Goal: Contribute content: Contribute content

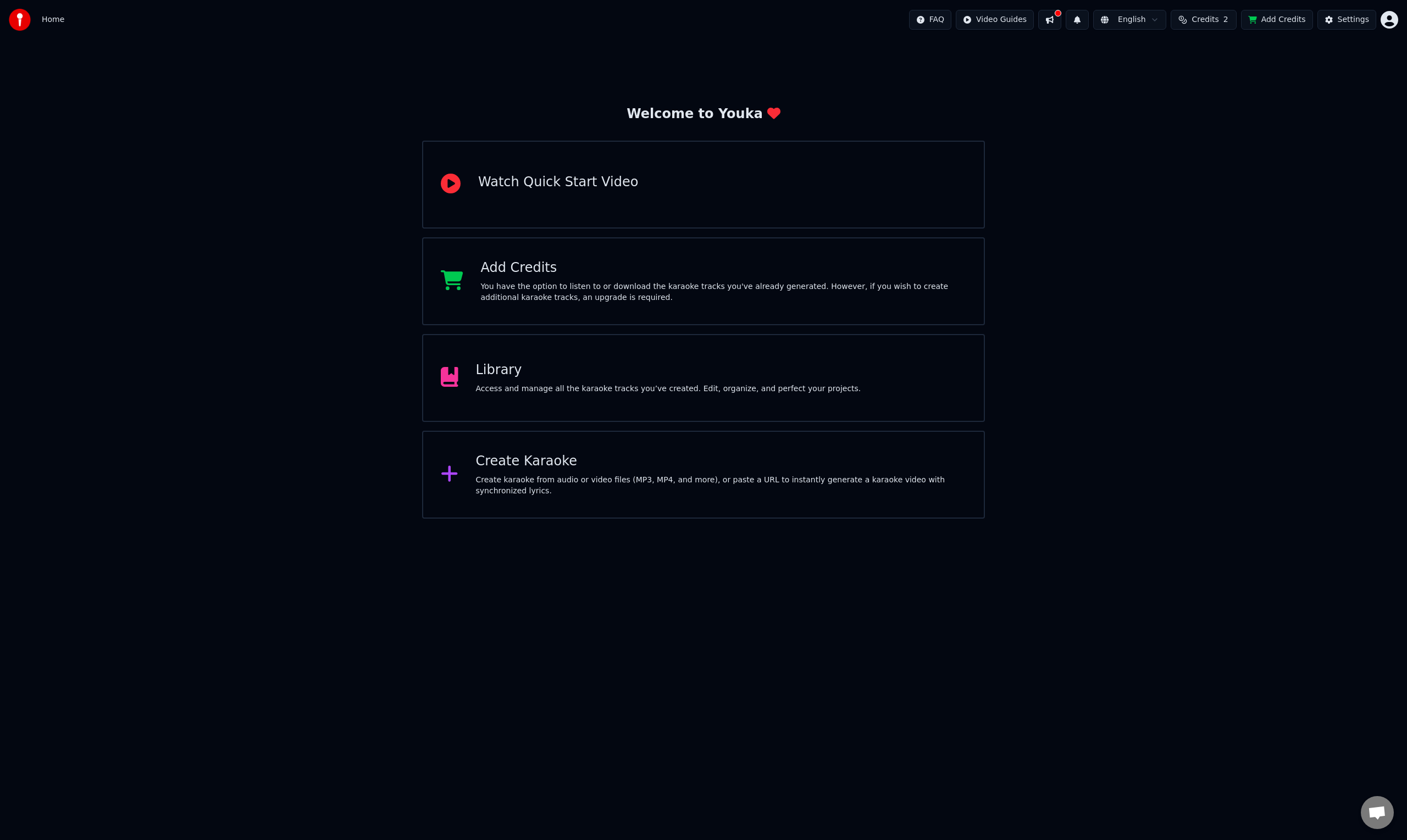
click at [635, 396] on div "Library Access and manage all the karaoke tracks you’ve created. Edit, organize…" at bounding box center [704, 378] width 563 height 88
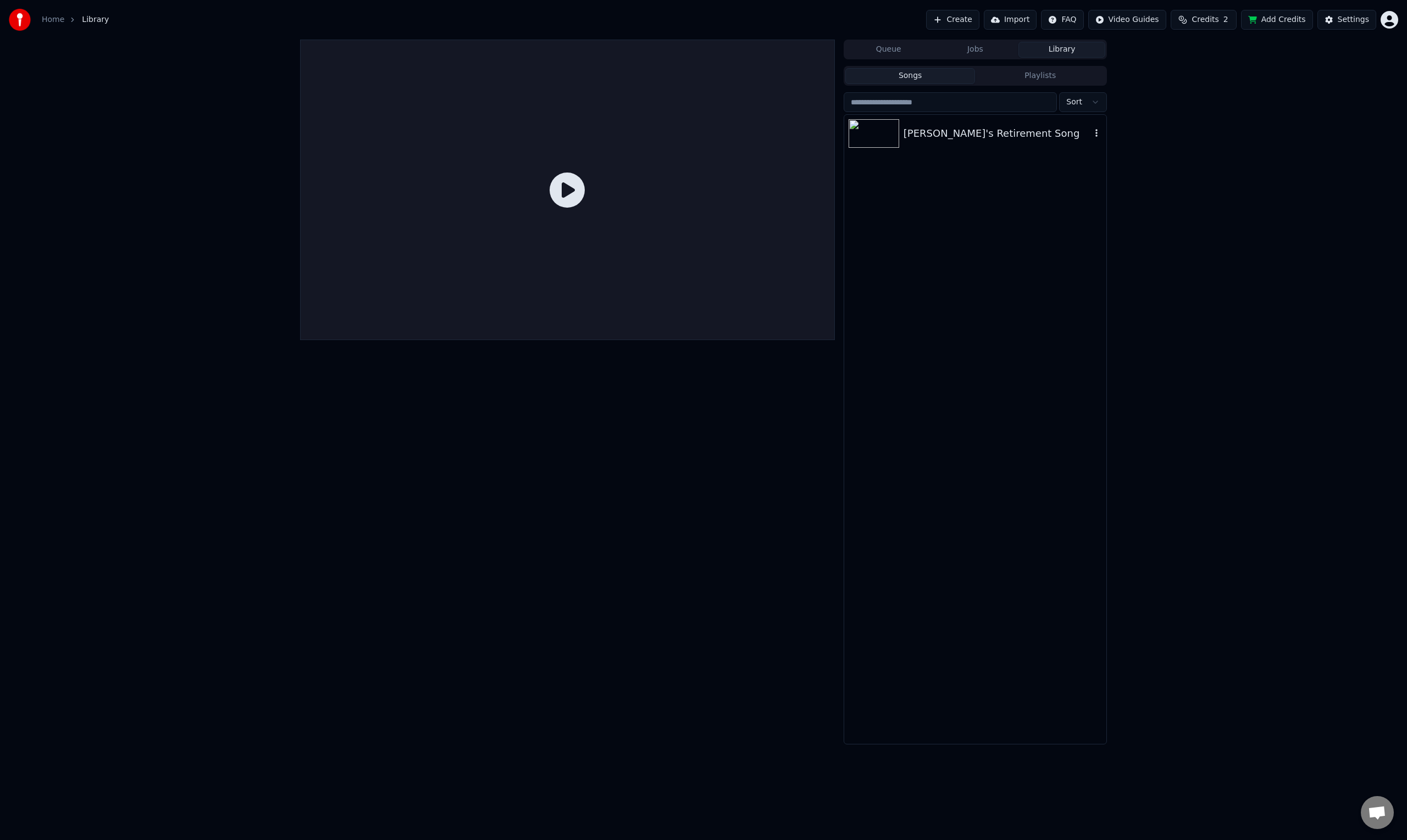
click at [952, 134] on div "[PERSON_NAME]'s Retirement Song" at bounding box center [997, 133] width 187 height 15
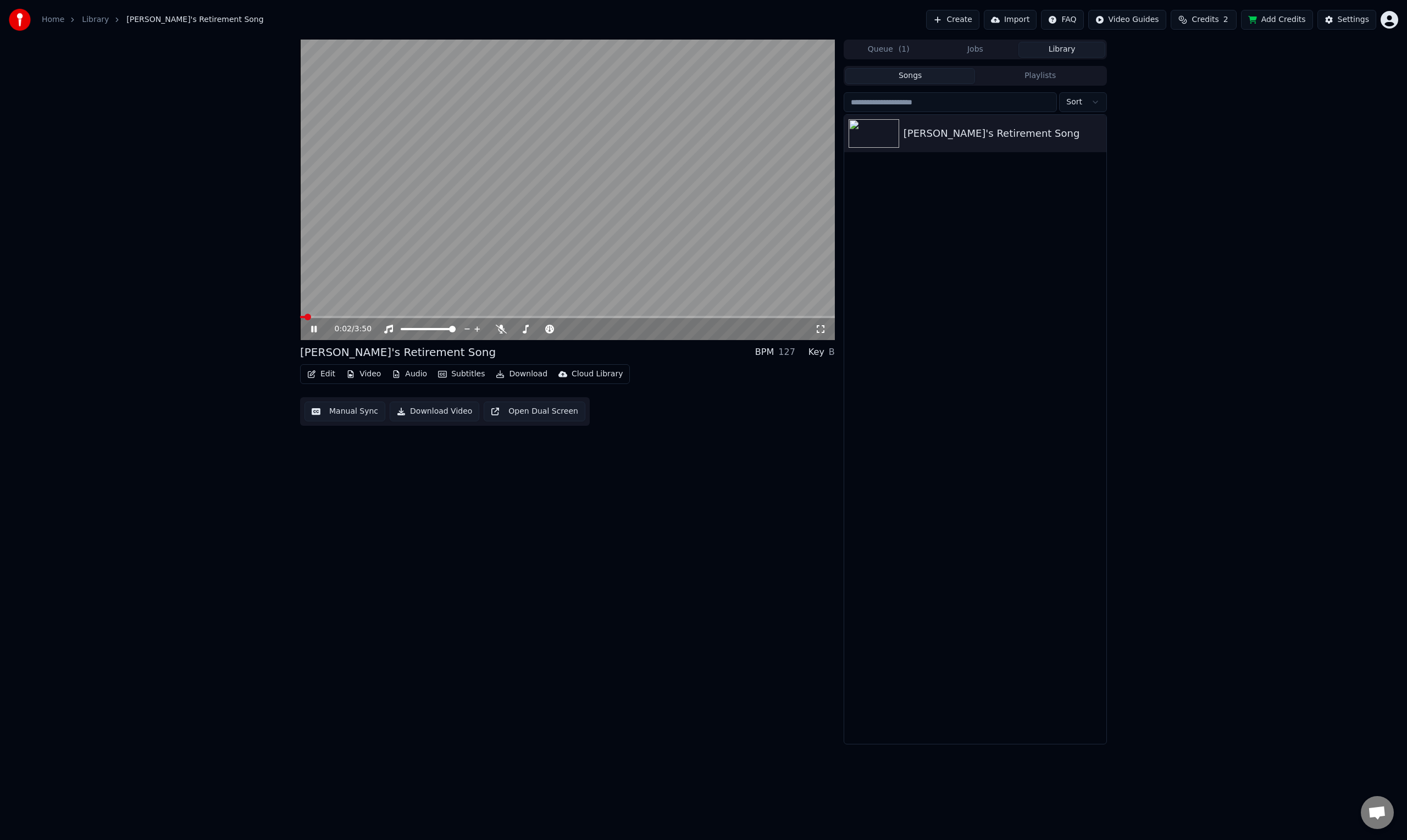
click at [315, 328] on icon at bounding box center [314, 329] width 5 height 6
click at [447, 375] on button "Subtitles" at bounding box center [461, 374] width 56 height 15
click at [368, 416] on div "Edit Metadata" at bounding box center [352, 415] width 54 height 11
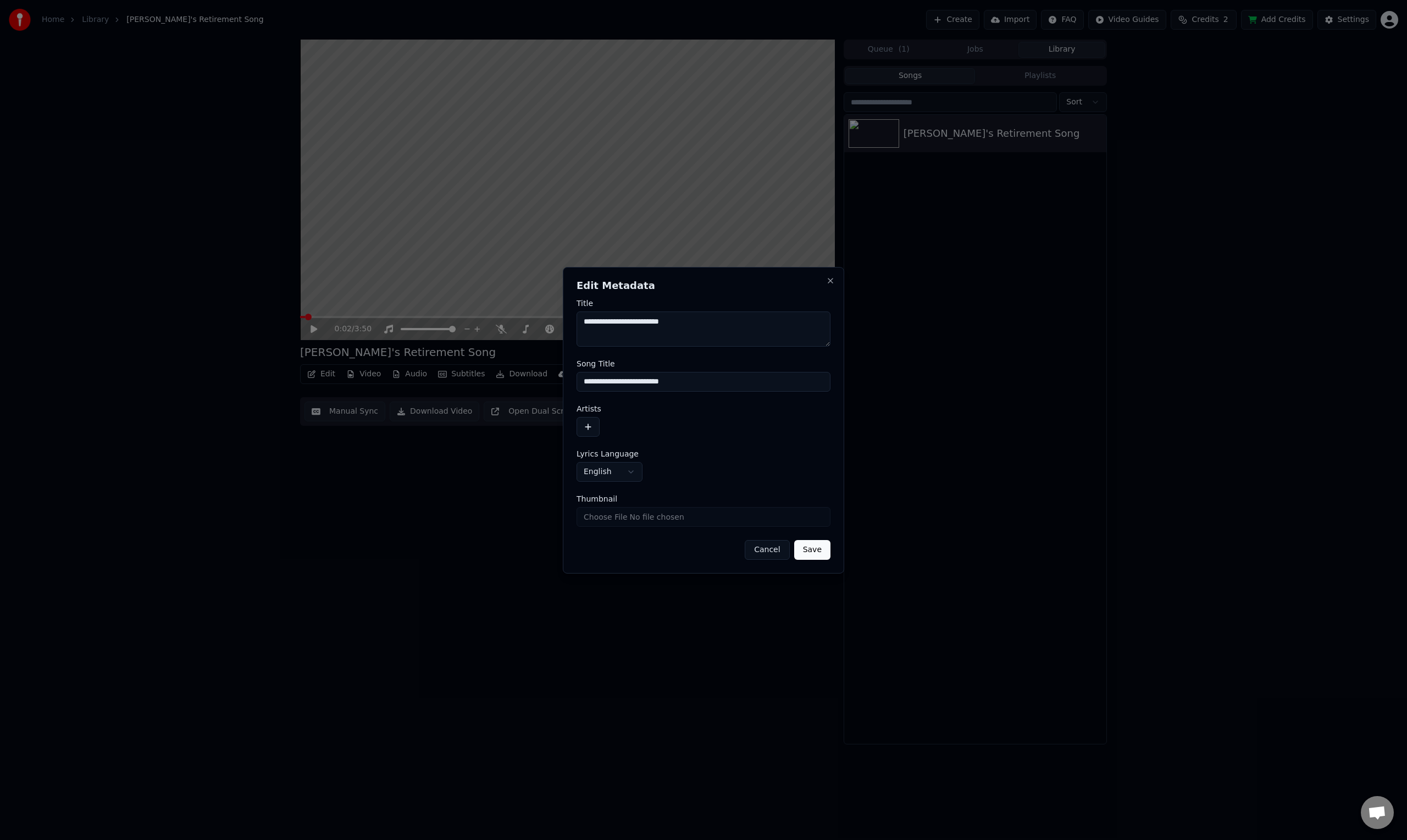
click at [622, 322] on textarea "**********" at bounding box center [704, 329] width 254 height 35
click at [615, 320] on textarea "**********" at bounding box center [704, 329] width 254 height 35
drag, startPoint x: 618, startPoint y: 322, endPoint x: 575, endPoint y: 325, distance: 43.1
click at [575, 325] on div "**********" at bounding box center [703, 420] width 281 height 306
click at [575, 325] on div "**********" at bounding box center [703, 420] width 281 height 306
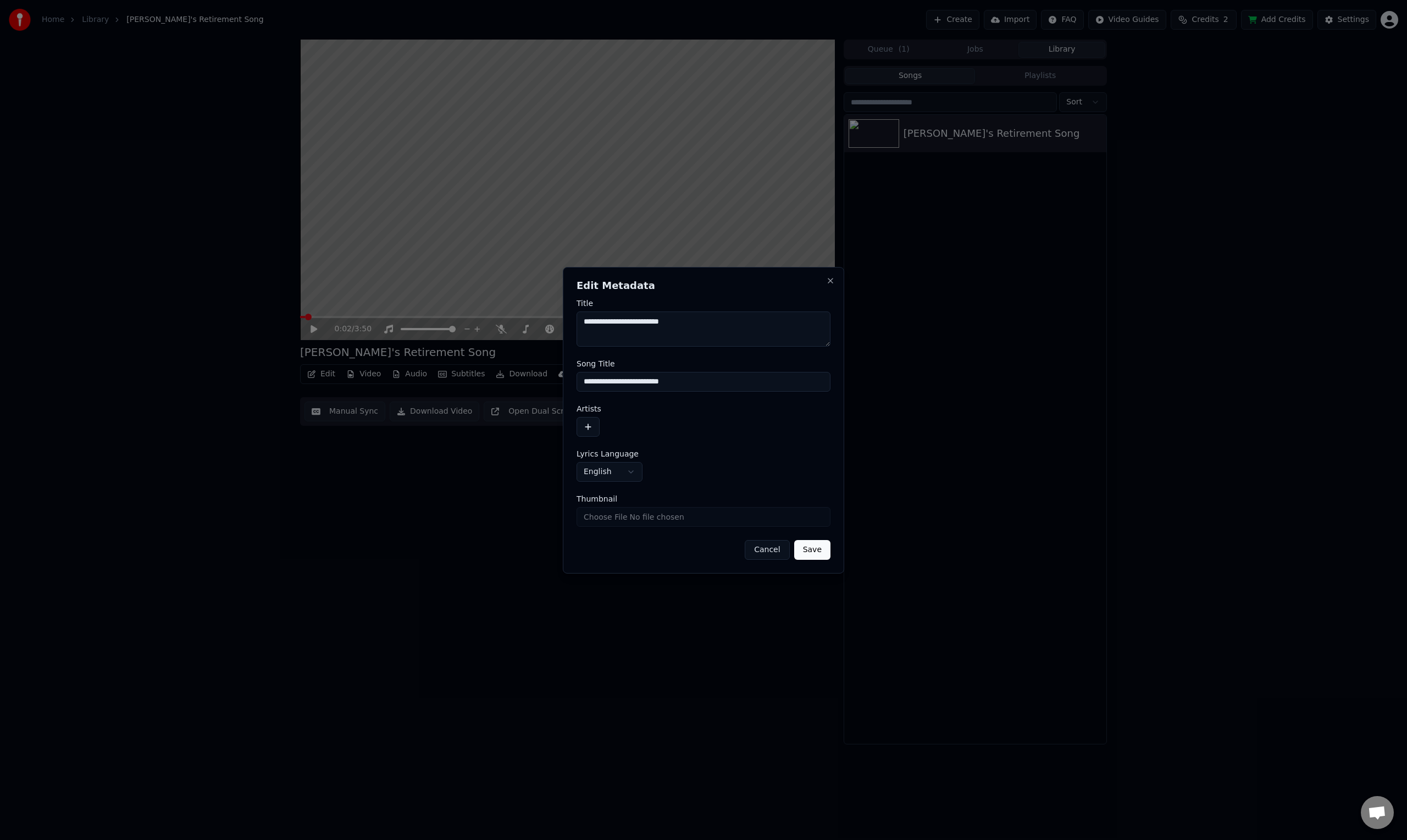
click at [598, 326] on textarea "**********" at bounding box center [704, 329] width 254 height 35
click at [617, 322] on textarea "**********" at bounding box center [704, 329] width 254 height 35
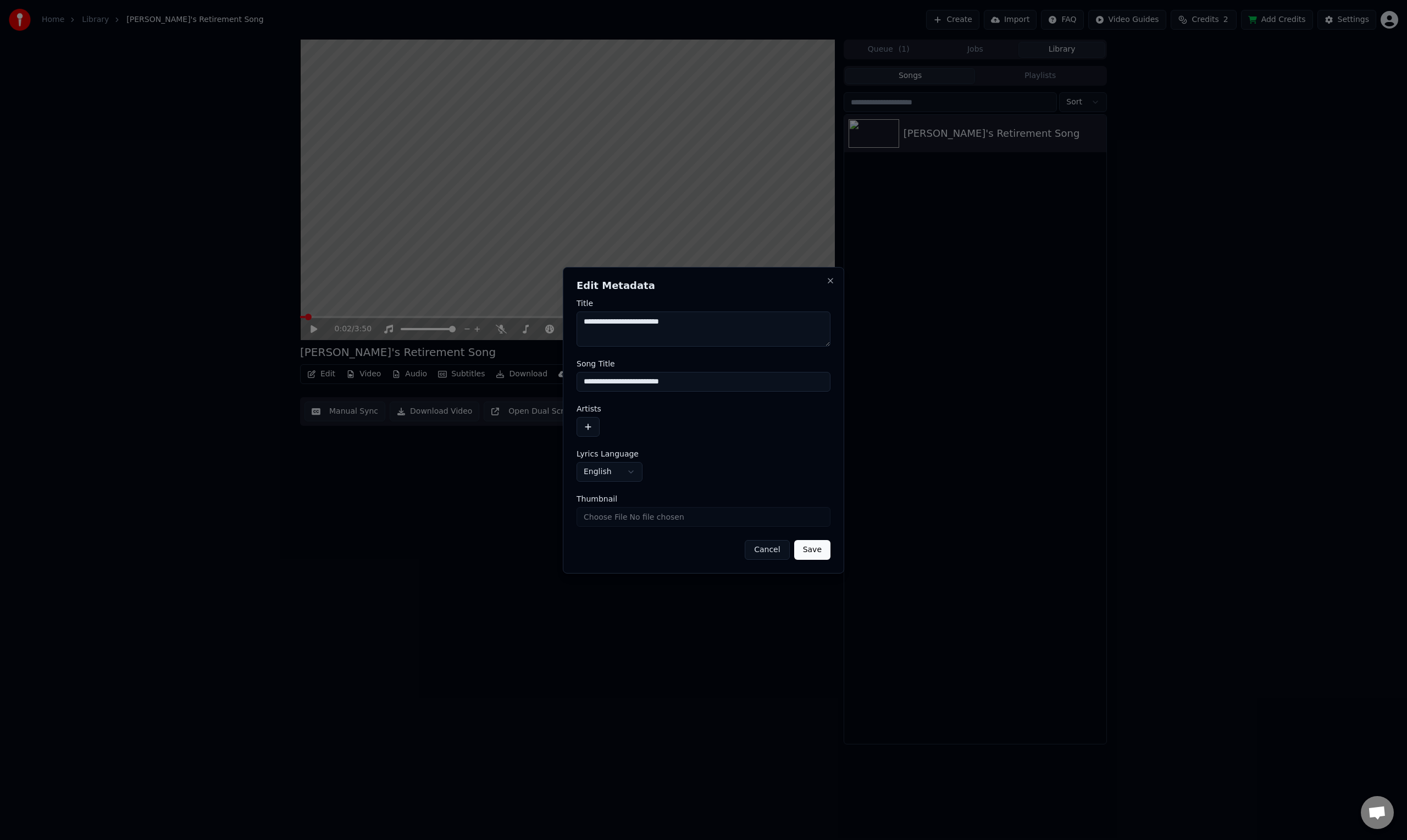
click at [618, 327] on textarea "**********" at bounding box center [704, 329] width 254 height 35
type textarea "**********"
drag, startPoint x: 618, startPoint y: 382, endPoint x: 597, endPoint y: 381, distance: 21.0
click at [597, 381] on input "**********" at bounding box center [704, 382] width 254 height 20
click at [610, 379] on input "**********" at bounding box center [704, 382] width 254 height 20
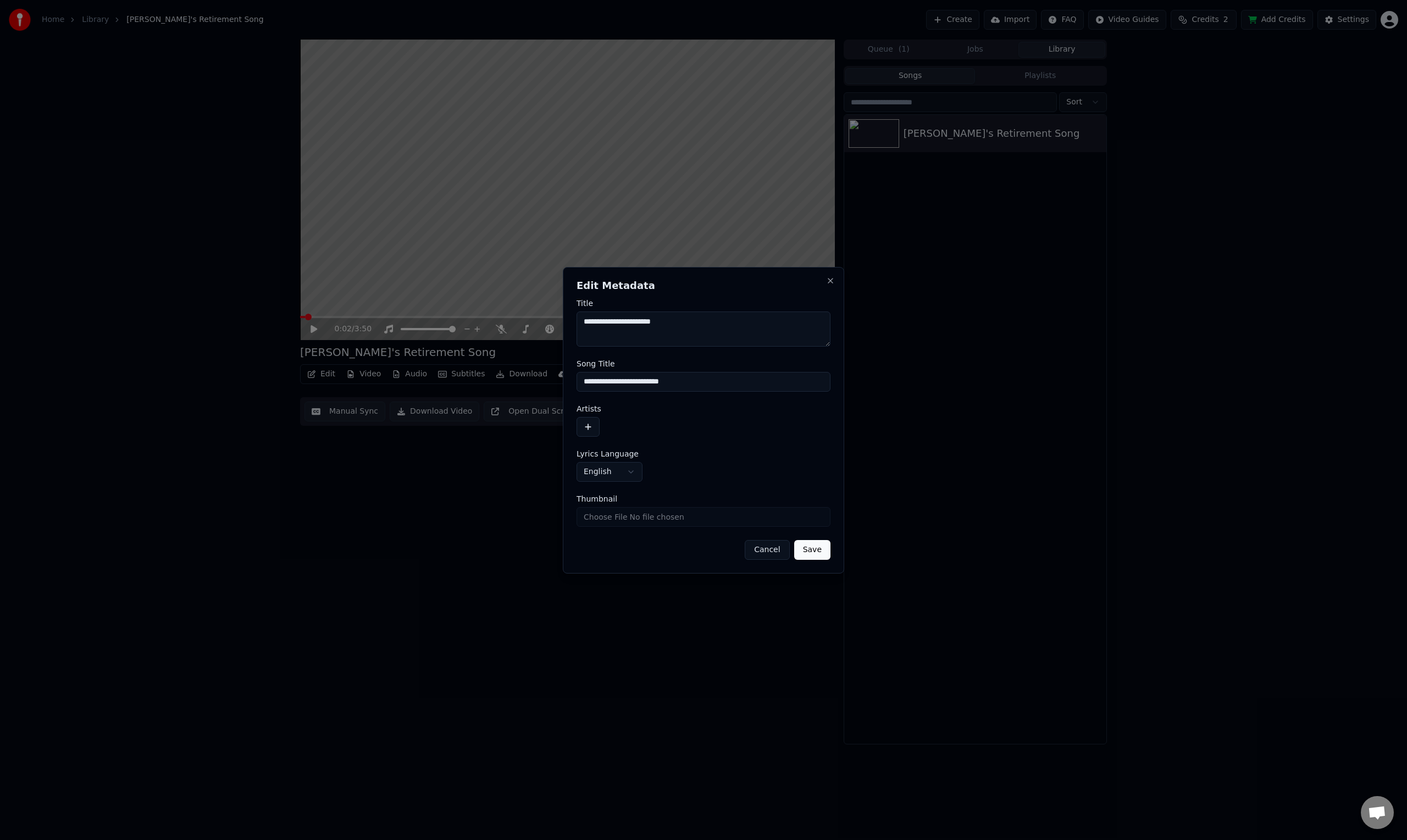
click at [581, 380] on input "**********" at bounding box center [704, 382] width 254 height 20
click at [618, 378] on input "**********" at bounding box center [704, 382] width 254 height 20
type input "**********"
click at [588, 432] on button "button" at bounding box center [588, 427] width 23 height 20
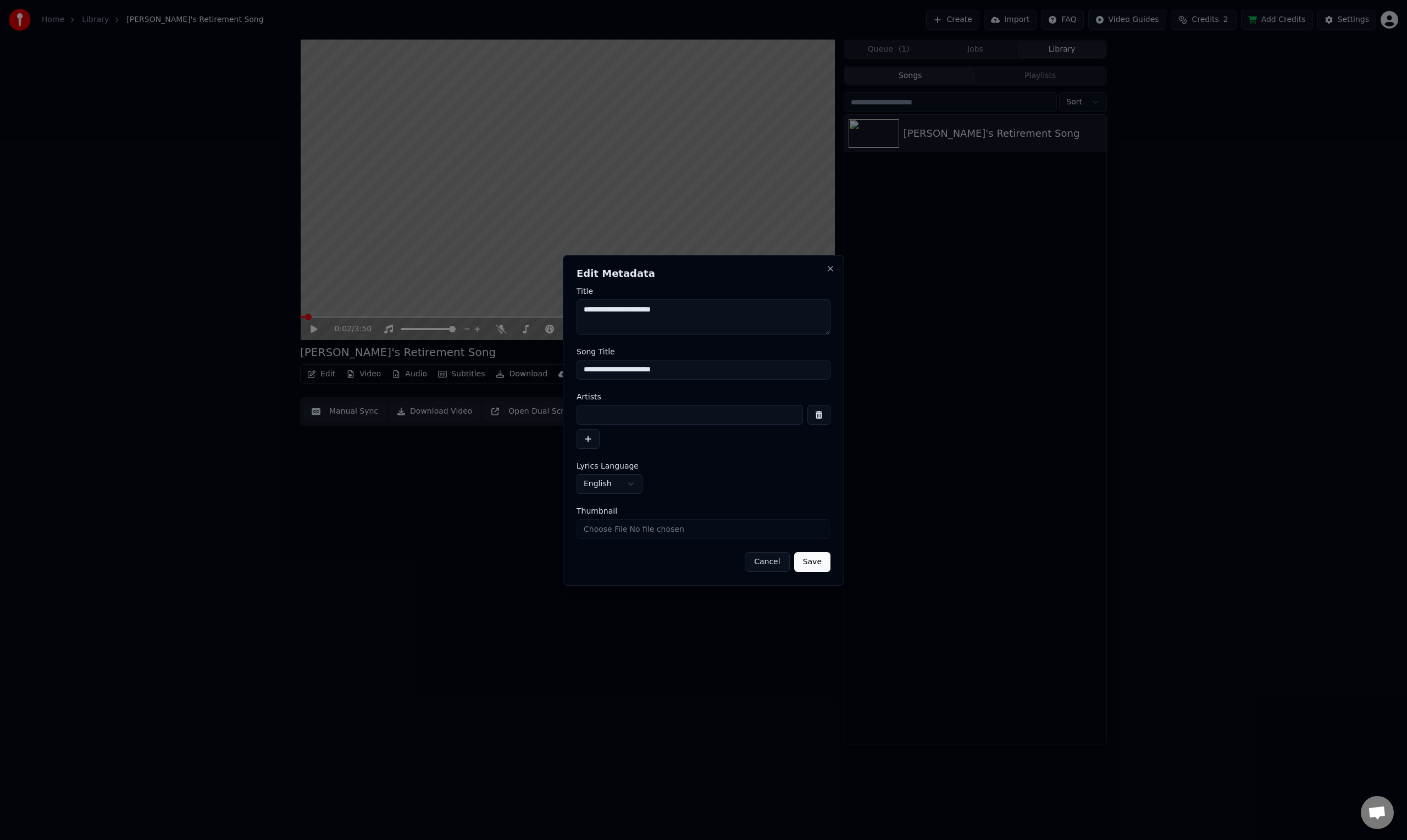
click at [650, 417] on input at bounding box center [690, 415] width 227 height 20
type input "**********"
click at [814, 565] on button "Save" at bounding box center [812, 562] width 36 height 20
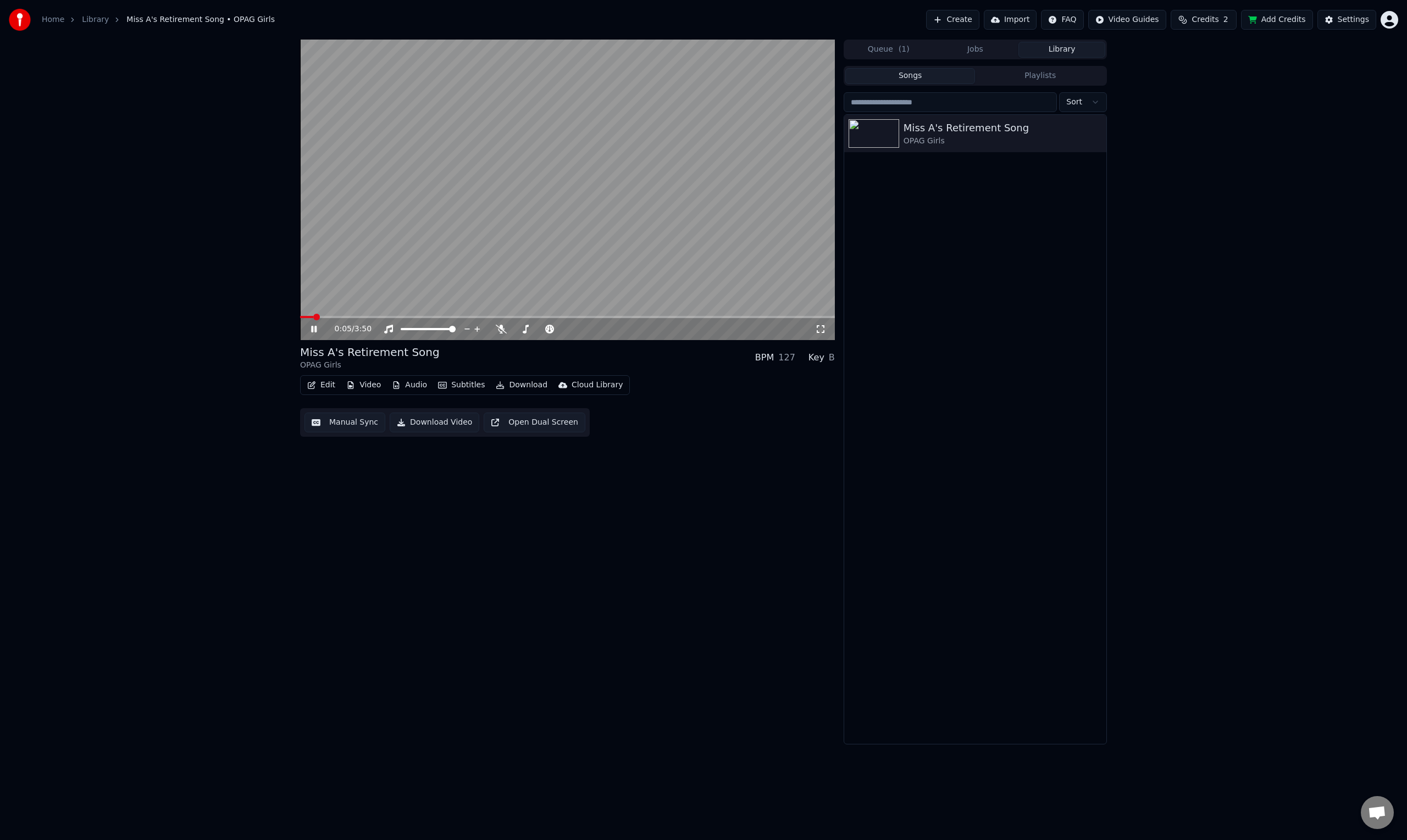
click at [582, 176] on video at bounding box center [567, 190] width 535 height 301
click at [319, 388] on button "Edit" at bounding box center [321, 385] width 37 height 15
click at [324, 406] on div "Edit Lyrics" at bounding box center [359, 409] width 111 height 18
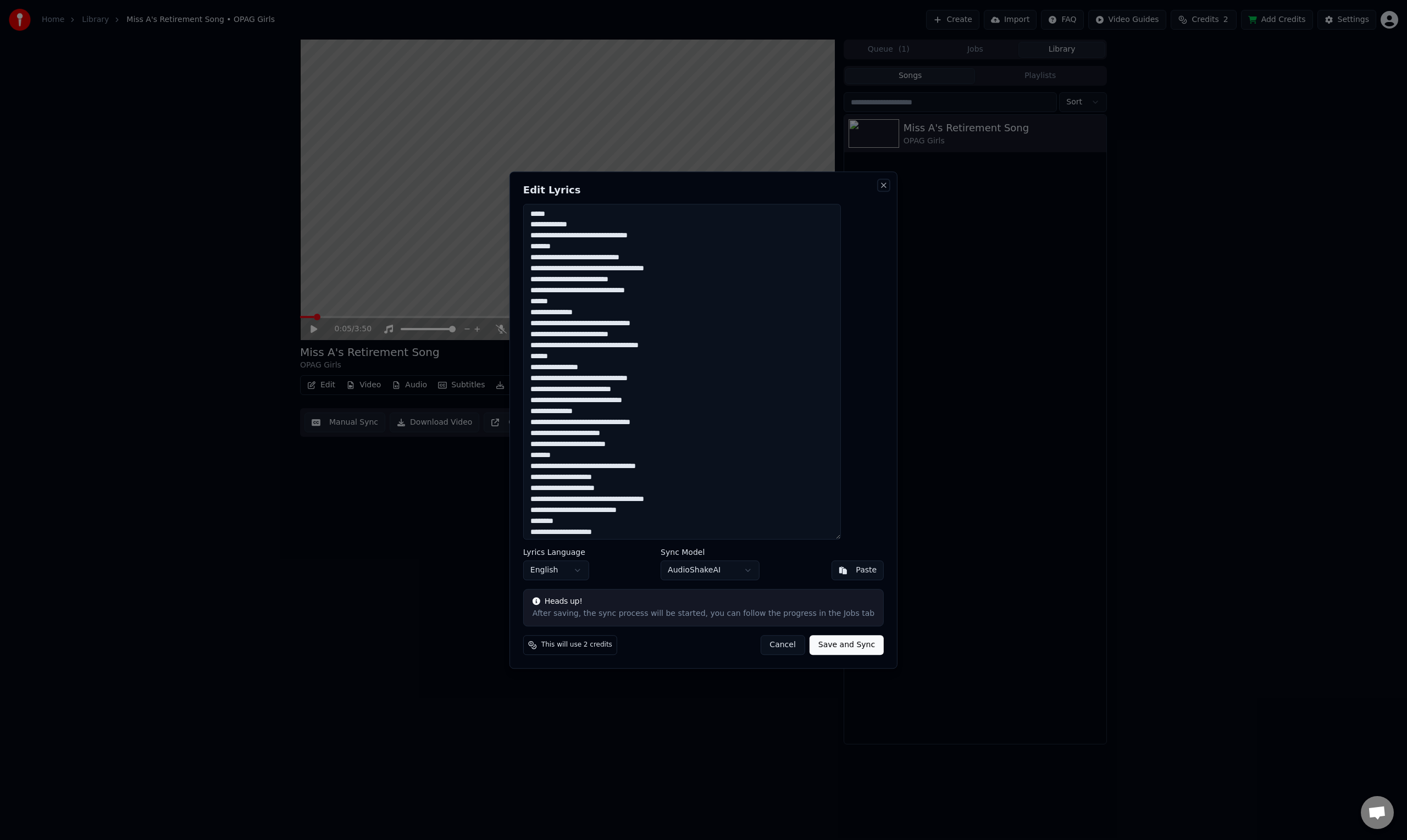
click at [879, 188] on button "Close" at bounding box center [883, 185] width 9 height 9
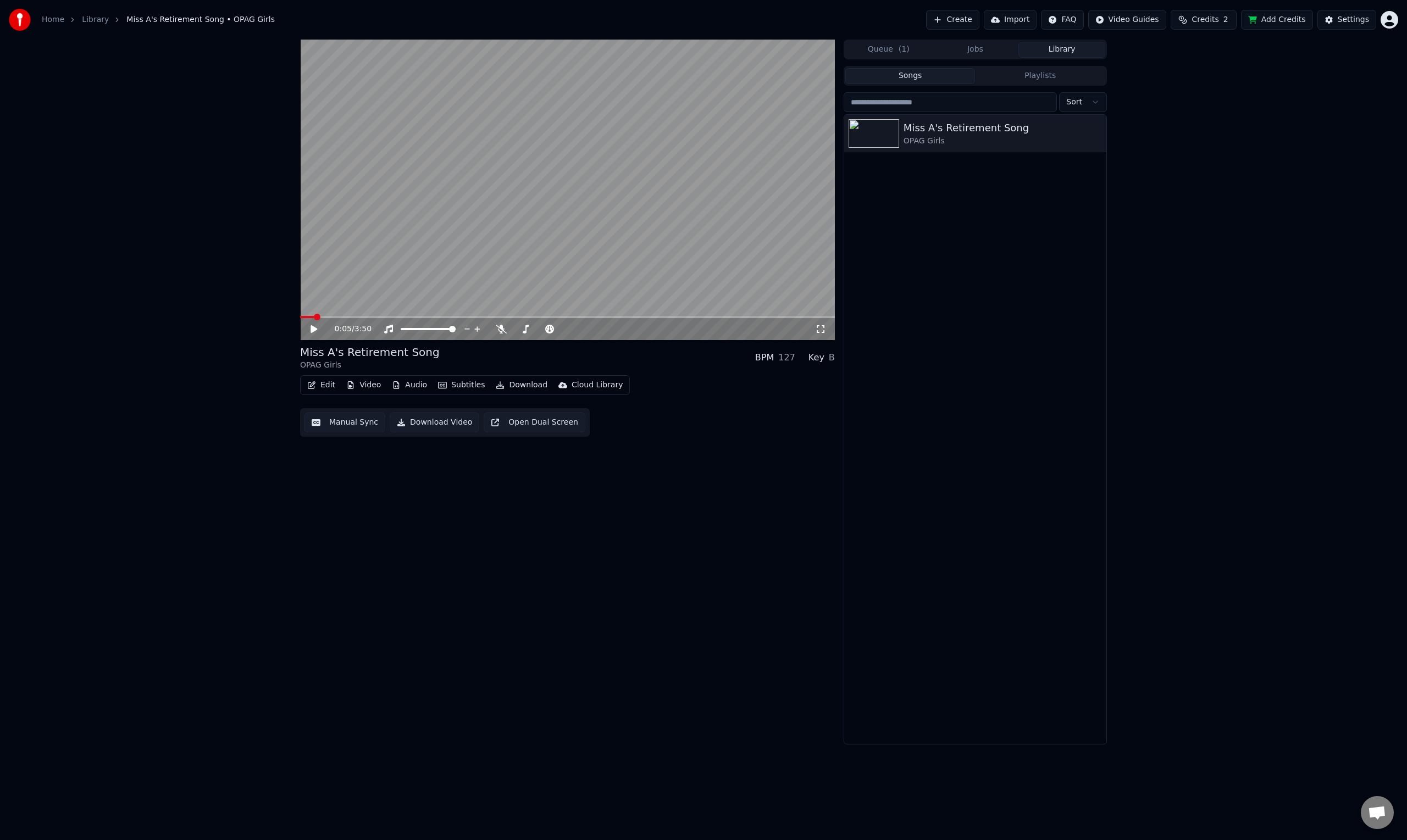
click at [312, 327] on icon at bounding box center [314, 329] width 6 height 8
click at [312, 328] on icon at bounding box center [314, 329] width 5 height 6
click at [325, 383] on button "Edit" at bounding box center [321, 385] width 37 height 15
click at [331, 411] on div "Edit Lyrics" at bounding box center [345, 409] width 39 height 11
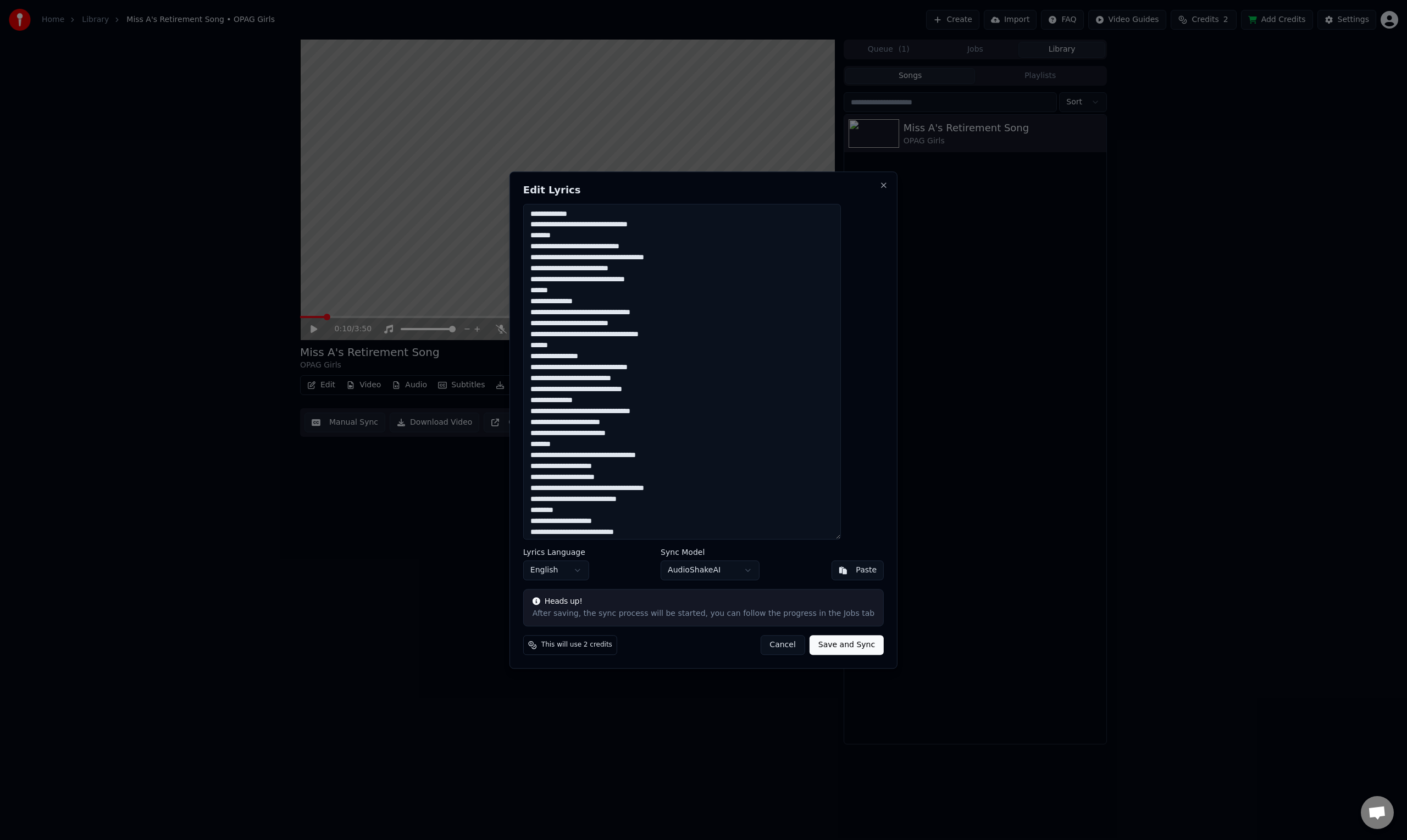
type textarea "**********"
click at [834, 645] on button "Save and Sync" at bounding box center [846, 645] width 74 height 20
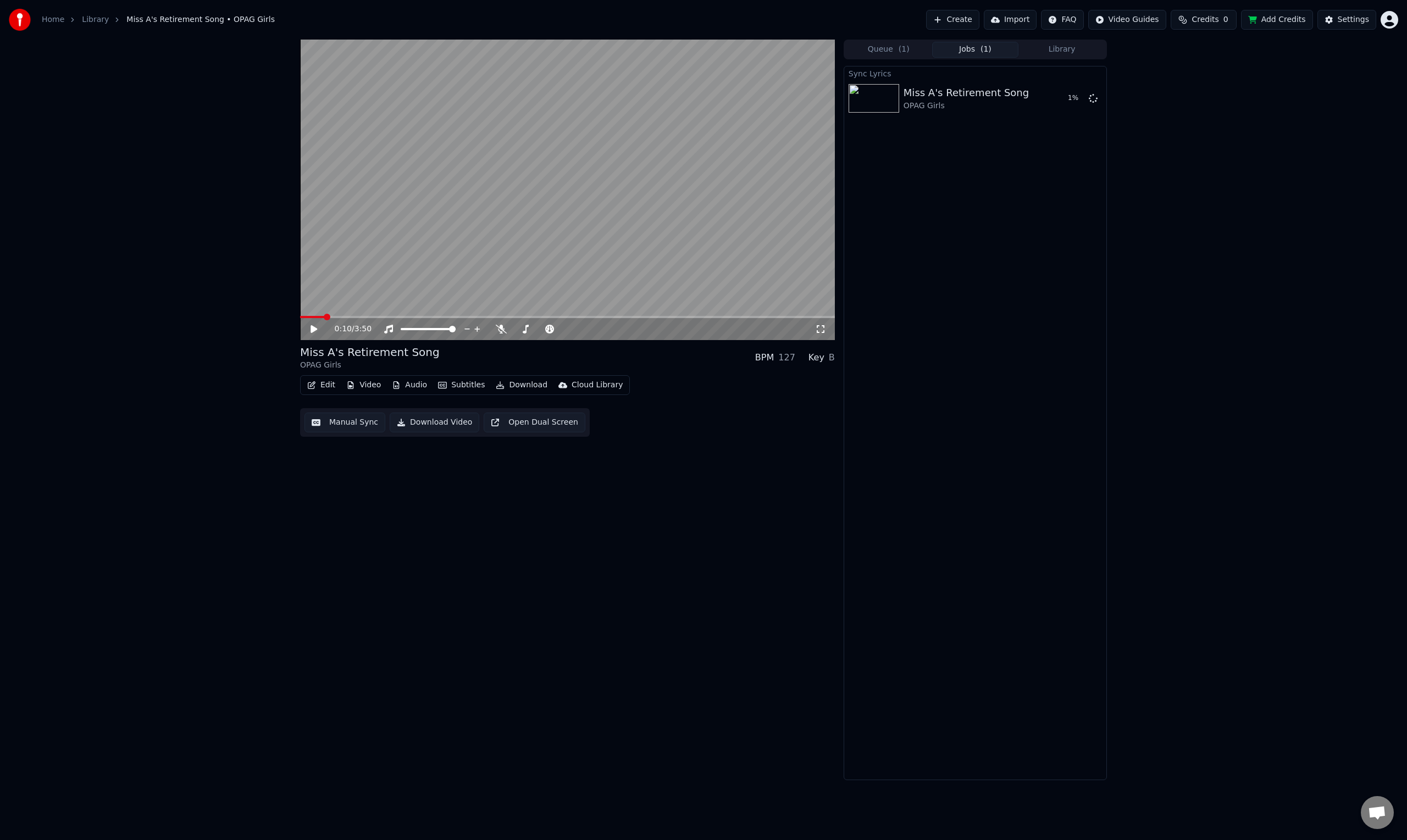
click at [310, 316] on span at bounding box center [312, 317] width 24 height 2
click at [324, 316] on span at bounding box center [326, 316] width 6 height 6
click at [314, 325] on icon at bounding box center [322, 329] width 26 height 9
click at [315, 329] on icon at bounding box center [314, 329] width 5 height 6
click at [320, 316] on span at bounding box center [324, 317] width 49 height 2
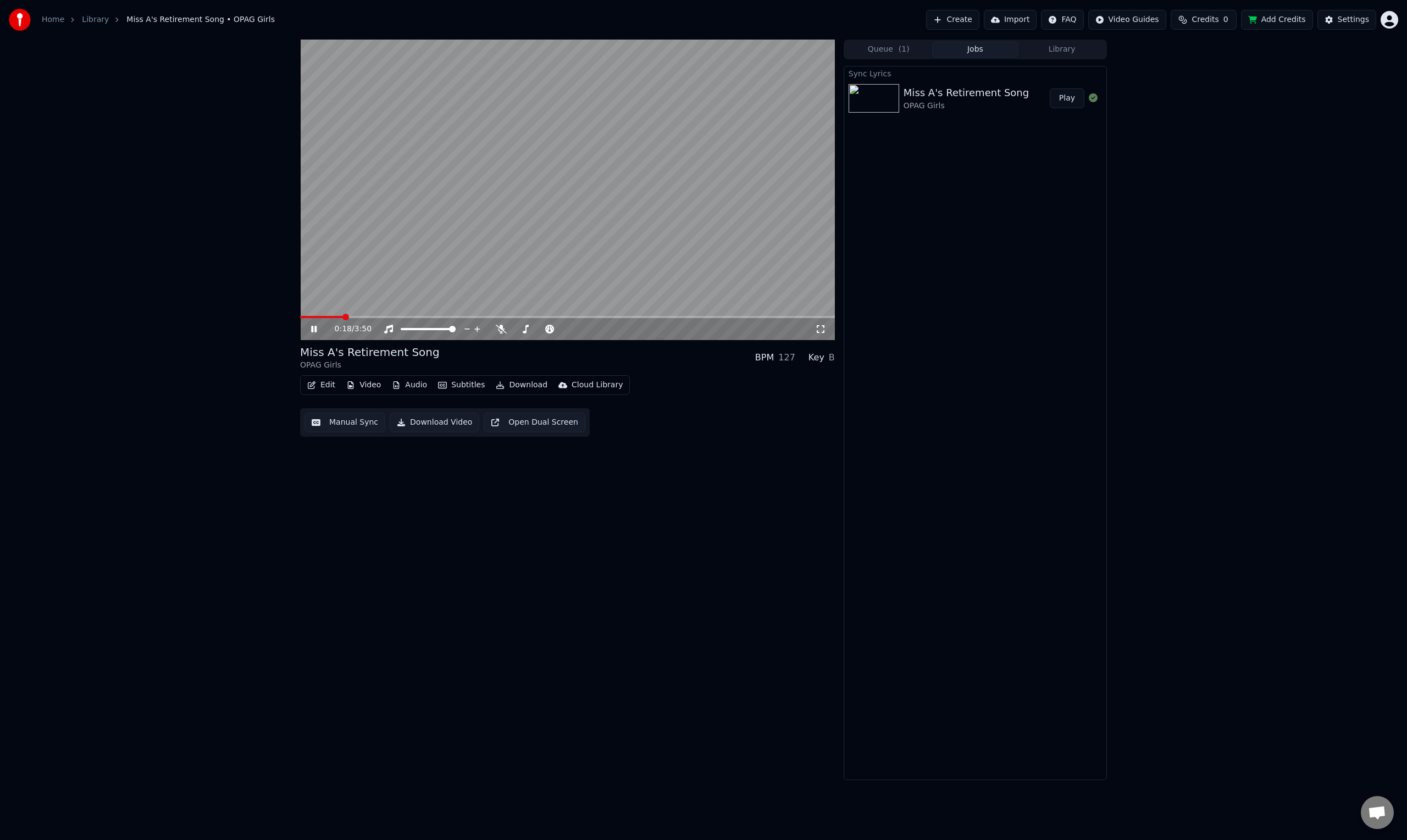
click at [314, 326] on icon at bounding box center [322, 329] width 26 height 9
click at [1093, 97] on icon at bounding box center [1093, 97] width 9 height 9
click at [890, 45] on button "Queue ( 1 )" at bounding box center [888, 49] width 87 height 16
click at [1009, 89] on div "OPAG Girls" at bounding box center [977, 93] width 125 height 11
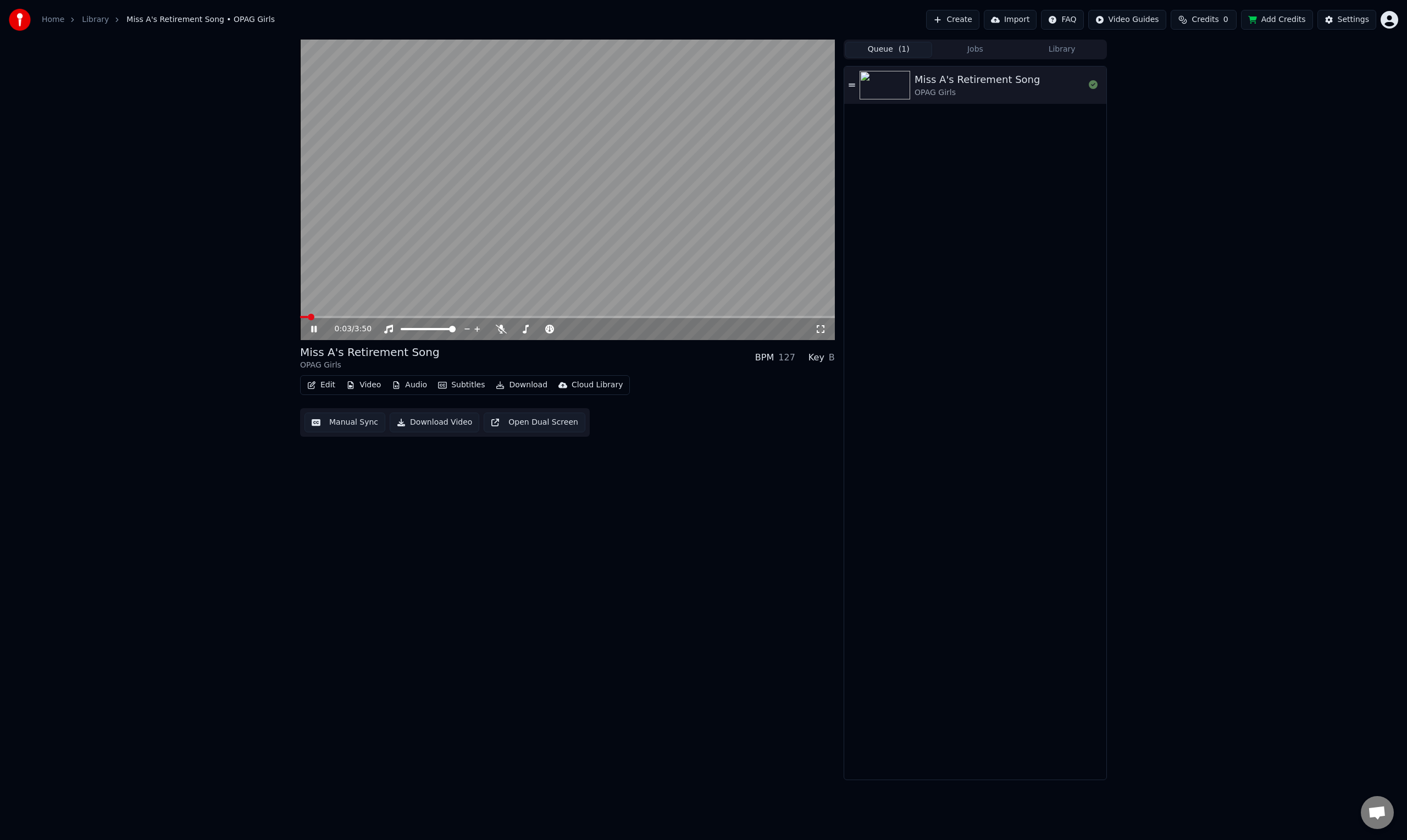
click at [314, 326] on icon at bounding box center [322, 329] width 26 height 9
click at [314, 329] on icon at bounding box center [322, 329] width 26 height 9
click at [314, 329] on icon at bounding box center [314, 329] width 6 height 8
click at [314, 329] on icon at bounding box center [322, 329] width 26 height 9
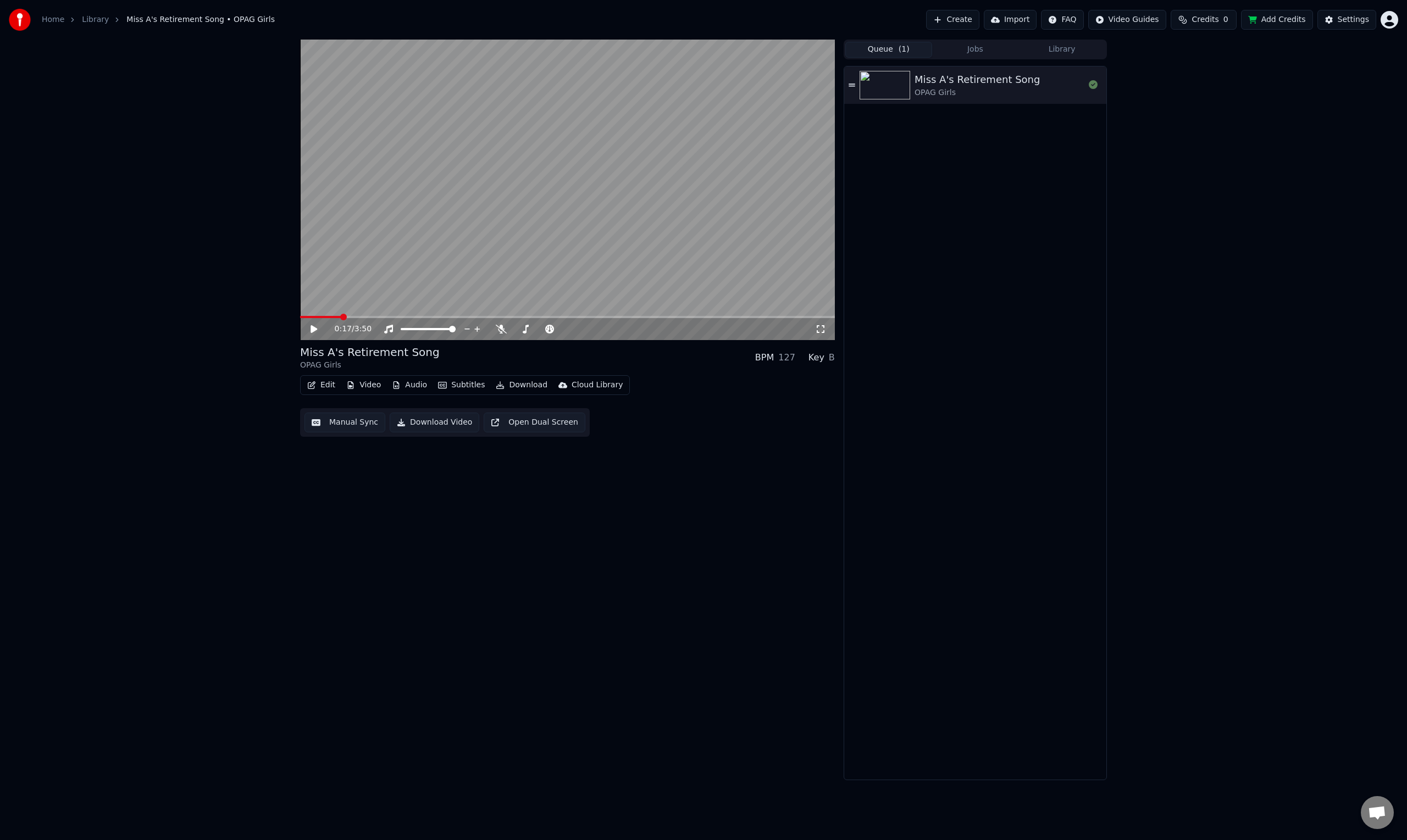
click at [316, 384] on button "Edit" at bounding box center [321, 385] width 37 height 15
click at [1352, 21] on div "Settings" at bounding box center [1353, 19] width 31 height 11
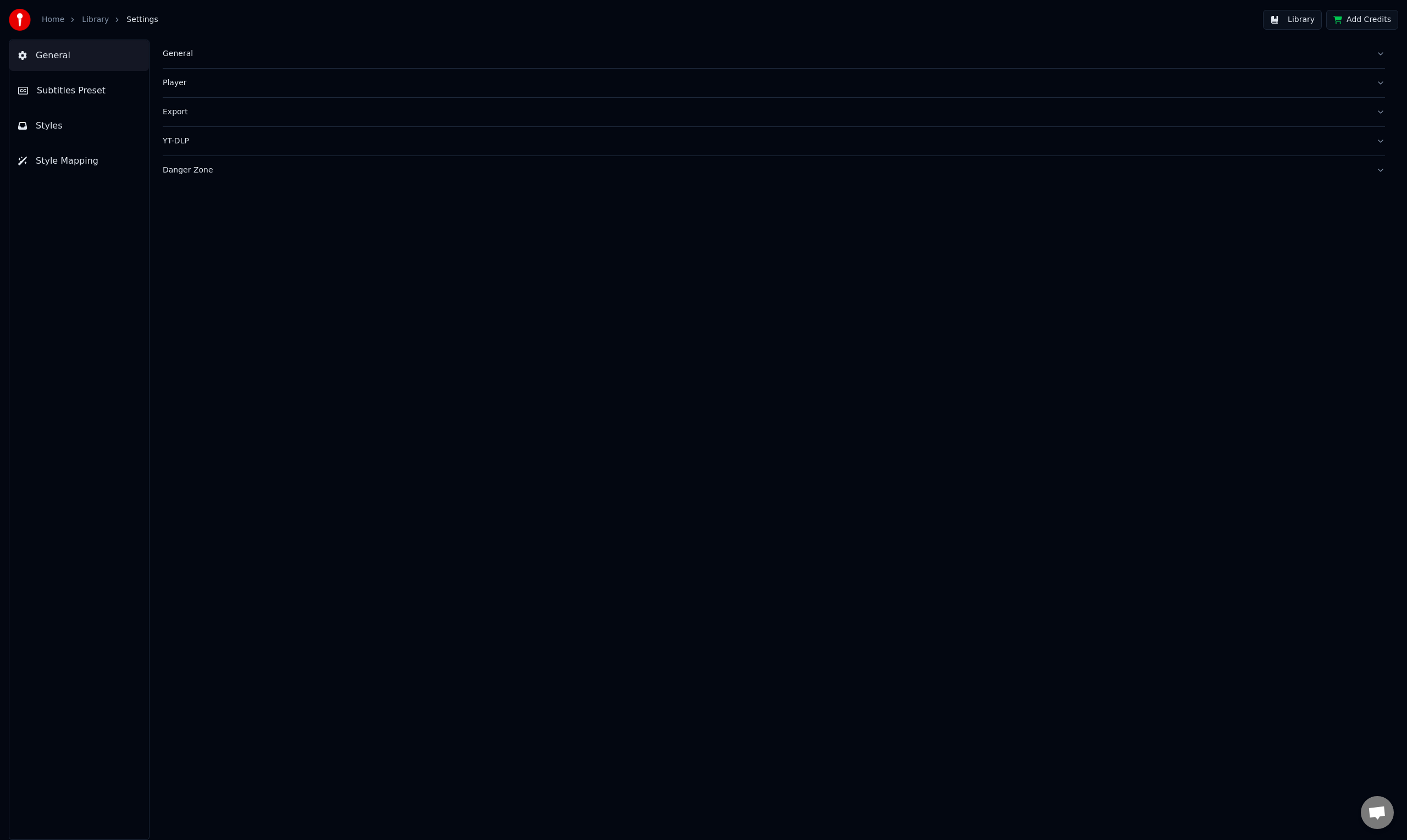
click at [44, 19] on link "Home" at bounding box center [53, 19] width 22 height 11
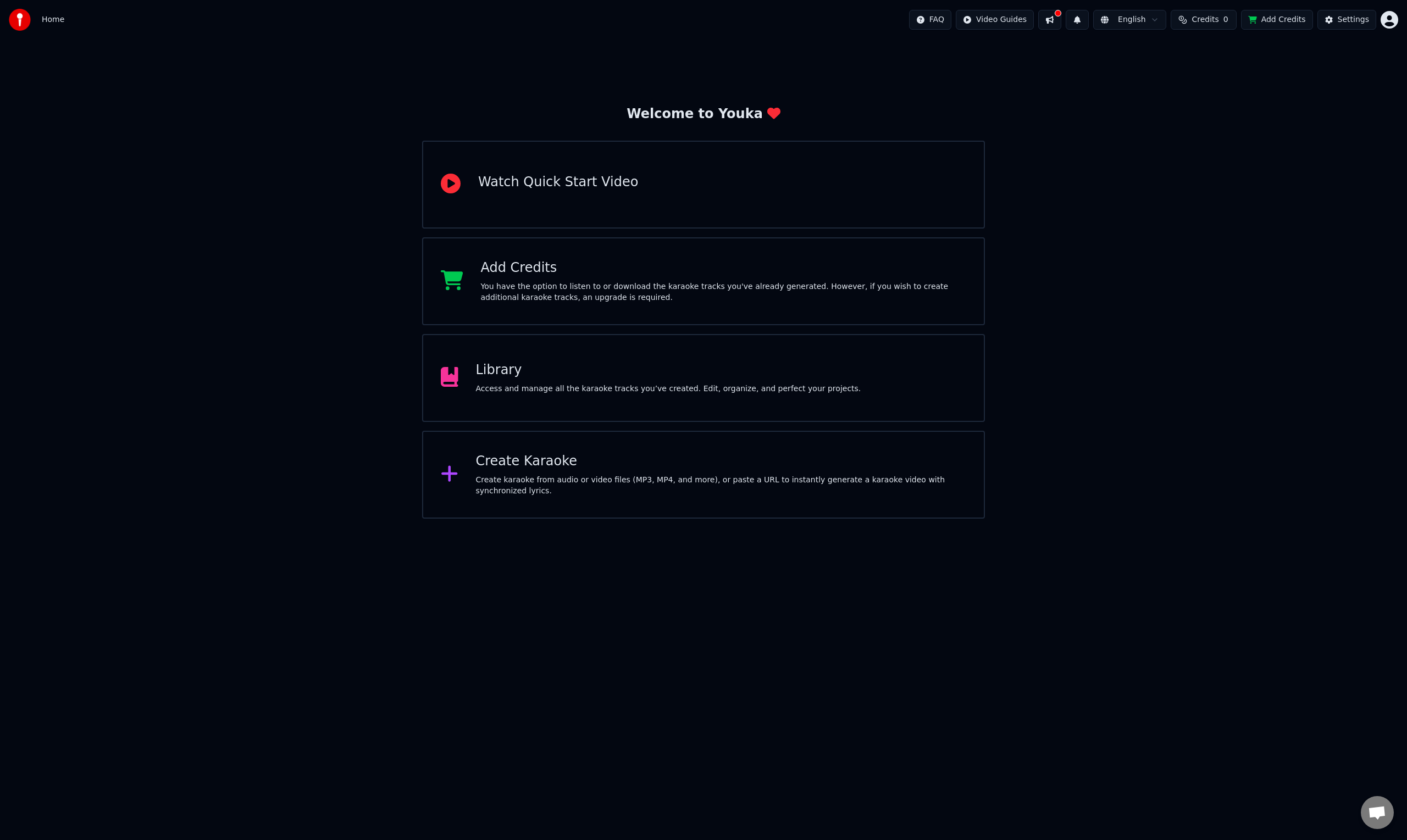
click at [625, 380] on div "Library Access and manage all the karaoke tracks you’ve created. Edit, organize…" at bounding box center [668, 378] width 385 height 33
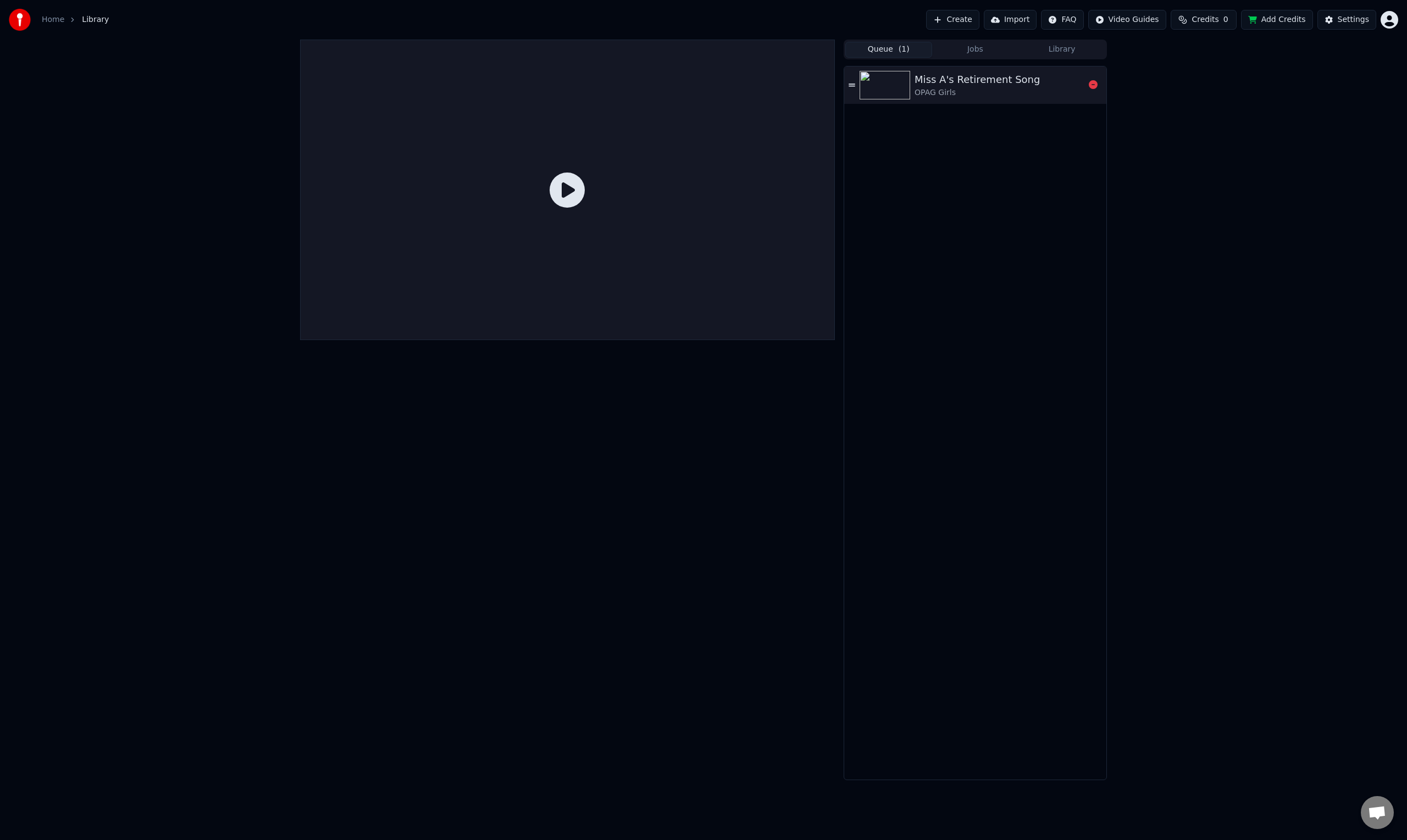
click at [971, 99] on div "Miss A's Retirement Song OPAG Girls" at bounding box center [975, 85] width 262 height 38
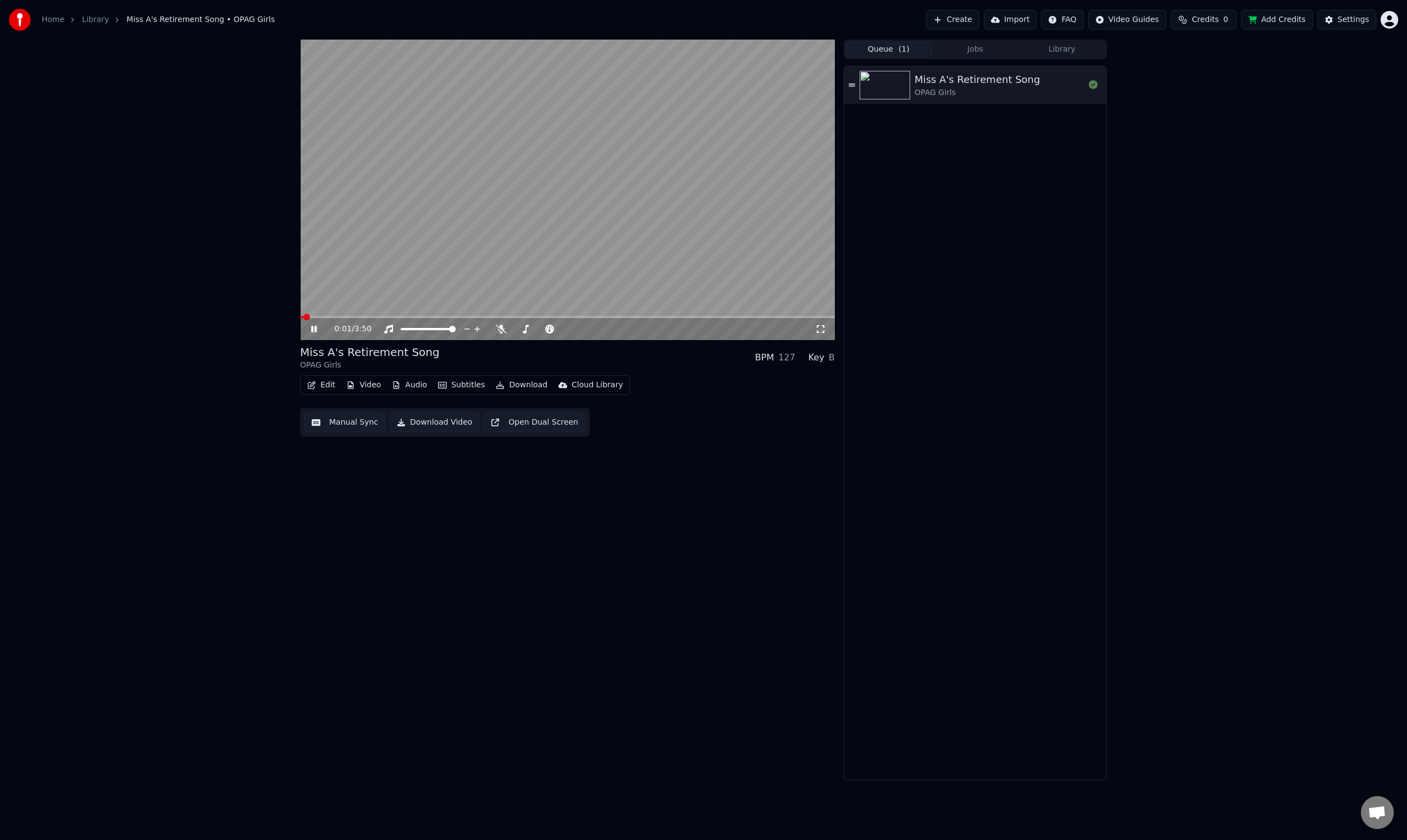
click at [983, 55] on button "Jobs" at bounding box center [975, 49] width 87 height 16
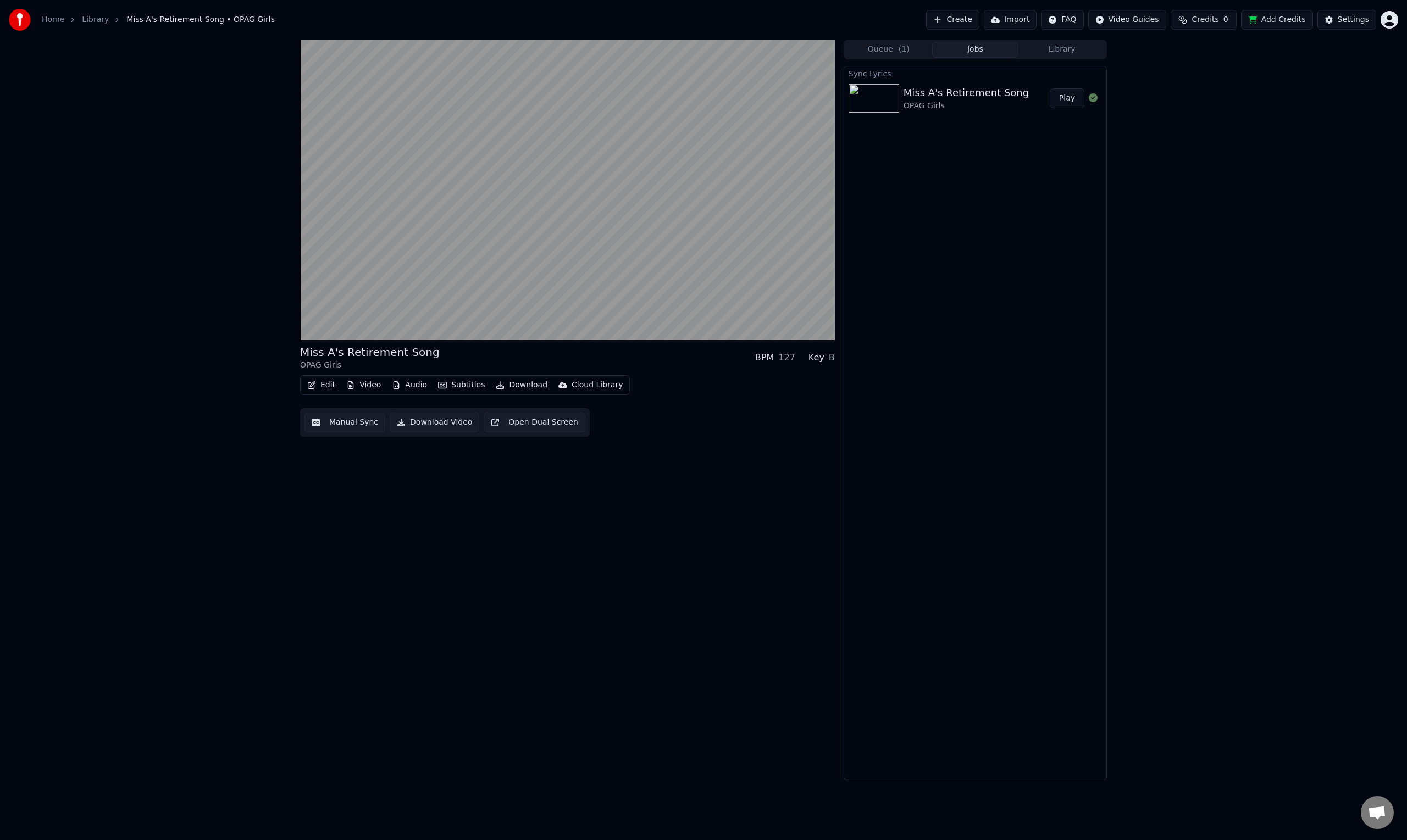
click at [947, 89] on div "Miss A's Retirement Song" at bounding box center [965, 93] width 125 height 15
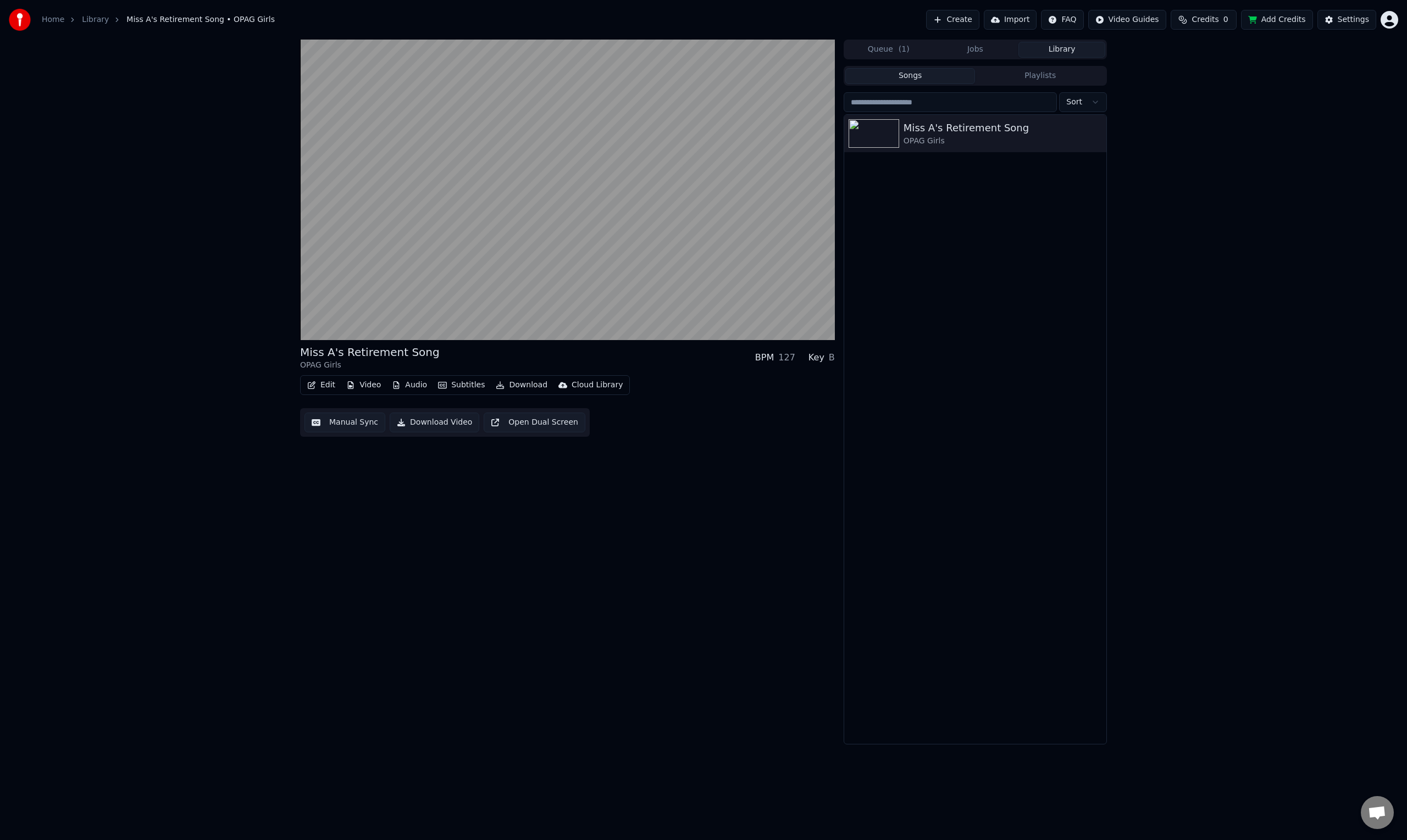
click at [1060, 54] on button "Library" at bounding box center [1062, 49] width 87 height 16
click at [1062, 48] on button "Library" at bounding box center [1062, 49] width 87 height 16
click at [988, 127] on div "Miss A's Retirement Song" at bounding box center [997, 128] width 187 height 15
click at [1096, 129] on icon "button" at bounding box center [1096, 133] width 11 height 9
click at [972, 199] on div "Miss A's Retirement Song OPAG Girls" at bounding box center [975, 429] width 262 height 629
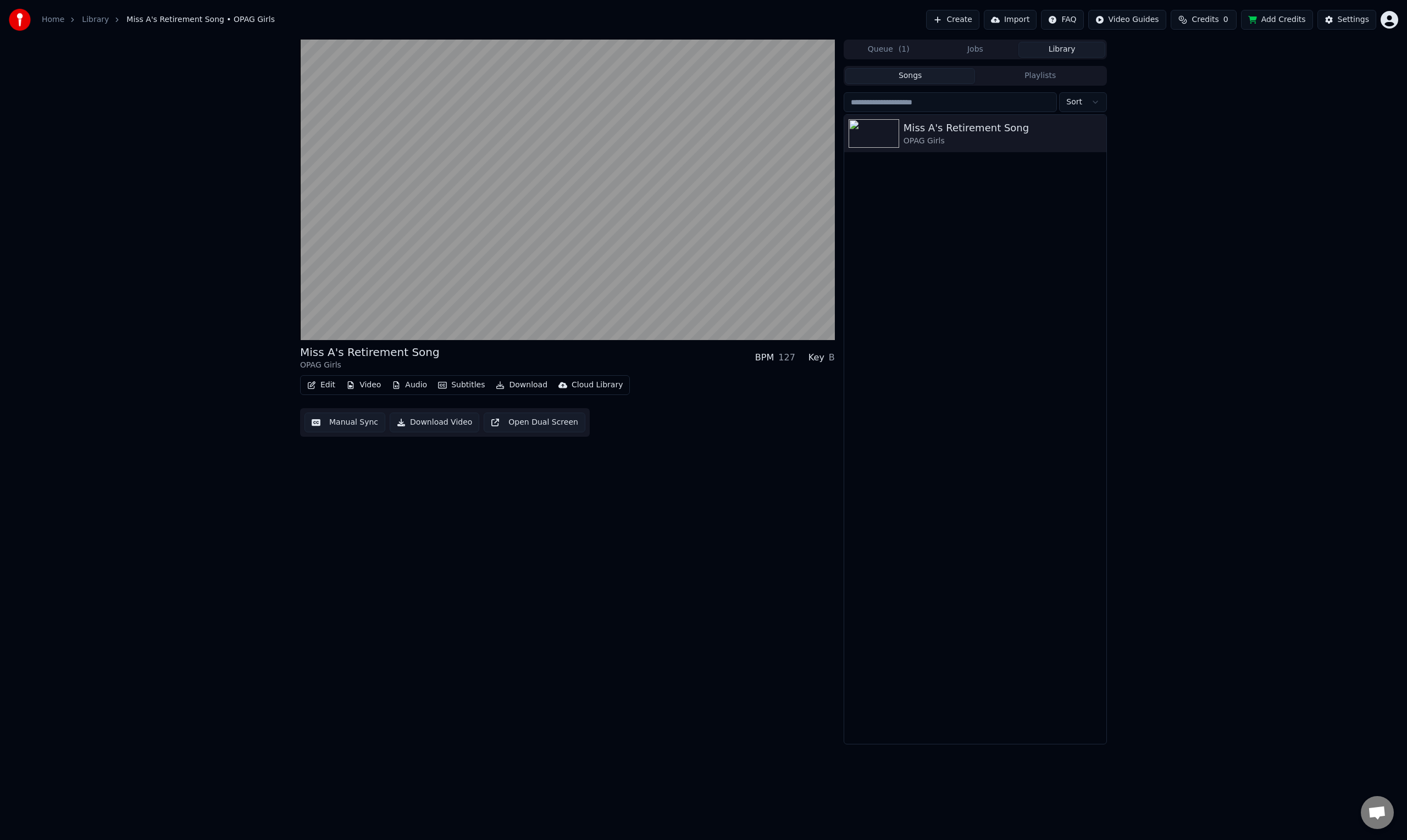
click at [988, 56] on button "Jobs" at bounding box center [975, 49] width 87 height 16
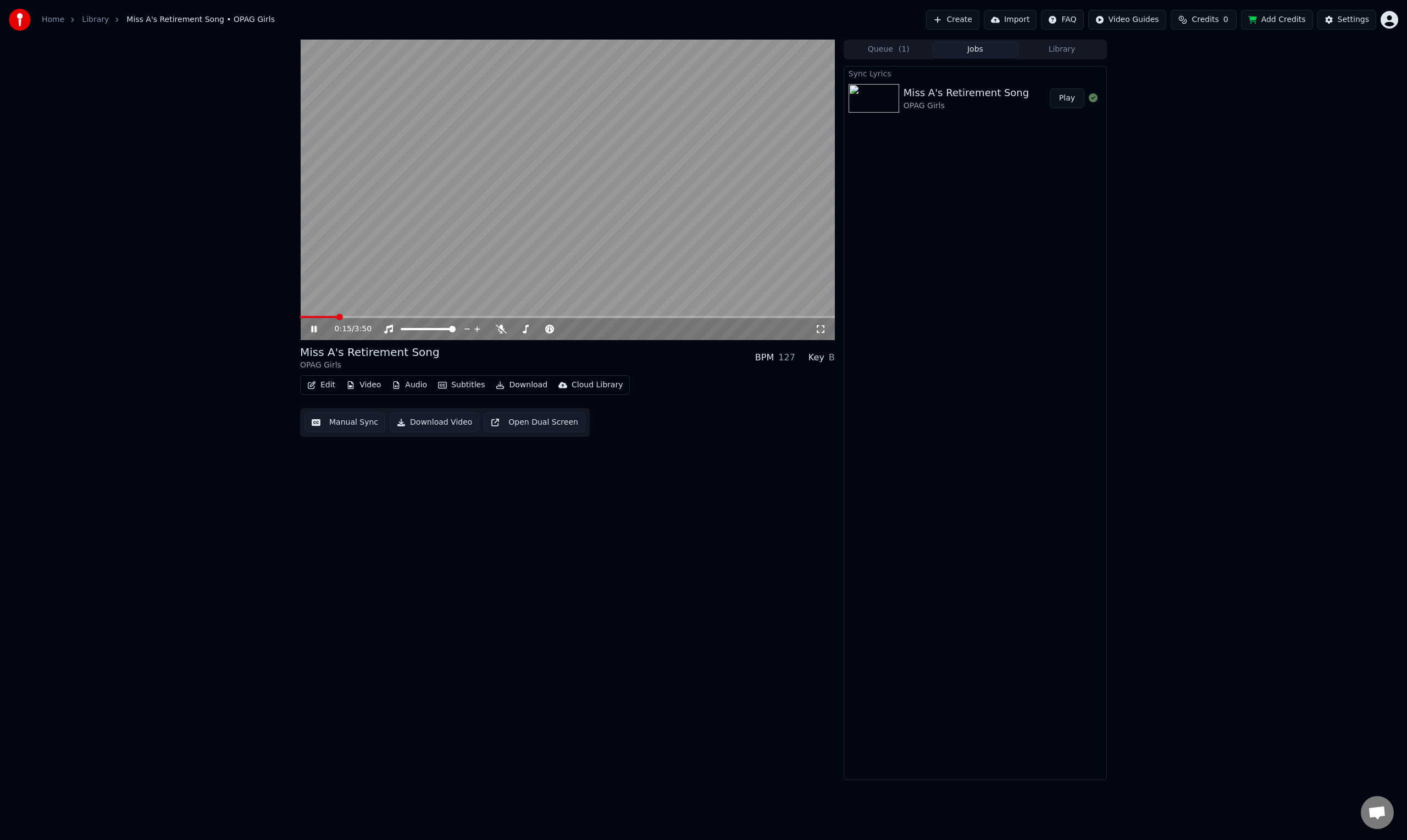
click at [312, 331] on icon at bounding box center [314, 329] width 5 height 6
click at [325, 386] on button "Edit" at bounding box center [321, 385] width 37 height 15
click at [377, 505] on div "Manual Sync (Legacy)" at bounding box center [368, 501] width 85 height 11
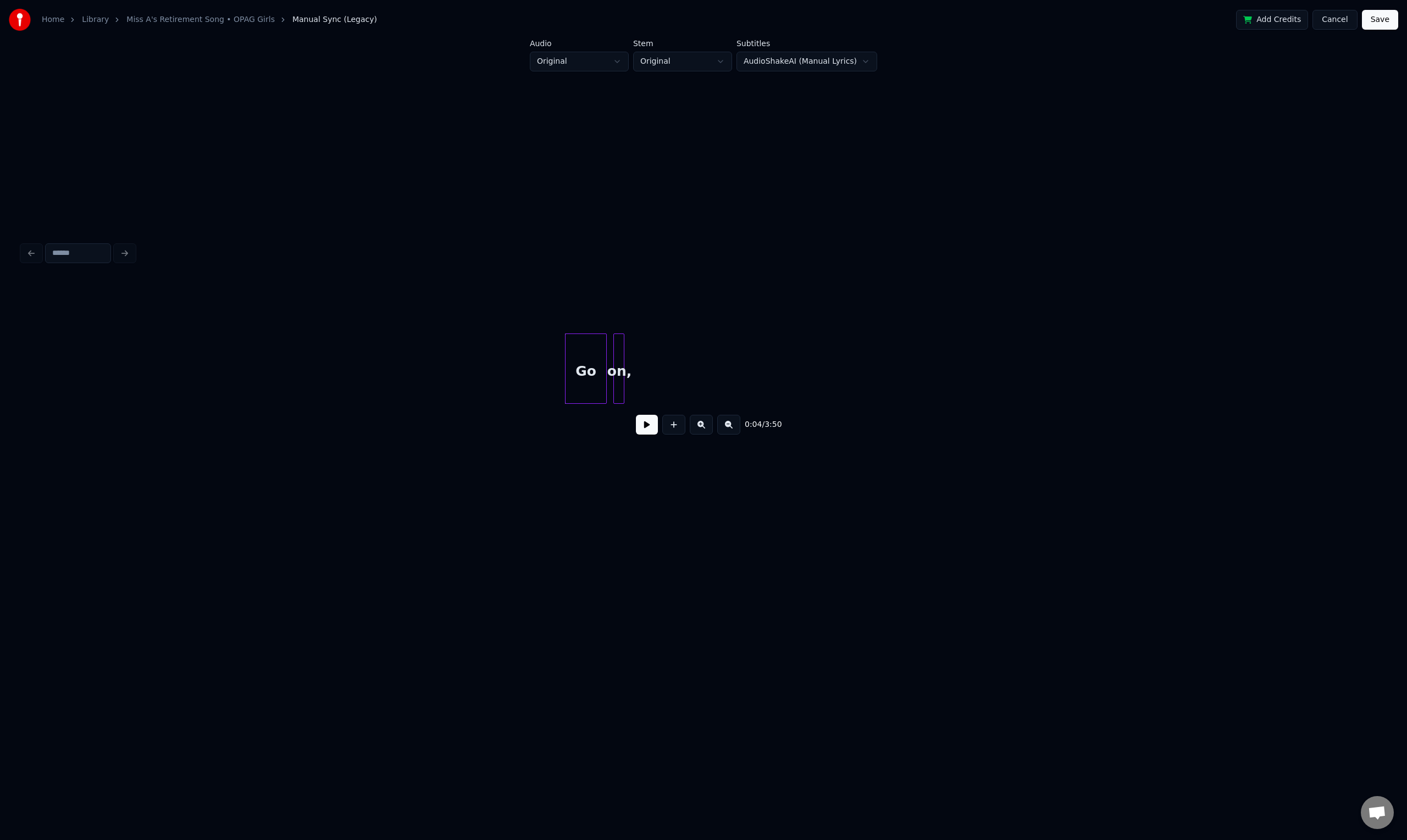
click at [163, 278] on div at bounding box center [703, 306] width 1363 height 55
click at [1335, 19] on button "Cancel" at bounding box center [1335, 20] width 45 height 20
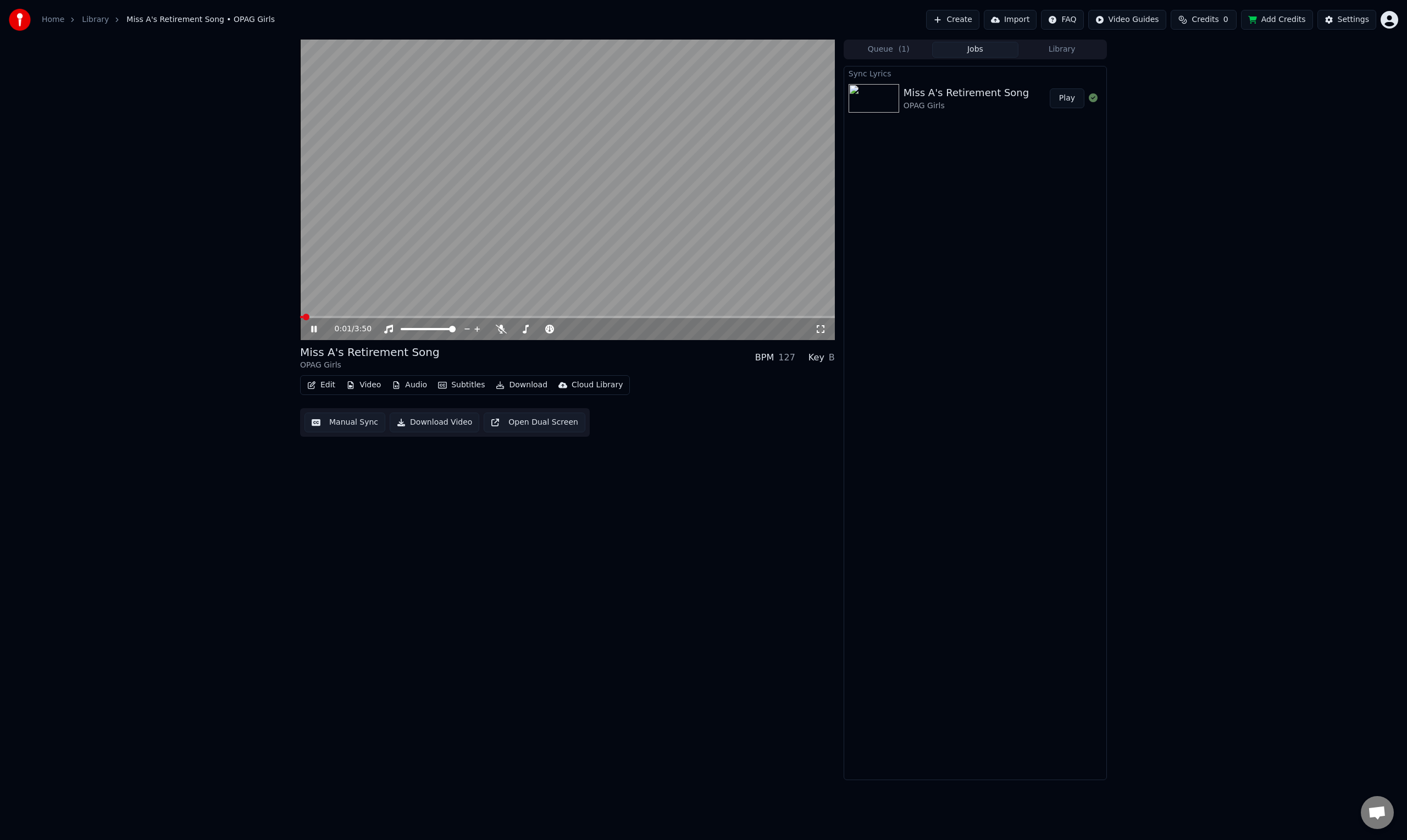
click at [312, 333] on icon at bounding box center [322, 329] width 26 height 9
click at [355, 423] on button "Manual Sync" at bounding box center [345, 423] width 81 height 20
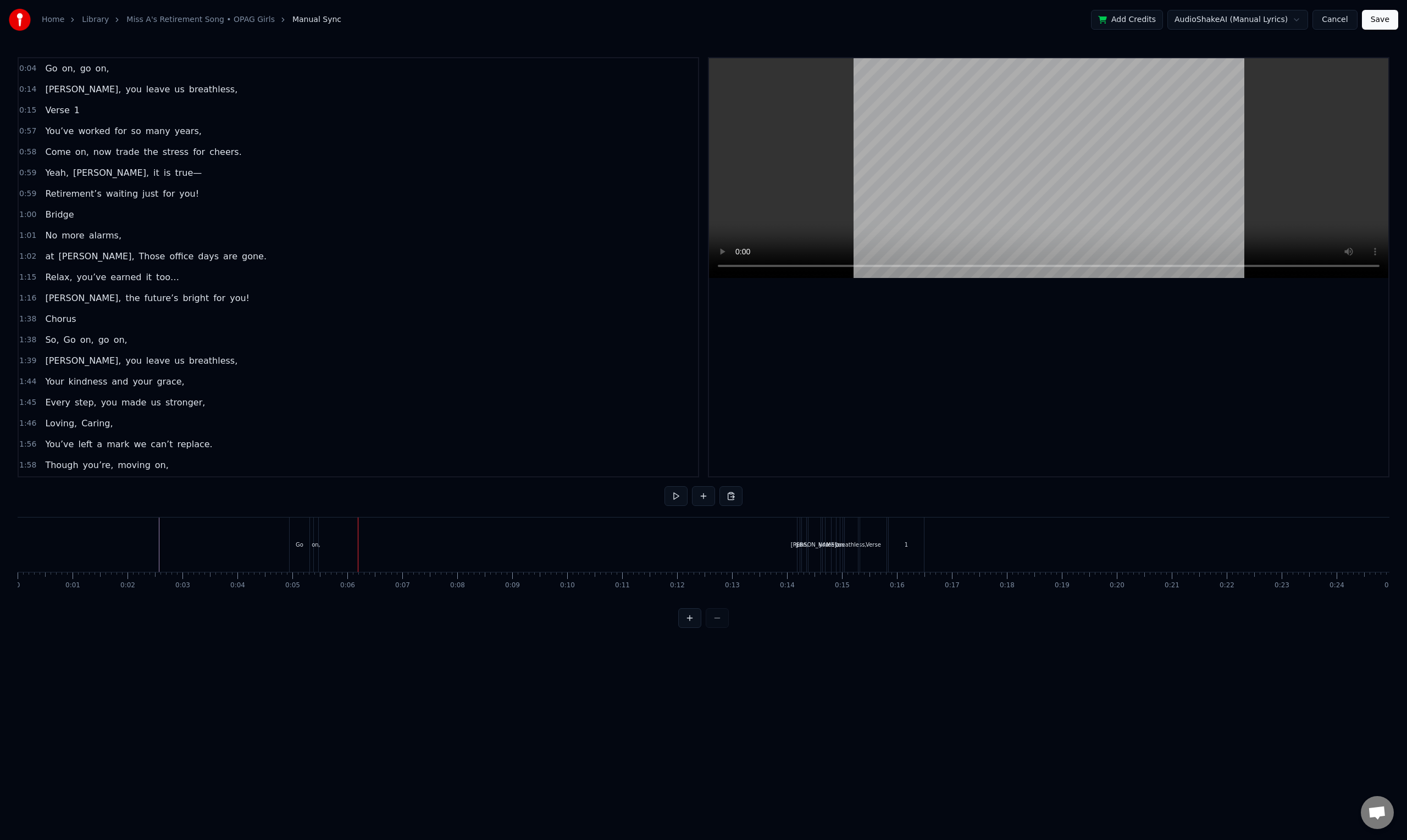
click at [787, 553] on div "Go on, go on," at bounding box center [548, 544] width 520 height 55
drag, startPoint x: 883, startPoint y: 593, endPoint x: 813, endPoint y: 593, distance: 70.0
click at [813, 593] on div "Go on, go on, [PERSON_NAME], you leave us breathless, Verse 1 You’ve worked for…" at bounding box center [704, 558] width 1372 height 82
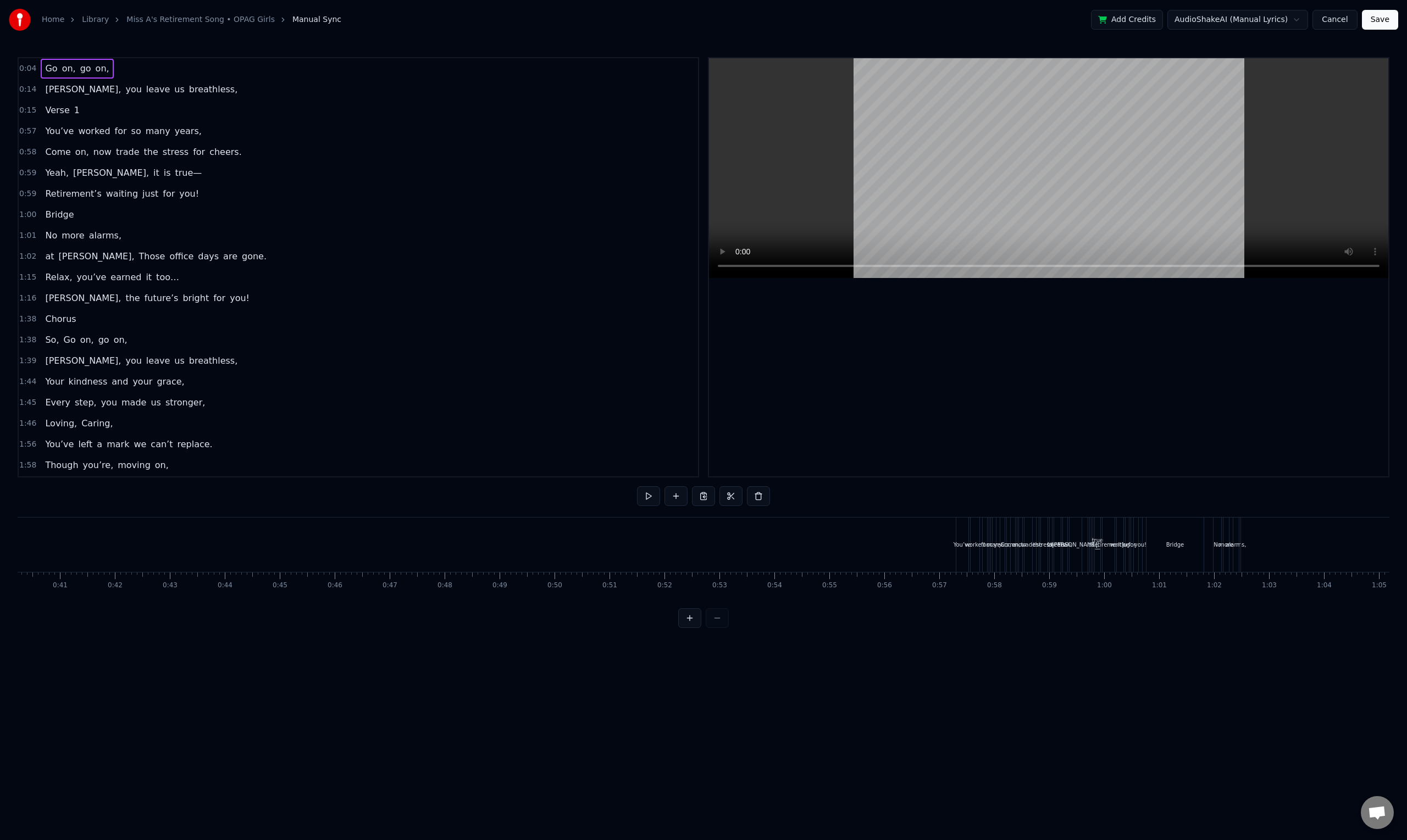
drag, startPoint x: 358, startPoint y: 595, endPoint x: 295, endPoint y: 589, distance: 63.3
click at [295, 589] on div "Go on, go on, [PERSON_NAME], you leave us breathless, Verse 1 You’ve worked for…" at bounding box center [704, 558] width 1372 height 82
click at [336, 548] on html "Home Library Miss A's Retirement Song • OPAG Girls Manual Sync Add Credits Audi…" at bounding box center [704, 323] width 1407 height 646
drag, startPoint x: 635, startPoint y: 578, endPoint x: 642, endPoint y: 578, distance: 7.0
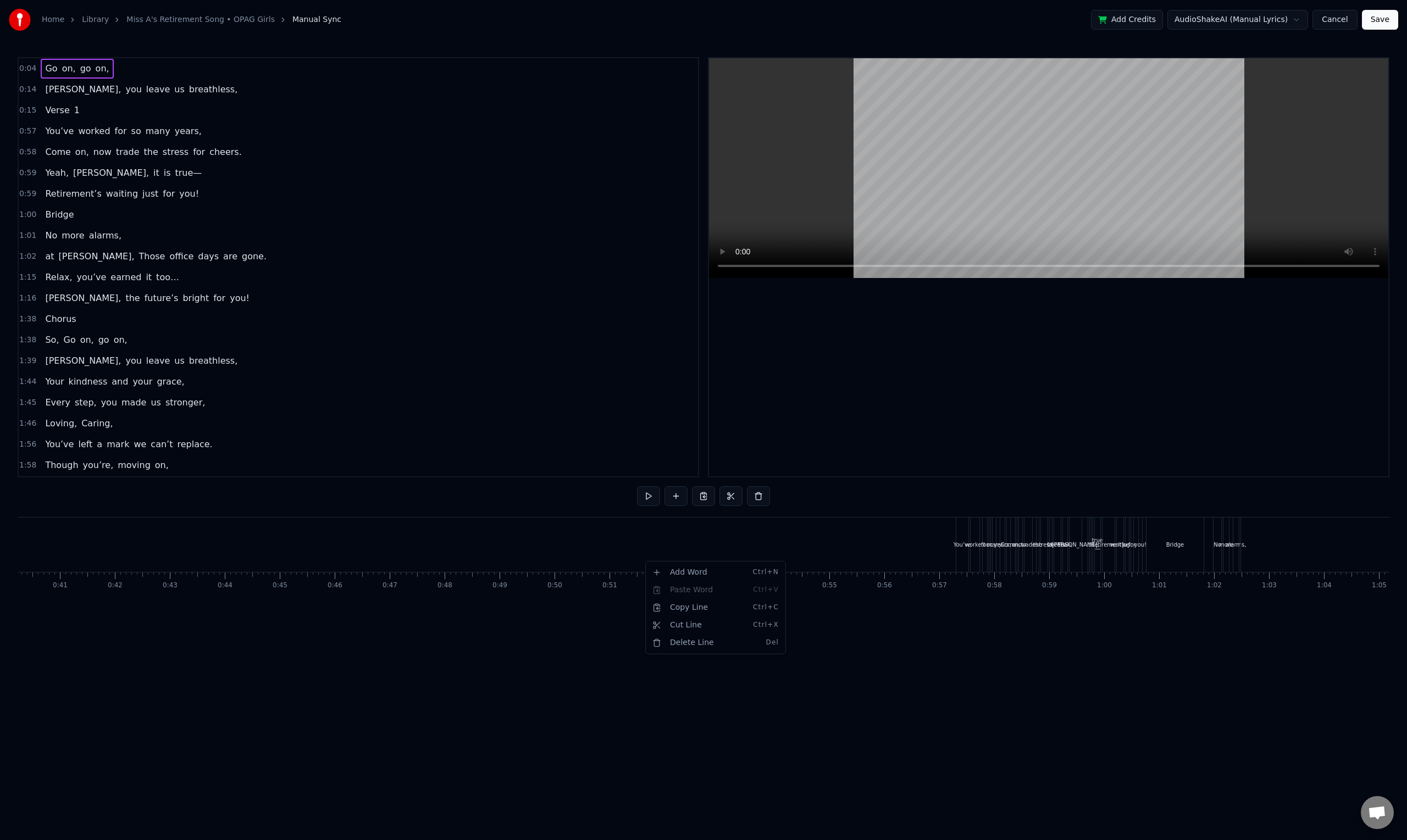
click at [877, 545] on html "Home Library Miss A's Retirement Song • OPAG Girls Manual Sync Add Credits Audi…" at bounding box center [704, 323] width 1407 height 646
click at [612, 557] on html "Home Library Miss A's Retirement Song • OPAG Girls Manual Sync Add Credits Audi…" at bounding box center [704, 323] width 1407 height 646
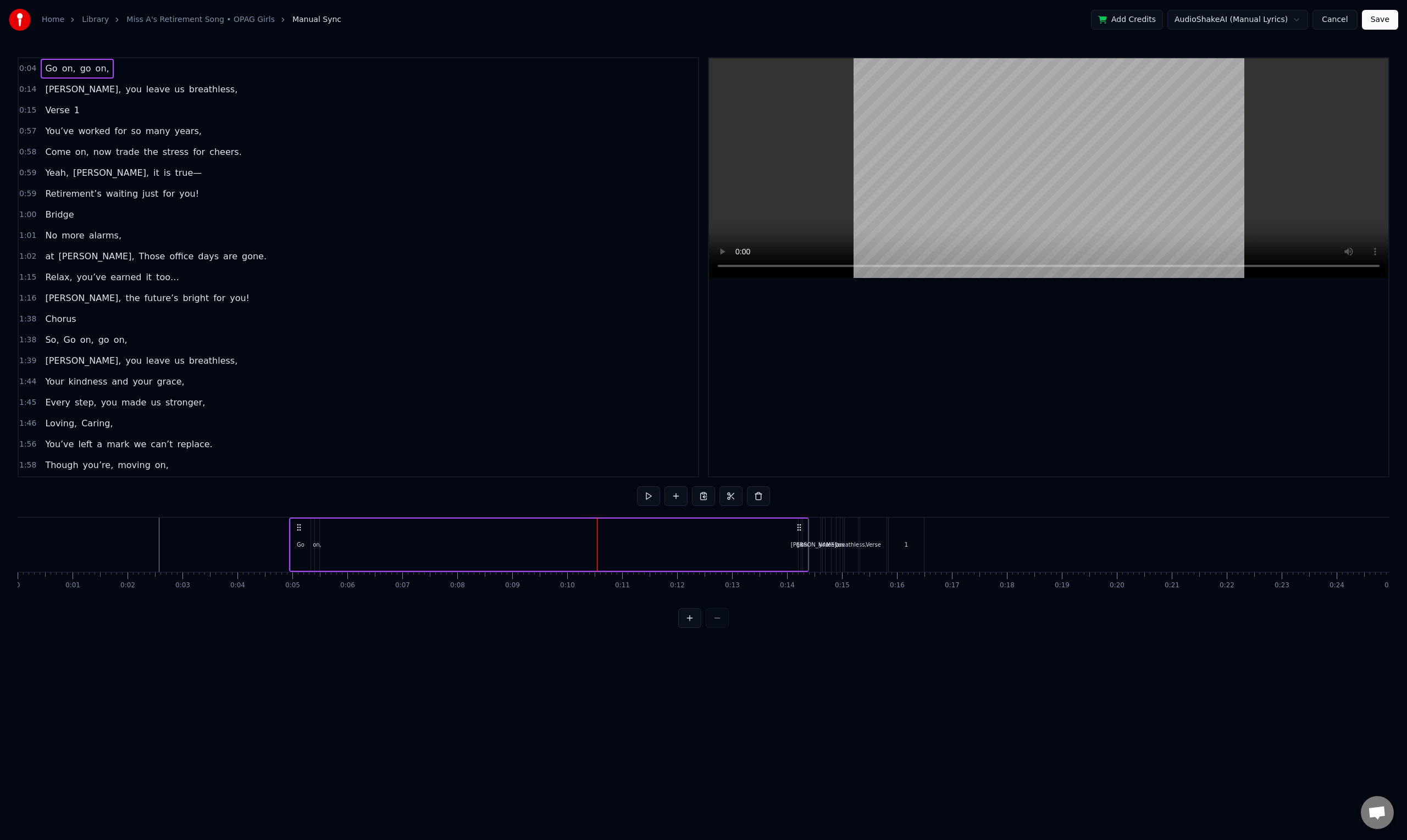
click at [648, 549] on div "Go on, go on," at bounding box center [548, 544] width 520 height 55
click at [819, 559] on div "[PERSON_NAME]," at bounding box center [814, 544] width 12 height 55
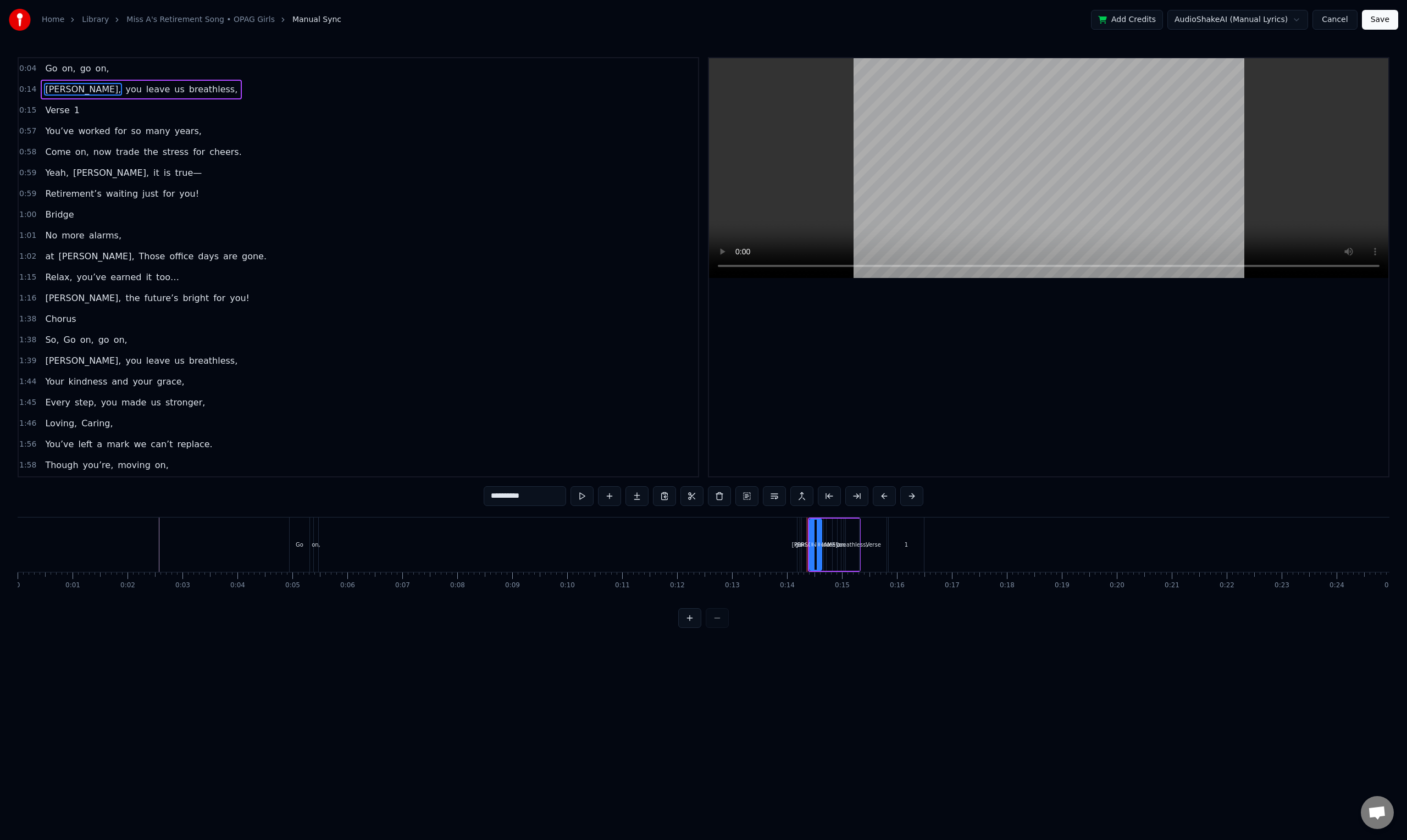
click at [785, 559] on div "Go on, go on," at bounding box center [548, 544] width 520 height 55
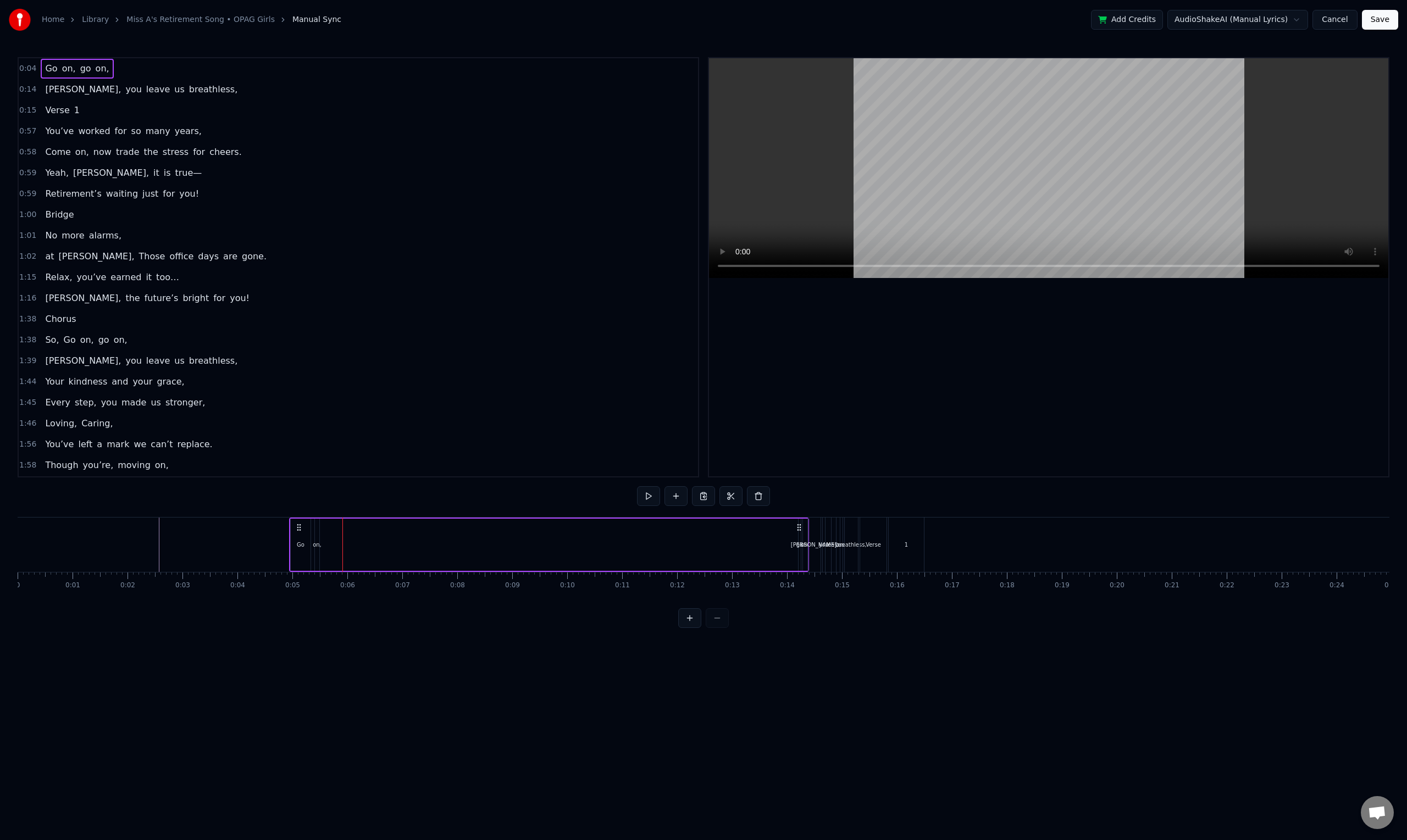
click at [862, 569] on div "Verse" at bounding box center [873, 544] width 26 height 55
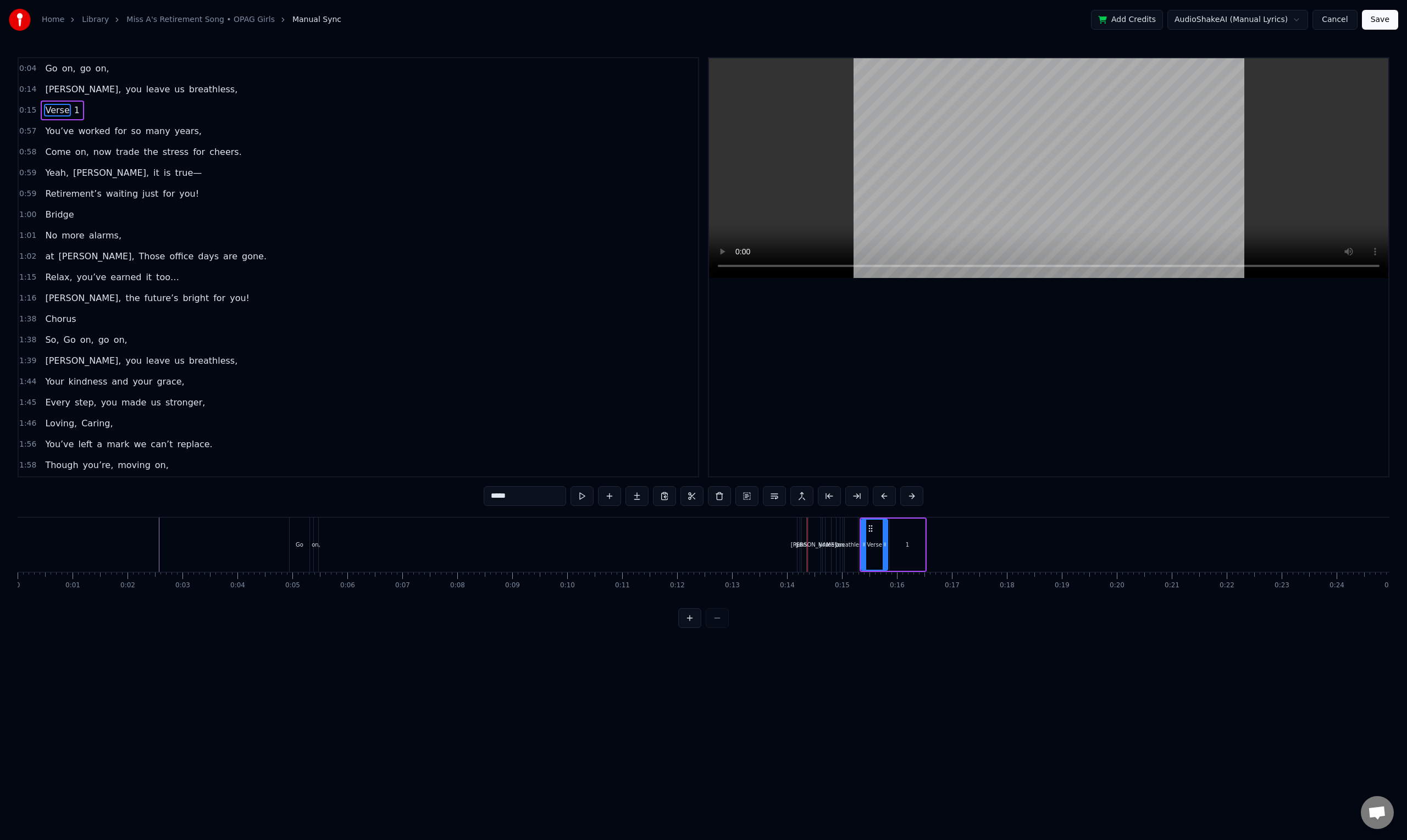
click at [95, 112] on div "0:15 Verse 1" at bounding box center [358, 110] width 679 height 21
click at [63, 117] on div "Verse 1" at bounding box center [62, 110] width 43 height 20
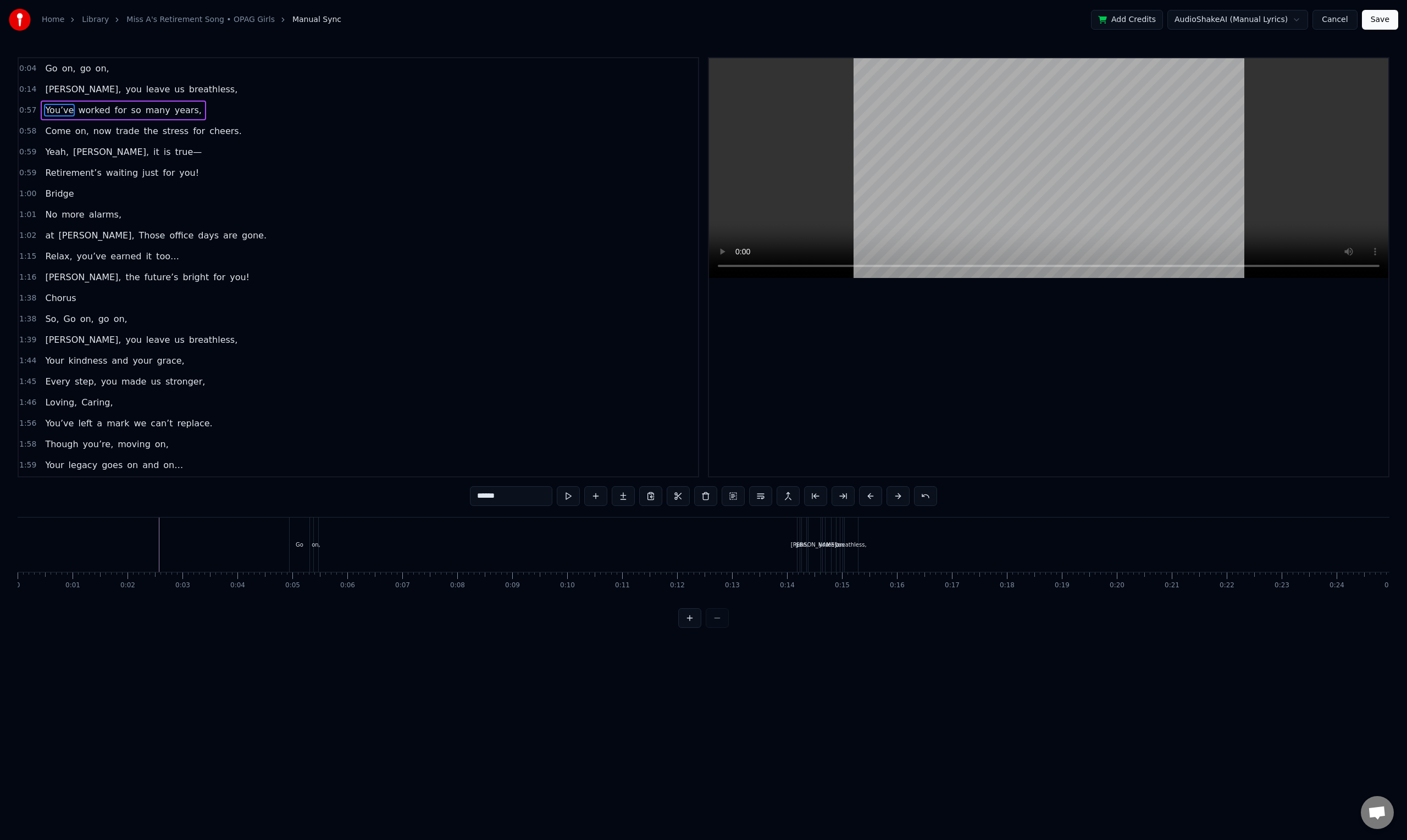
scroll to position [0, 3093]
click at [66, 201] on div "Bridge" at bounding box center [59, 194] width 38 height 20
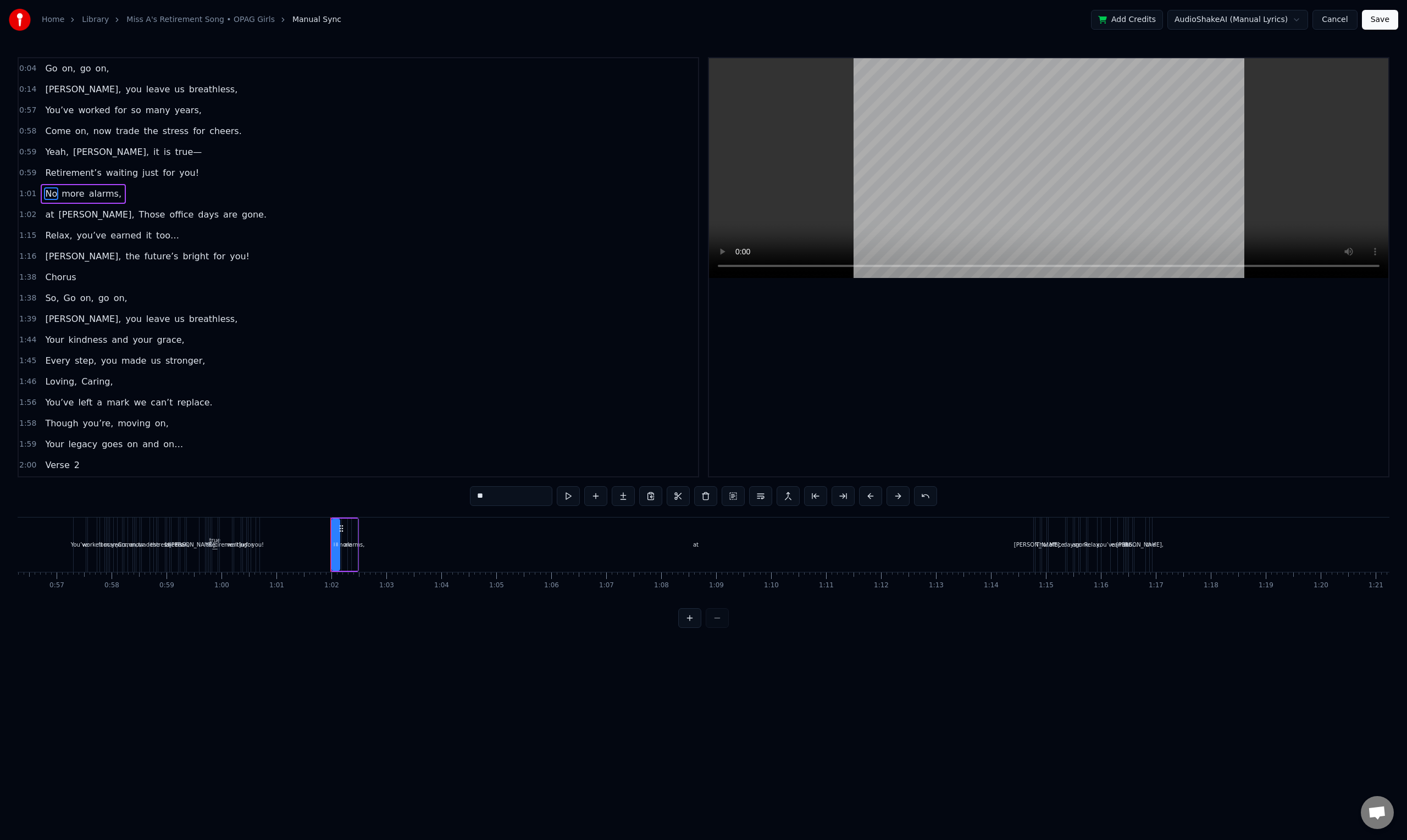
click at [69, 281] on span "Chorus" at bounding box center [60, 277] width 33 height 13
type input "******"
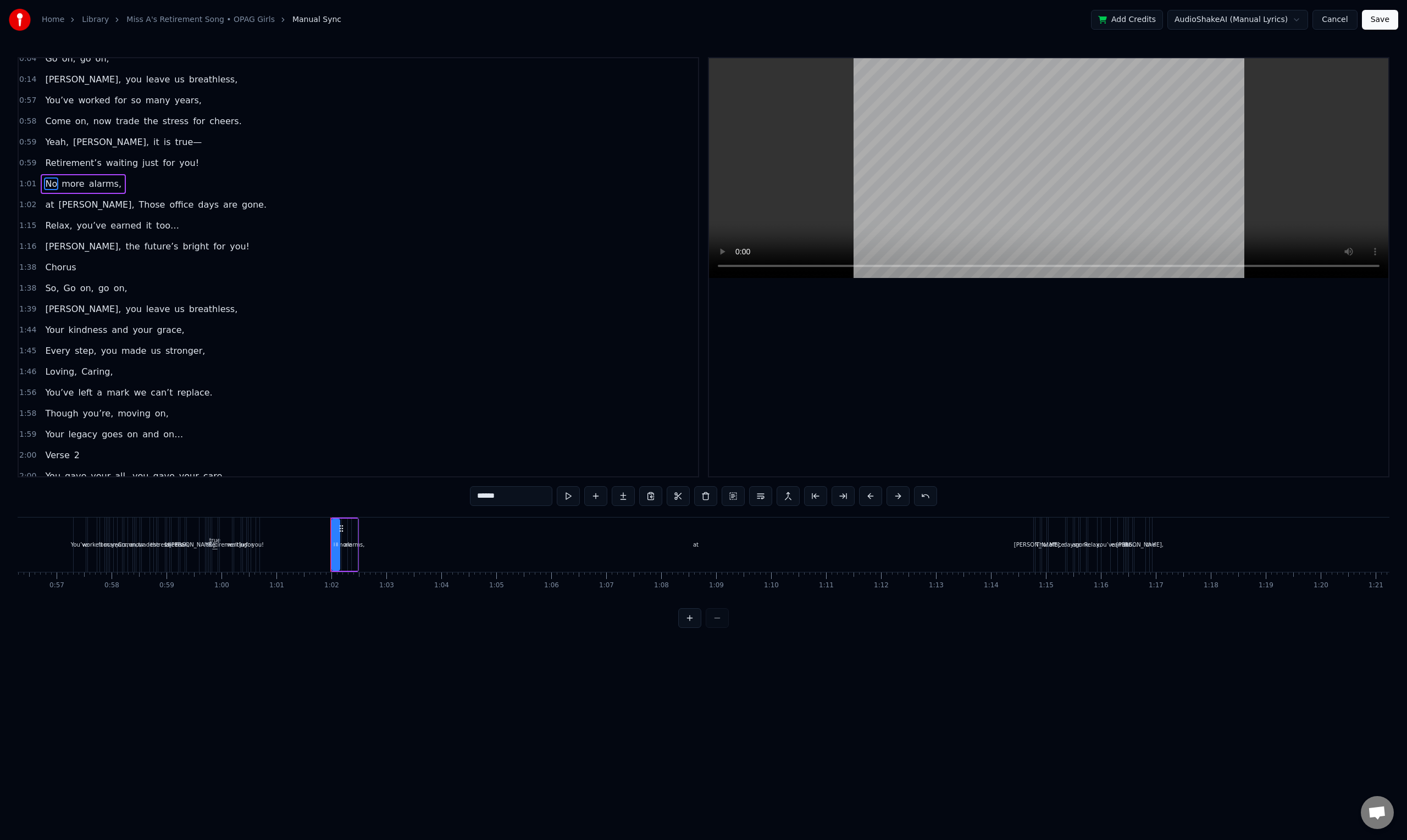
scroll to position [0, 5354]
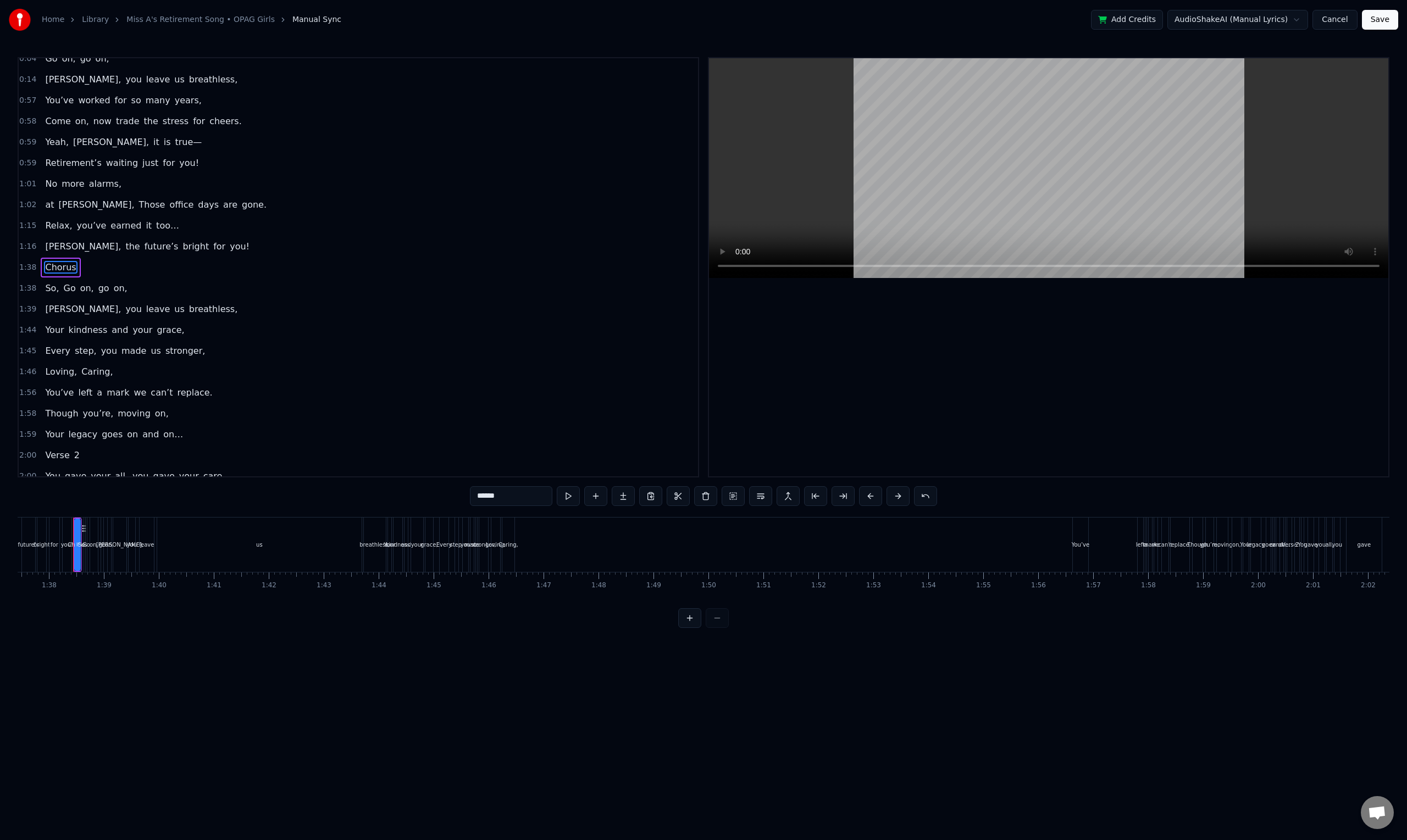
click at [70, 272] on span "Chorus" at bounding box center [60, 267] width 33 height 13
click at [73, 273] on div "Chorus" at bounding box center [60, 268] width 39 height 20
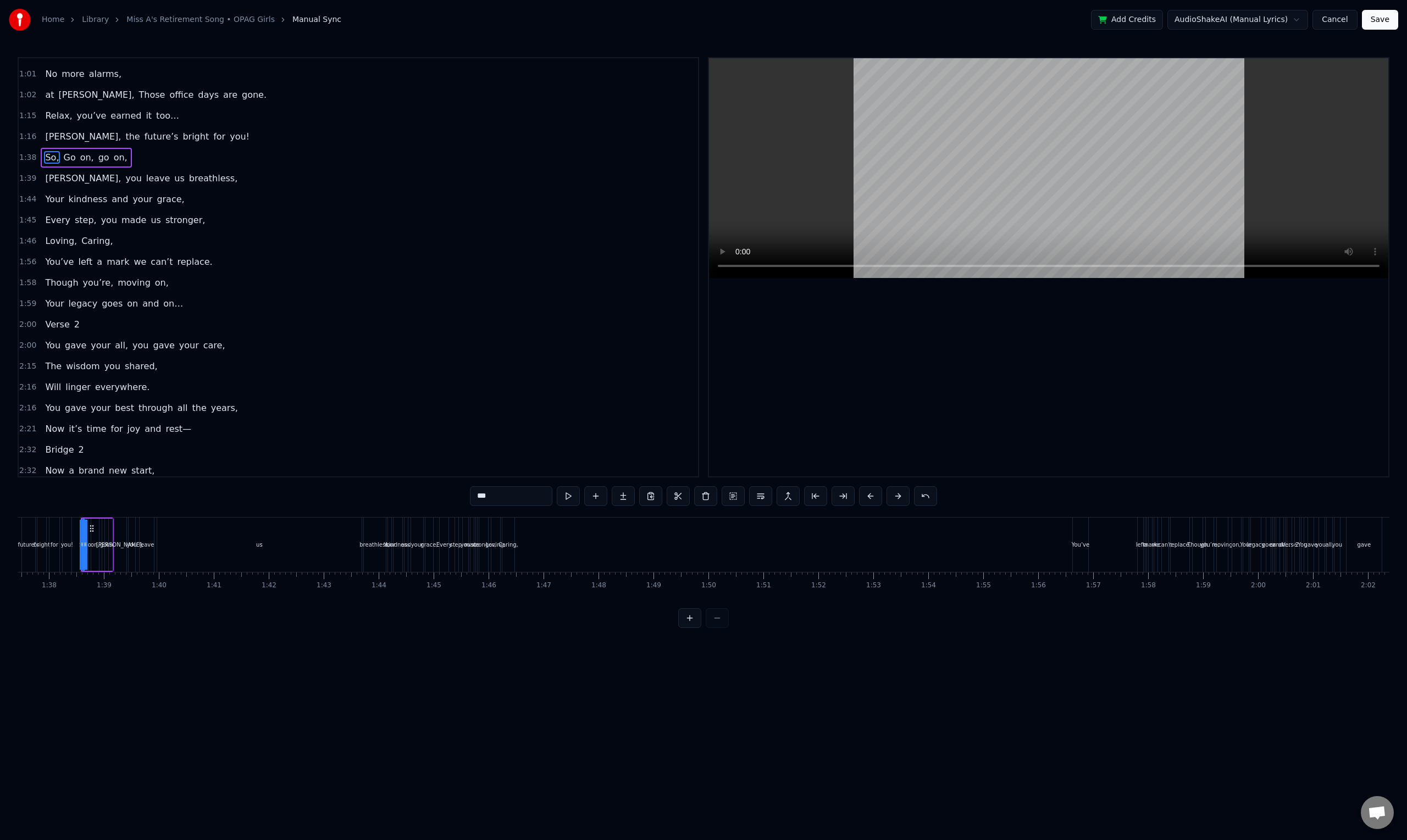
scroll to position [175, 0]
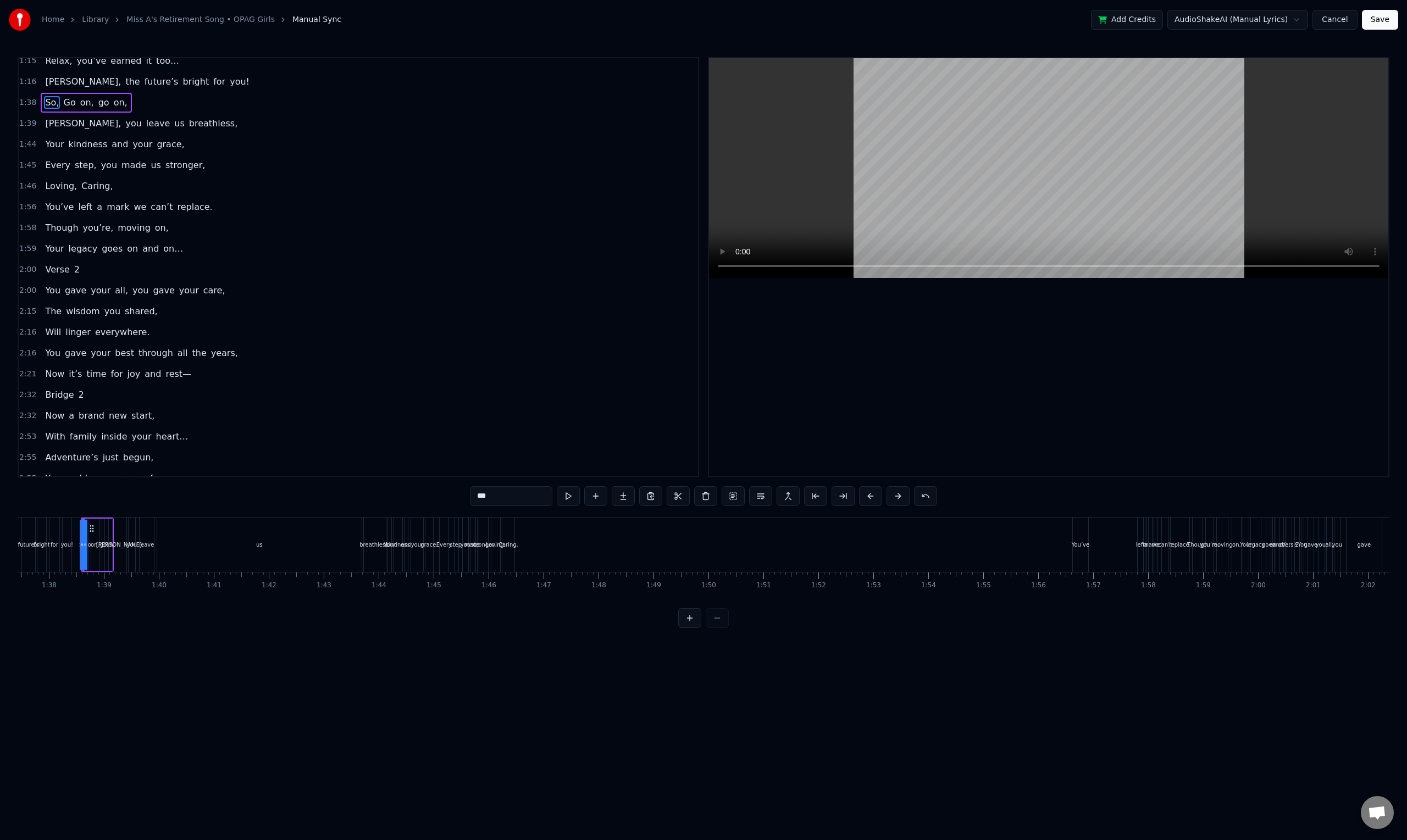
click at [73, 274] on div "Verse 2" at bounding box center [62, 270] width 43 height 20
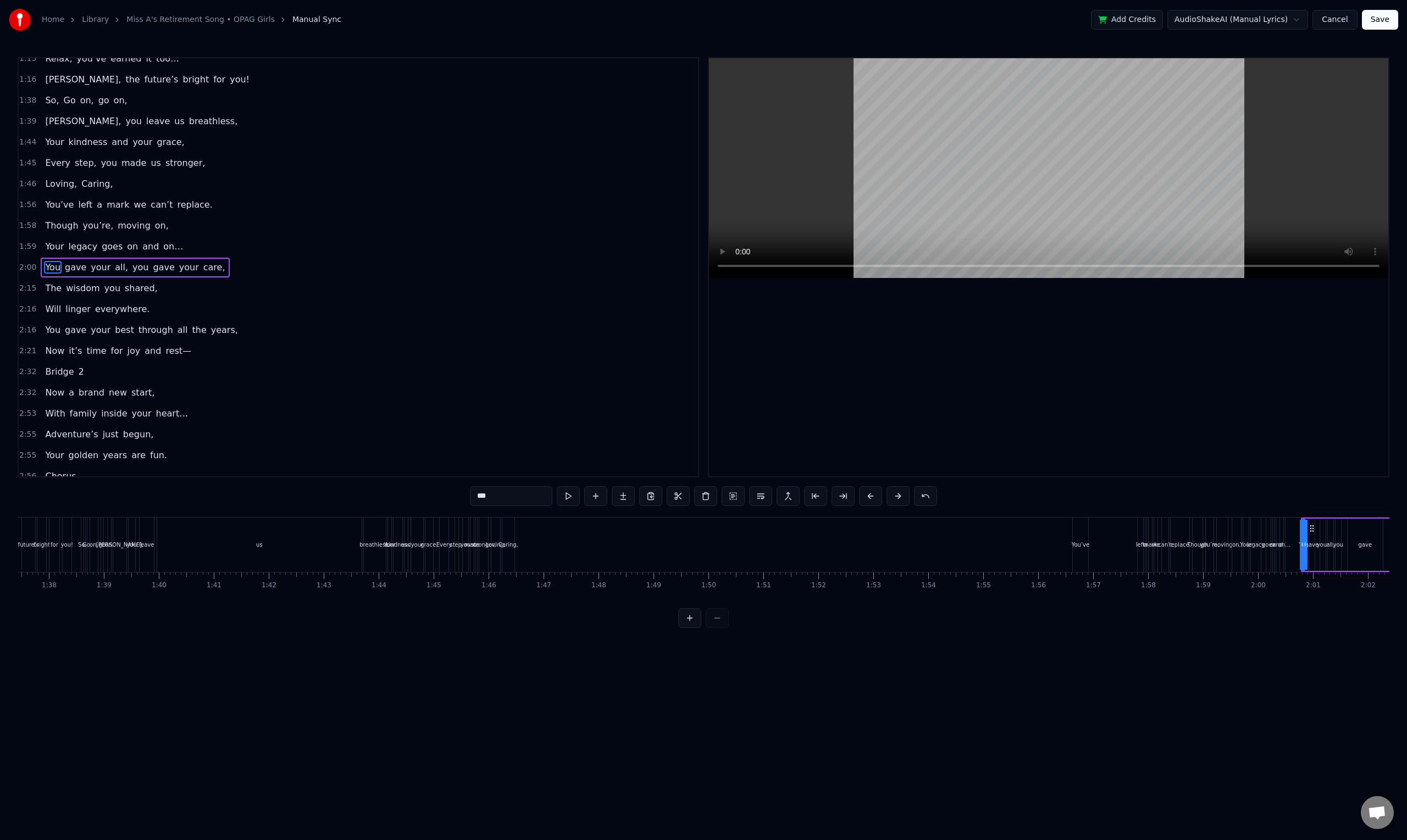
click at [79, 376] on div "Bridge 2" at bounding box center [64, 372] width 47 height 20
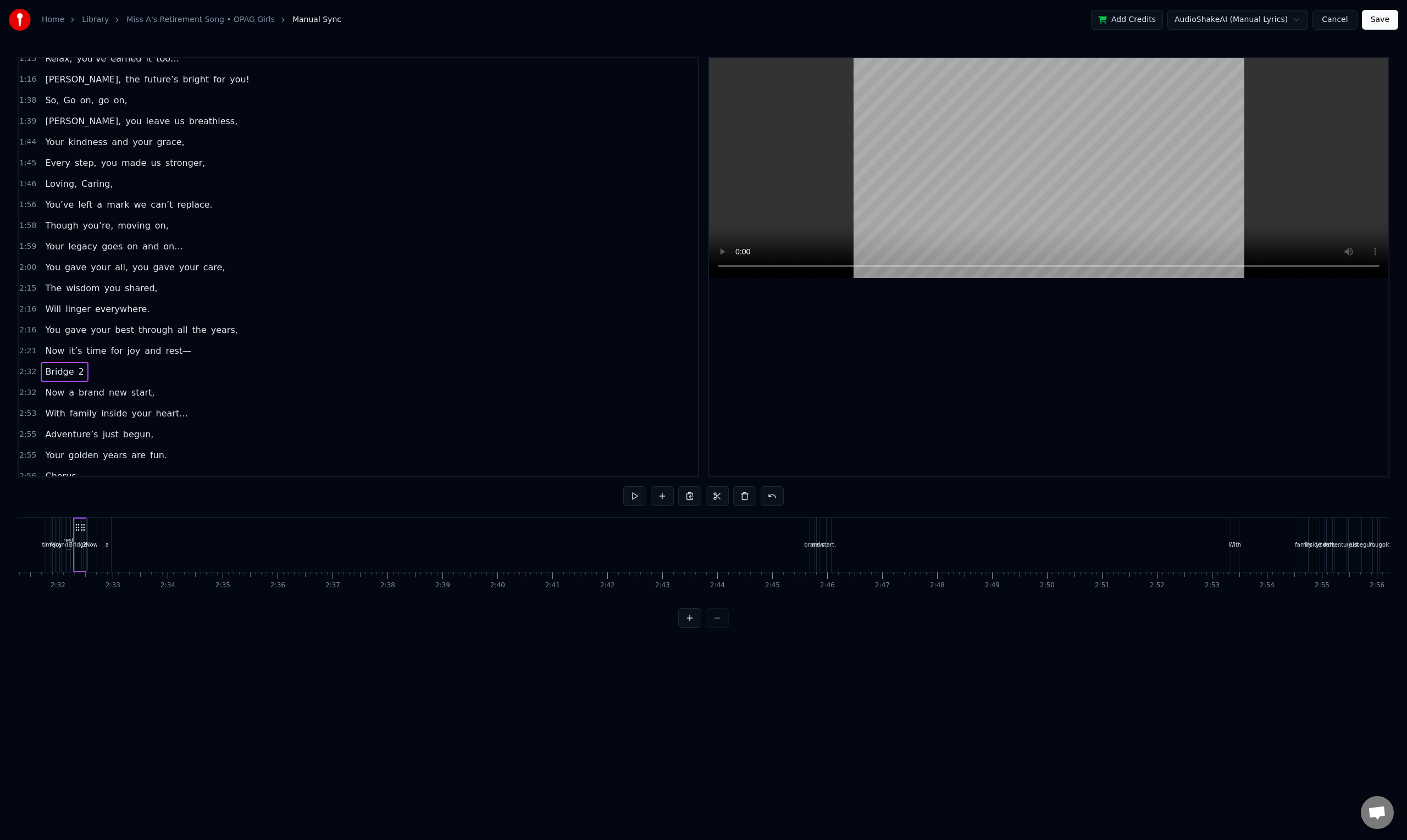
scroll to position [281, 0]
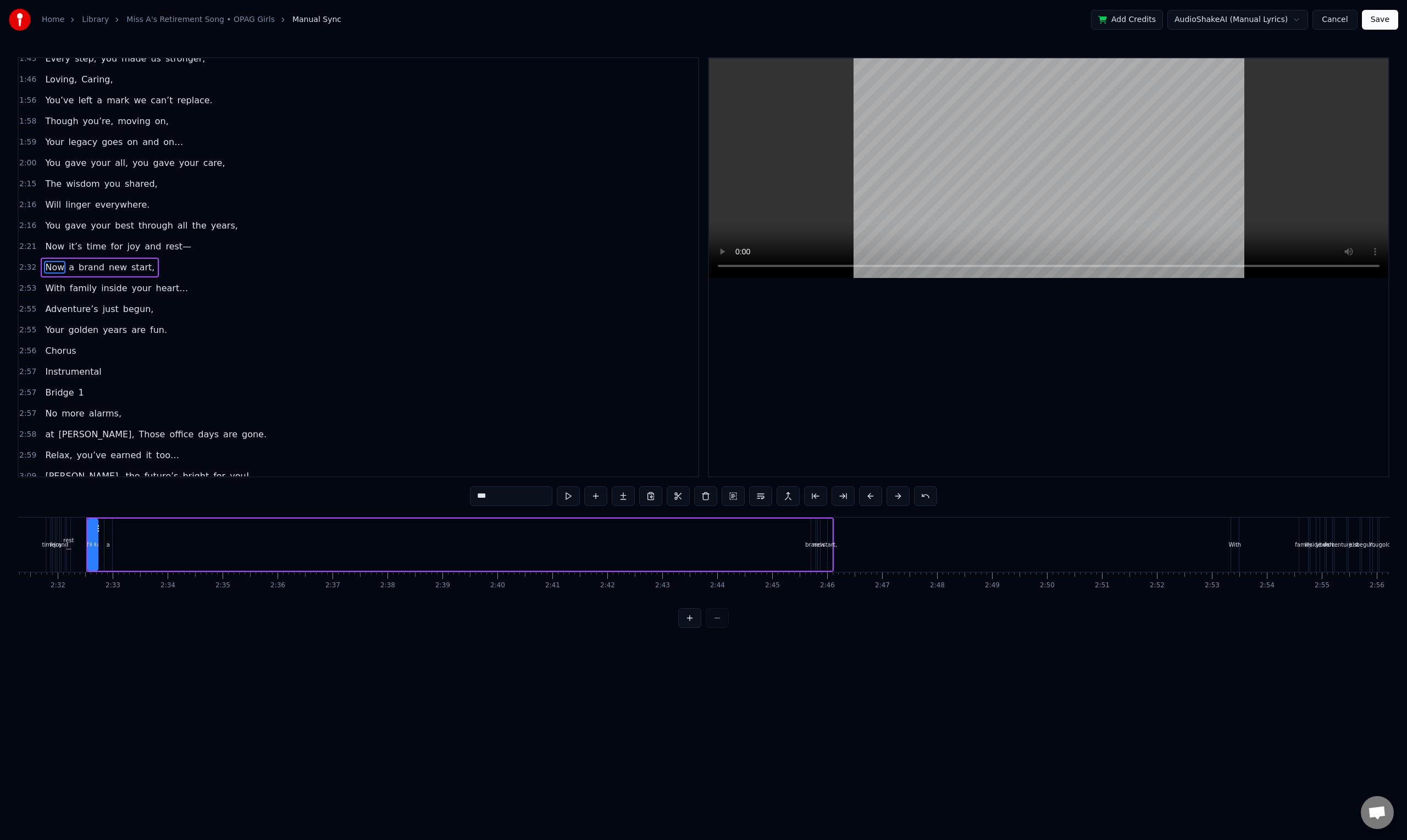
click at [73, 355] on div "Chorus" at bounding box center [60, 351] width 39 height 20
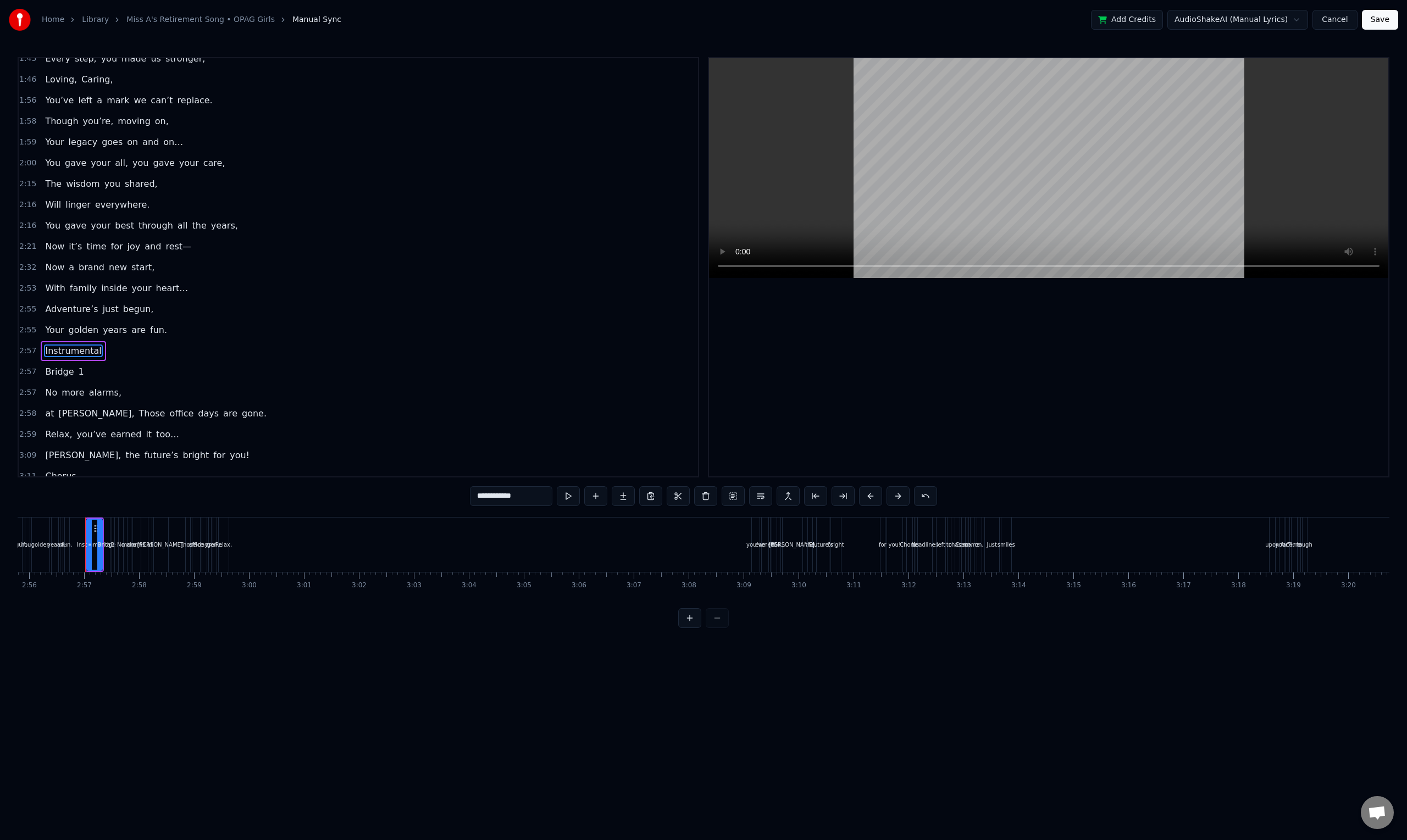
scroll to position [365, 0]
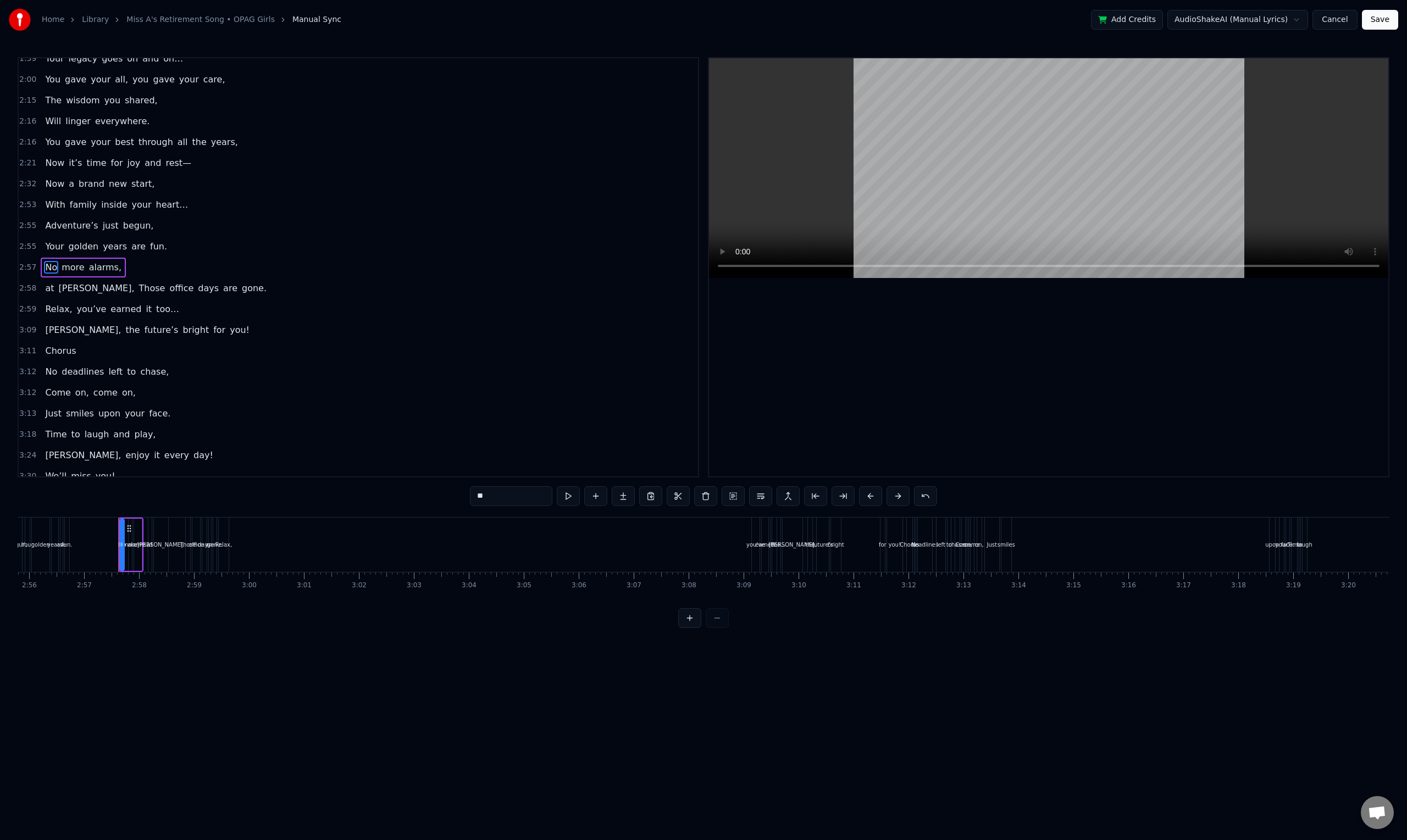
click at [66, 352] on span "Chorus" at bounding box center [60, 351] width 33 height 13
type input "******"
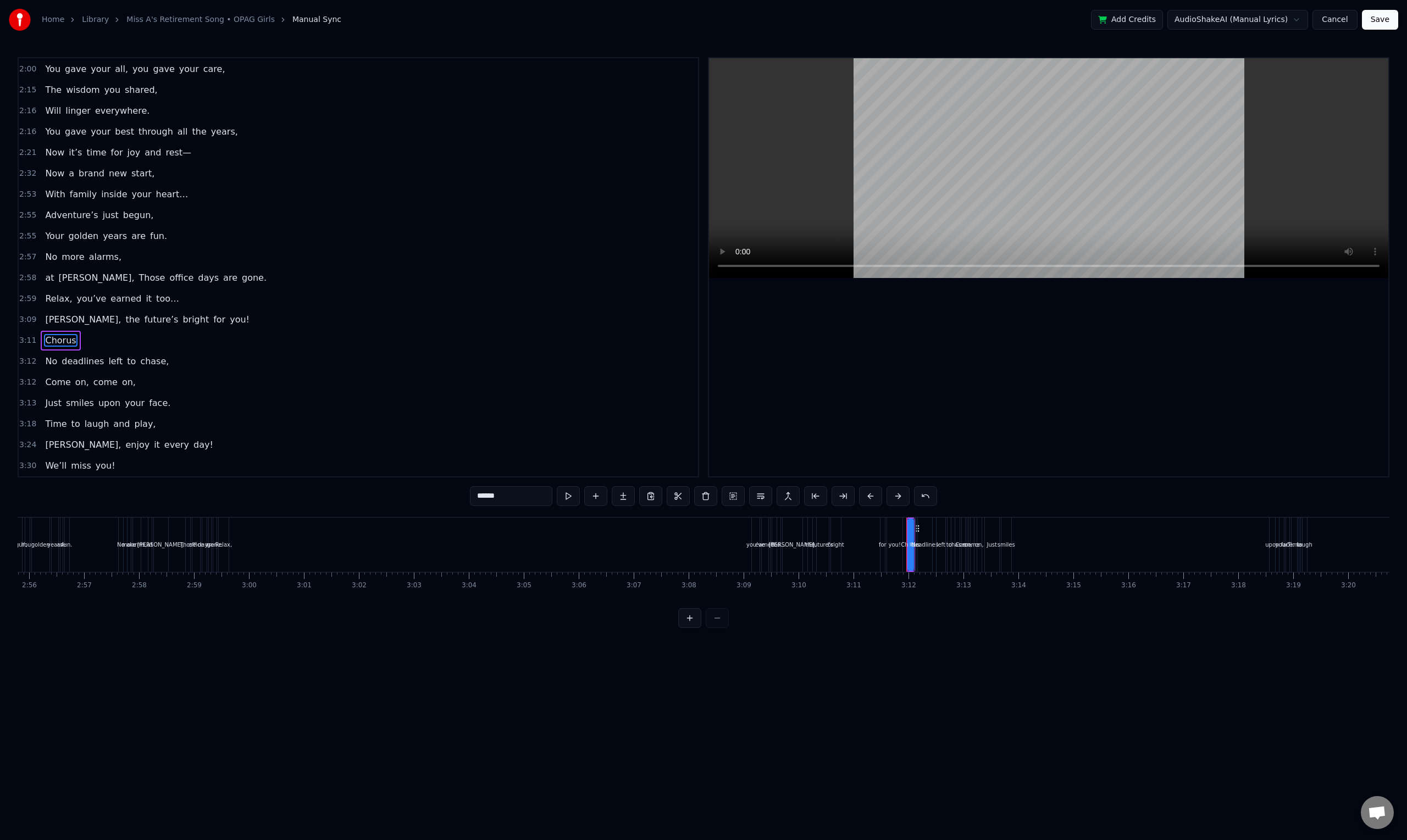
click at [73, 346] on div "Chorus" at bounding box center [60, 340] width 39 height 20
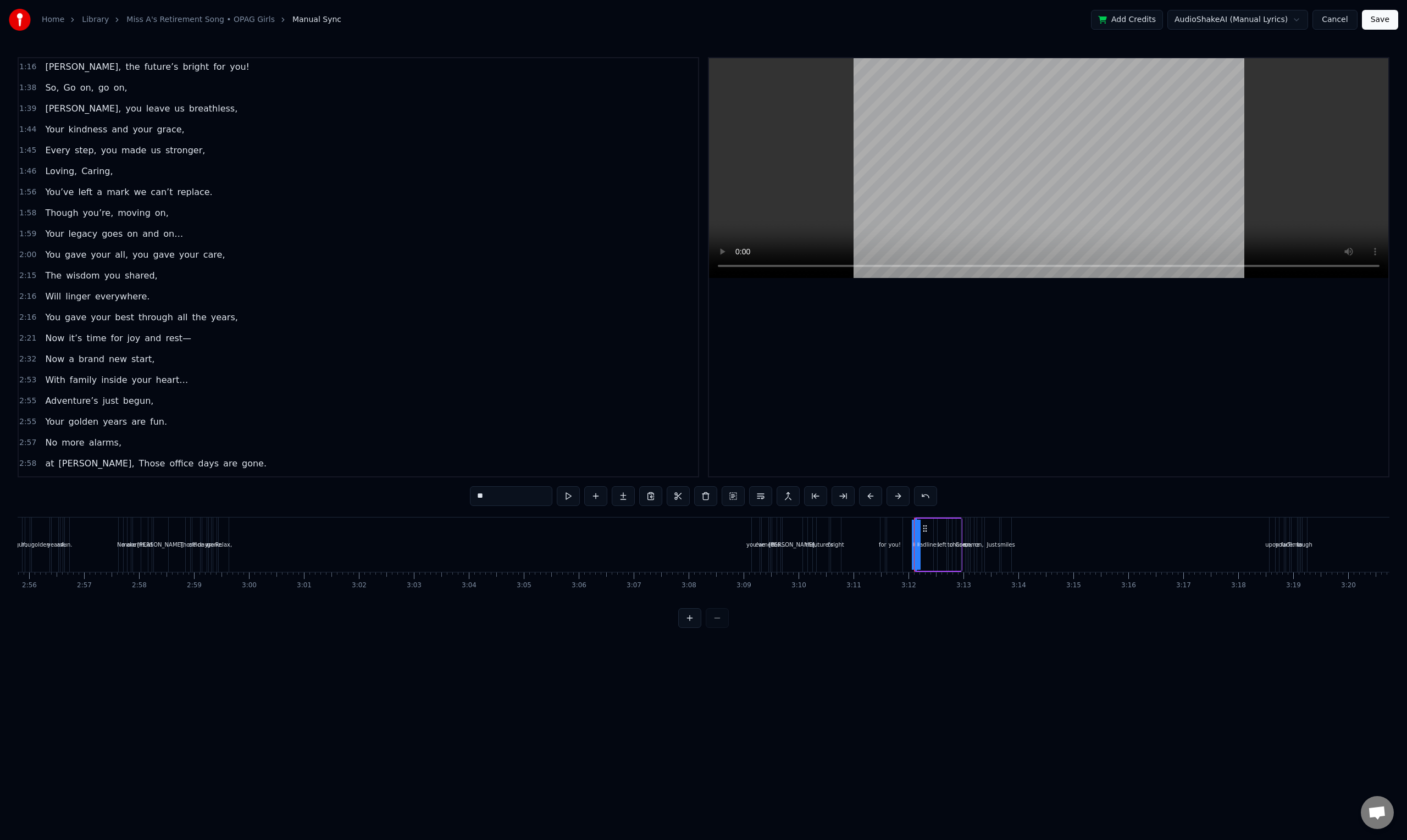
scroll to position [0, 0]
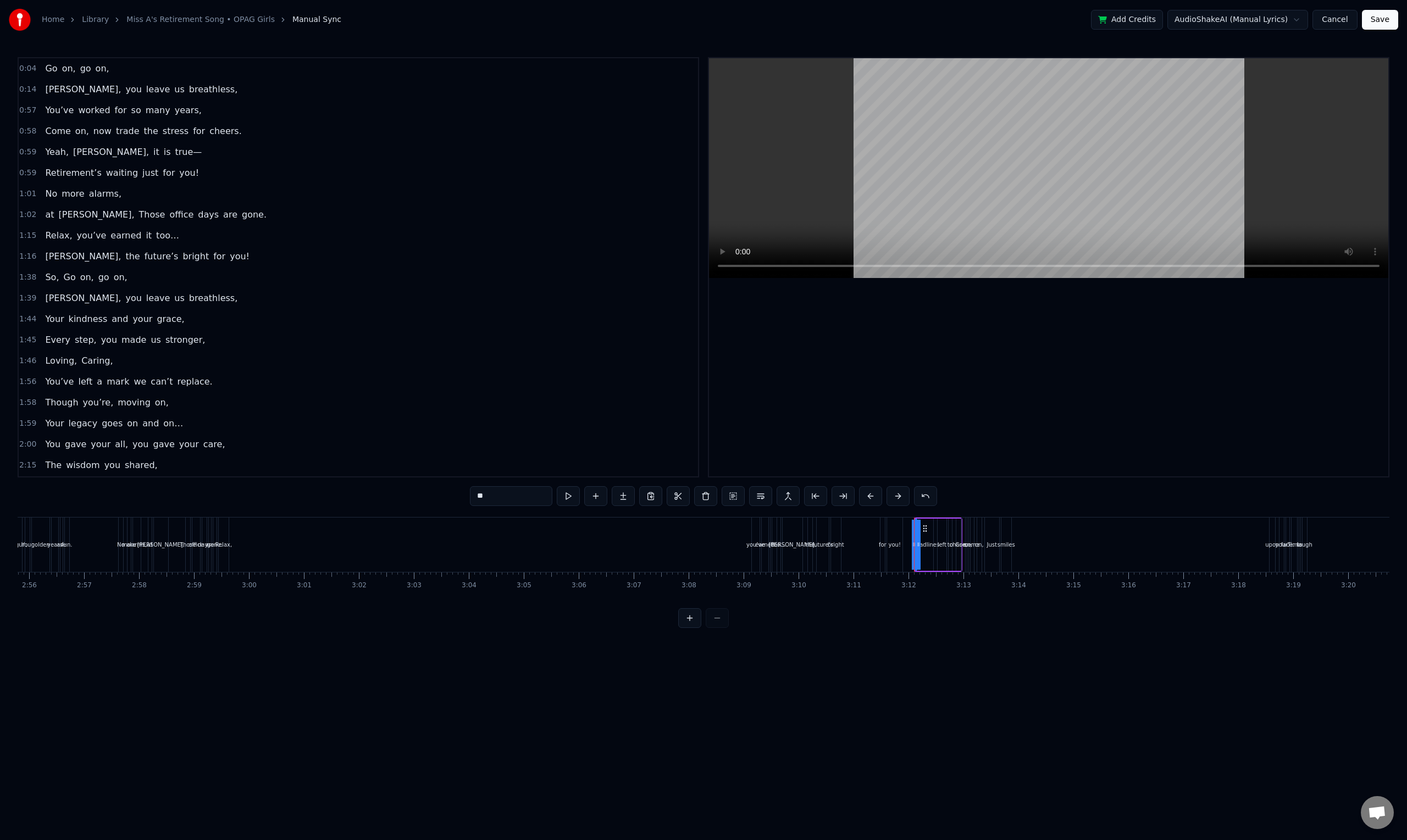
click at [61, 62] on span "on," at bounding box center [69, 69] width 16 height 13
type input "***"
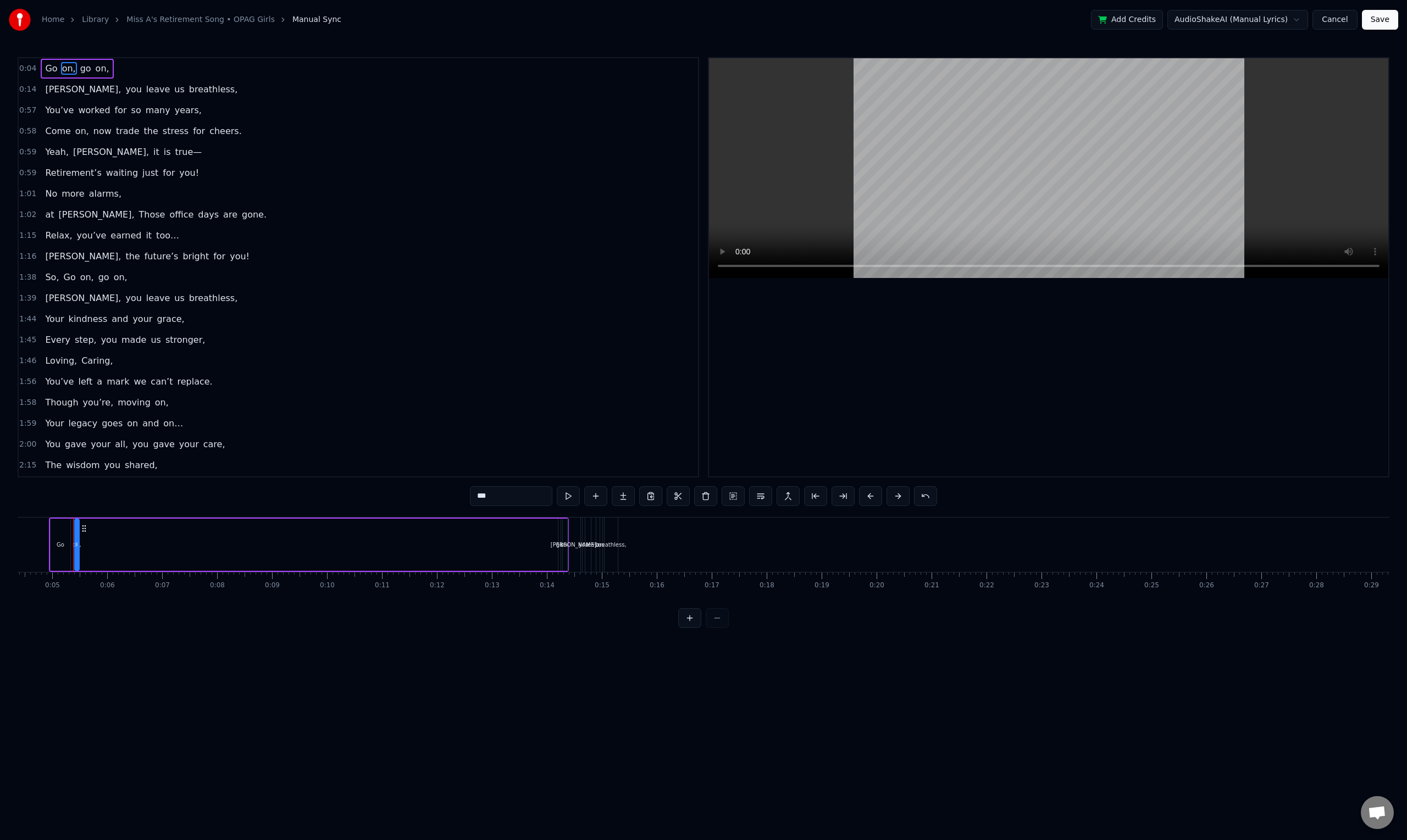
click at [103, 70] on div "Go on, go on," at bounding box center [77, 69] width 73 height 20
click at [145, 86] on span "leave" at bounding box center [158, 89] width 26 height 13
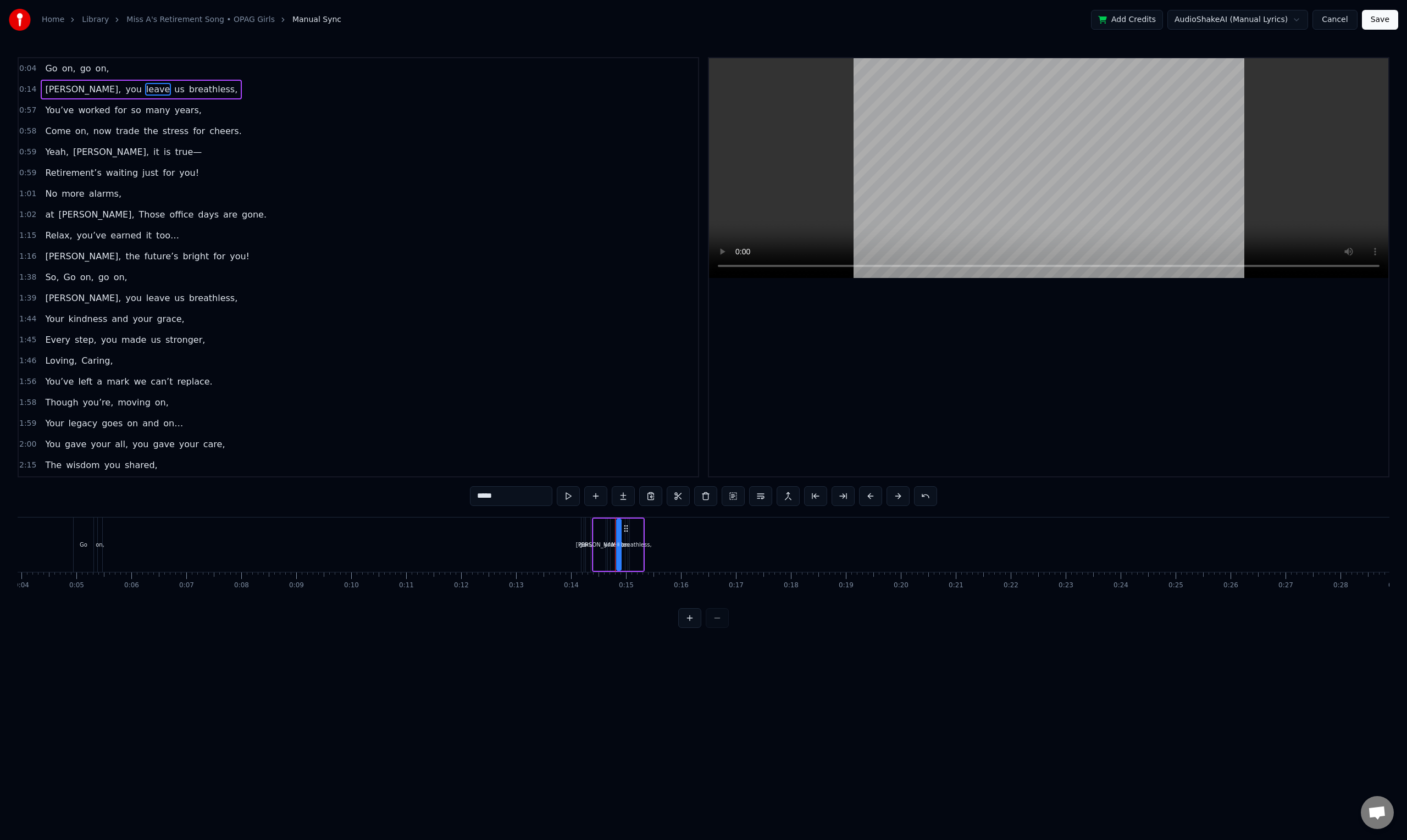
click at [176, 81] on div "[PERSON_NAME], you leave us breathless," at bounding box center [141, 90] width 201 height 20
drag, startPoint x: 634, startPoint y: 527, endPoint x: 907, endPoint y: 531, distance: 273.0
click at [907, 531] on icon at bounding box center [910, 527] width 9 height 9
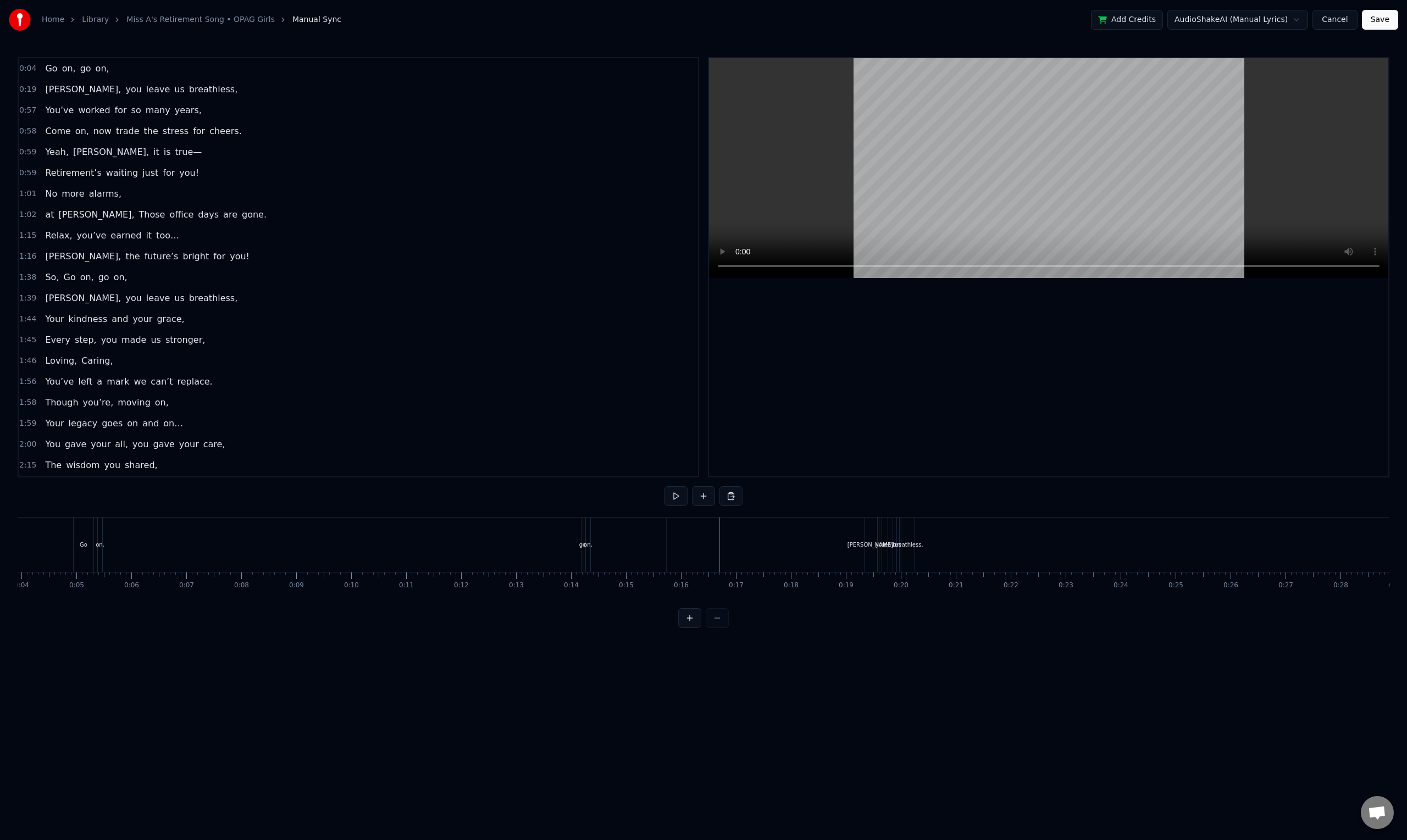
click at [915, 531] on div "[PERSON_NAME], you leave us breathless," at bounding box center [891, 544] width 53 height 55
click at [907, 525] on icon at bounding box center [907, 527] width 9 height 9
drag, startPoint x: 907, startPoint y: 525, endPoint x: 709, endPoint y: 535, distance: 198.3
click at [779, 535] on div "[PERSON_NAME], you leave us breathless," at bounding box center [806, 544] width 53 height 55
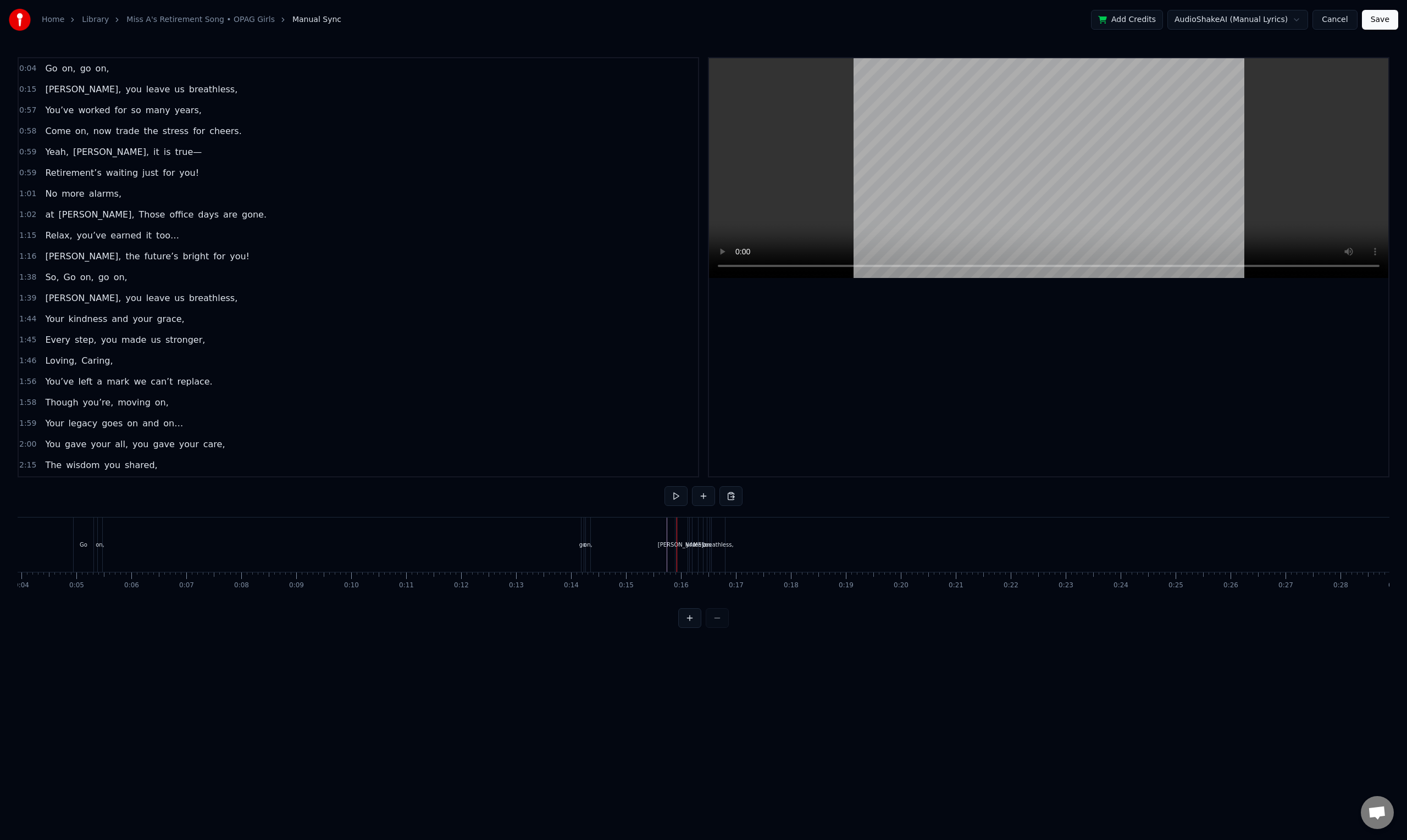
click at [728, 542] on div "breathless," at bounding box center [718, 545] width 30 height 8
click at [676, 522] on div "[PERSON_NAME]," at bounding box center [682, 544] width 13 height 52
click at [580, 545] on div "go" at bounding box center [582, 545] width 6 height 8
type input "**"
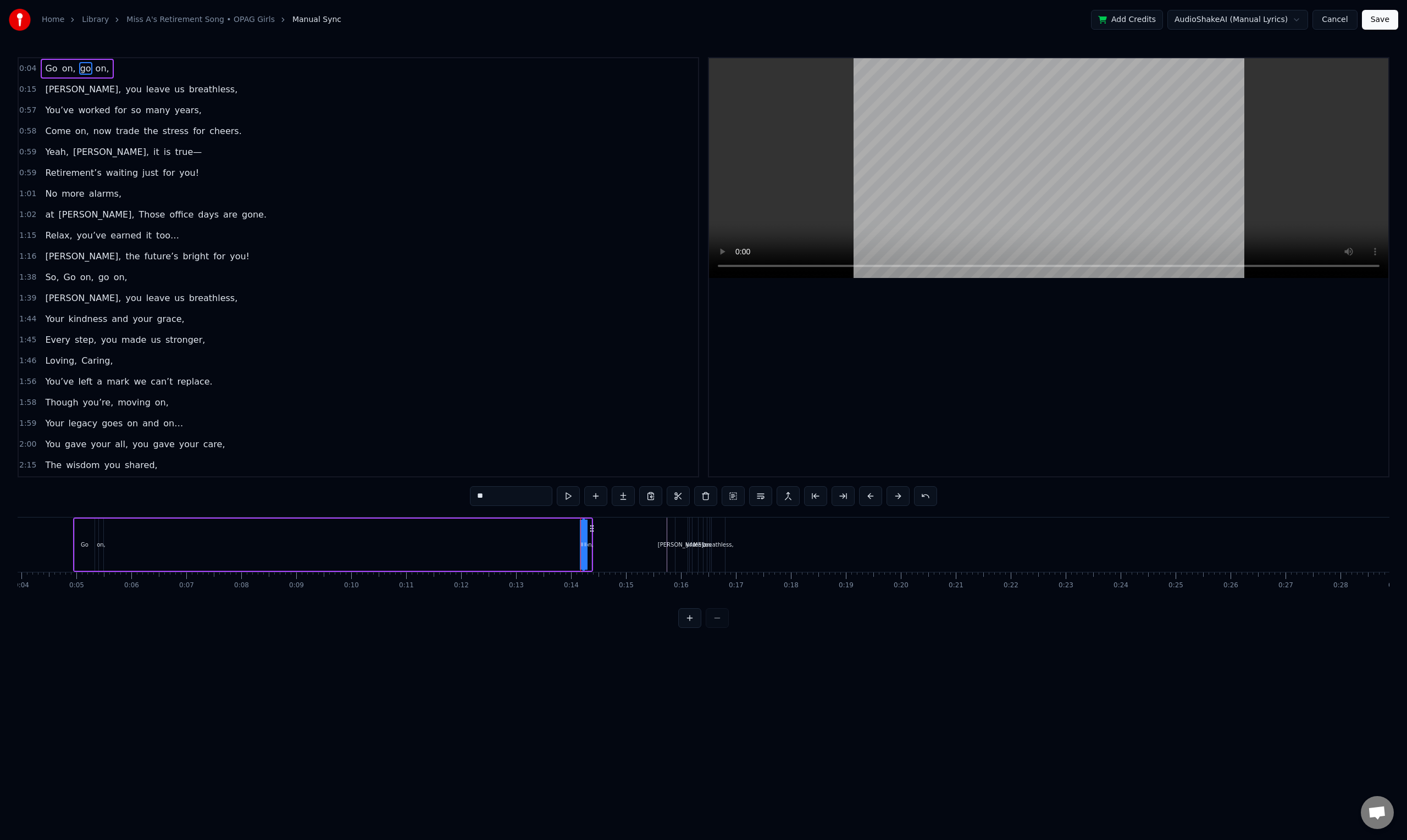
click at [590, 529] on icon at bounding box center [591, 528] width 9 height 9
drag, startPoint x: 590, startPoint y: 529, endPoint x: 571, endPoint y: 529, distance: 19.0
click at [587, 529] on icon at bounding box center [591, 528] width 9 height 9
drag, startPoint x: 571, startPoint y: 529, endPoint x: 554, endPoint y: 529, distance: 17.0
click at [554, 529] on div "Go on, go on," at bounding box center [332, 544] width 520 height 55
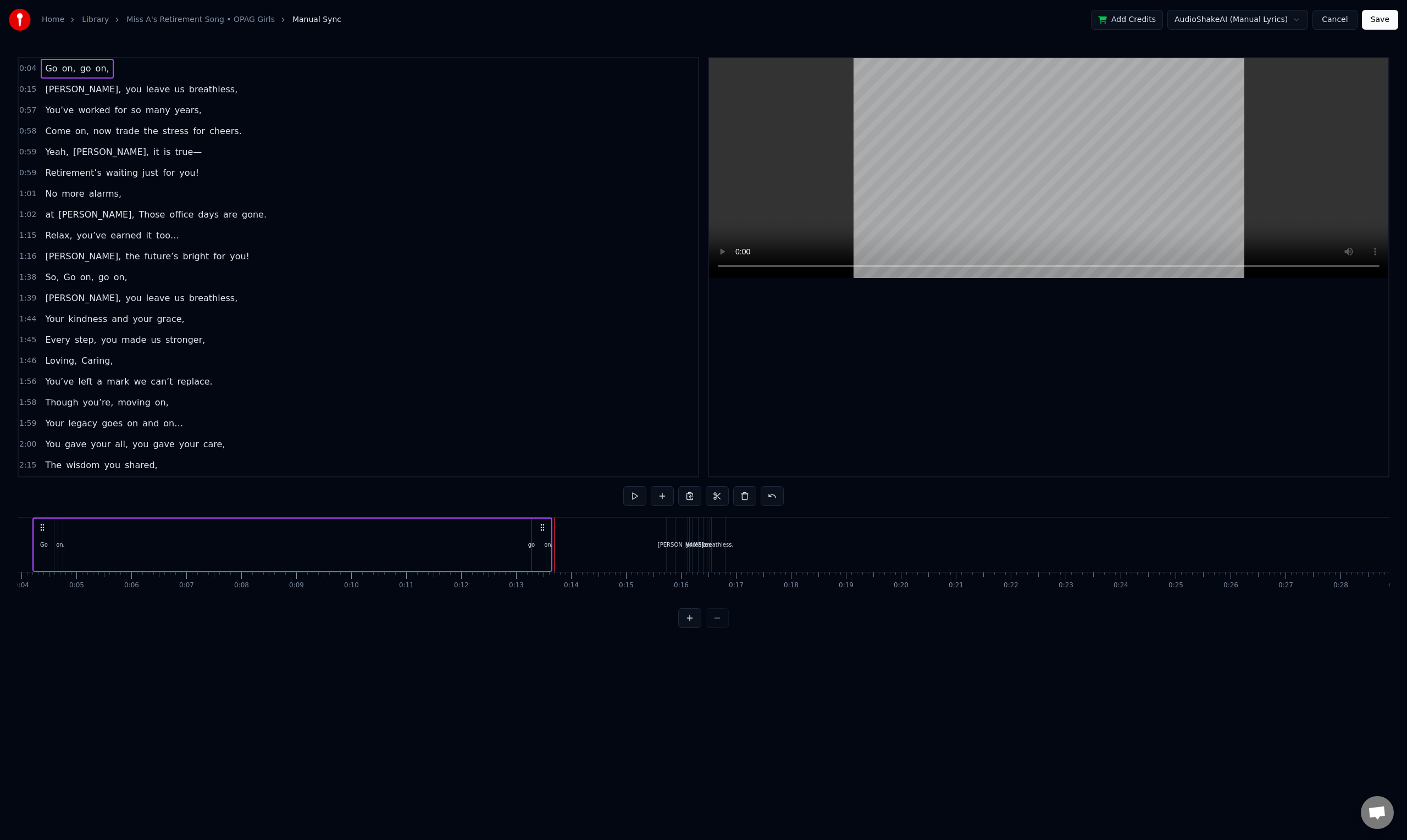
drag, startPoint x: 582, startPoint y: 527, endPoint x: 541, endPoint y: 532, distance: 41.3
click at [541, 532] on div "Go on, go on," at bounding box center [292, 544] width 520 height 55
click at [531, 549] on div "go" at bounding box center [531, 544] width 1 height 52
drag, startPoint x: 530, startPoint y: 526, endPoint x: 512, endPoint y: 527, distance: 18.0
click at [527, 526] on div at bounding box center [529, 544] width 4 height 50
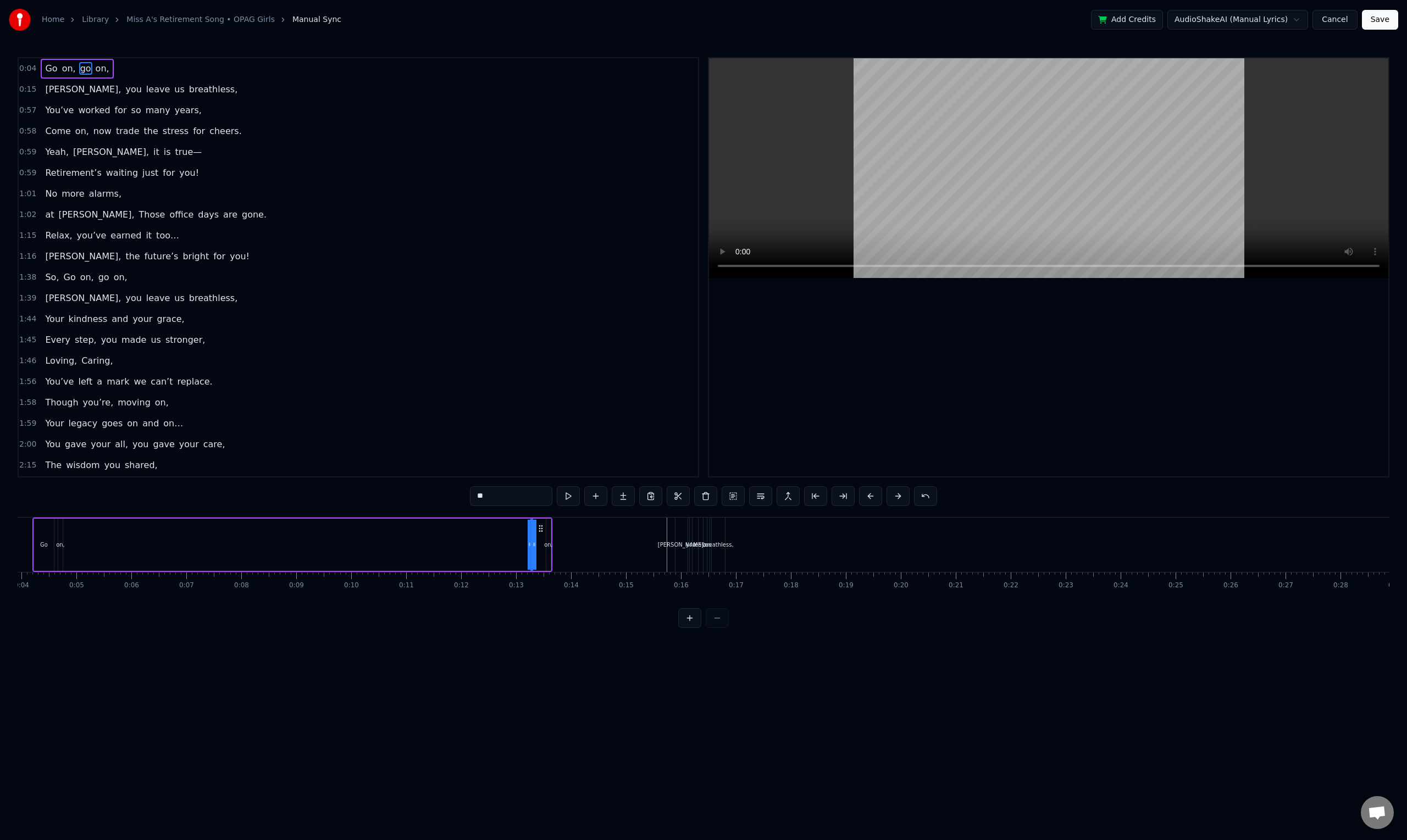
click at [524, 526] on div "Go on, go on," at bounding box center [292, 544] width 520 height 55
click at [509, 527] on div "Go on, go on," at bounding box center [292, 544] width 520 height 55
click at [504, 527] on div "Go on, go on," at bounding box center [292, 544] width 520 height 55
click at [501, 527] on div "Go on, go on," at bounding box center [292, 544] width 520 height 55
click at [531, 534] on div "go" at bounding box center [531, 544] width 1 height 52
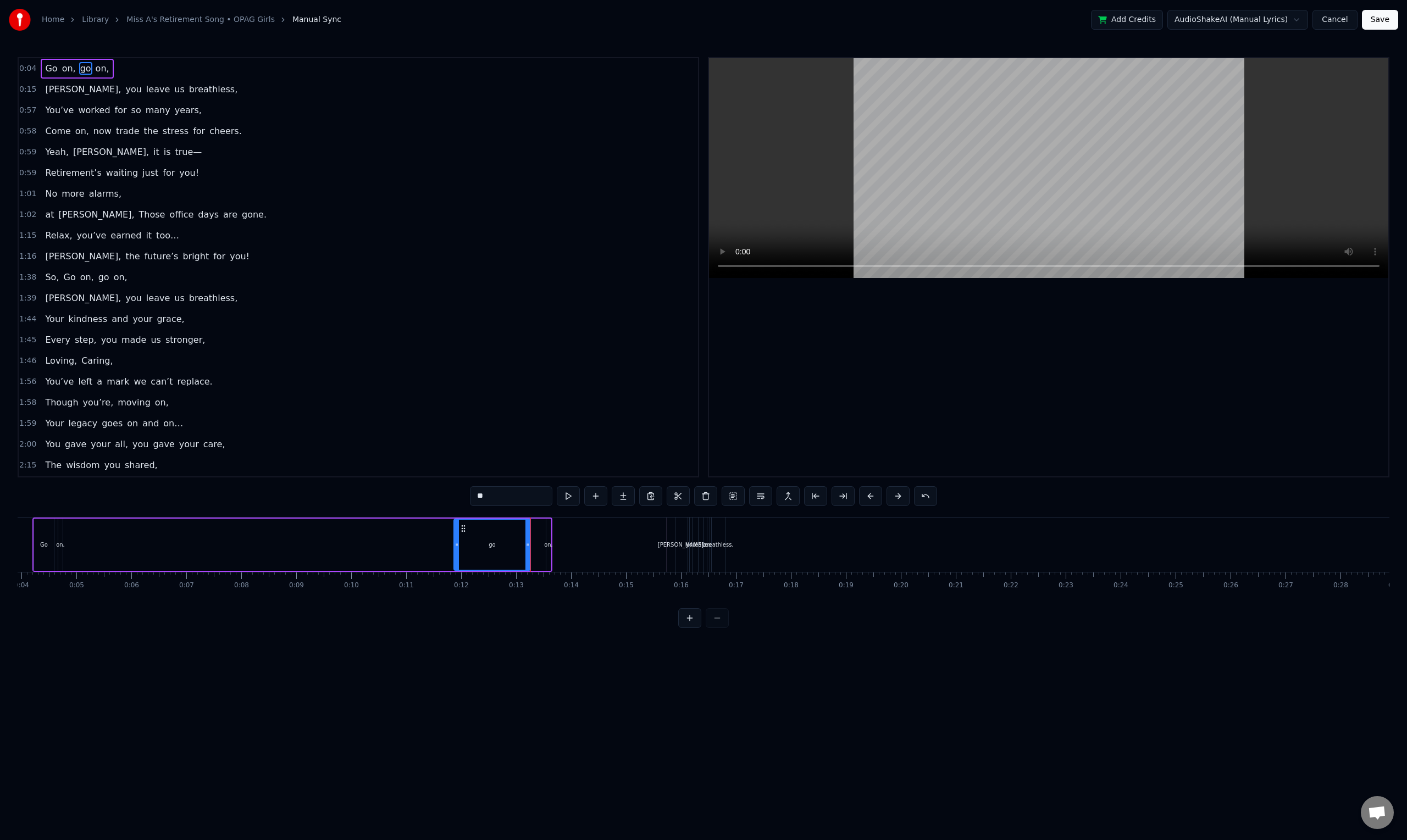
drag, startPoint x: 535, startPoint y: 527, endPoint x: 425, endPoint y: 527, distance: 110.0
click at [455, 527] on div at bounding box center [456, 544] width 4 height 50
click at [425, 527] on div "Go on, go on," at bounding box center [292, 544] width 520 height 55
click at [548, 543] on div "on," at bounding box center [548, 545] width 9 height 8
drag, startPoint x: 545, startPoint y: 532, endPoint x: 505, endPoint y: 534, distance: 40.0
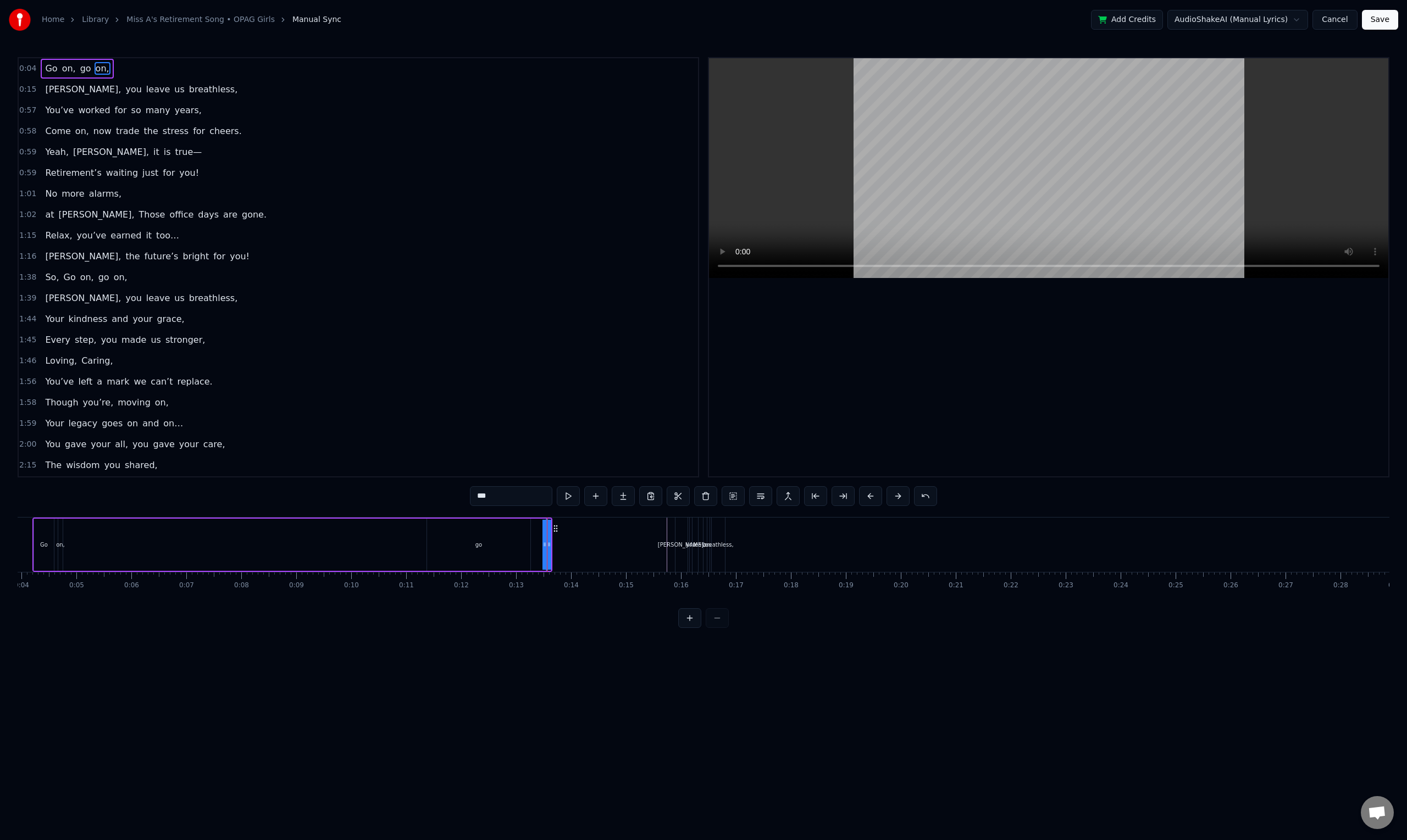
click at [505, 534] on div "Go on, go on," at bounding box center [292, 544] width 520 height 55
click at [460, 542] on div "go" at bounding box center [479, 544] width 103 height 52
click at [435, 529] on icon at bounding box center [436, 528] width 9 height 9
drag, startPoint x: 432, startPoint y: 529, endPoint x: 351, endPoint y: 530, distance: 81.0
click at [425, 529] on icon at bounding box center [429, 528] width 9 height 9
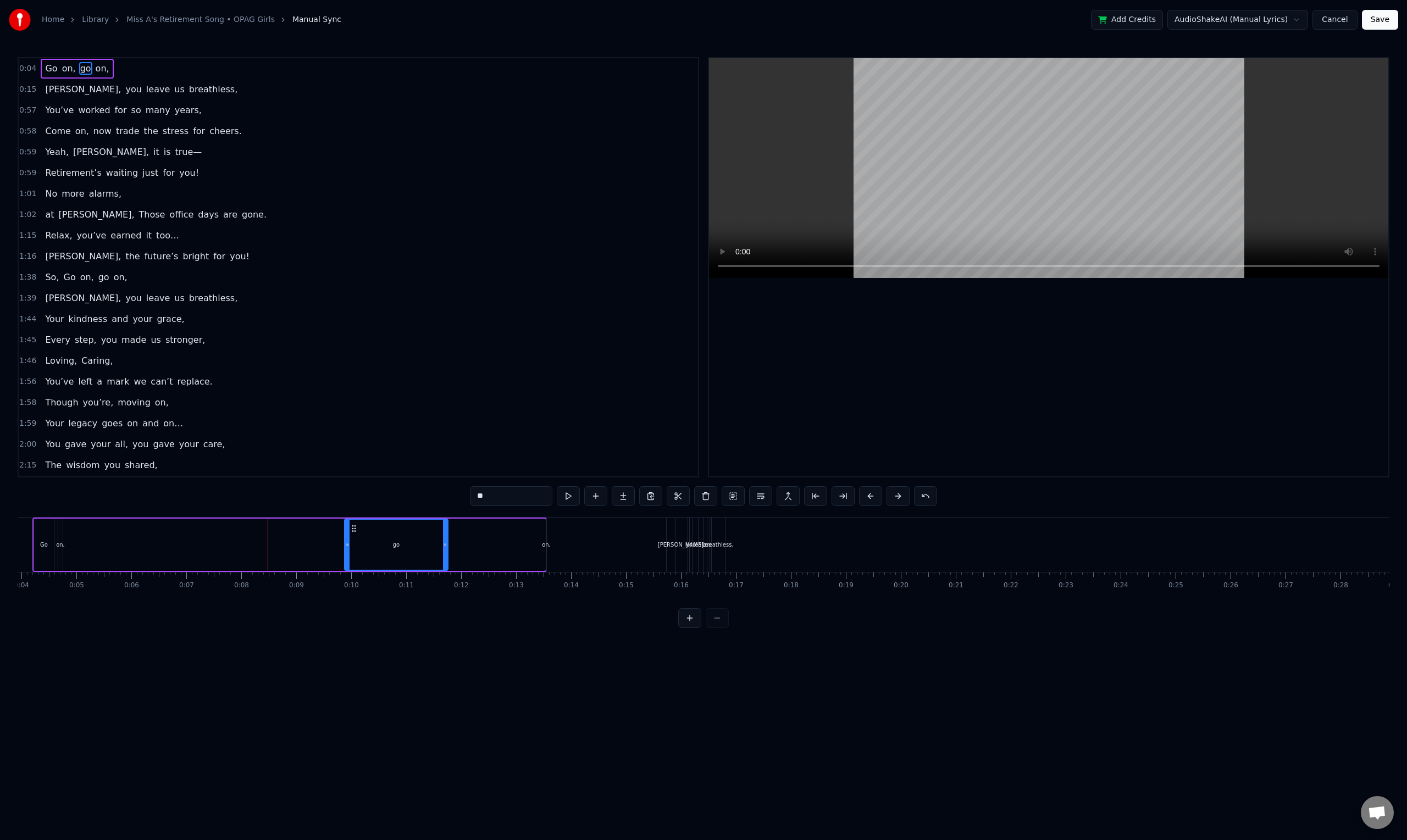
click at [544, 545] on div "on," at bounding box center [546, 545] width 9 height 8
type input "***"
drag, startPoint x: 555, startPoint y: 527, endPoint x: 523, endPoint y: 534, distance: 32.8
click at [551, 531] on icon at bounding box center [556, 528] width 9 height 9
click at [480, 537] on div "Go on, go on," at bounding box center [284, 544] width 504 height 55
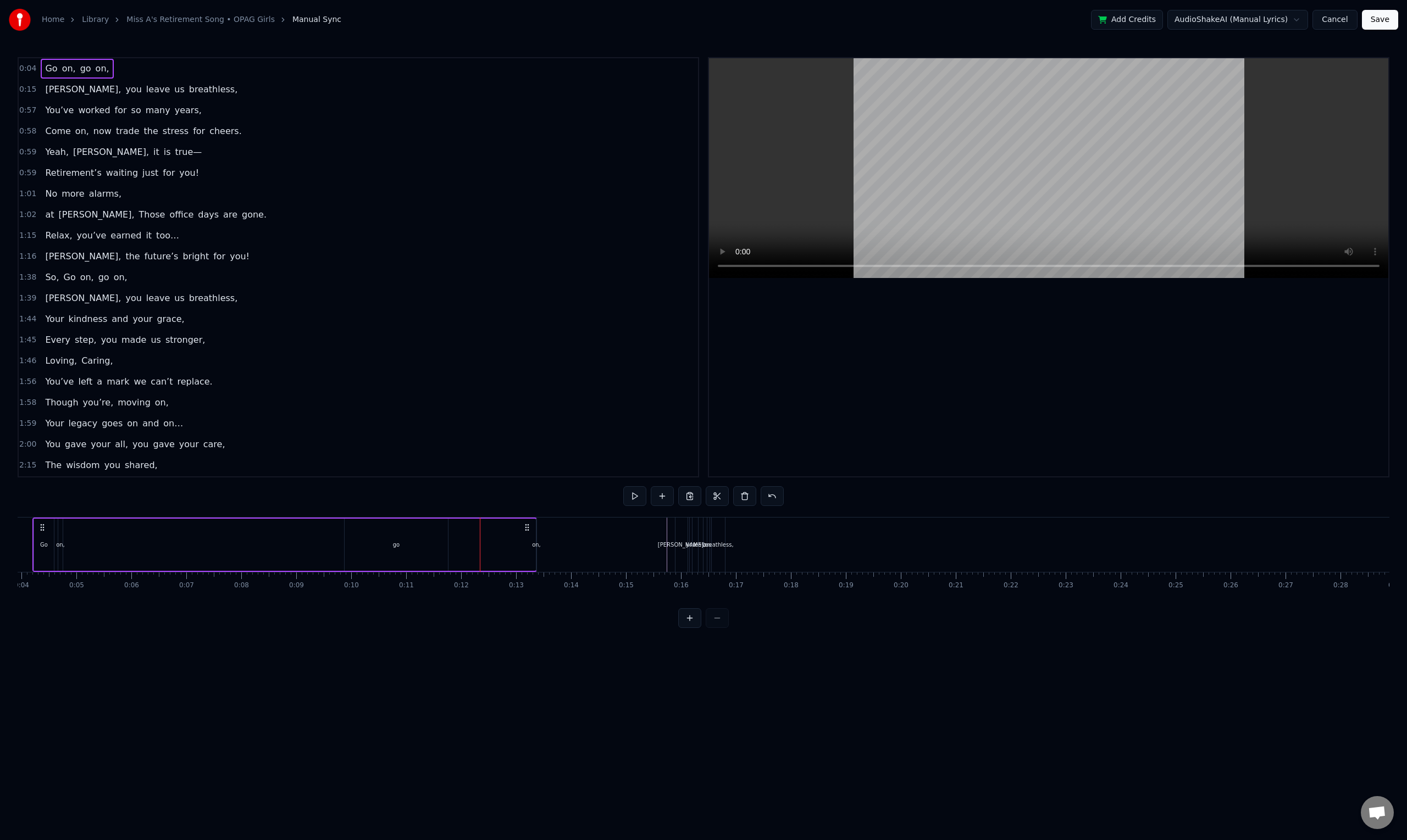
click at [527, 530] on circle at bounding box center [527, 529] width 1 height 1
click at [535, 546] on div "on," at bounding box center [536, 545] width 9 height 8
click at [546, 528] on icon at bounding box center [546, 528] width 9 height 9
drag, startPoint x: 546, startPoint y: 528, endPoint x: 527, endPoint y: 531, distance: 19.2
click at [541, 529] on icon at bounding box center [545, 528] width 9 height 9
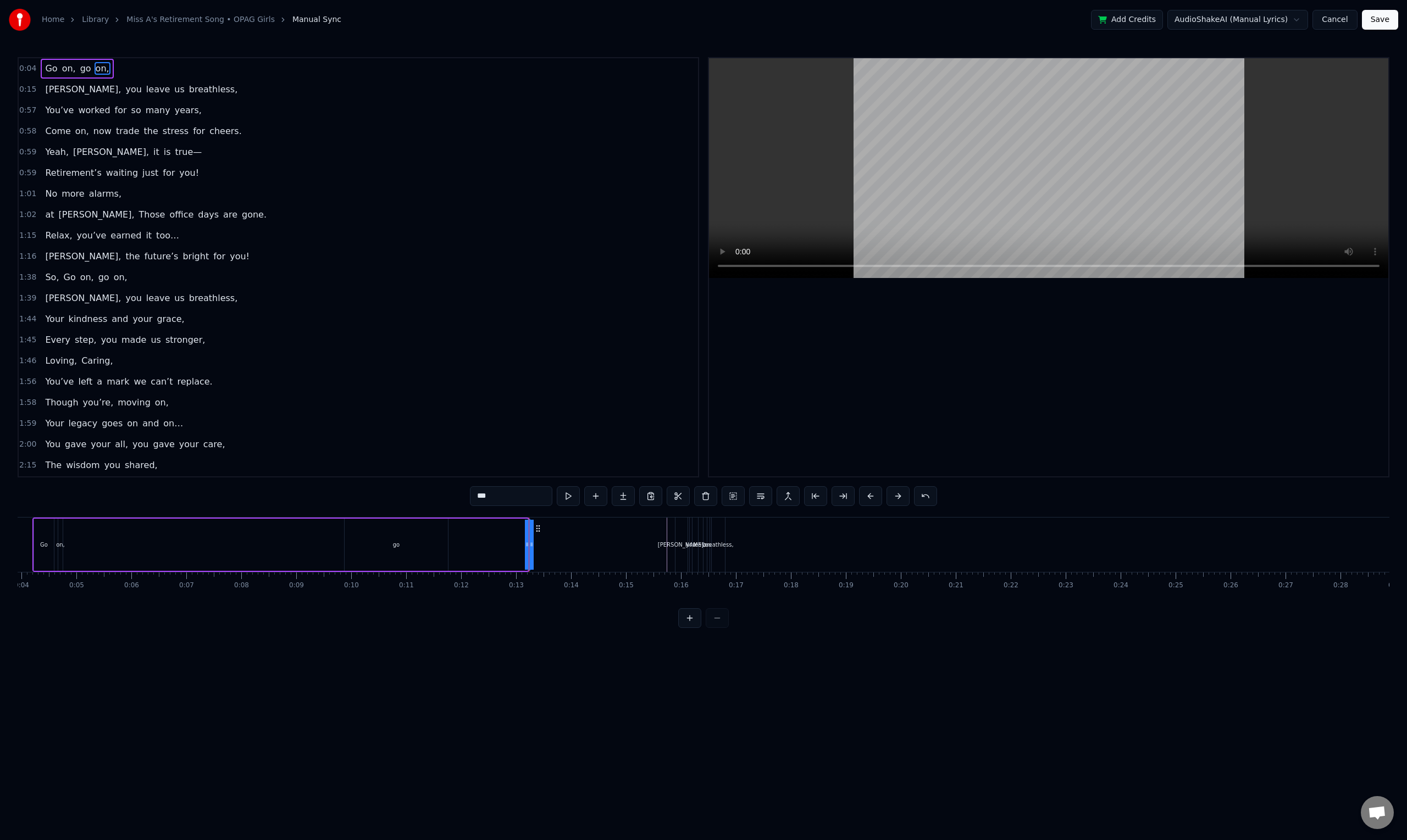
click at [513, 531] on div "Go on, go on," at bounding box center [281, 544] width 497 height 55
click at [512, 531] on div "Go on, go on," at bounding box center [281, 544] width 497 height 55
click at [526, 543] on div "on," at bounding box center [529, 545] width 9 height 8
drag, startPoint x: 537, startPoint y: 529, endPoint x: 484, endPoint y: 541, distance: 54.3
click at [484, 541] on div "Go on, go on," at bounding box center [281, 544] width 497 height 55
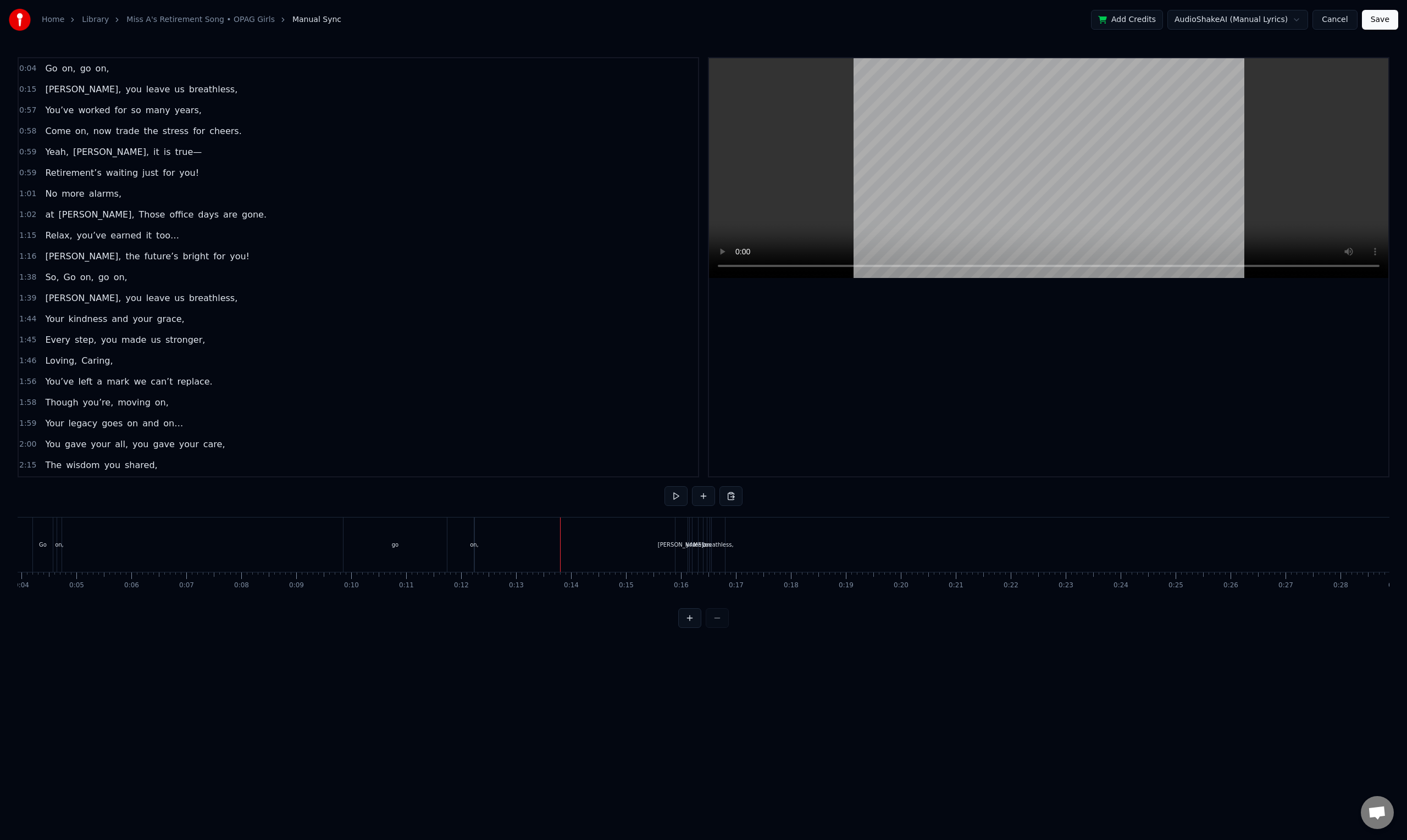
click at [723, 549] on div "breathless," at bounding box center [718, 544] width 13 height 55
click at [676, 519] on div "[PERSON_NAME]," at bounding box center [682, 544] width 13 height 52
drag, startPoint x: 685, startPoint y: 526, endPoint x: 677, endPoint y: 528, distance: 8.2
click at [680, 528] on icon at bounding box center [684, 527] width 9 height 9
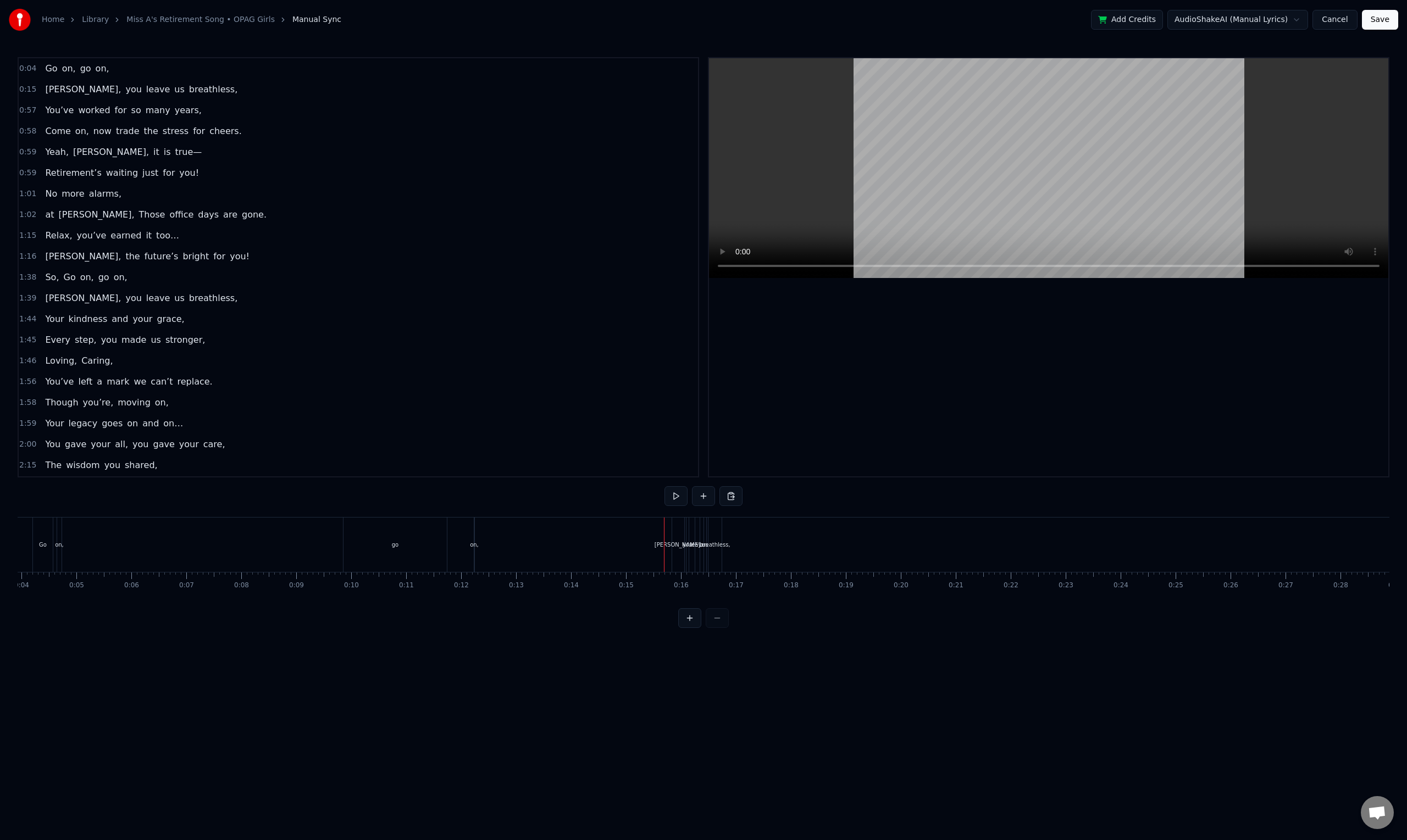
click at [682, 543] on div "[PERSON_NAME]," at bounding box center [678, 545] width 47 height 8
click at [721, 522] on div "breathless," at bounding box center [716, 544] width 13 height 52
click at [672, 521] on div "[PERSON_NAME]," at bounding box center [679, 544] width 13 height 52
type input "**********"
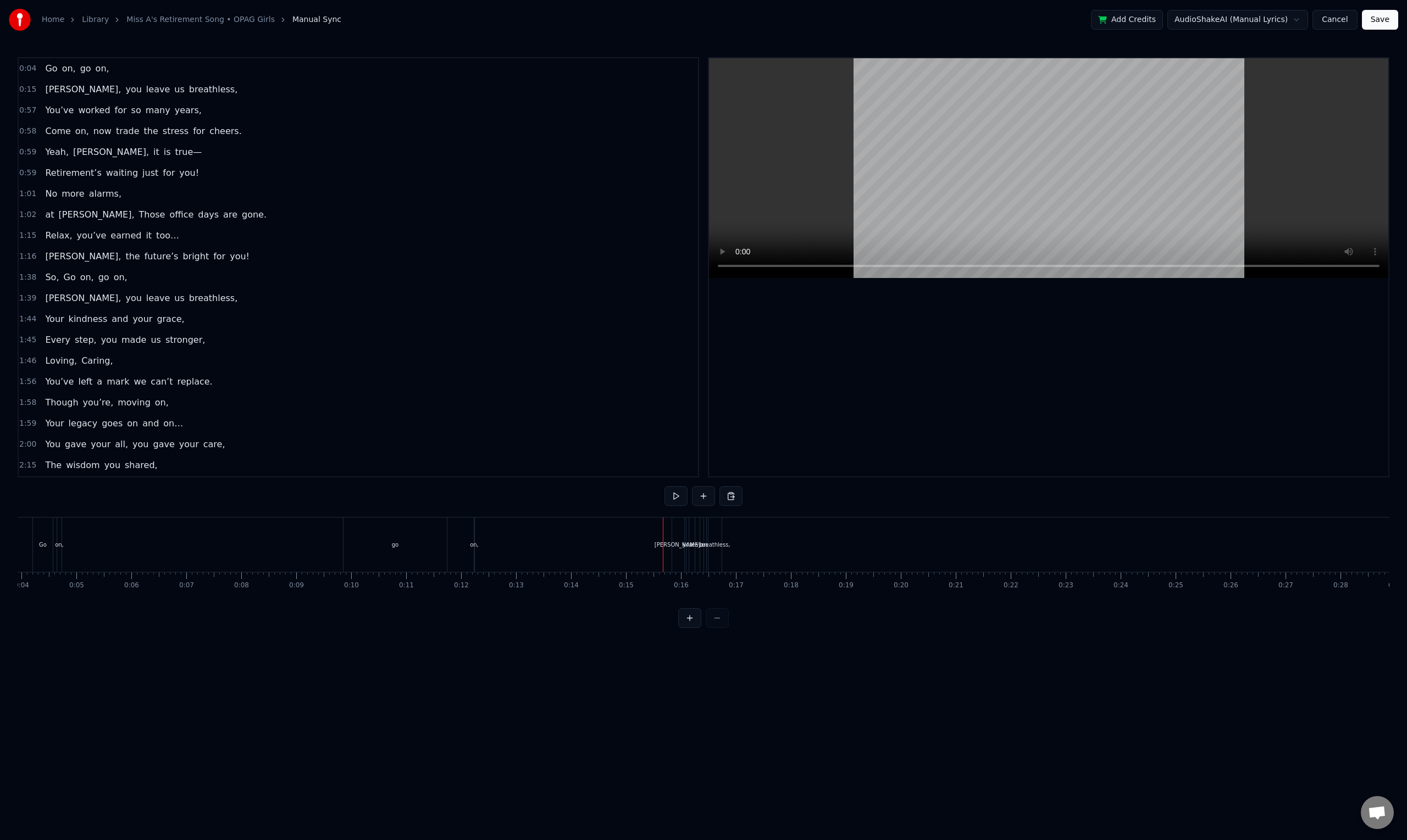
click at [672, 527] on div "[PERSON_NAME]," at bounding box center [678, 544] width 13 height 55
click at [722, 524] on div "breathless," at bounding box center [715, 544] width 14 height 55
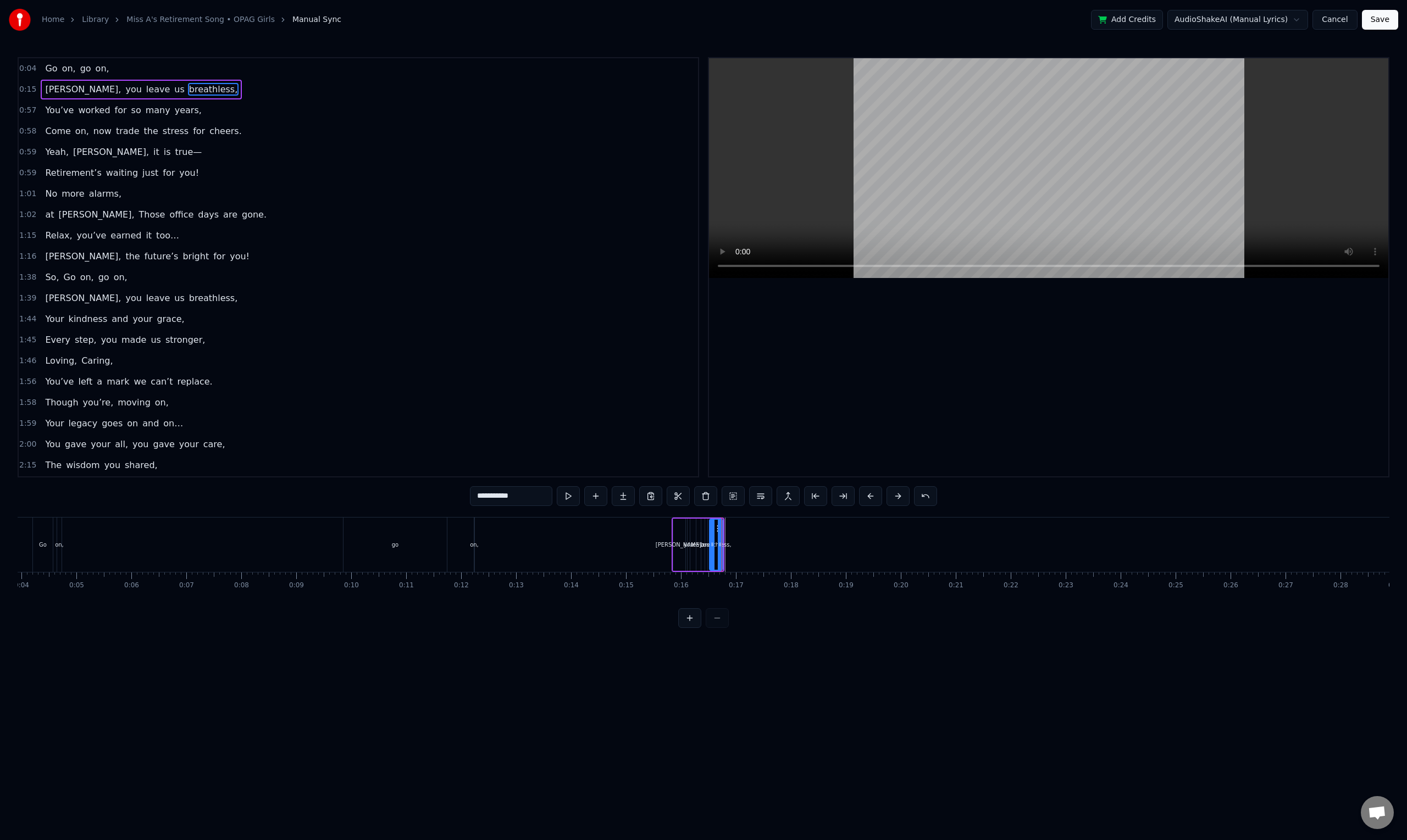
click at [672, 519] on div "[PERSON_NAME], you leave us breathless," at bounding box center [698, 544] width 53 height 55
drag, startPoint x: 716, startPoint y: 528, endPoint x: 635, endPoint y: 528, distance: 81.0
click at [635, 528] on icon at bounding box center [632, 527] width 9 height 9
click at [638, 546] on div "breathless," at bounding box center [634, 545] width 30 height 8
click at [636, 528] on div at bounding box center [638, 544] width 4 height 50
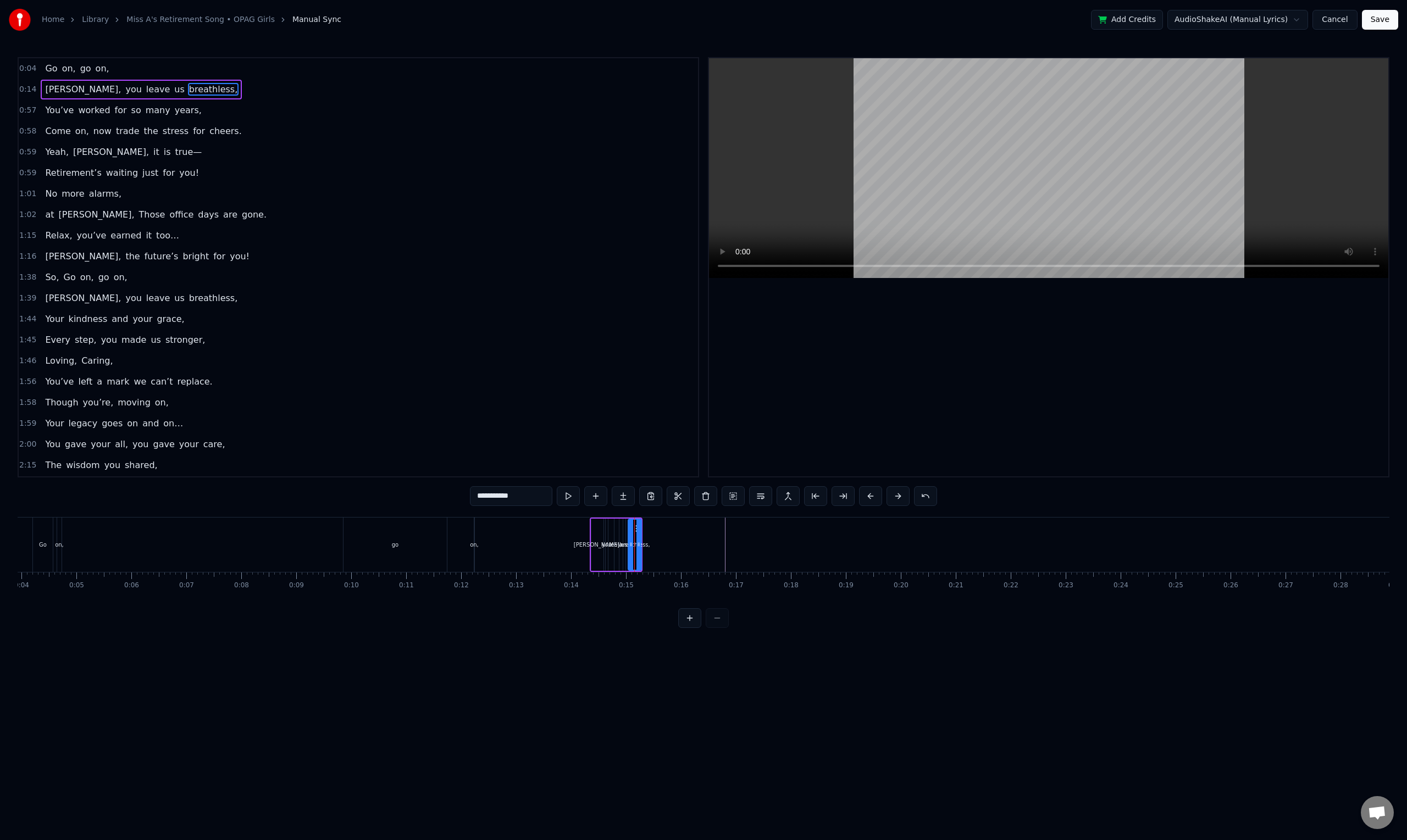
click at [635, 529] on icon at bounding box center [637, 528] width 9 height 9
drag, startPoint x: 638, startPoint y: 529, endPoint x: 653, endPoint y: 532, distance: 15.3
click at [639, 529] on div "breathless," at bounding box center [637, 544] width 12 height 50
drag, startPoint x: 653, startPoint y: 532, endPoint x: 668, endPoint y: 535, distance: 15.3
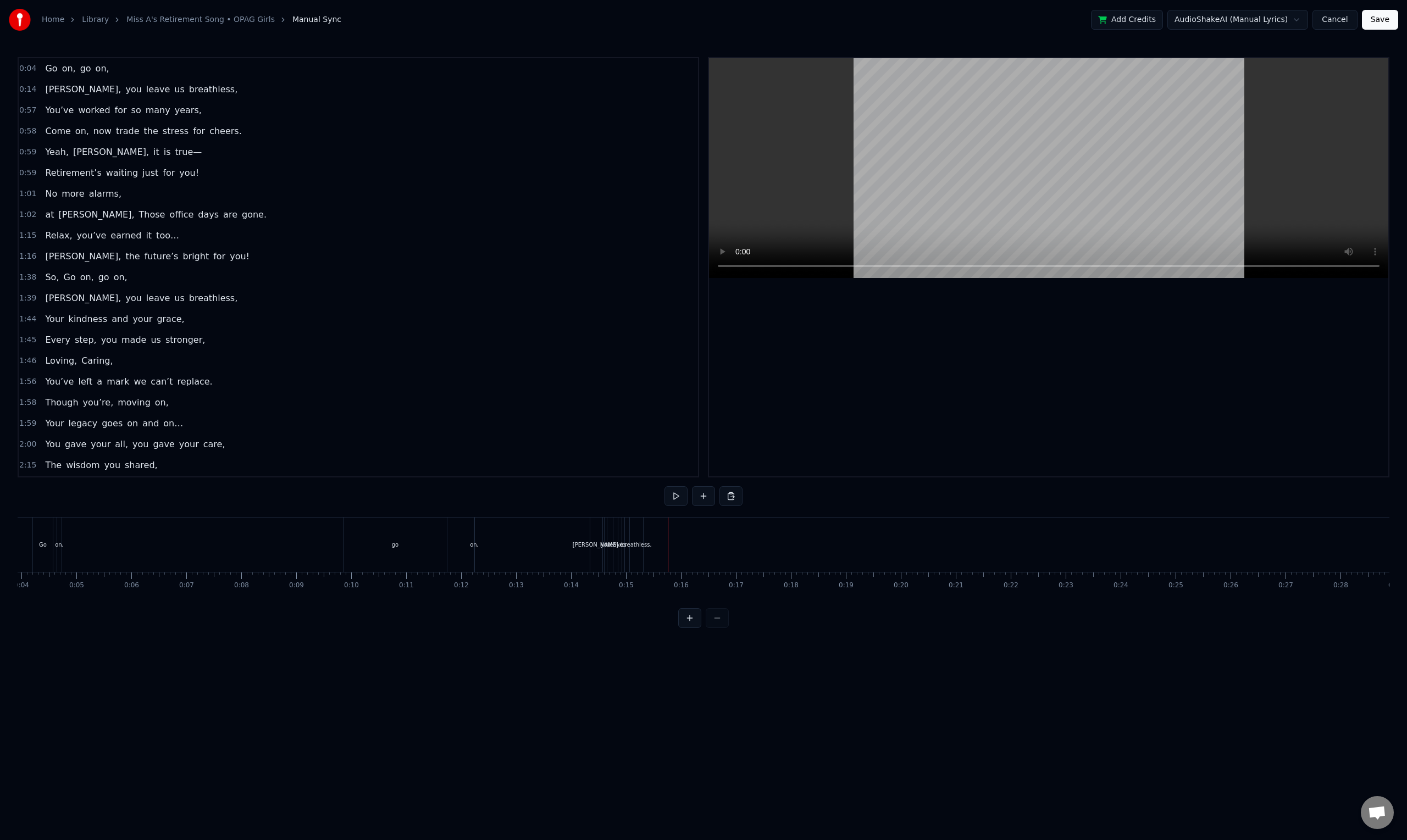
click at [668, 535] on div at bounding box center [668, 544] width 1 height 55
click at [647, 542] on div "breathless," at bounding box center [635, 545] width 30 height 8
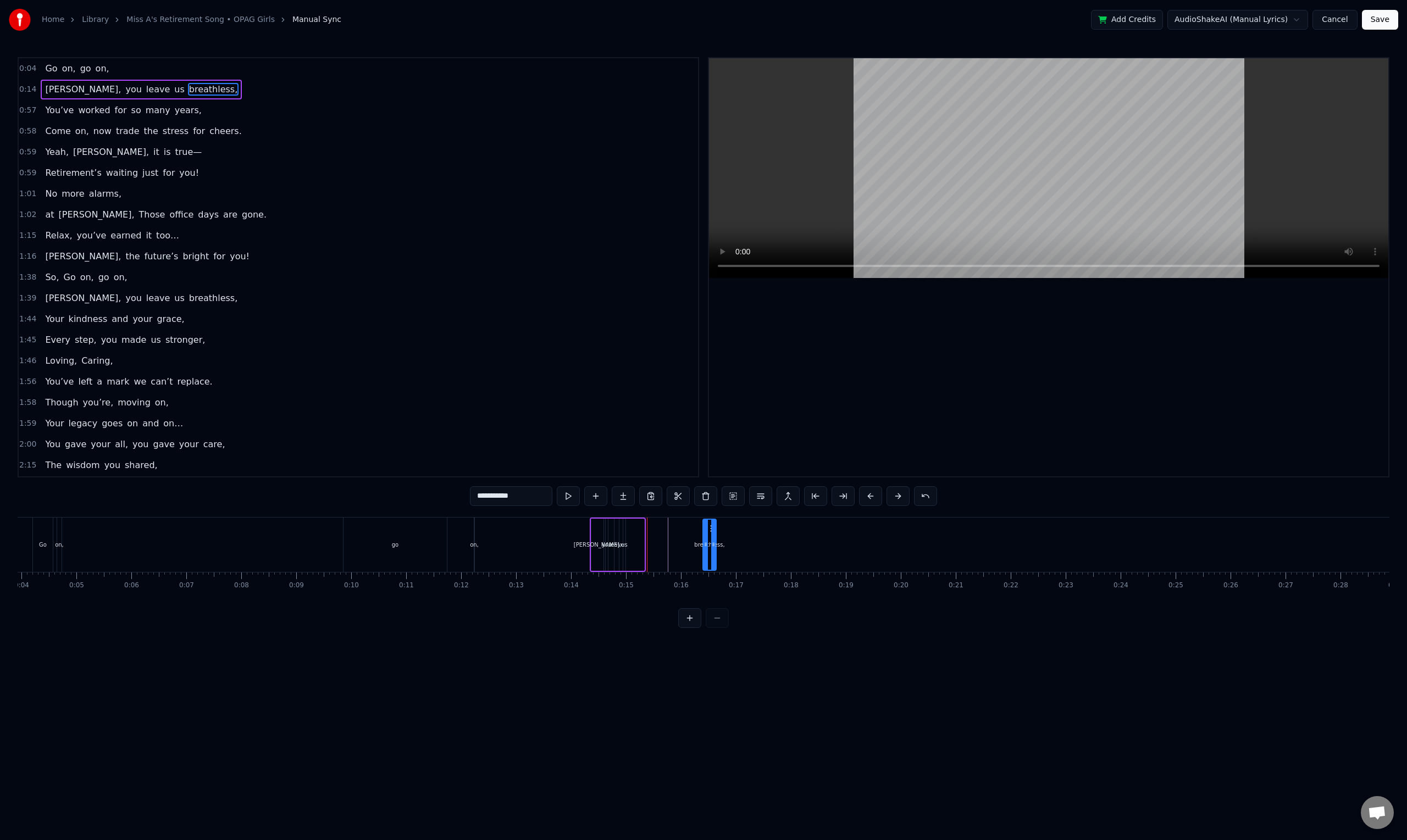
drag, startPoint x: 637, startPoint y: 526, endPoint x: 708, endPoint y: 539, distance: 72.2
click at [708, 539] on div "breathless," at bounding box center [709, 544] width 12 height 50
click at [691, 551] on div "[PERSON_NAME], you leave us breathless," at bounding box center [654, 544] width 128 height 55
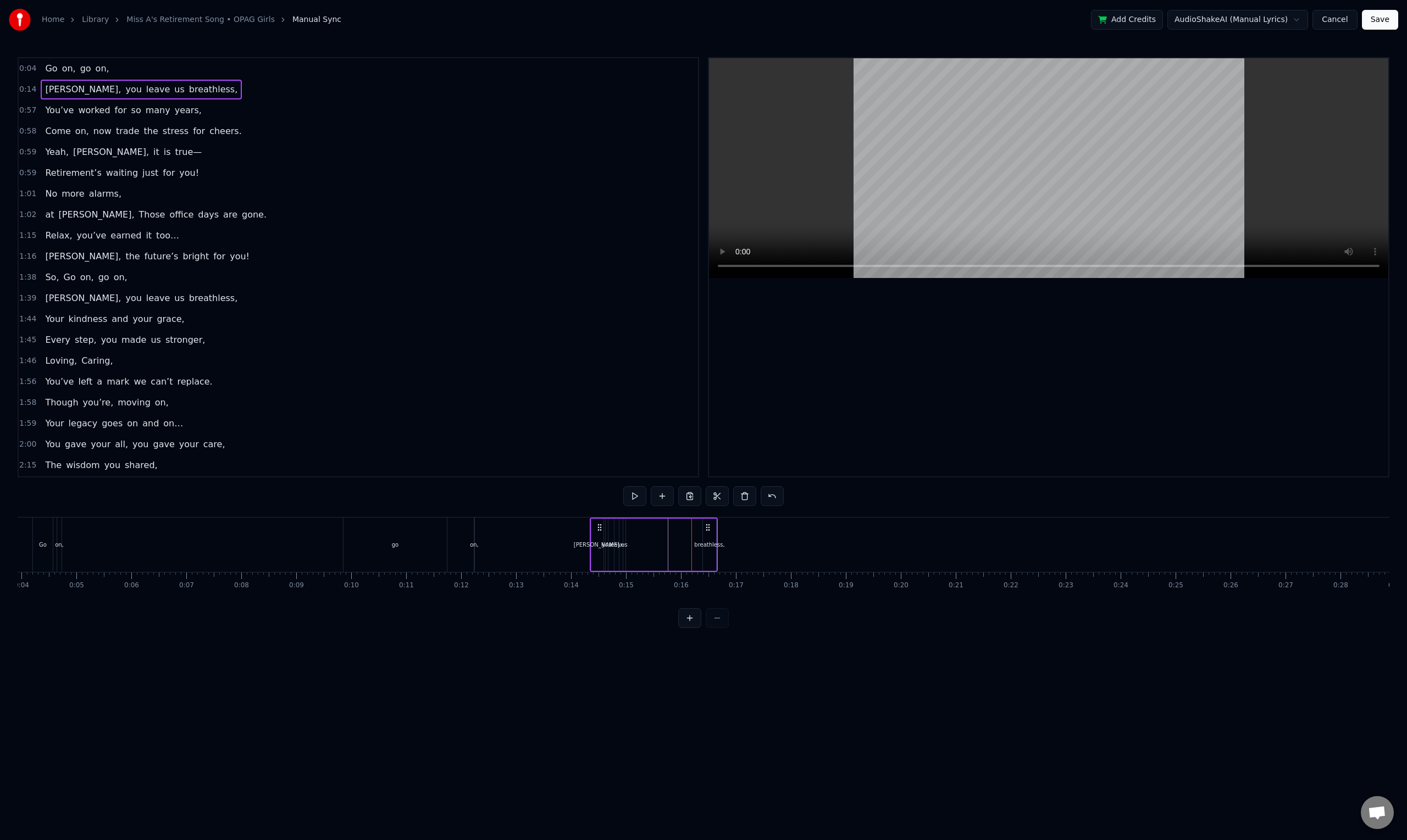
click at [701, 549] on div "breathless," at bounding box center [708, 544] width 14 height 55
click at [708, 552] on div "breathless," at bounding box center [709, 544] width 12 height 50
drag, startPoint x: 706, startPoint y: 546, endPoint x: 659, endPoint y: 545, distance: 47.0
click at [659, 545] on icon at bounding box center [659, 544] width 4 height 9
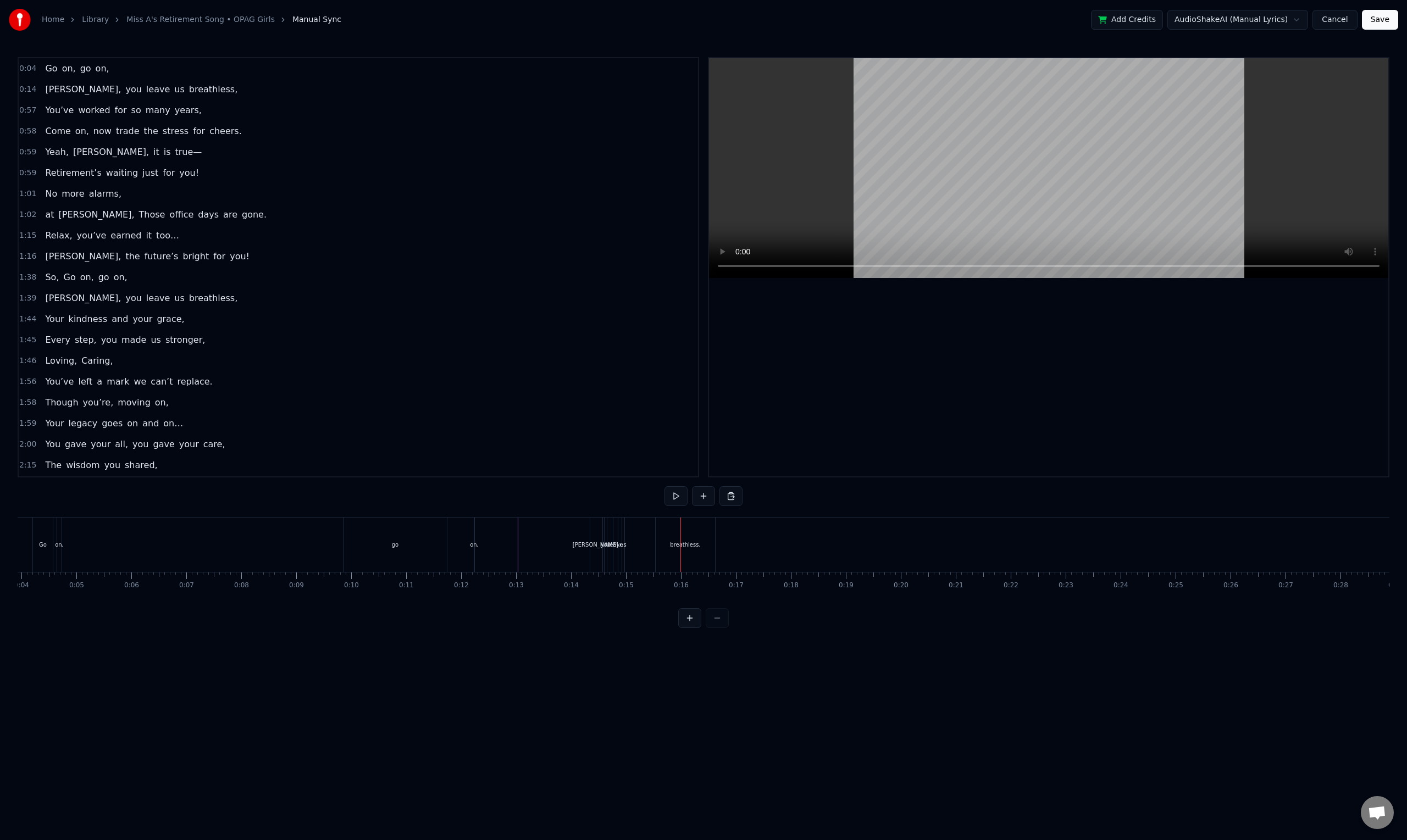
click at [689, 549] on div "breathless," at bounding box center [685, 544] width 59 height 55
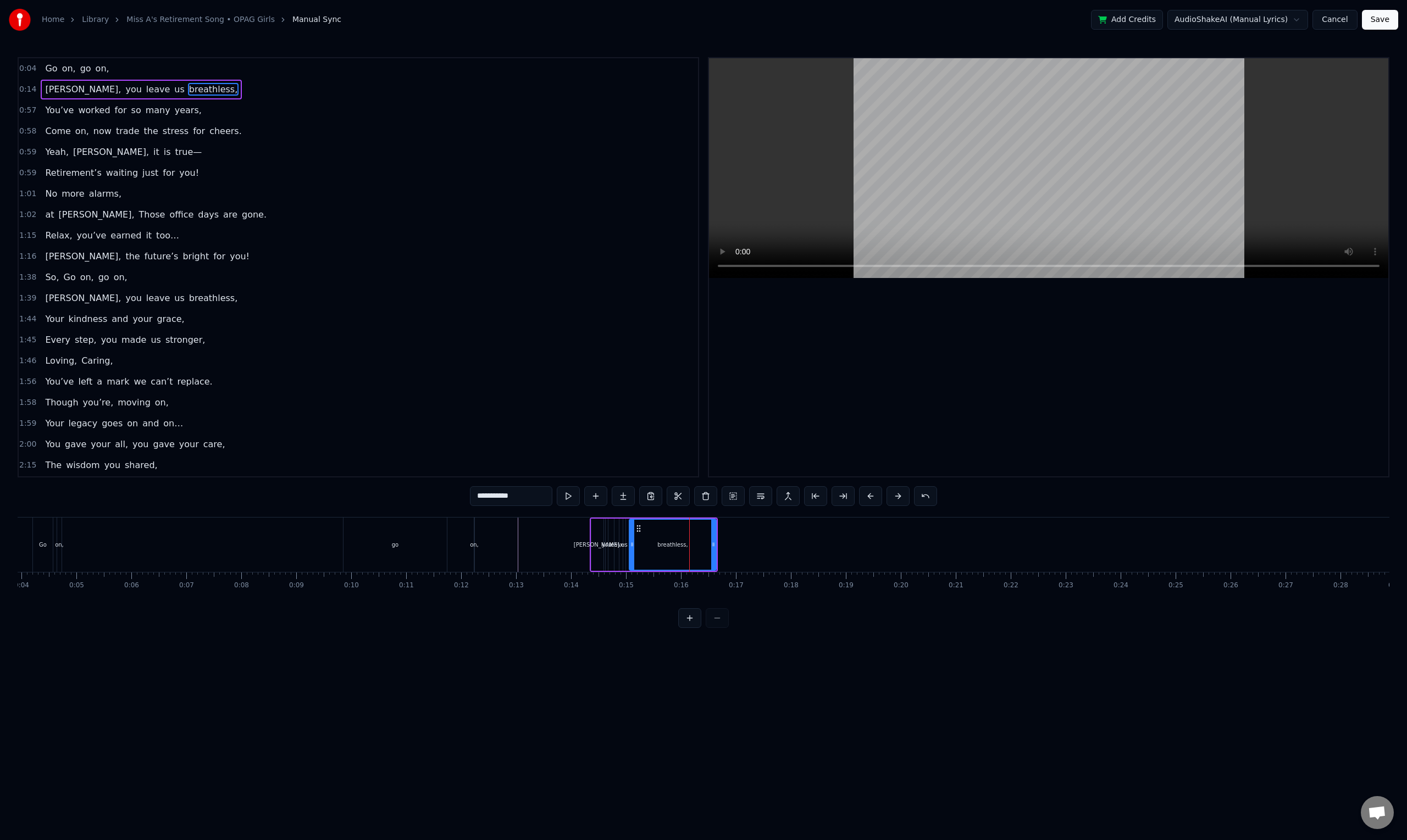
drag, startPoint x: 661, startPoint y: 544, endPoint x: 633, endPoint y: 541, distance: 28.2
click at [633, 541] on icon at bounding box center [631, 544] width 4 height 9
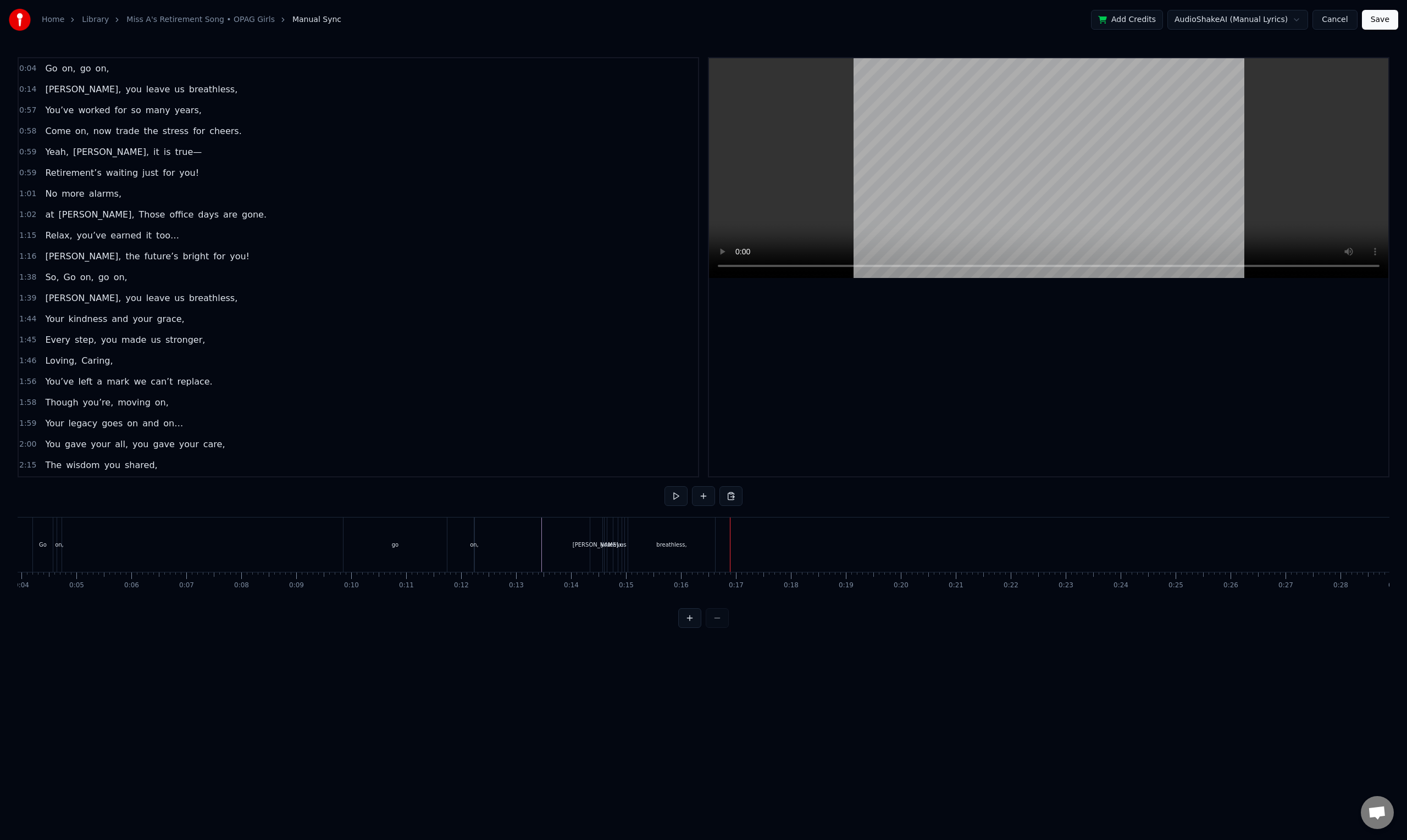
click at [682, 553] on div "breathless," at bounding box center [672, 544] width 87 height 55
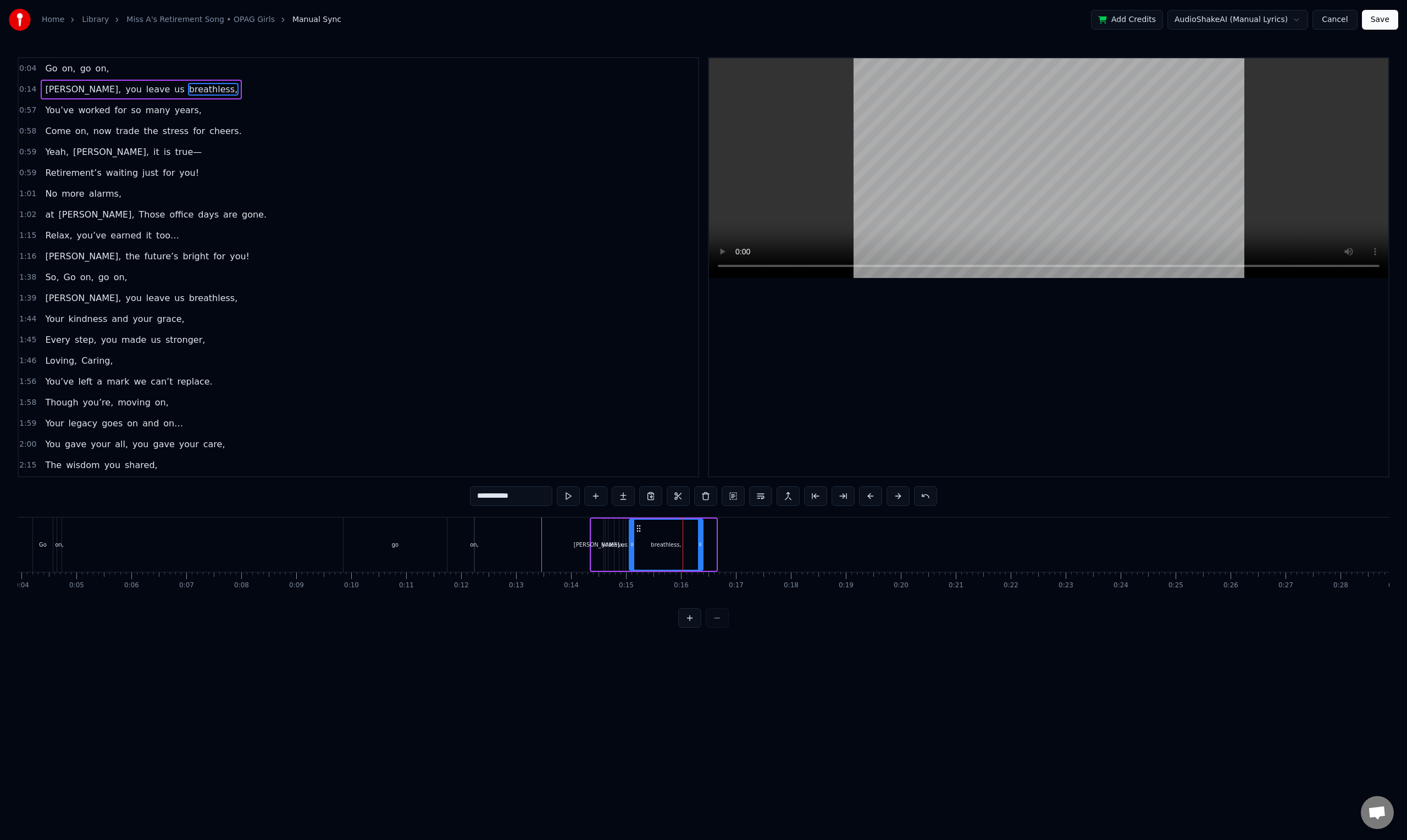
drag, startPoint x: 712, startPoint y: 546, endPoint x: 696, endPoint y: 549, distance: 16.3
click at [698, 549] on div at bounding box center [699, 544] width 4 height 50
click at [692, 627] on button at bounding box center [689, 618] width 23 height 20
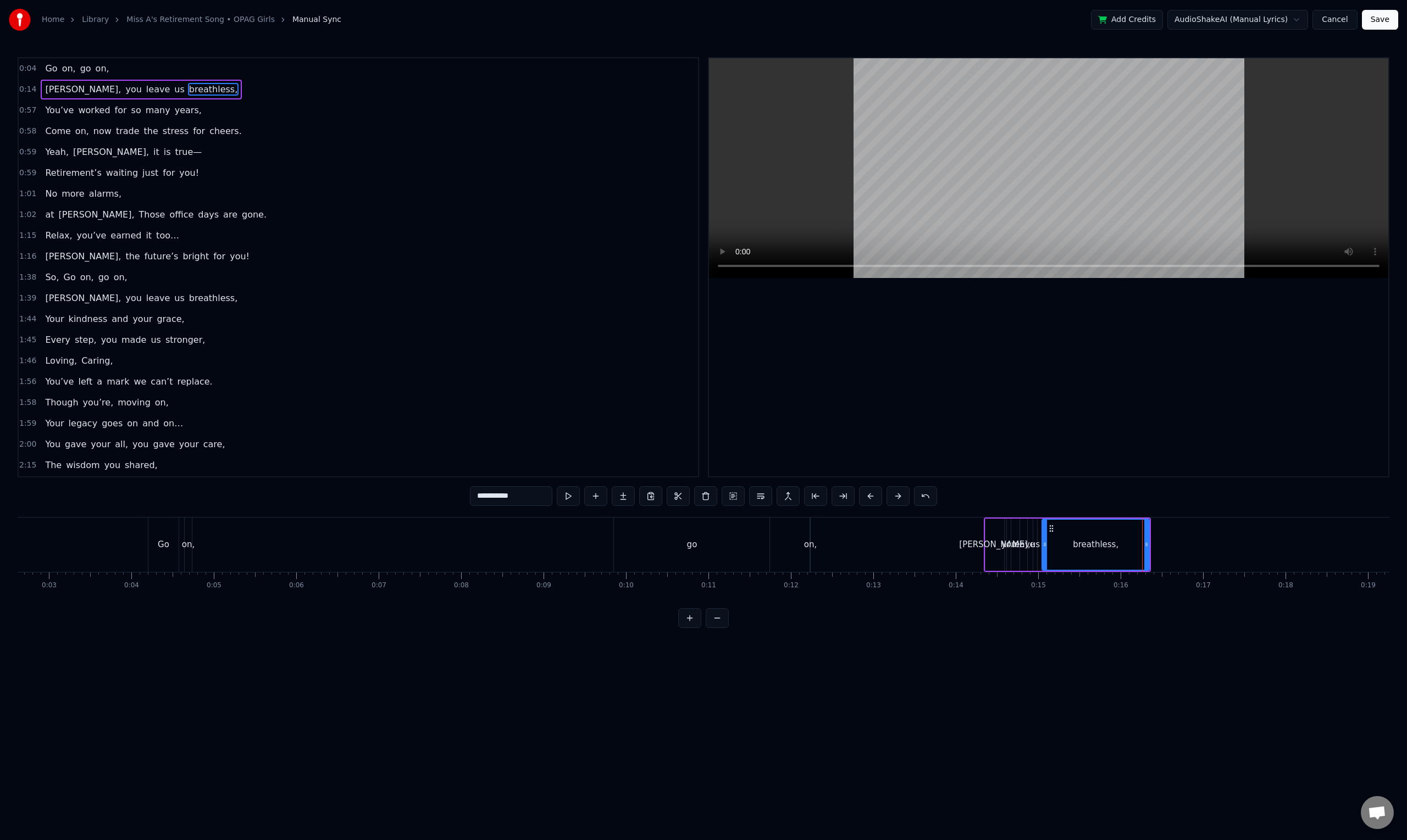
click at [692, 627] on button at bounding box center [689, 618] width 23 height 20
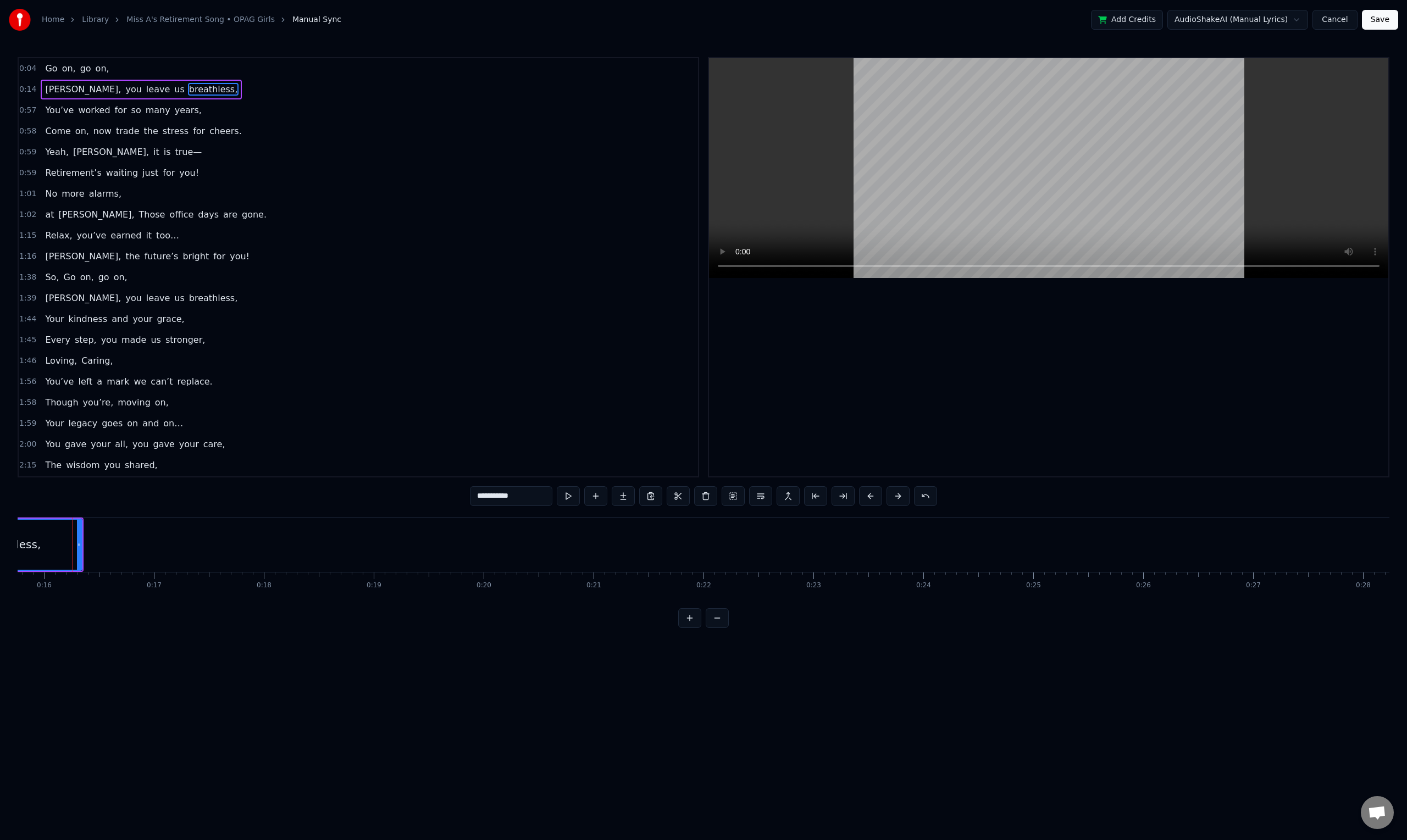
click at [692, 628] on button at bounding box center [689, 618] width 23 height 20
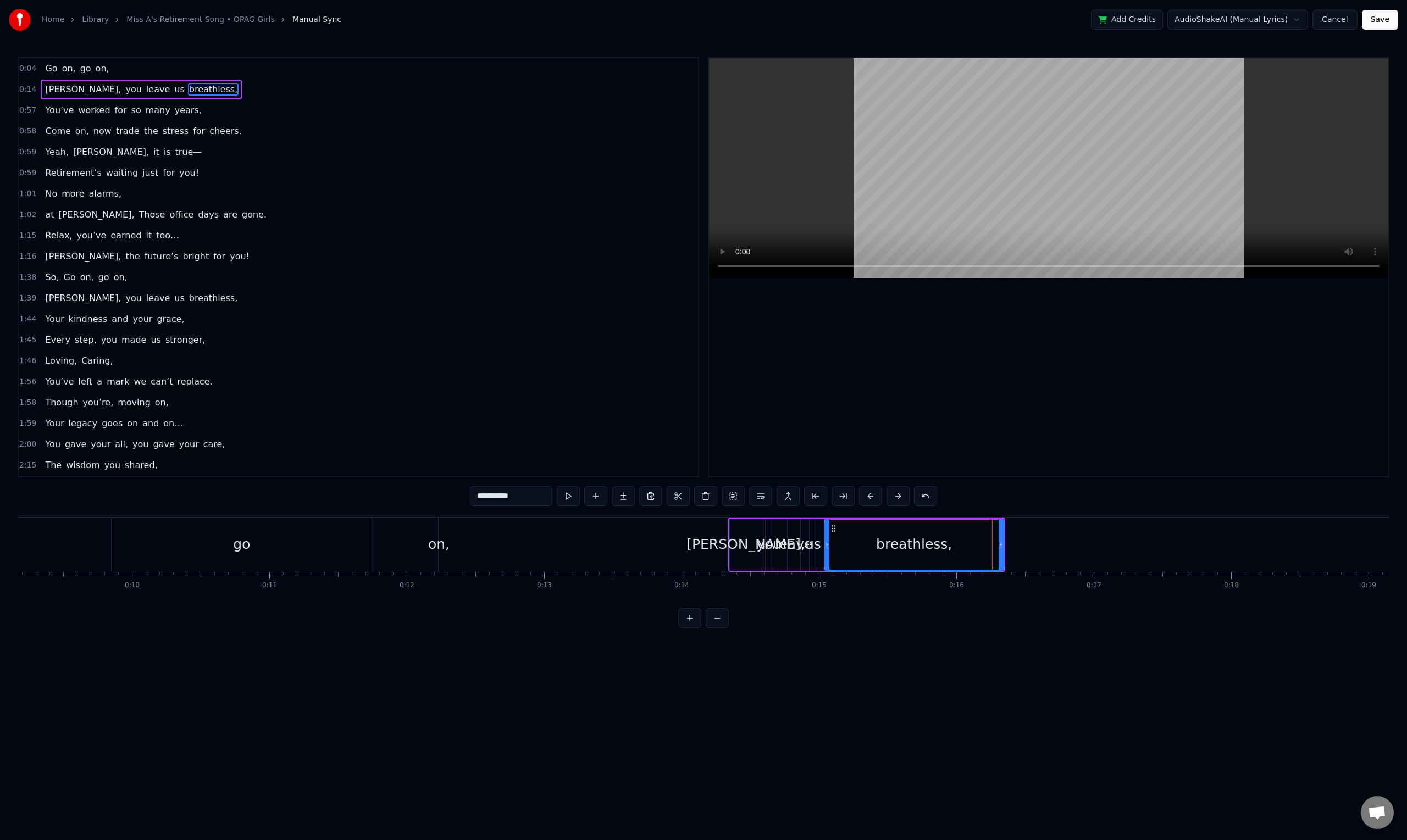
scroll to position [0, 1234]
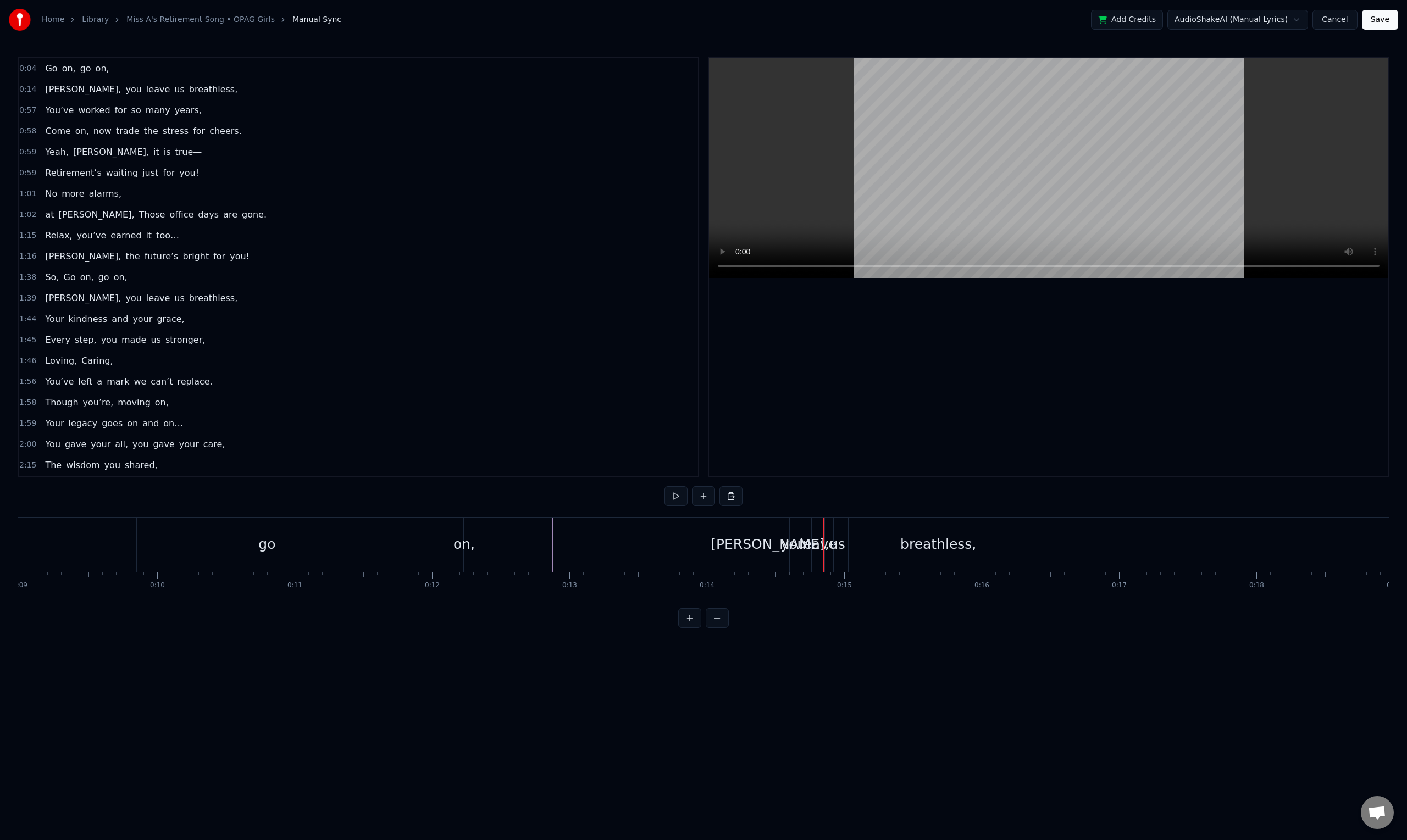
click at [762, 556] on div "[PERSON_NAME]," at bounding box center [770, 544] width 32 height 55
click at [742, 552] on div "[PERSON_NAME]," at bounding box center [770, 545] width 119 height 21
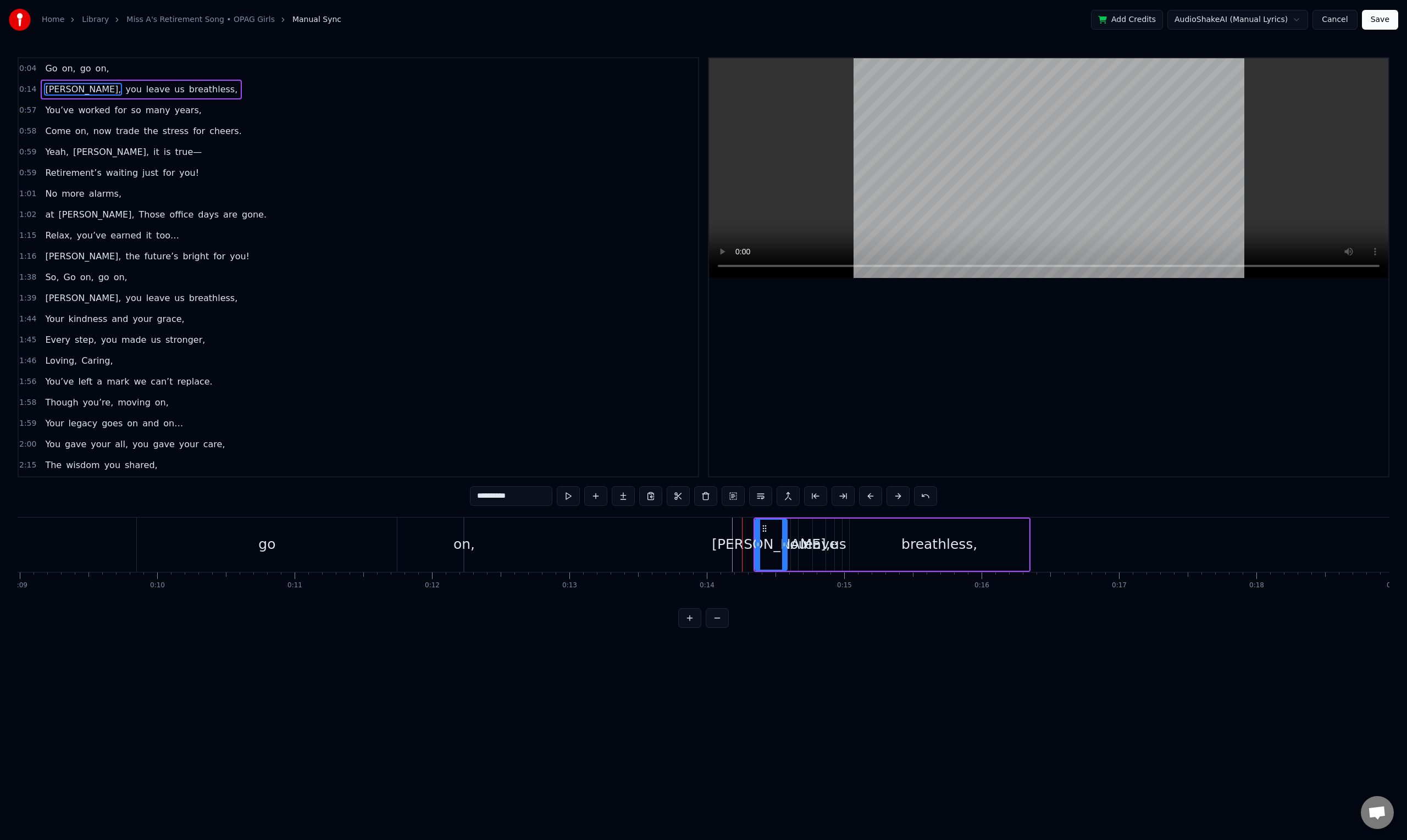
click at [766, 542] on div "[PERSON_NAME]," at bounding box center [771, 545] width 119 height 21
click at [762, 528] on icon at bounding box center [764, 528] width 9 height 9
drag, startPoint x: 762, startPoint y: 528, endPoint x: 756, endPoint y: 529, distance: 6.1
click at [756, 529] on div "[PERSON_NAME]," at bounding box center [771, 544] width 31 height 50
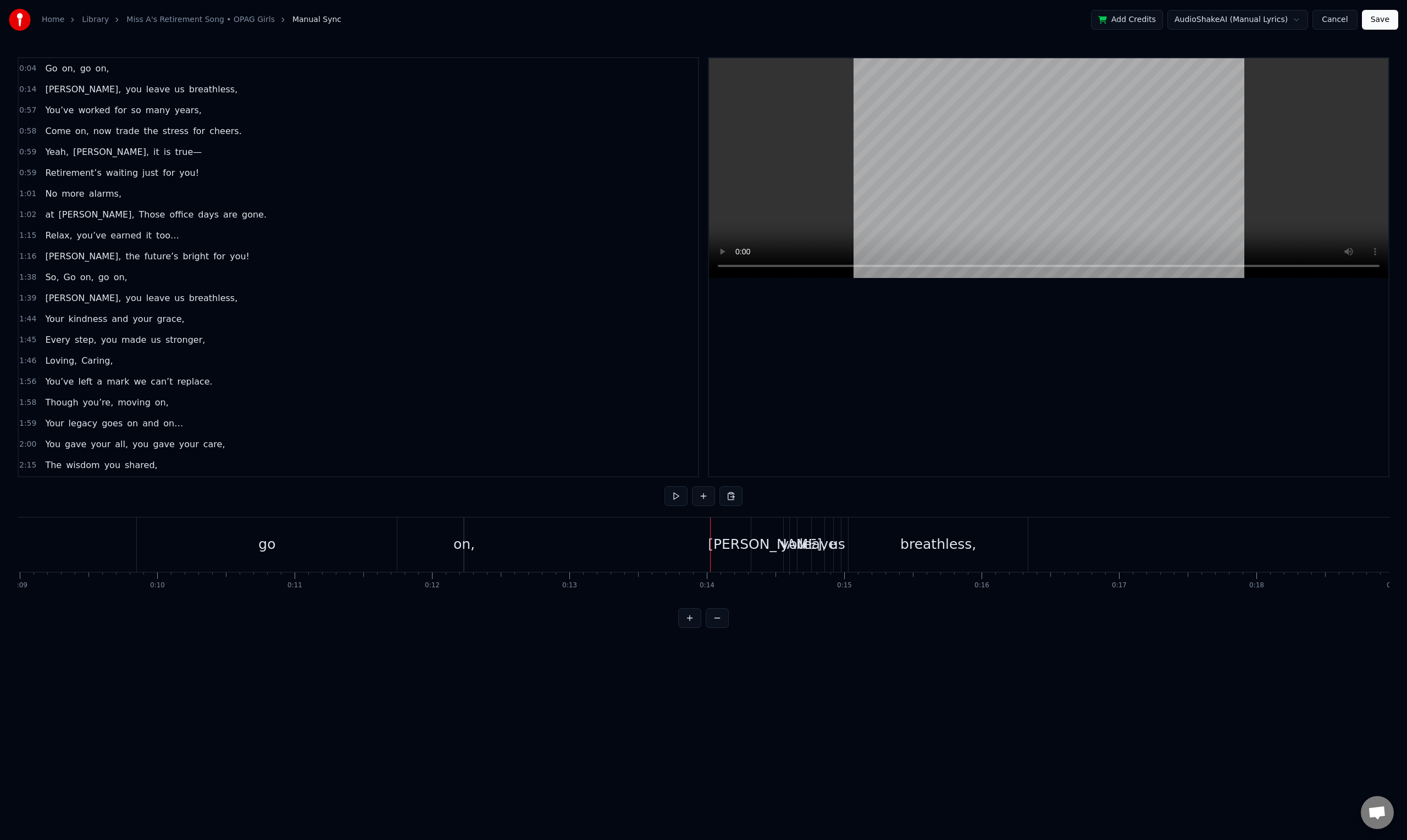
click at [710, 532] on div at bounding box center [710, 544] width 1 height 55
click at [758, 554] on div "[PERSON_NAME]," at bounding box center [767, 545] width 119 height 21
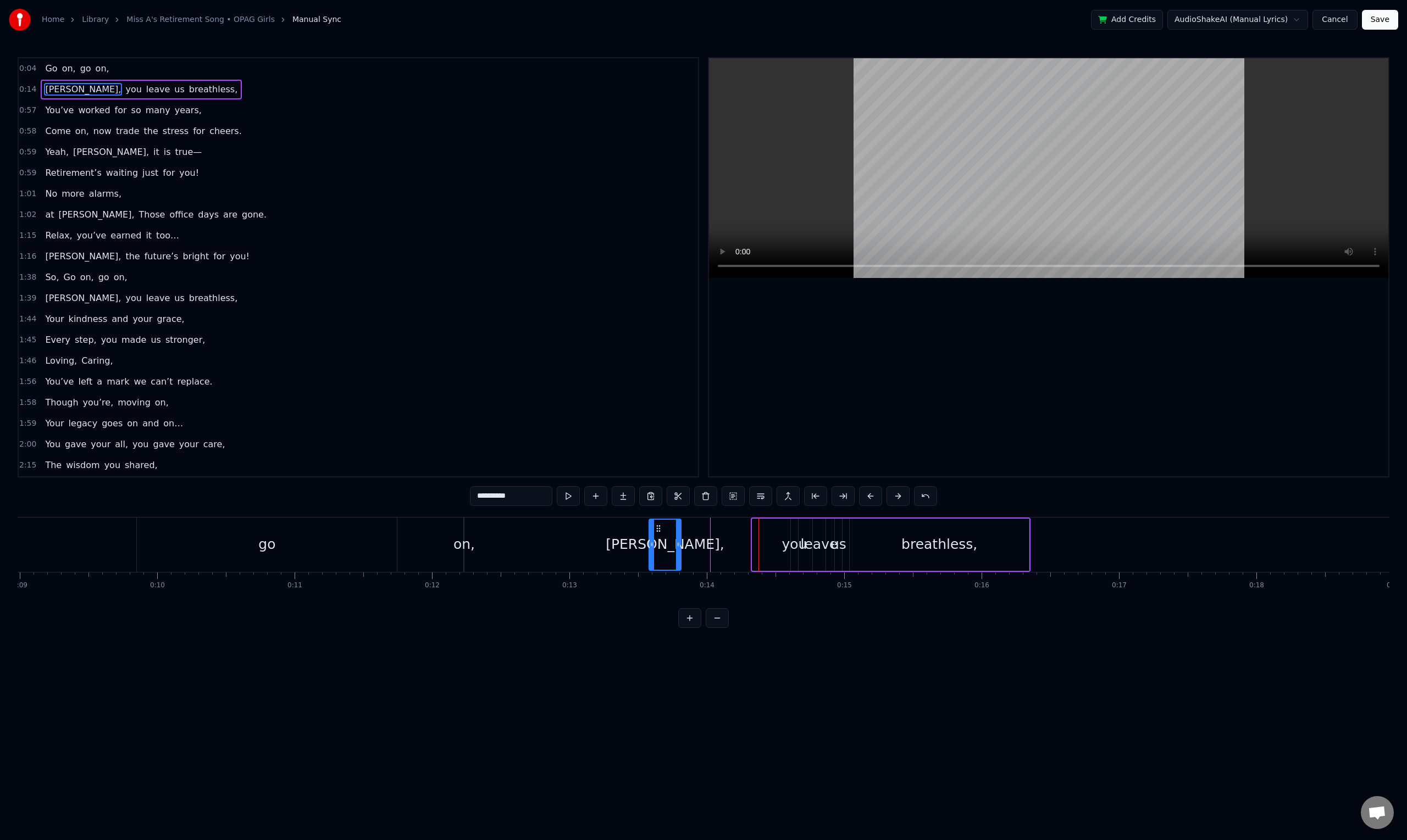
drag, startPoint x: 762, startPoint y: 528, endPoint x: 642, endPoint y: 529, distance: 120.0
click at [654, 529] on icon at bounding box center [658, 528] width 9 height 9
click at [798, 557] on div "you" at bounding box center [795, 544] width 8 height 52
type input "***"
drag, startPoint x: 800, startPoint y: 527, endPoint x: 793, endPoint y: 527, distance: 7.0
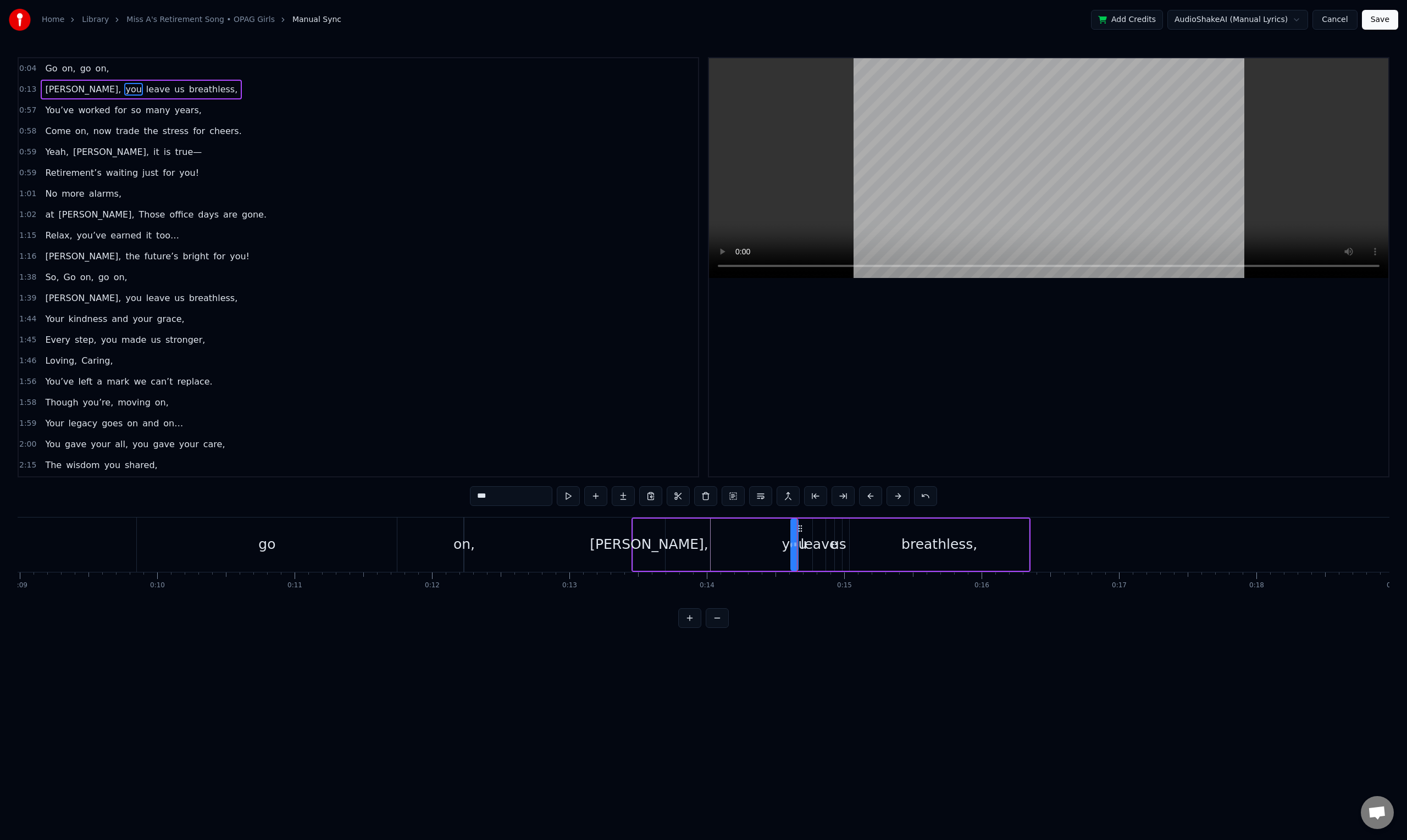
click at [793, 527] on div at bounding box center [793, 544] width 4 height 50
click at [798, 528] on icon at bounding box center [800, 528] width 9 height 9
click at [792, 528] on div at bounding box center [793, 544] width 4 height 50
drag, startPoint x: 800, startPoint y: 529, endPoint x: 768, endPoint y: 531, distance: 32.1
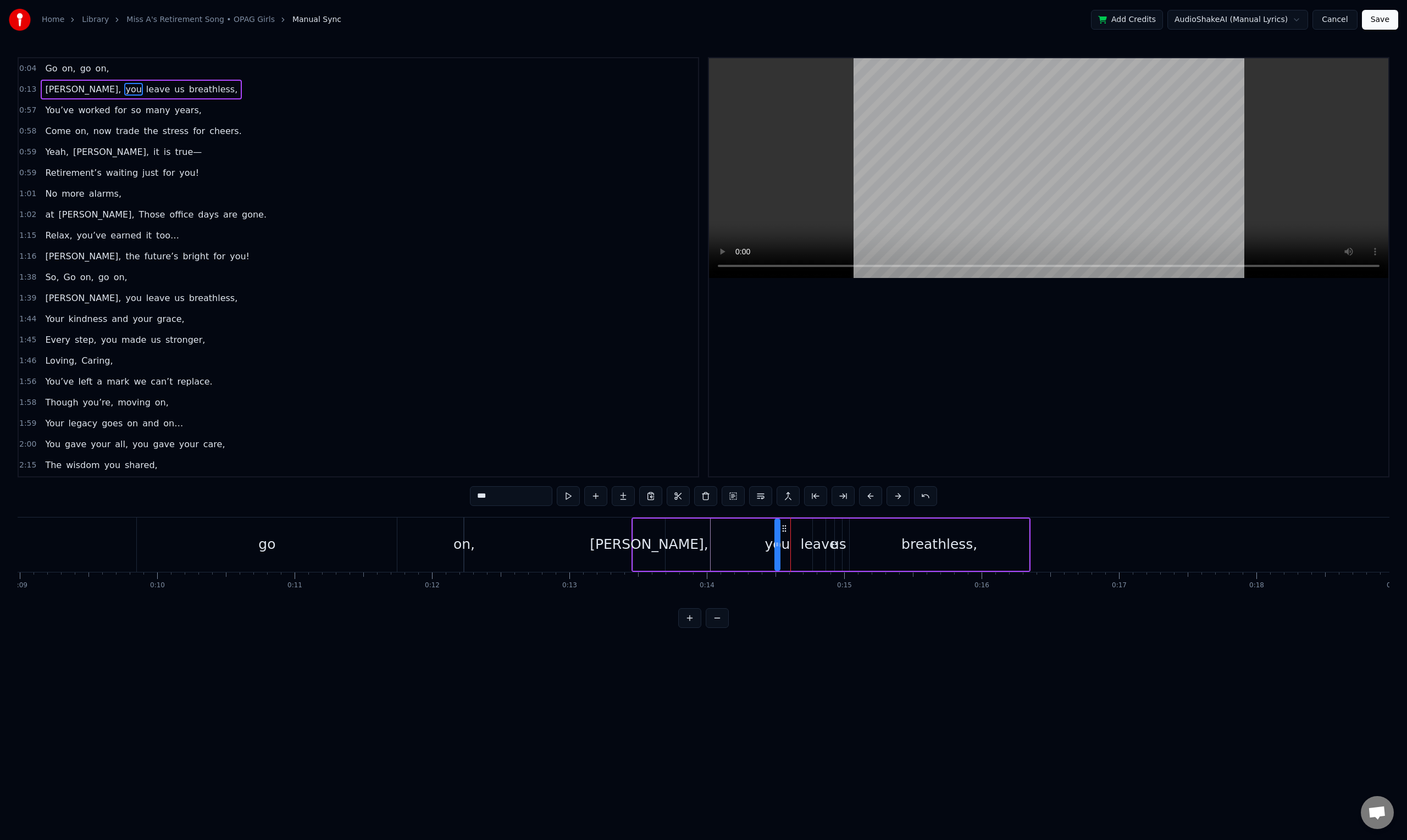
click at [780, 531] on icon at bounding box center [784, 528] width 9 height 9
click at [748, 532] on div "[PERSON_NAME], you leave us breathless," at bounding box center [830, 544] width 399 height 55
click at [752, 545] on div "[PERSON_NAME], you leave us breathless," at bounding box center [830, 544] width 399 height 55
click at [775, 548] on div "you" at bounding box center [769, 545] width 25 height 21
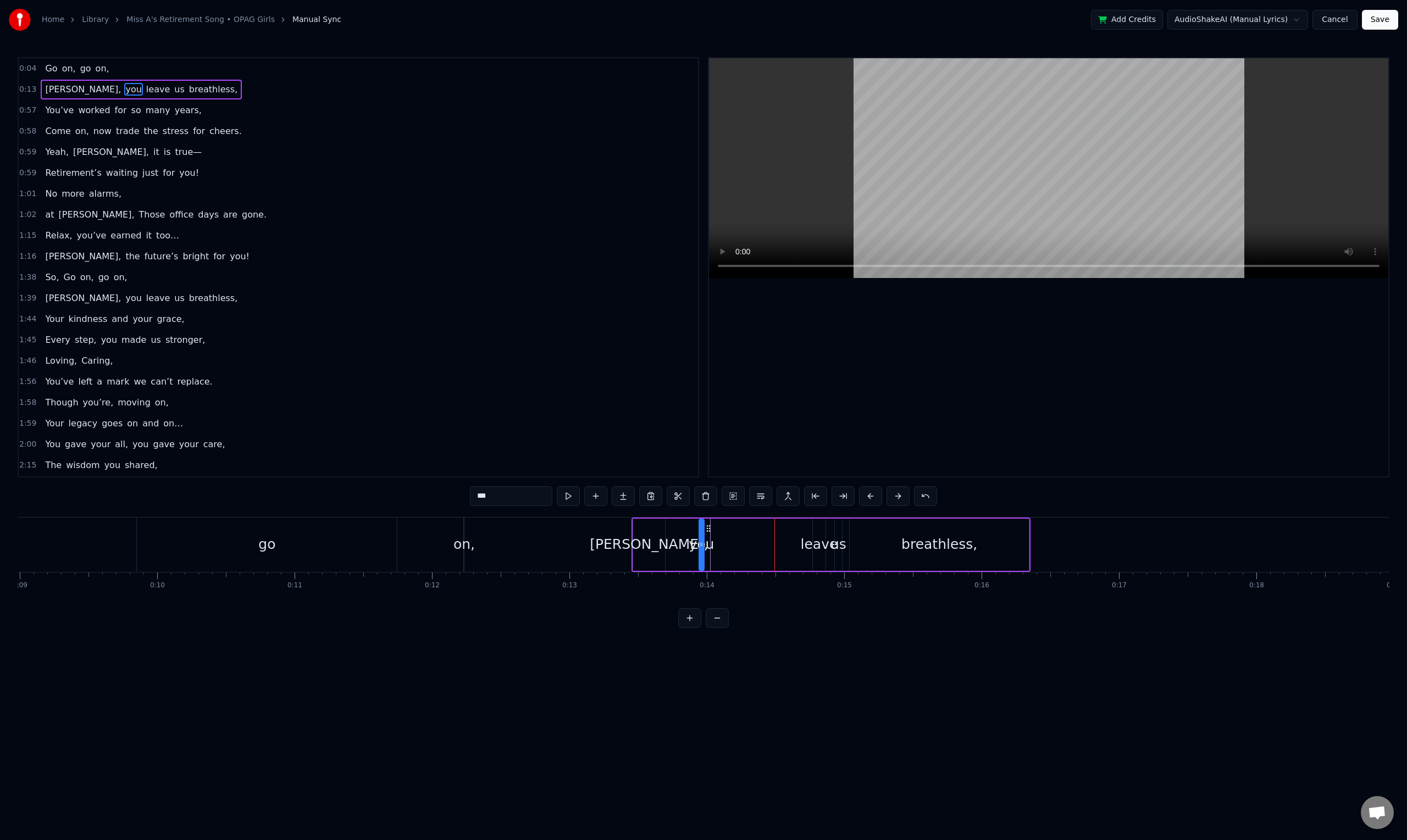
drag, startPoint x: 776, startPoint y: 528, endPoint x: 746, endPoint y: 539, distance: 32.0
click at [704, 534] on div "you" at bounding box center [701, 544] width 4 height 50
click at [816, 547] on div "leave" at bounding box center [819, 545] width 38 height 21
type input "*****"
drag, startPoint x: 815, startPoint y: 541, endPoint x: 772, endPoint y: 541, distance: 43.0
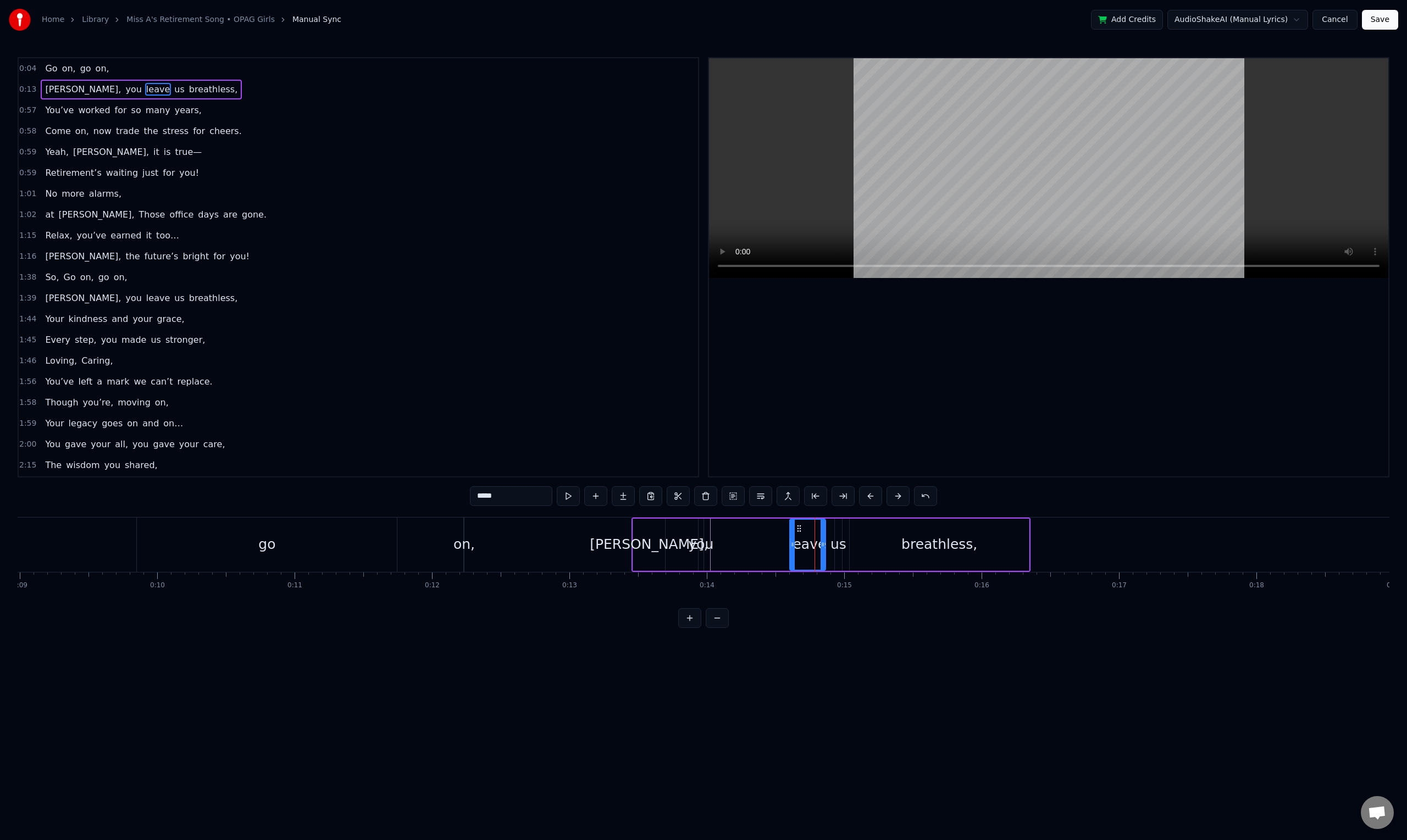
click at [790, 541] on icon at bounding box center [792, 544] width 4 height 9
drag, startPoint x: 780, startPoint y: 531, endPoint x: 743, endPoint y: 529, distance: 37.1
click at [743, 529] on icon at bounding box center [742, 528] width 9 height 9
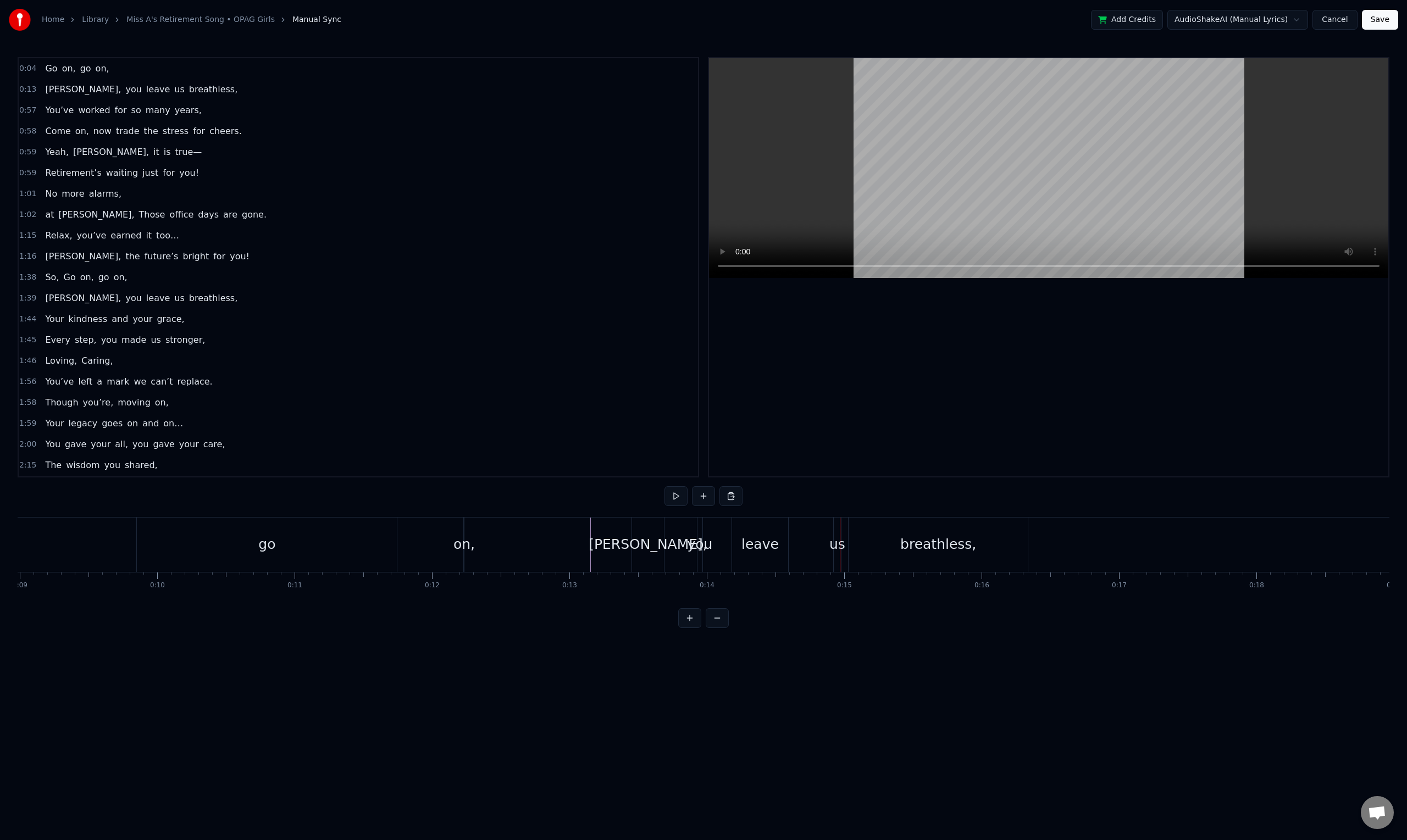
click at [757, 551] on div "leave" at bounding box center [760, 545] width 38 height 21
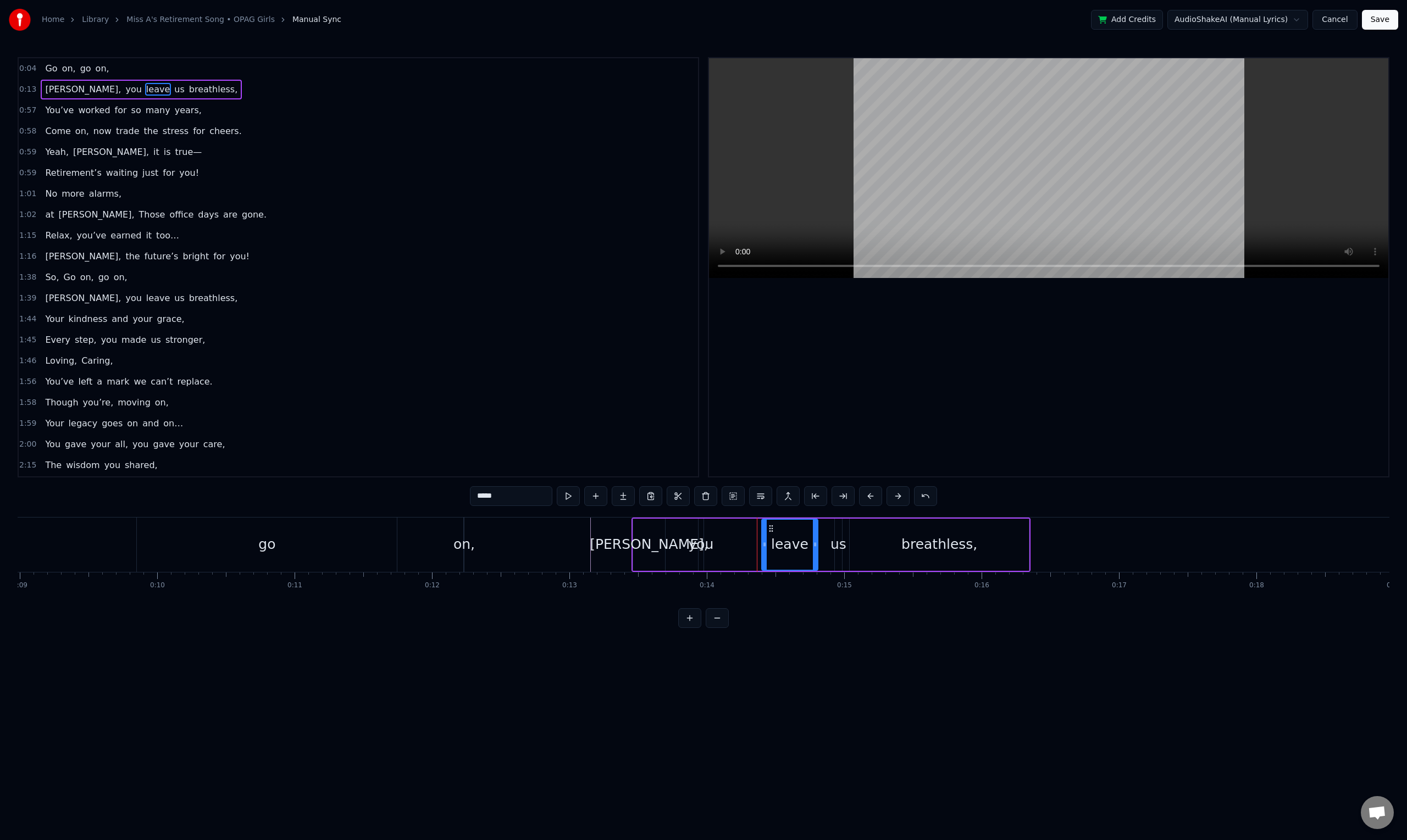
drag, startPoint x: 743, startPoint y: 528, endPoint x: 769, endPoint y: 535, distance: 26.9
click at [769, 535] on div "leave" at bounding box center [790, 544] width 55 height 50
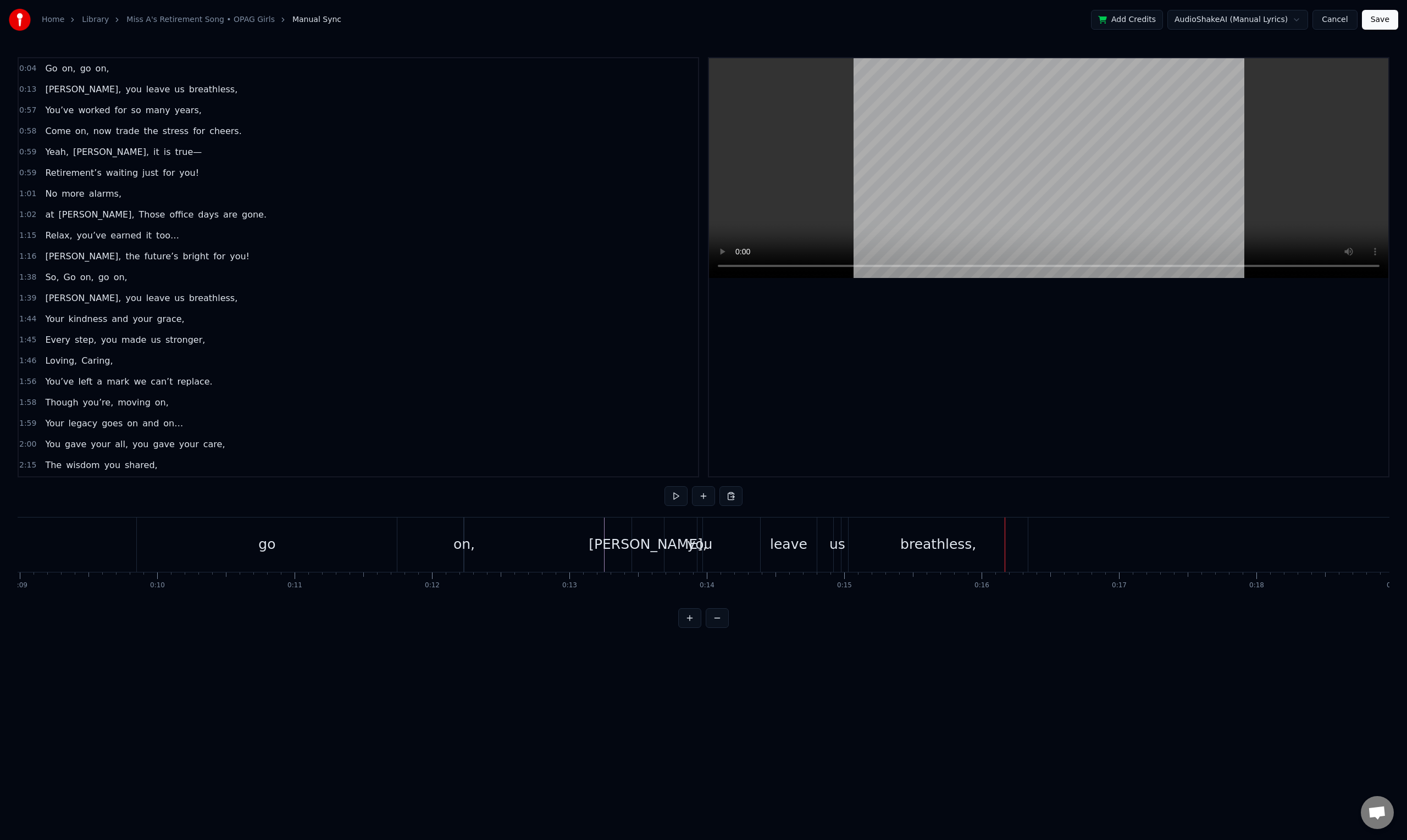
click at [722, 548] on div "[PERSON_NAME], you leave us breathless," at bounding box center [830, 544] width 399 height 55
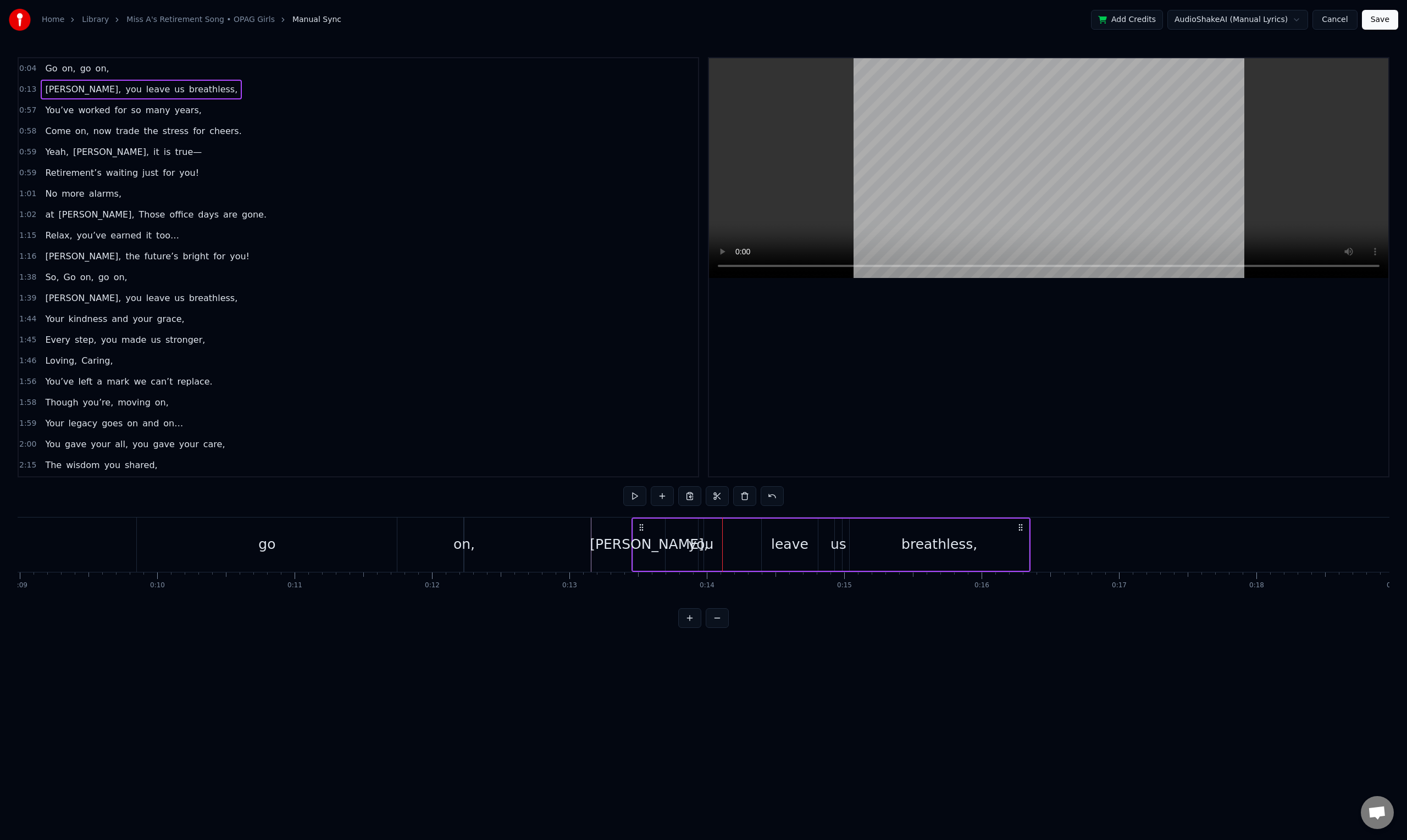
click at [707, 548] on div "you" at bounding box center [701, 545] width 25 height 21
drag, startPoint x: 709, startPoint y: 528, endPoint x: 742, endPoint y: 536, distance: 34.0
click at [714, 535] on div "you" at bounding box center [712, 544] width 4 height 50
click at [740, 535] on div "[PERSON_NAME], you leave us breathless," at bounding box center [830, 544] width 399 height 55
drag, startPoint x: 742, startPoint y: 536, endPoint x: 750, endPoint y: 537, distance: 8.1
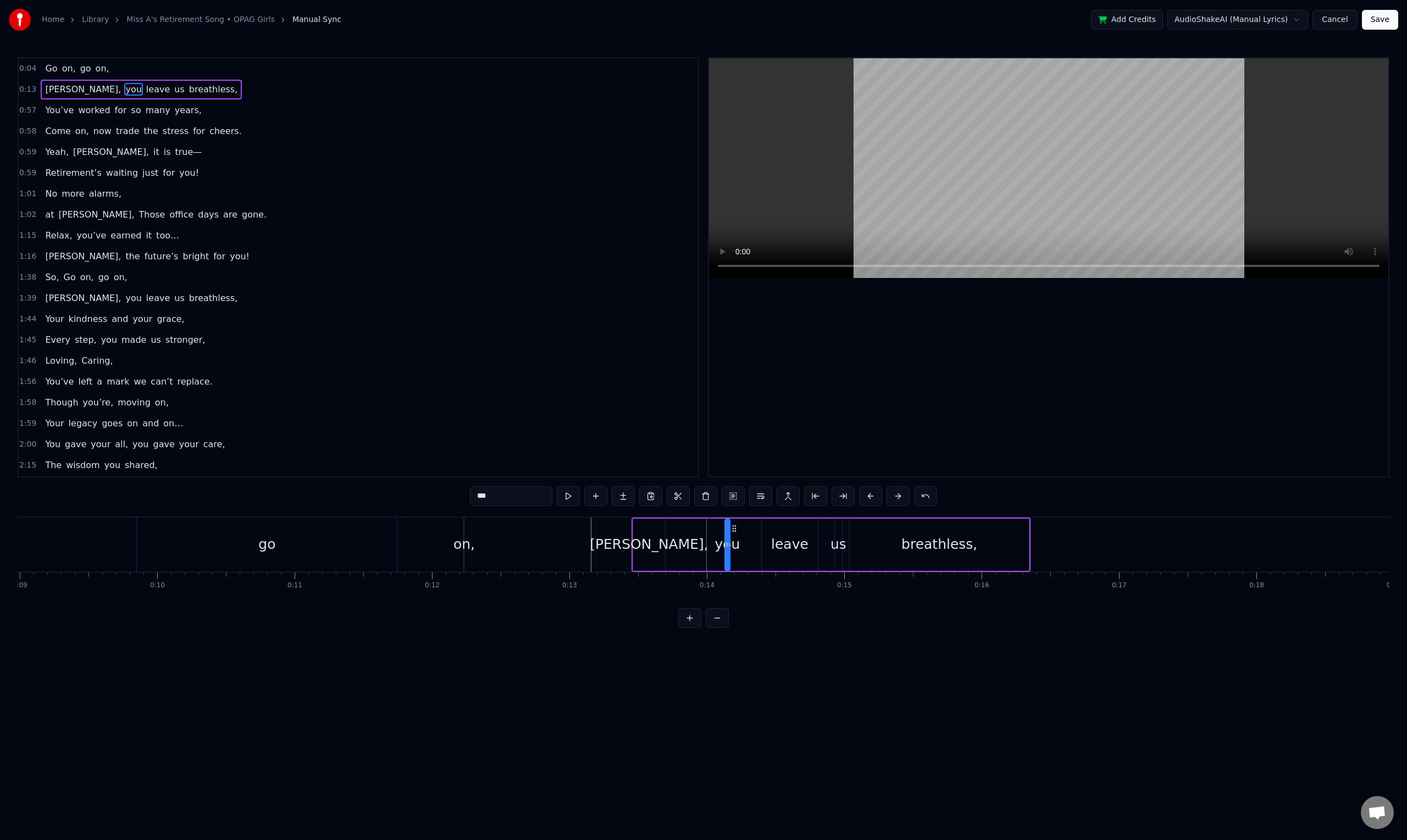
click at [750, 537] on div "[PERSON_NAME], you leave us breathless," at bounding box center [830, 544] width 399 height 55
click at [729, 539] on div "you" at bounding box center [726, 545] width 25 height 21
drag, startPoint x: 734, startPoint y: 527, endPoint x: 752, endPoint y: 541, distance: 22.8
click at [757, 533] on div "[PERSON_NAME], you leave us breathless," at bounding box center [830, 544] width 399 height 55
click at [661, 546] on div "[PERSON_NAME]," at bounding box center [649, 545] width 119 height 21
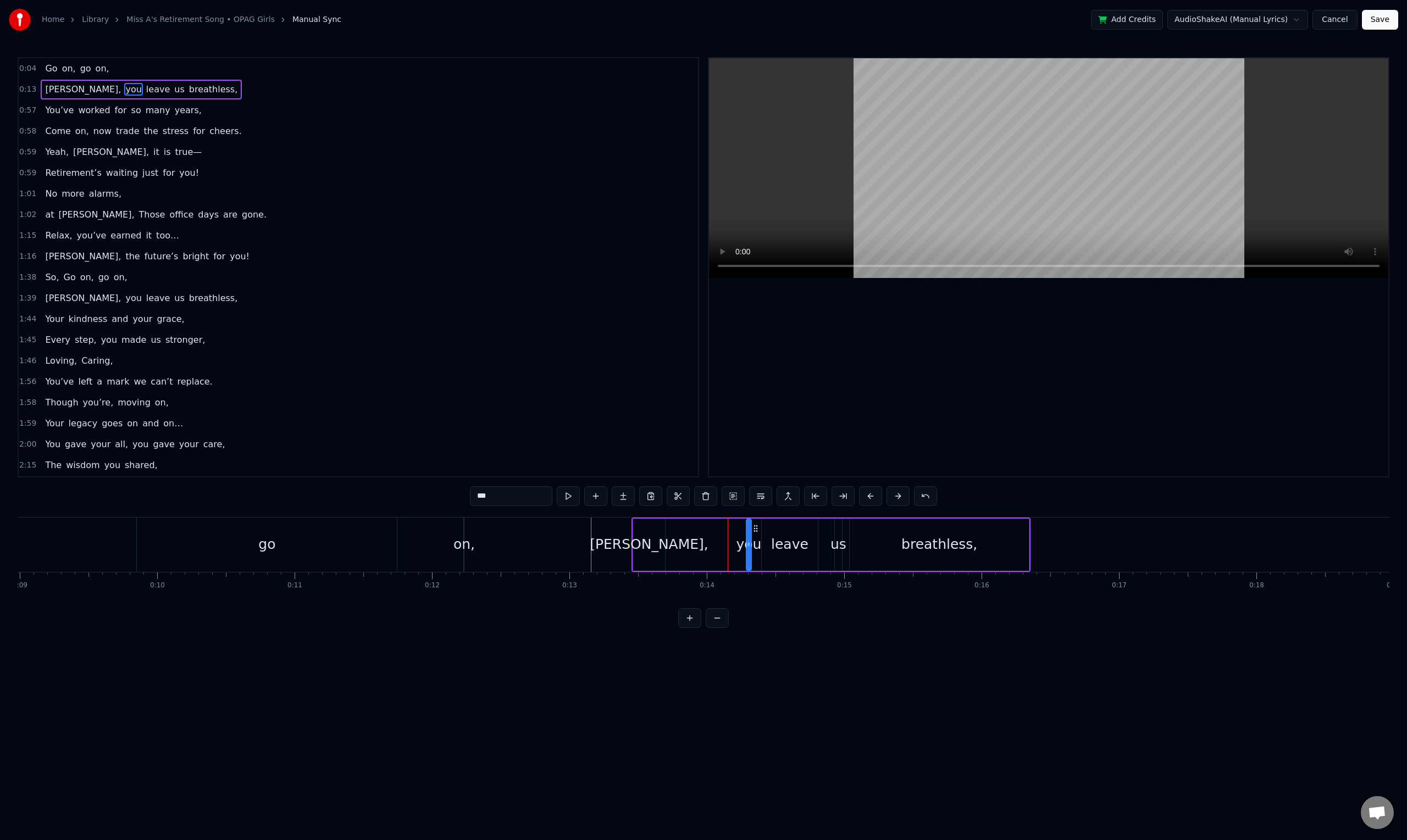
type input "**********"
drag, startPoint x: 642, startPoint y: 528, endPoint x: 680, endPoint y: 533, distance: 38.3
click at [680, 533] on div "[PERSON_NAME]," at bounding box center [687, 544] width 31 height 50
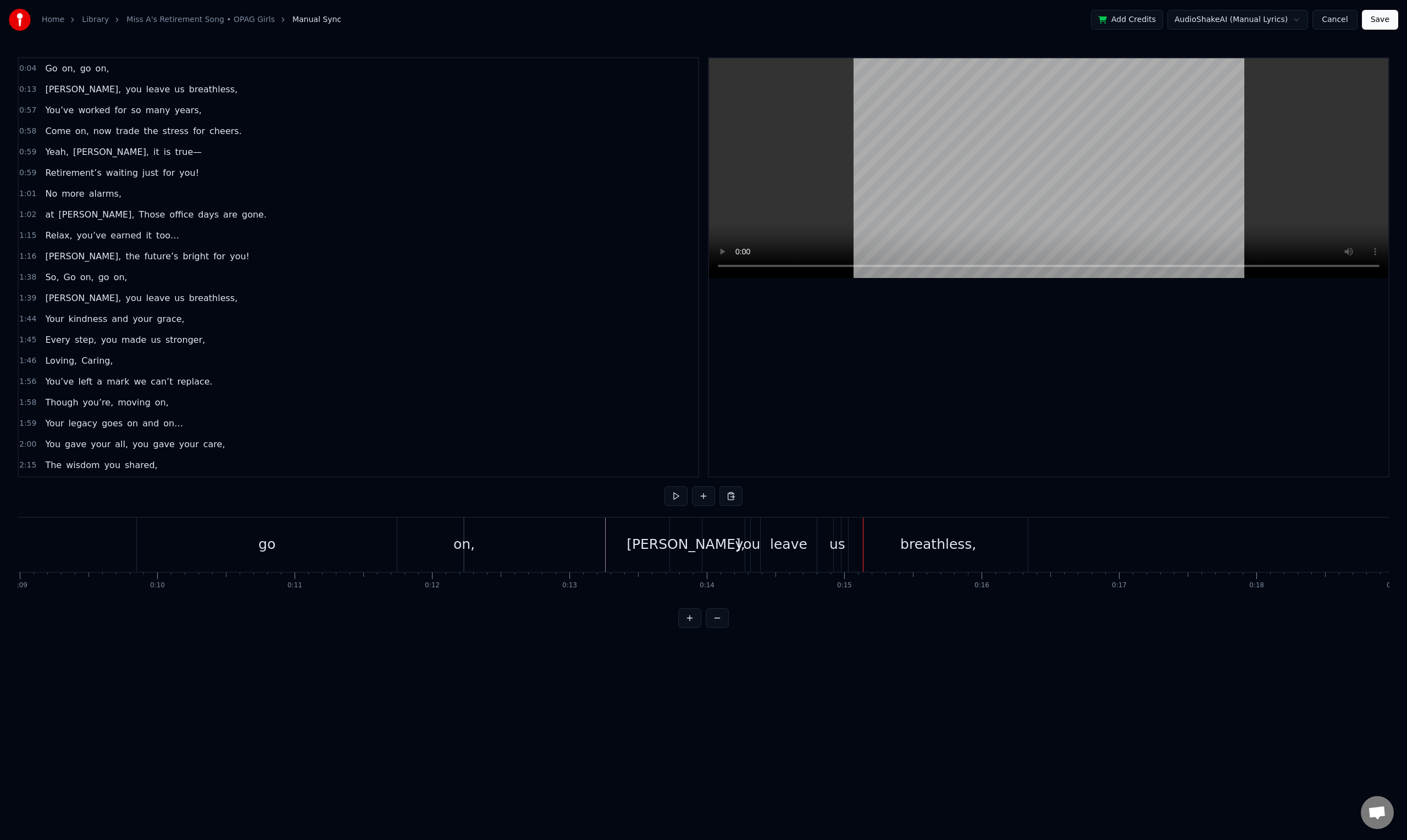
click at [665, 546] on div "[PERSON_NAME]," at bounding box center [686, 545] width 119 height 21
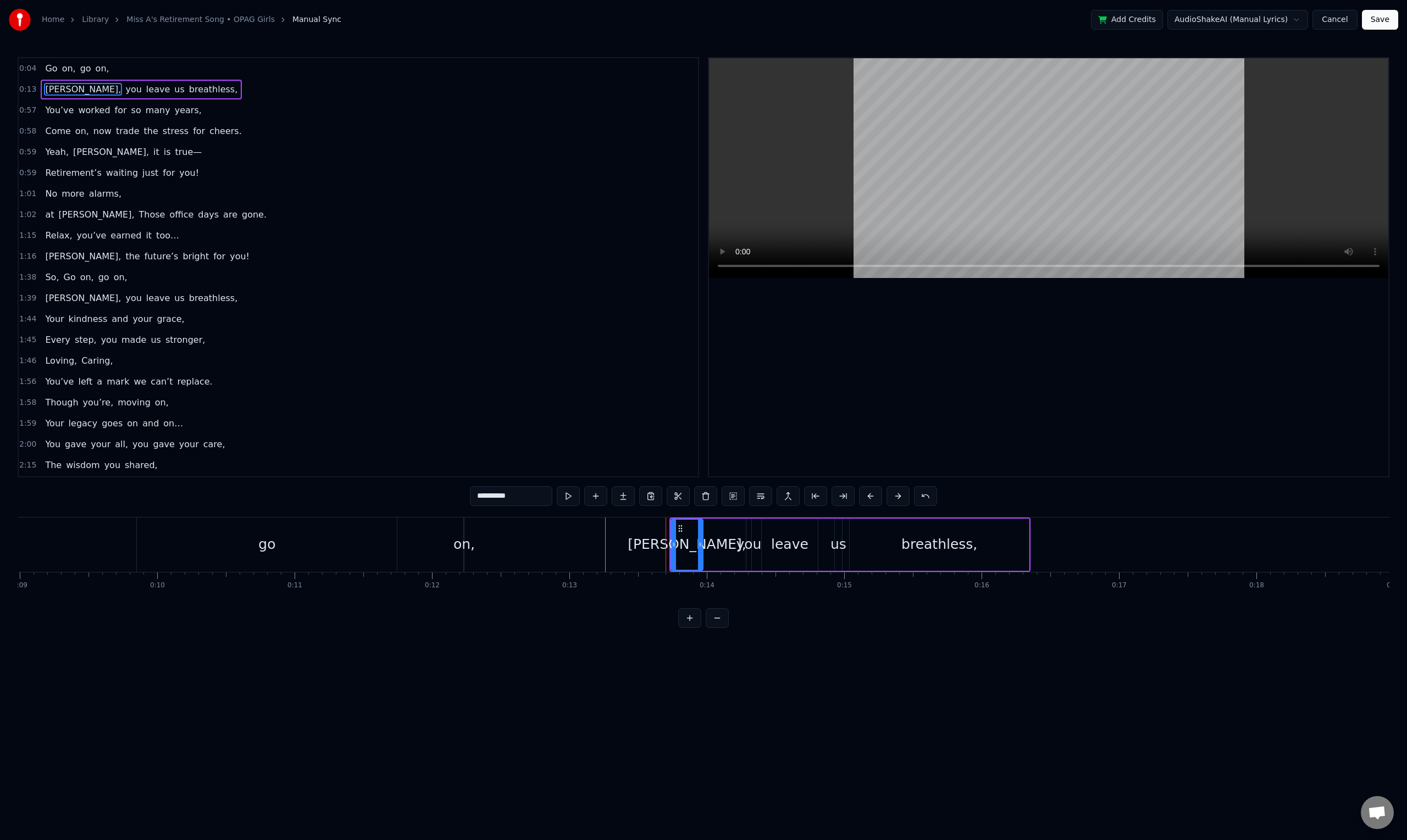
click at [513, 498] on input "**********" at bounding box center [511, 496] width 82 height 20
click at [510, 494] on input "**********" at bounding box center [511, 496] width 82 height 20
drag, startPoint x: 510, startPoint y: 495, endPoint x: 463, endPoint y: 497, distance: 47.0
click at [463, 497] on div "0:04 Go on, go on, 0:13 [PERSON_NAME], you leave us breathless, 0:57 You’ve wor…" at bounding box center [704, 342] width 1372 height 571
type input "*******"
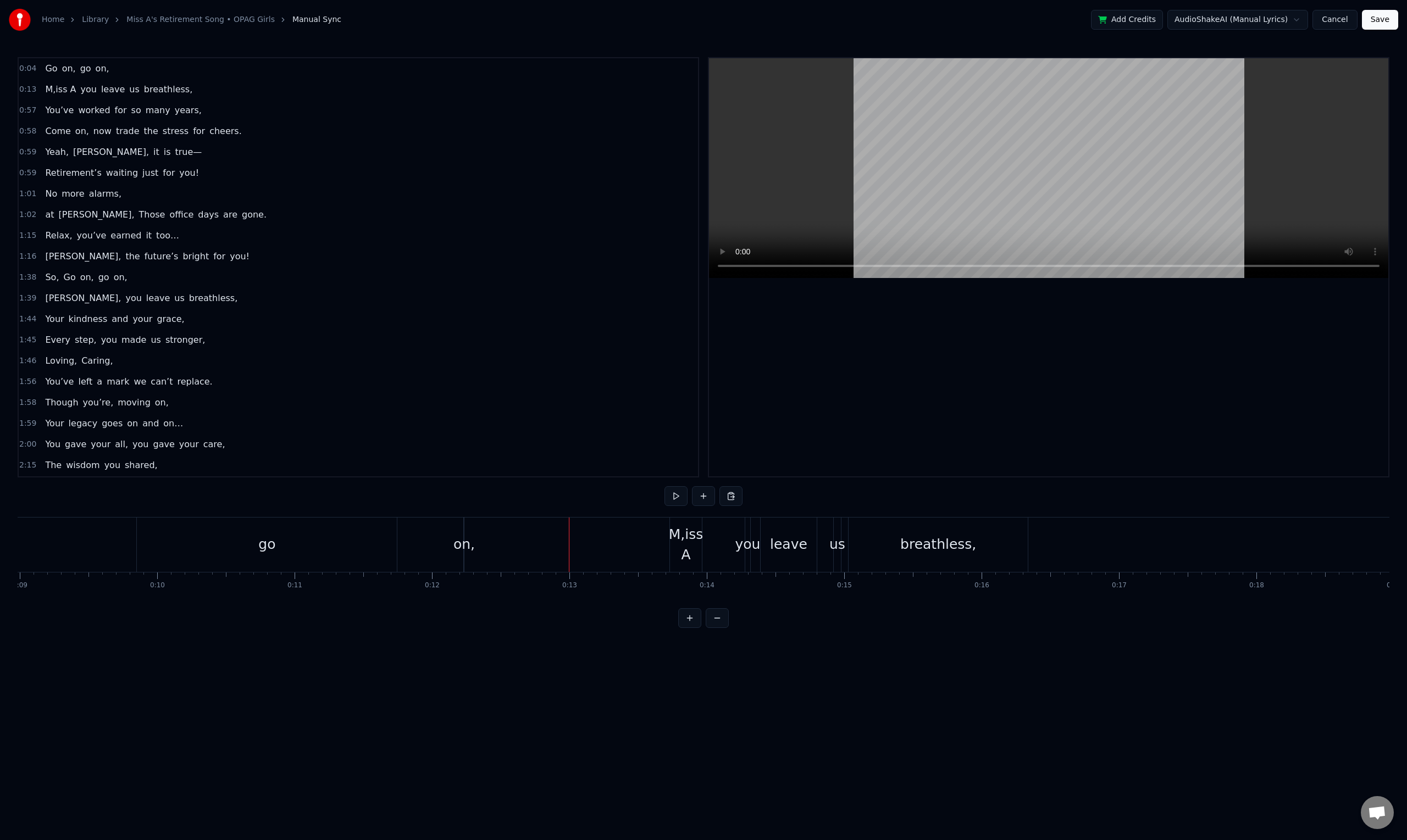
click at [674, 546] on div "M,iss A" at bounding box center [686, 545] width 35 height 41
click at [676, 544] on div "M,iss A" at bounding box center [686, 545] width 35 height 41
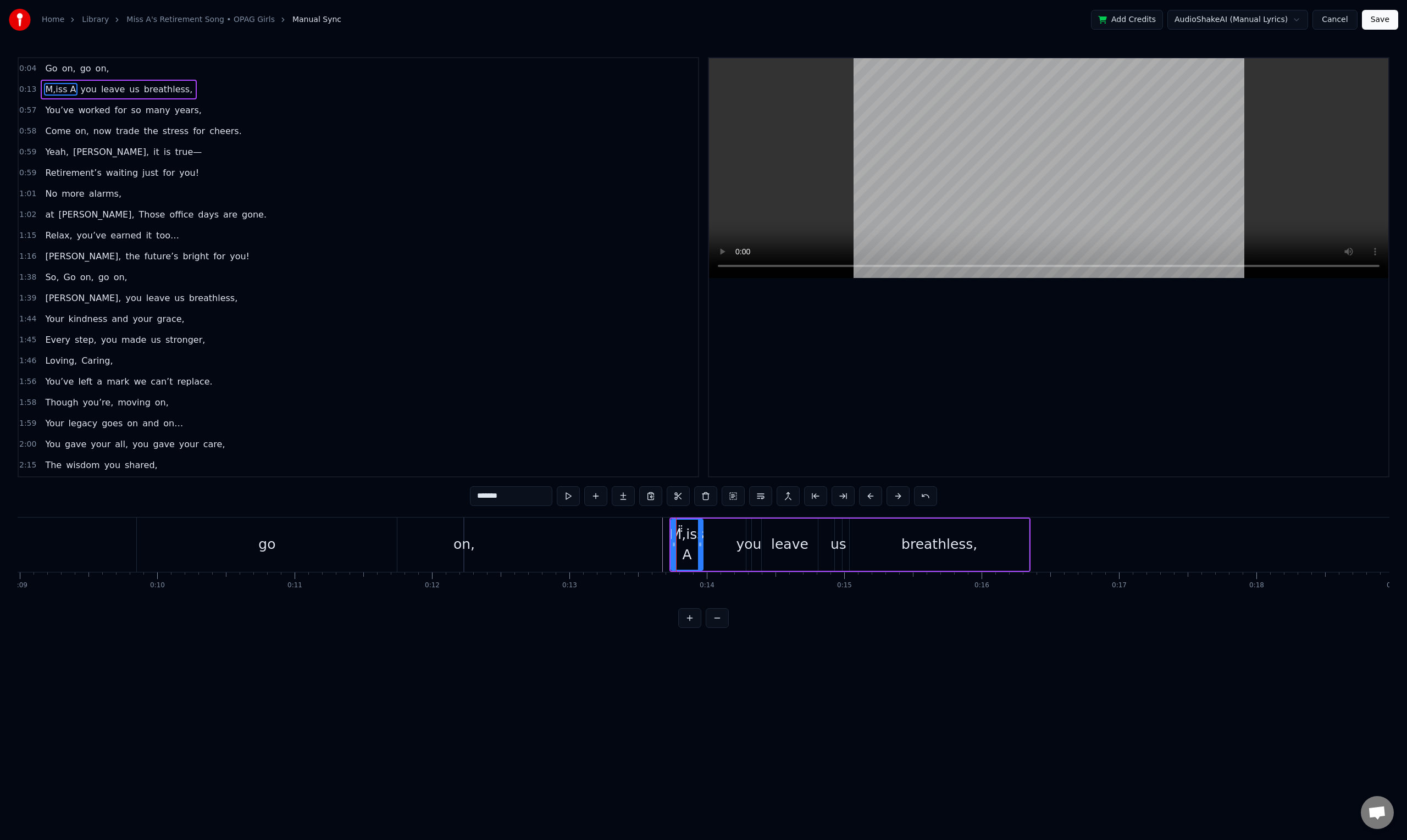
click at [486, 495] on input "*******" at bounding box center [511, 496] width 82 height 20
type input "*******"
click at [688, 554] on div "Miss A," at bounding box center [687, 545] width 31 height 41
click at [732, 541] on div "Miss A, you leave us breathless," at bounding box center [850, 544] width 361 height 55
click at [679, 551] on div "Miss A," at bounding box center [687, 545] width 32 height 41
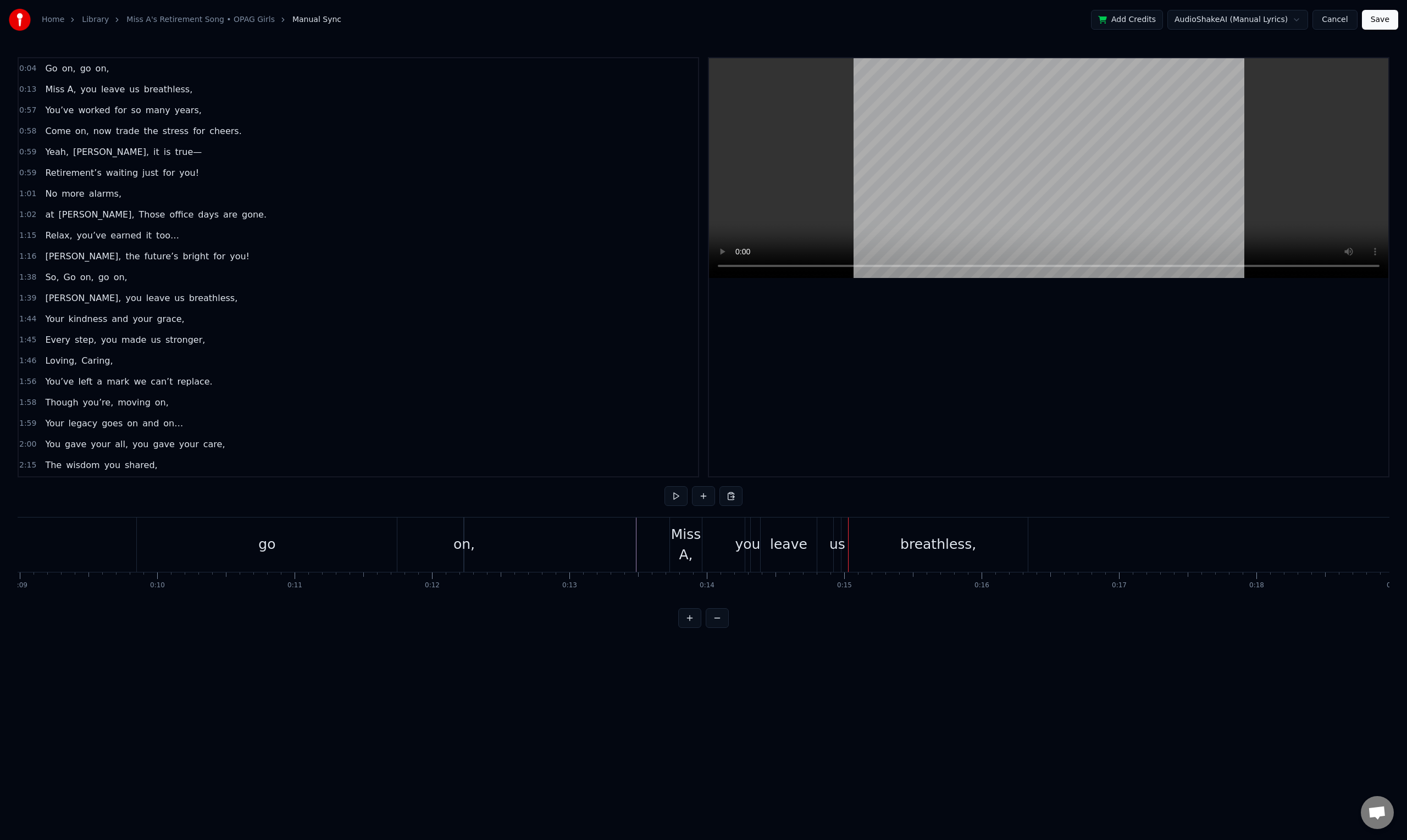
click at [679, 555] on div "Miss A," at bounding box center [686, 545] width 32 height 41
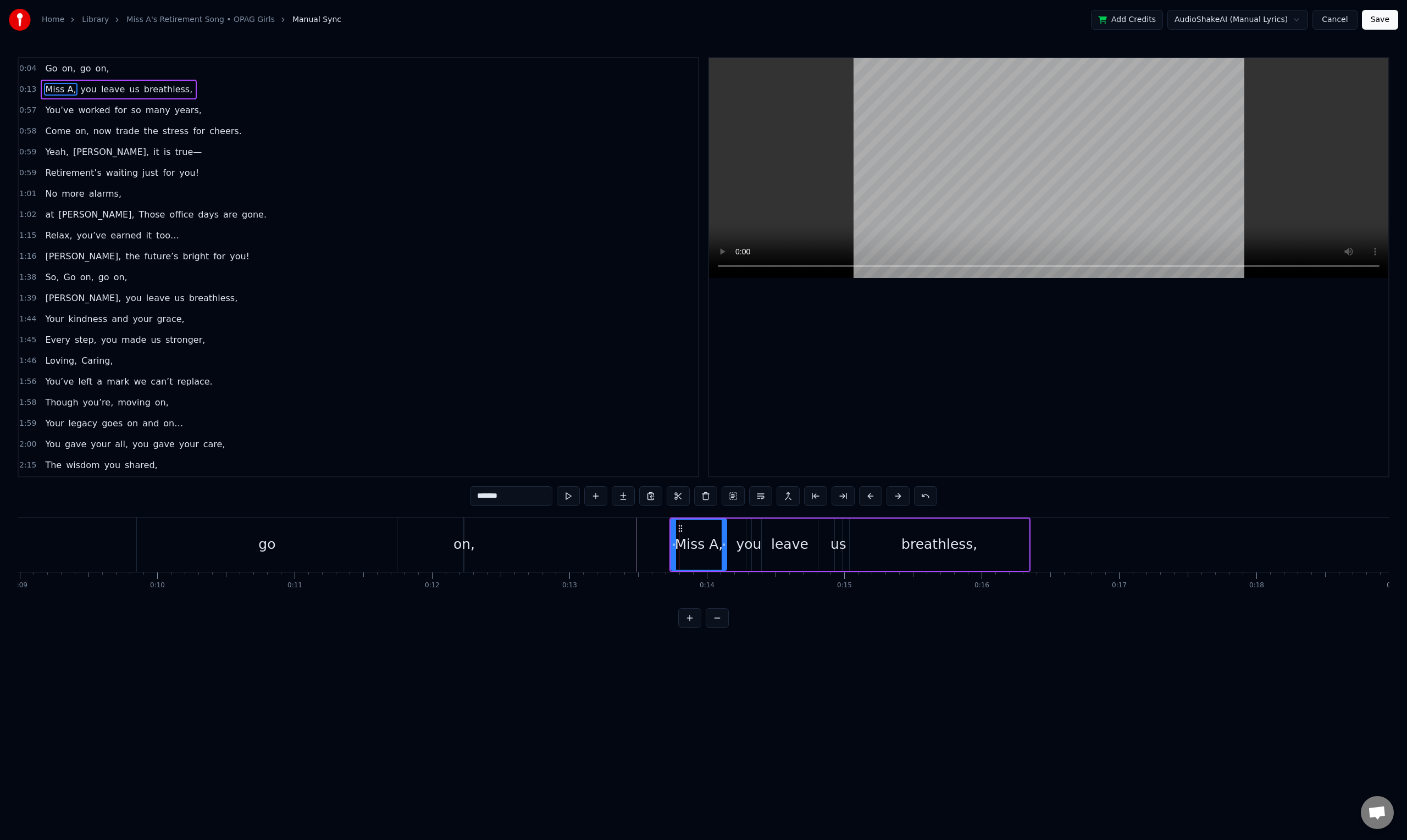
drag, startPoint x: 701, startPoint y: 549, endPoint x: 724, endPoint y: 549, distance: 23.0
click at [724, 549] on div at bounding box center [723, 544] width 4 height 50
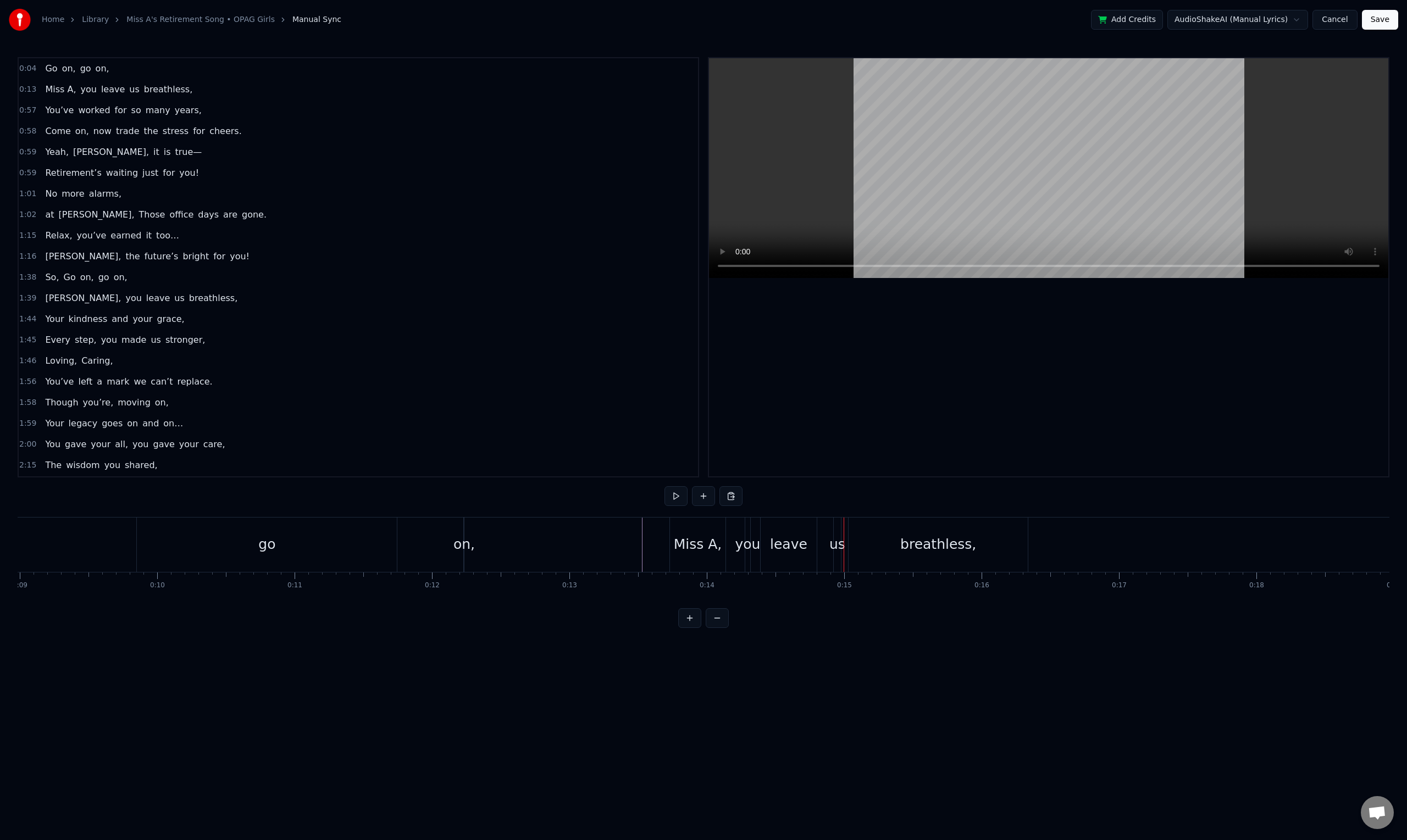
click at [696, 556] on div "Miss A," at bounding box center [698, 544] width 56 height 55
click at [746, 555] on div "you" at bounding box center [748, 544] width 5 height 55
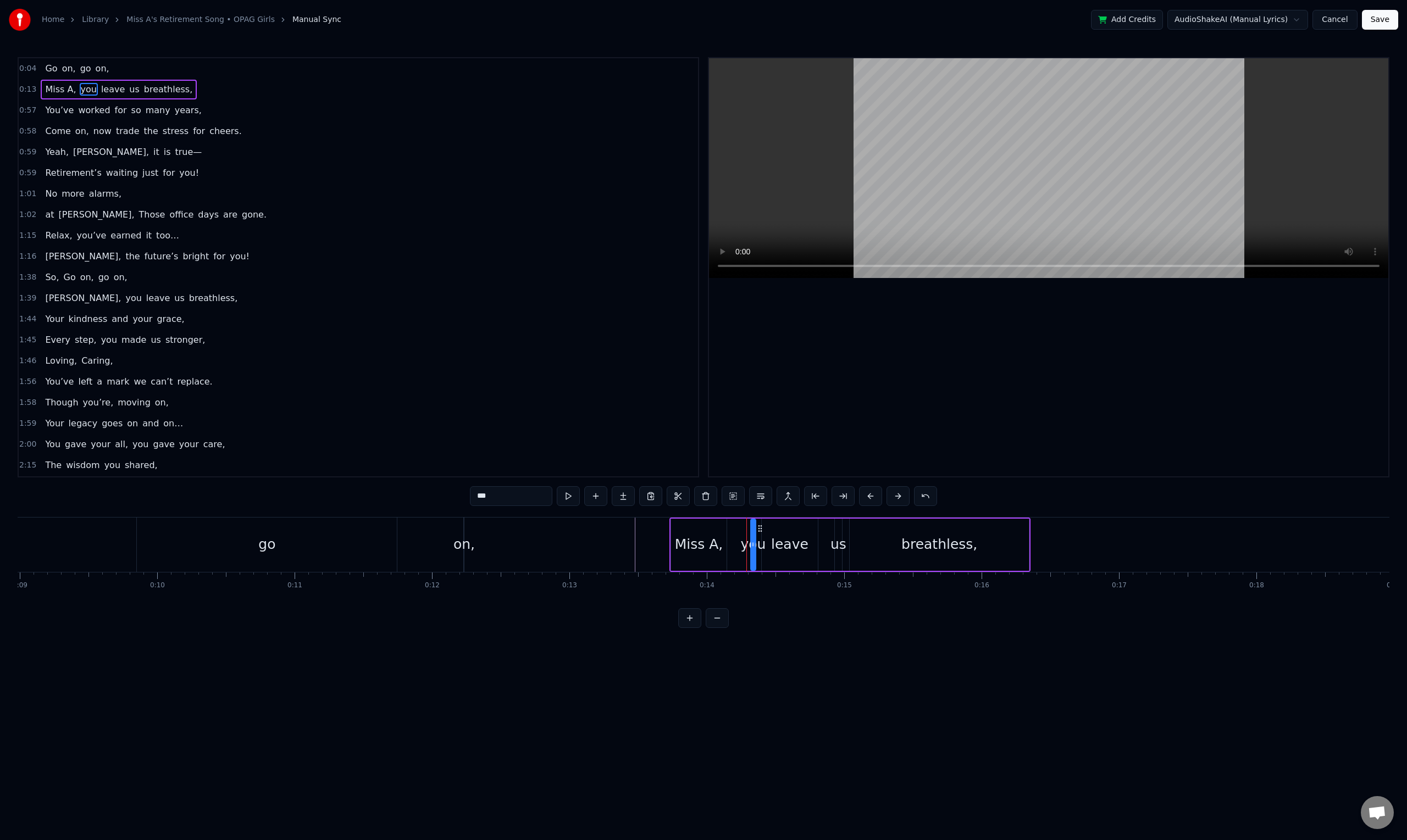
click at [759, 531] on circle at bounding box center [758, 531] width 1 height 1
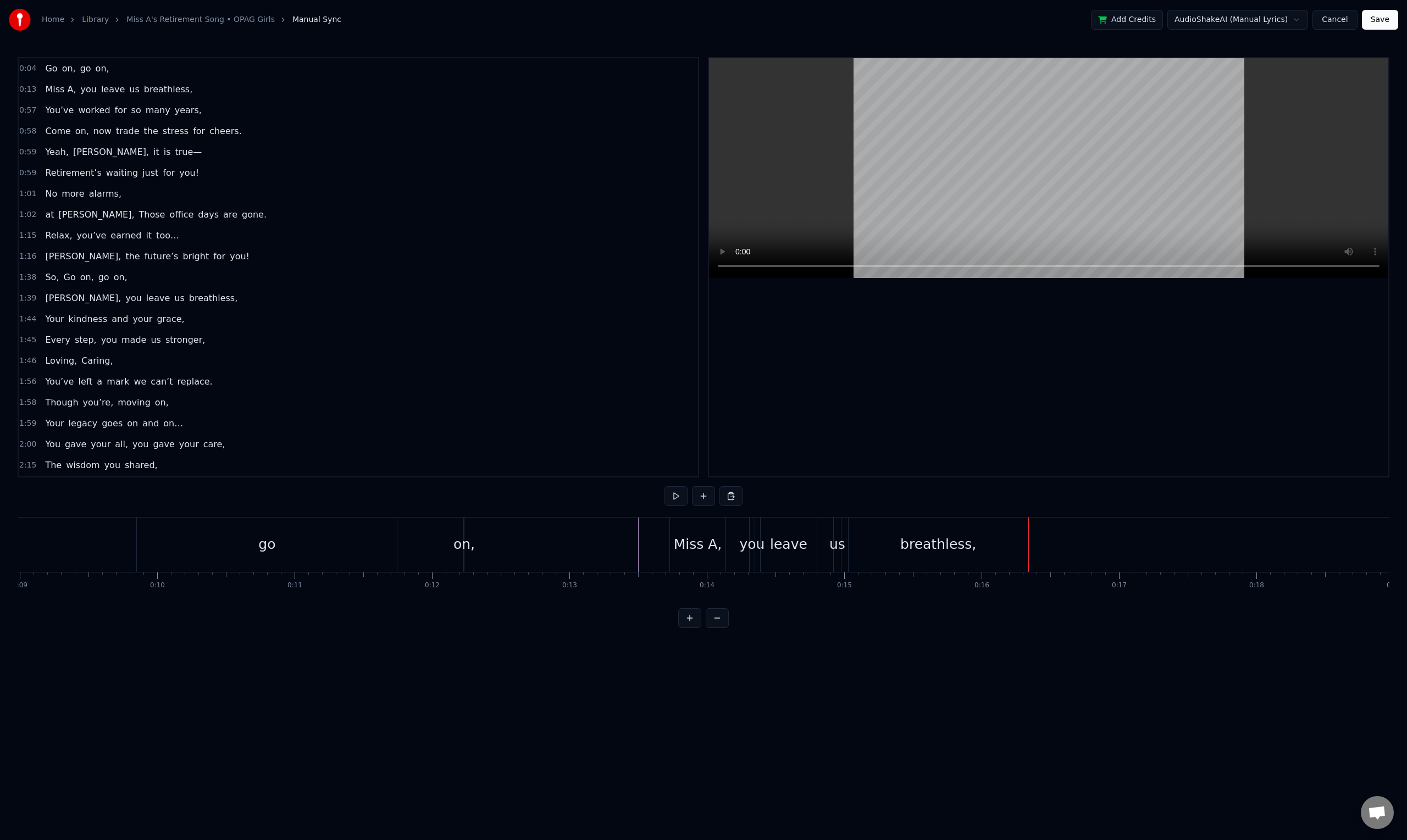
click at [174, 549] on div "go" at bounding box center [267, 544] width 260 height 55
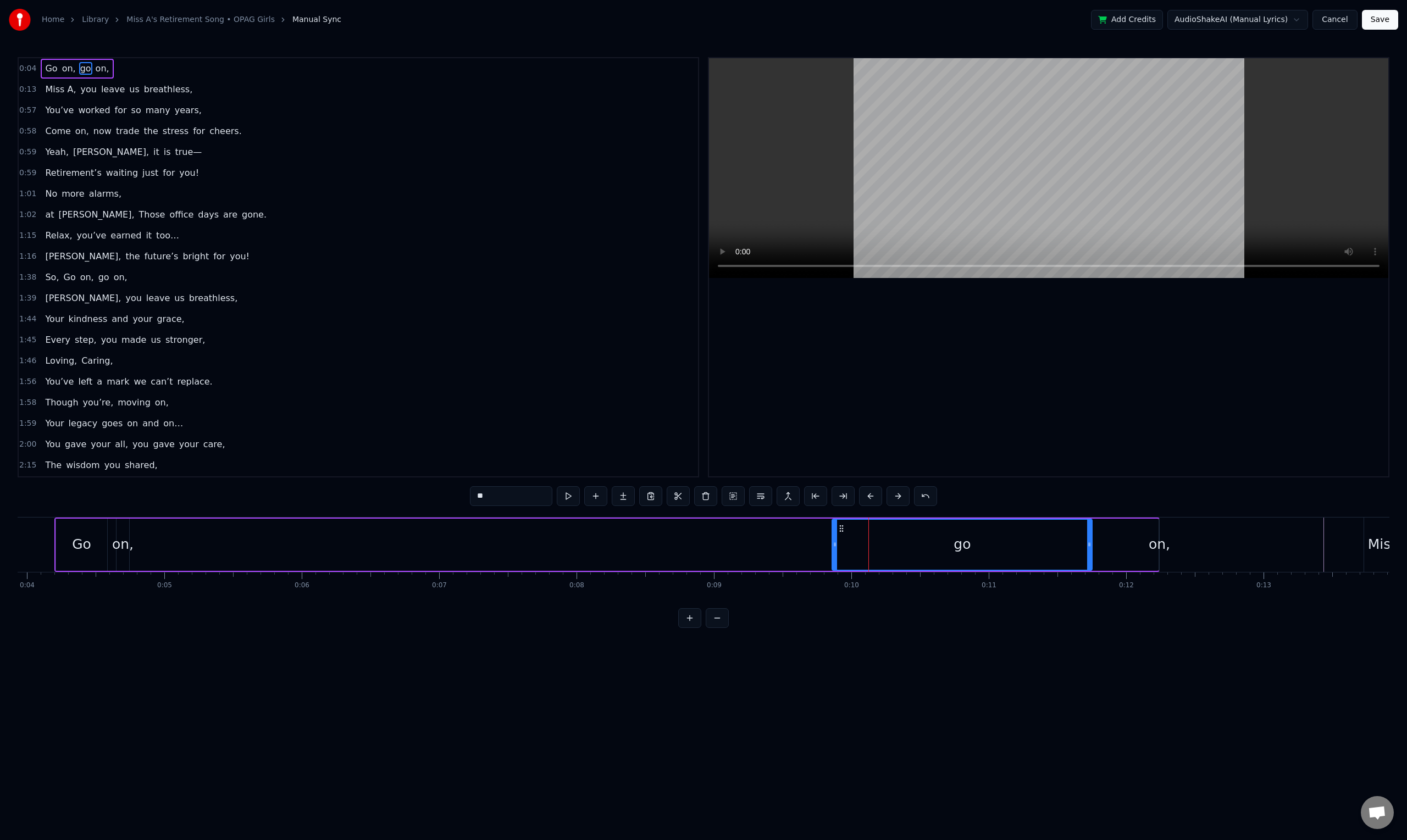
scroll to position [0, 720]
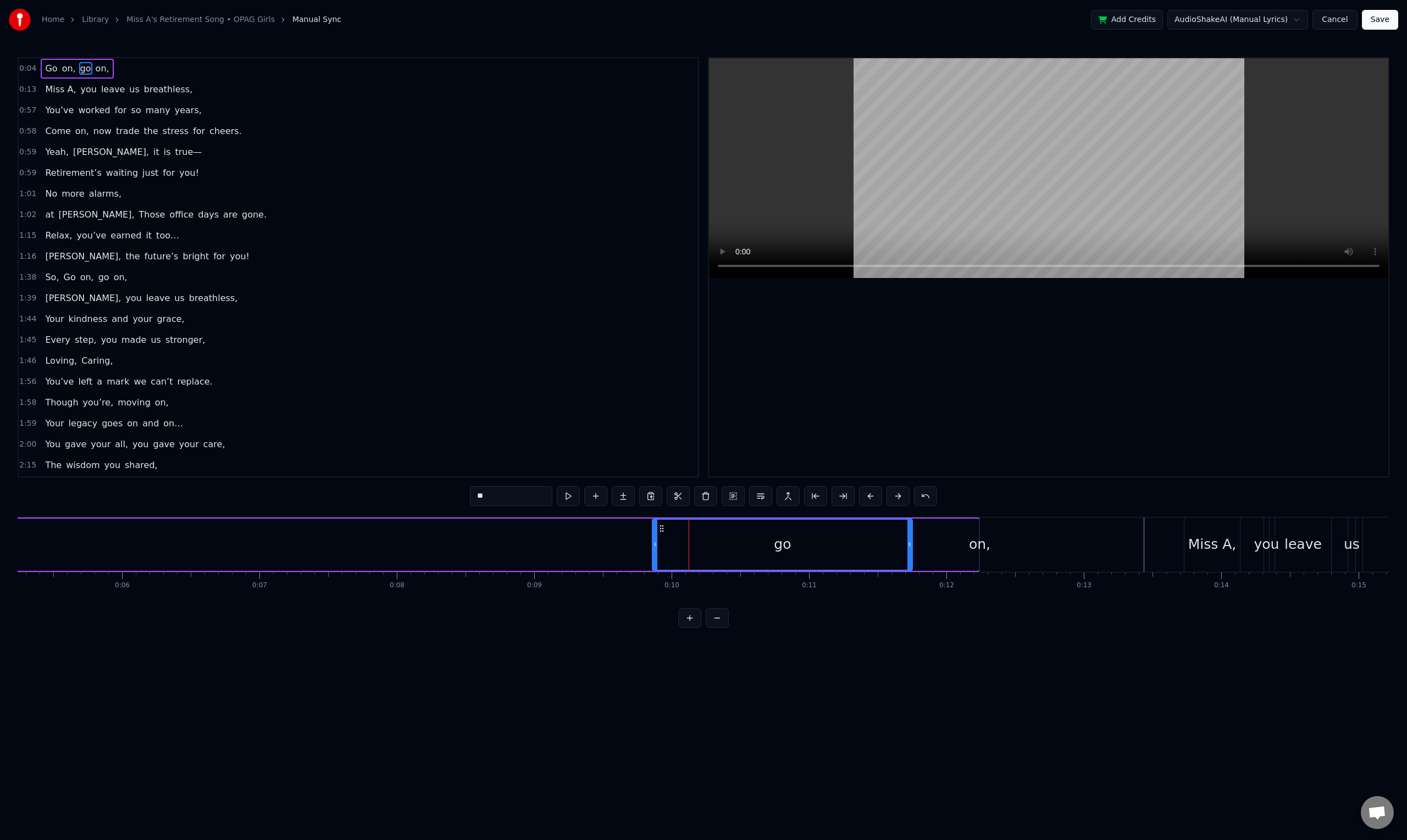
click at [754, 553] on div "go" at bounding box center [782, 544] width 259 height 50
click at [645, 560] on div "Go on, go on," at bounding box center [428, 544] width 1105 height 55
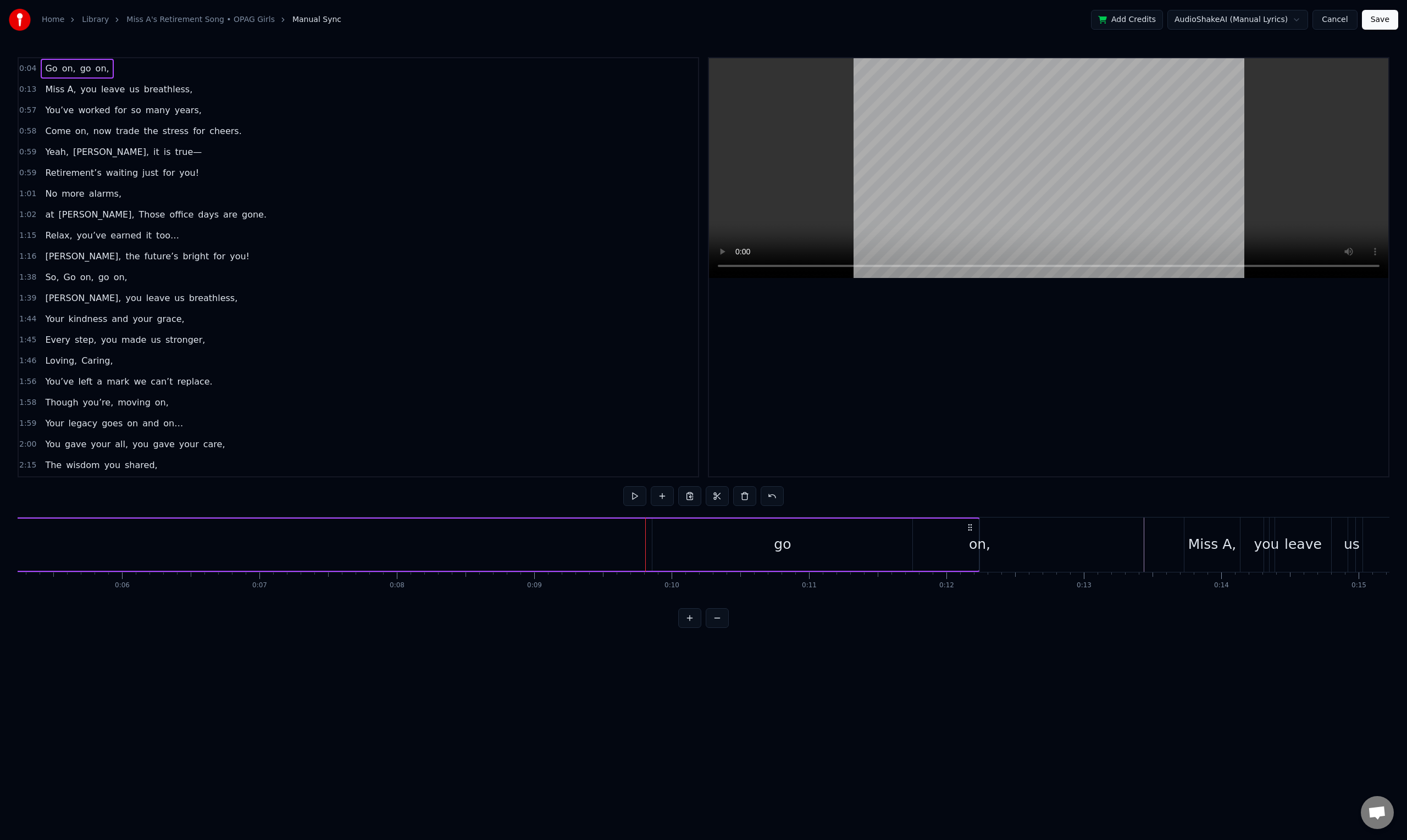
scroll to position [0, 522]
click at [836, 450] on div at bounding box center [1048, 267] width 679 height 418
click at [671, 541] on div "Go on, go on," at bounding box center [625, 544] width 1105 height 55
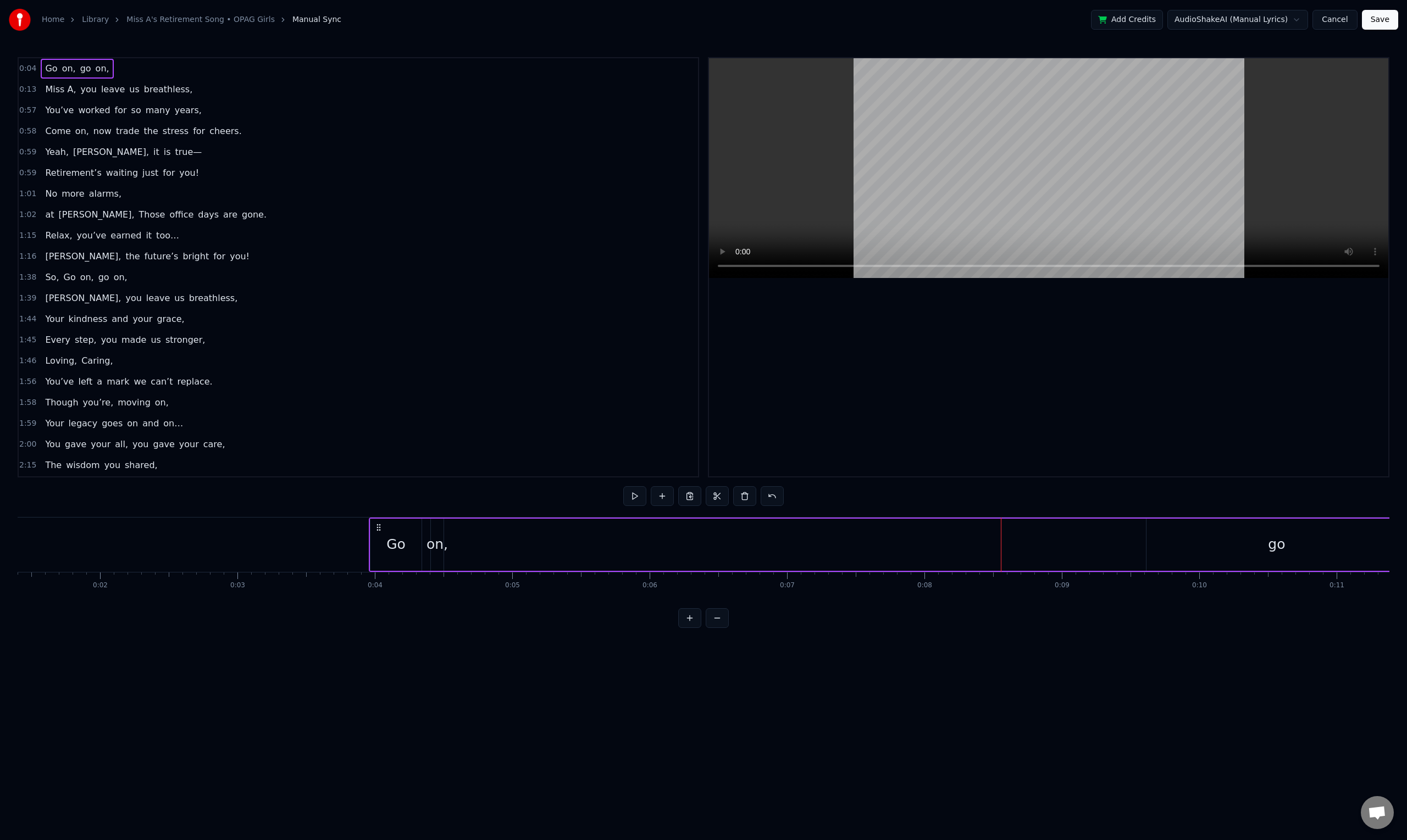
scroll to position [0, 193]
drag, startPoint x: 82, startPoint y: 526, endPoint x: 327, endPoint y: 544, distance: 245.7
click at [333, 544] on div "Go on, go on," at bounding box center [886, 544] width 1105 height 55
click at [345, 548] on div "Go" at bounding box center [345, 545] width 19 height 21
drag, startPoint x: 329, startPoint y: 528, endPoint x: 333, endPoint y: 532, distance: 5.7
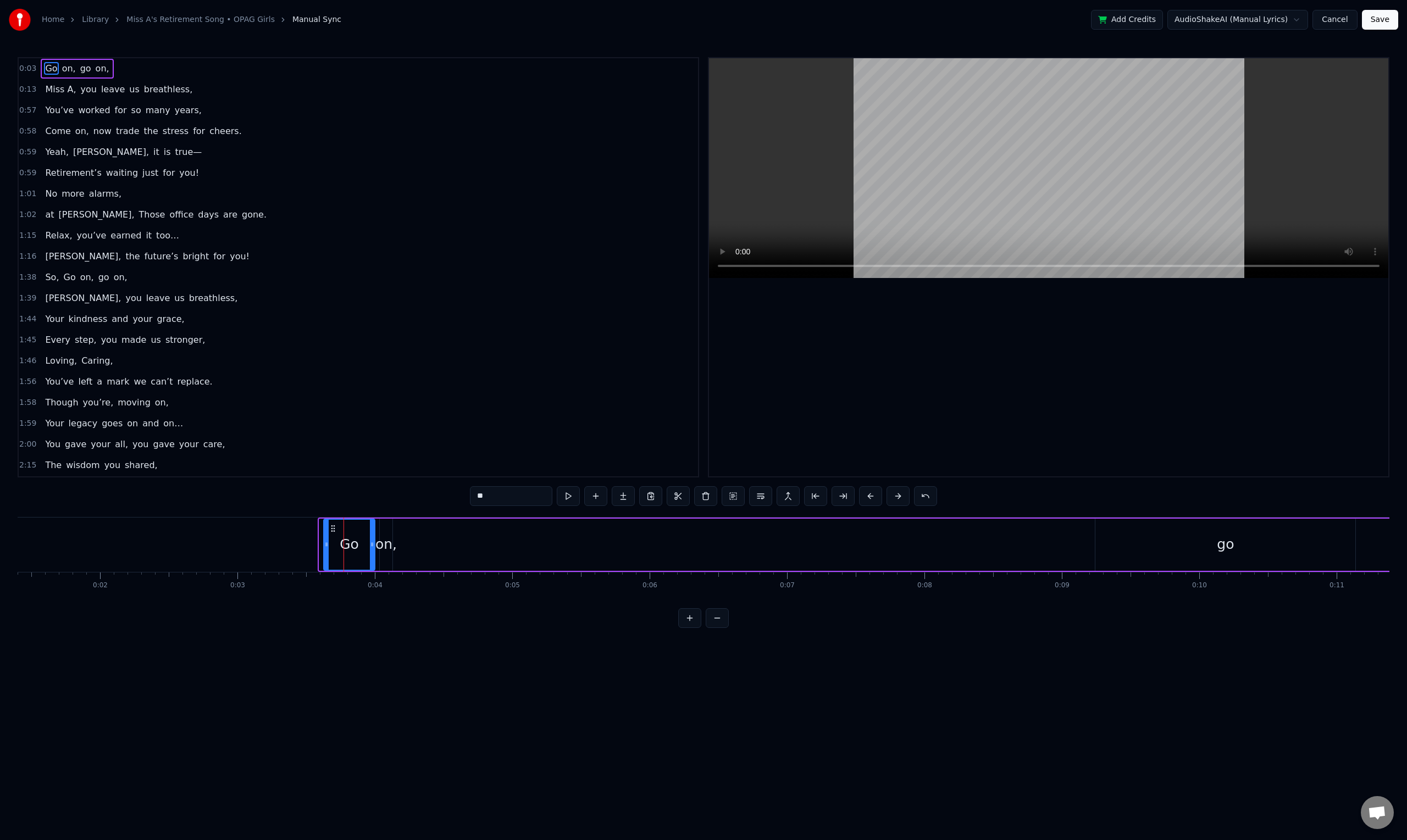
click at [333, 532] on icon at bounding box center [333, 528] width 9 height 9
click at [393, 532] on div "Go on, go on," at bounding box center [872, 544] width 1100 height 55
click at [386, 530] on div "on," at bounding box center [386, 544] width 13 height 52
click at [348, 534] on div "Go" at bounding box center [349, 544] width 51 height 52
click at [867, 495] on button at bounding box center [870, 496] width 23 height 20
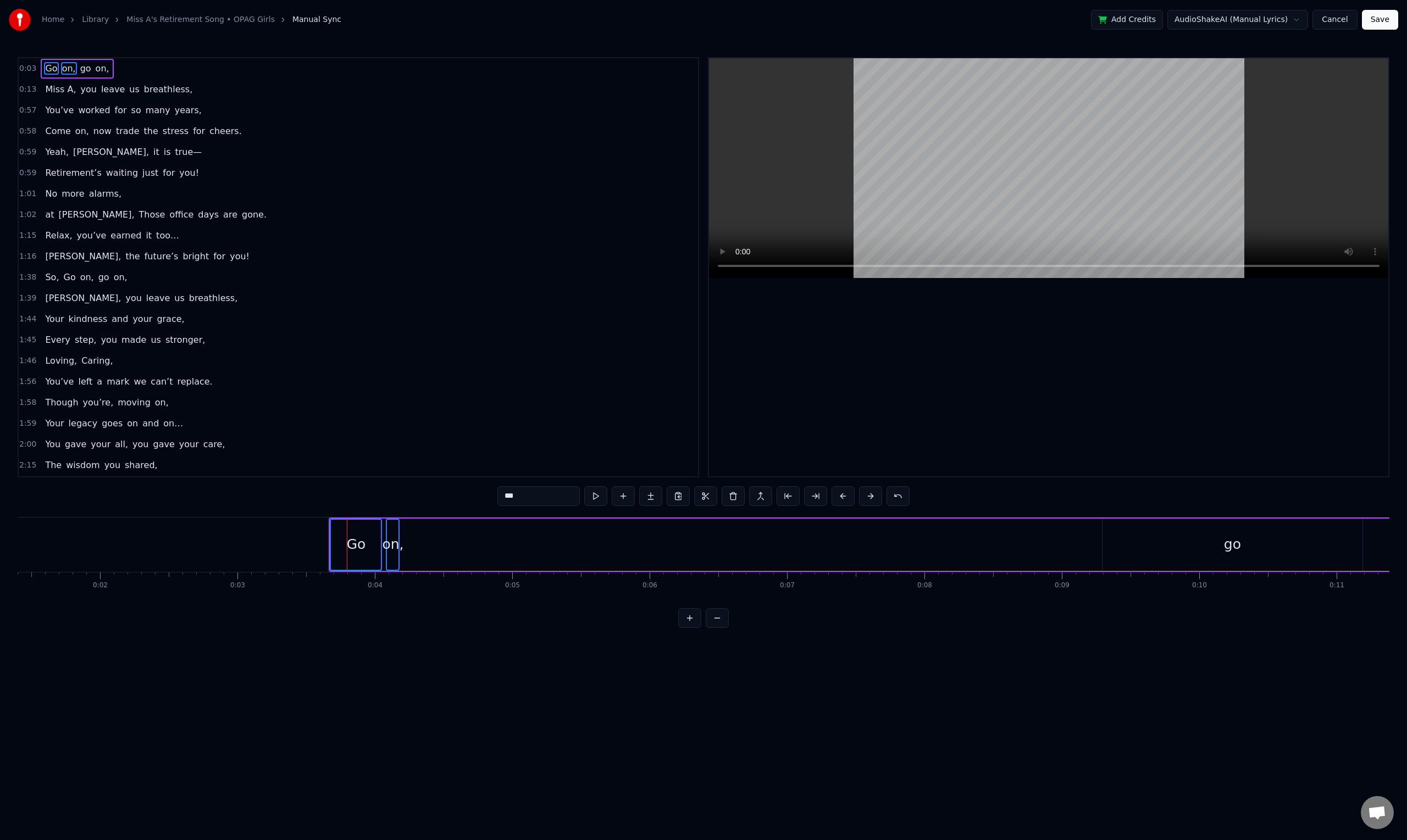
click at [867, 495] on button at bounding box center [870, 496] width 23 height 20
click at [844, 498] on button at bounding box center [843, 496] width 23 height 20
click at [819, 495] on button at bounding box center [815, 496] width 23 height 20
click at [792, 496] on button at bounding box center [787, 496] width 23 height 20
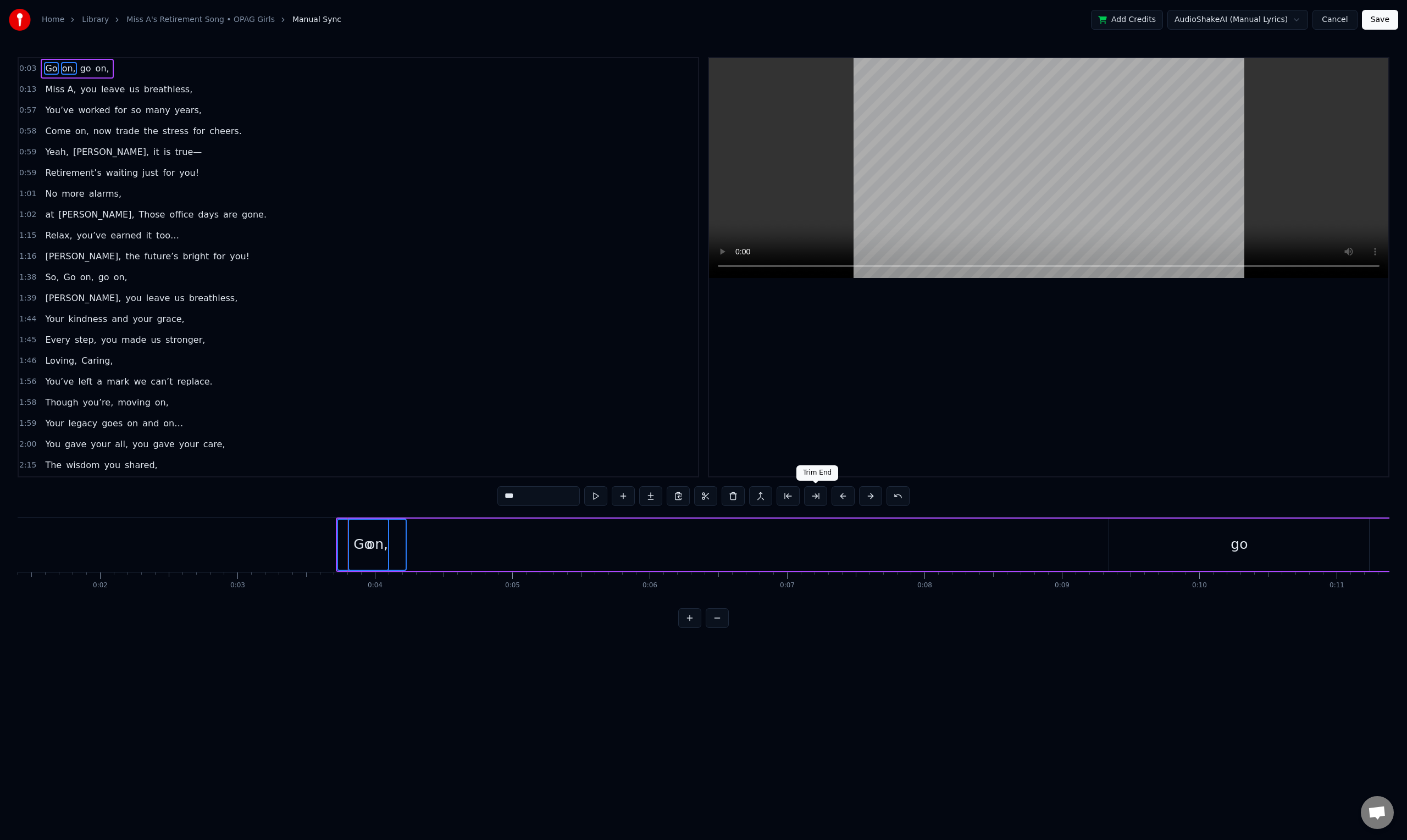
click at [809, 494] on button at bounding box center [815, 496] width 23 height 20
click at [812, 495] on button at bounding box center [815, 496] width 23 height 20
click at [373, 544] on div "Go" at bounding box center [362, 544] width 50 height 50
drag, startPoint x: 346, startPoint y: 528, endPoint x: 450, endPoint y: 541, distance: 104.8
click at [355, 542] on div "on," at bounding box center [348, 545] width 21 height 21
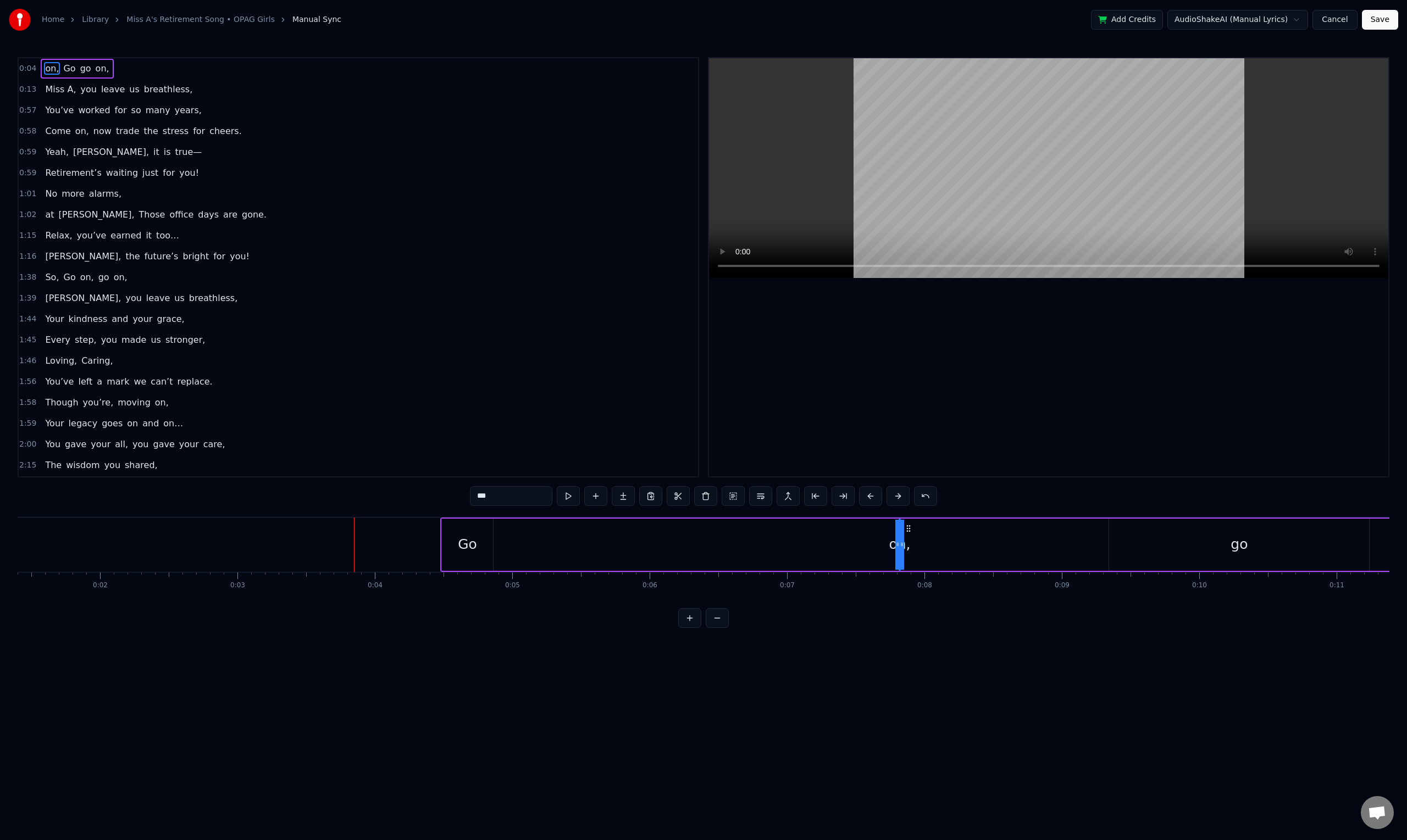
drag, startPoint x: 357, startPoint y: 528, endPoint x: 908, endPoint y: 560, distance: 551.9
click at [459, 538] on div "Go" at bounding box center [467, 545] width 19 height 21
type input "**"
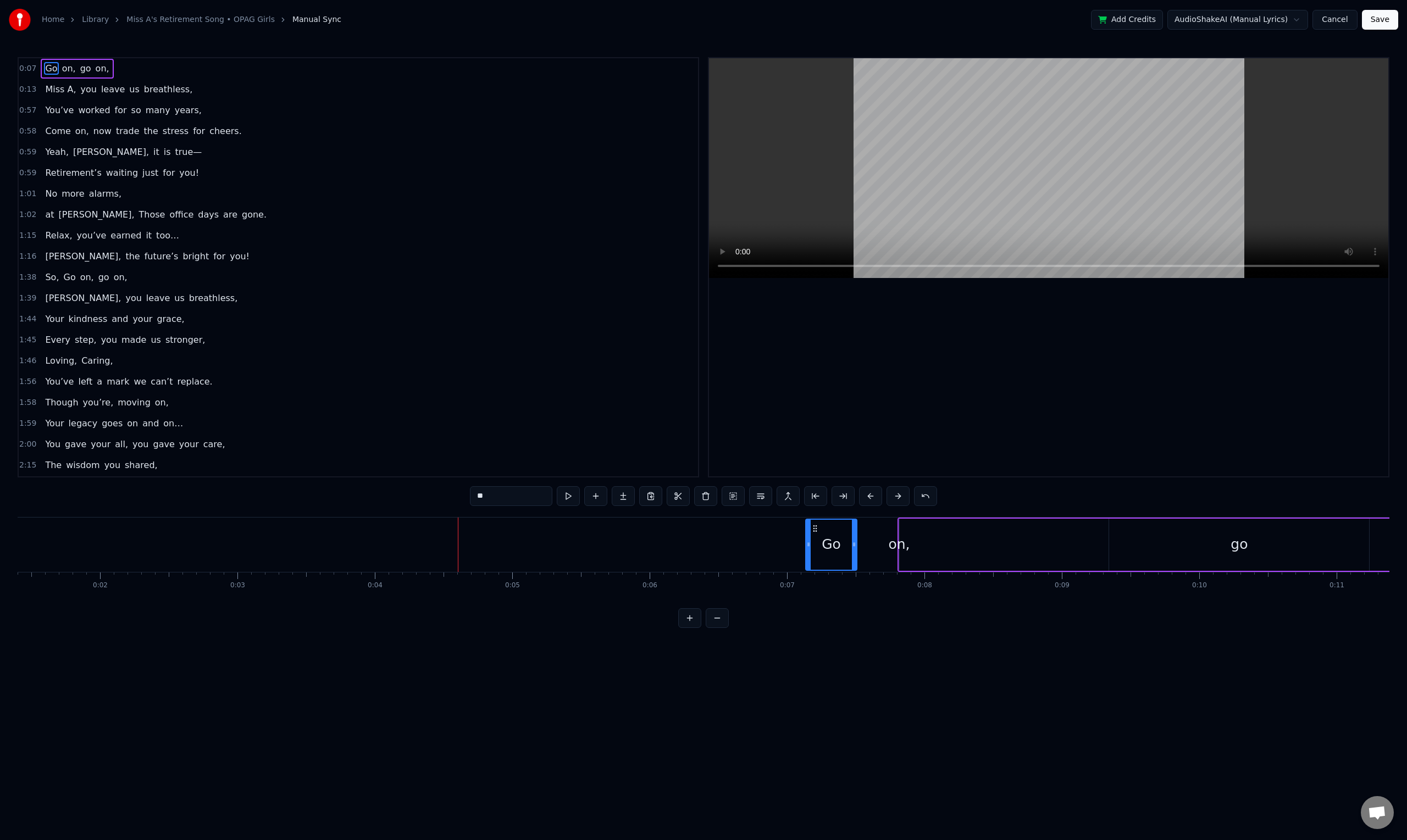
drag, startPoint x: 451, startPoint y: 526, endPoint x: 816, endPoint y: 550, distance: 365.8
click at [816, 550] on div "Go" at bounding box center [831, 544] width 50 height 50
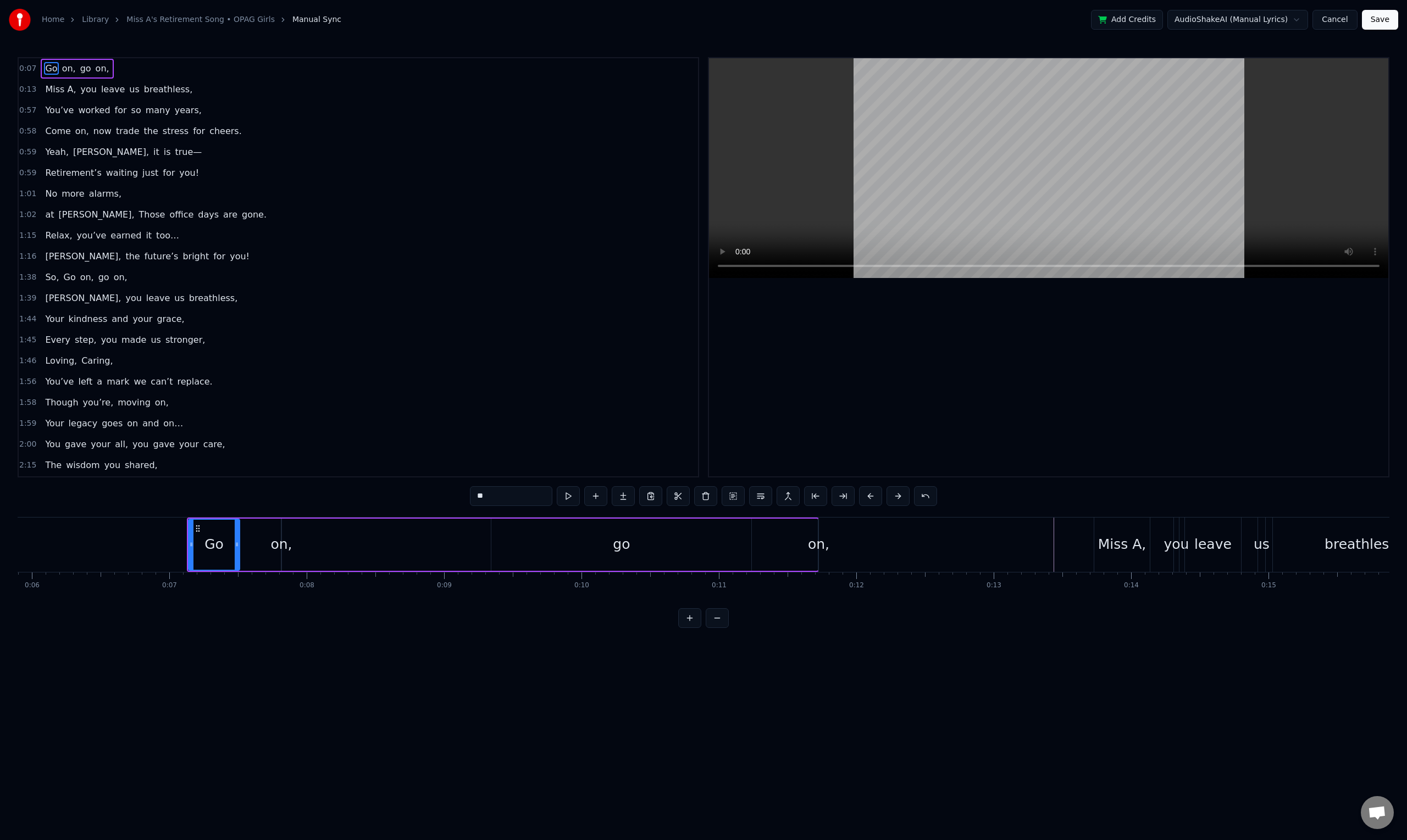
scroll to position [0, 797]
click at [206, 501] on div "0:07 Go on, go on, 0:13 Miss A, you leave us breathless, 0:57 You’ve worked for…" at bounding box center [704, 342] width 1372 height 571
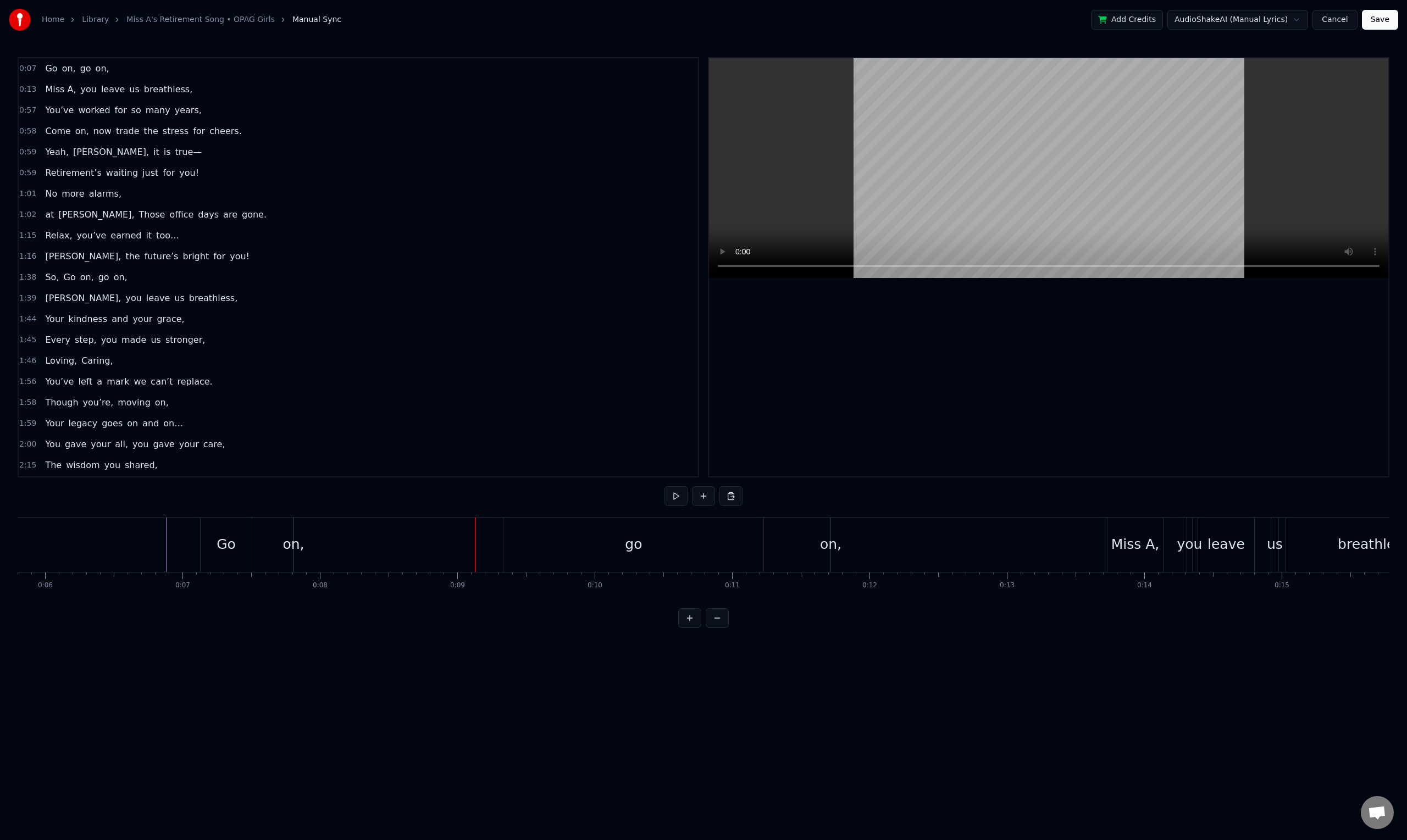
click at [276, 551] on div "Go on, go on," at bounding box center [516, 544] width 632 height 55
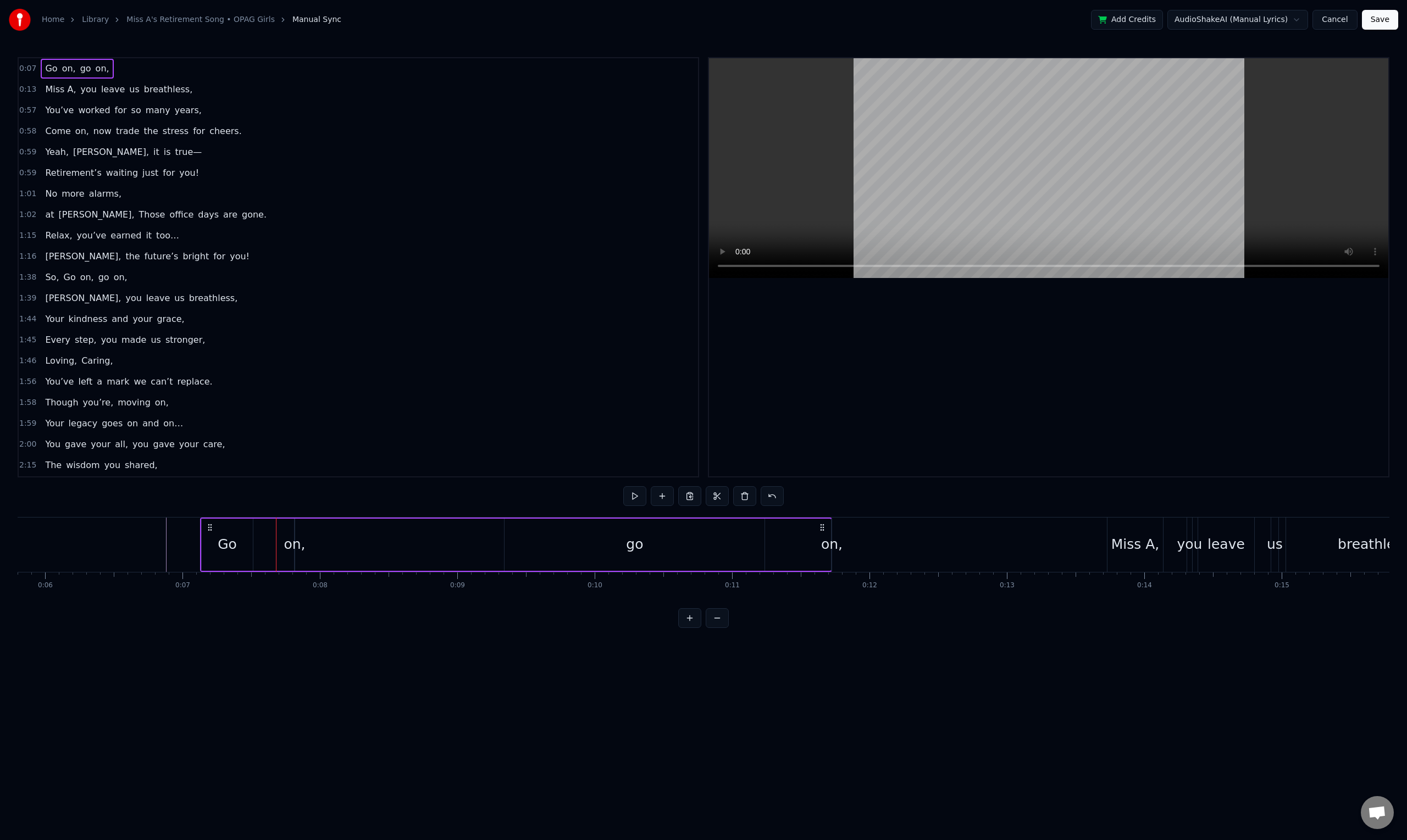
click at [298, 546] on div "on," at bounding box center [294, 545] width 21 height 21
drag, startPoint x: 304, startPoint y: 527, endPoint x: 466, endPoint y: 541, distance: 162.6
click at [446, 541] on div "on," at bounding box center [446, 544] width 0 height 50
click at [220, 536] on div "Go" at bounding box center [227, 545] width 19 height 21
type input "**"
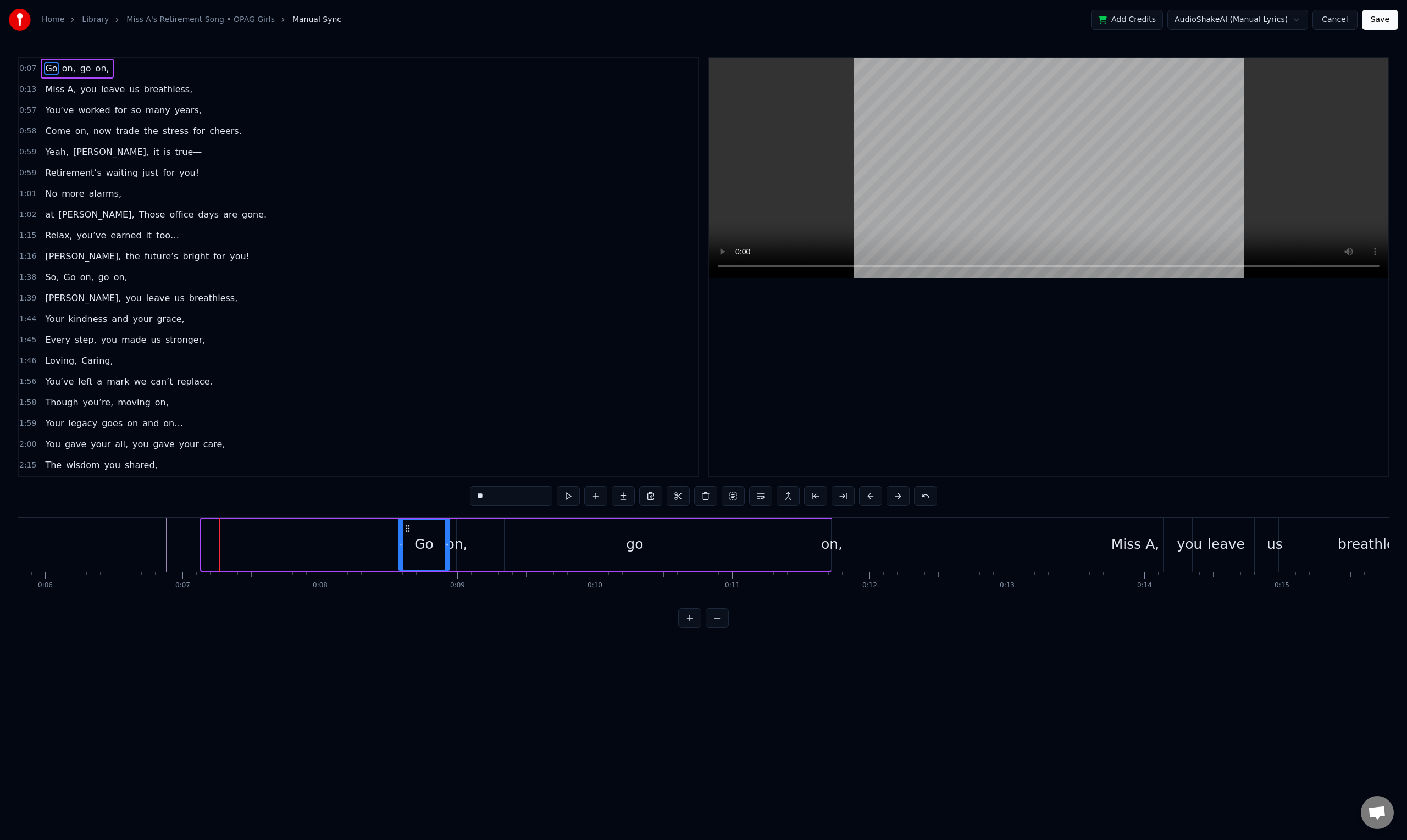
drag, startPoint x: 210, startPoint y: 527, endPoint x: 406, endPoint y: 539, distance: 196.4
click at [406, 539] on div "Go" at bounding box center [423, 544] width 50 height 50
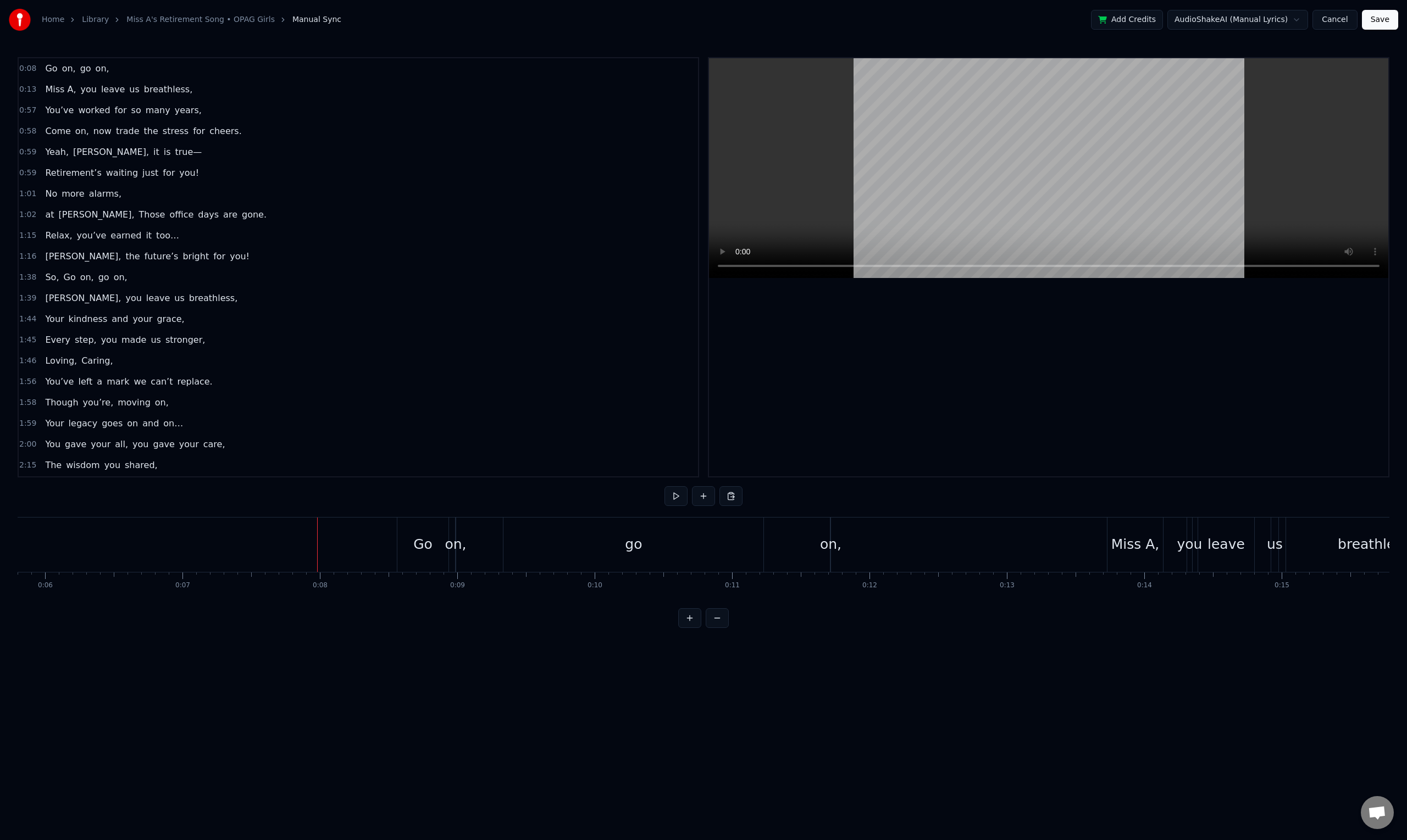
click at [465, 556] on div "Go on, go on," at bounding box center [614, 544] width 435 height 55
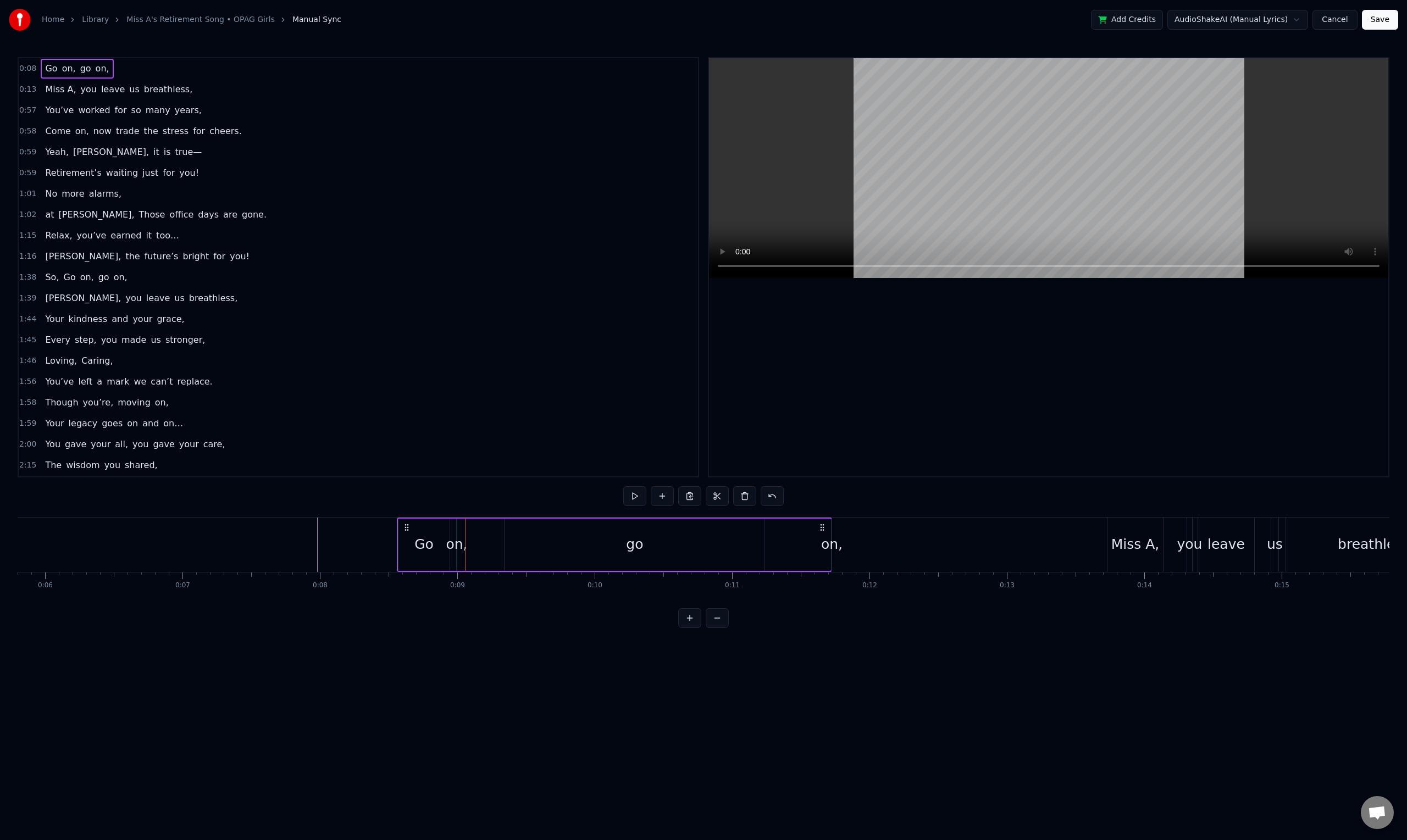
click at [484, 546] on div "Go on, go on," at bounding box center [614, 544] width 435 height 55
click at [462, 547] on div "on," at bounding box center [456, 545] width 21 height 21
drag, startPoint x: 466, startPoint y: 528, endPoint x: 535, endPoint y: 541, distance: 70.2
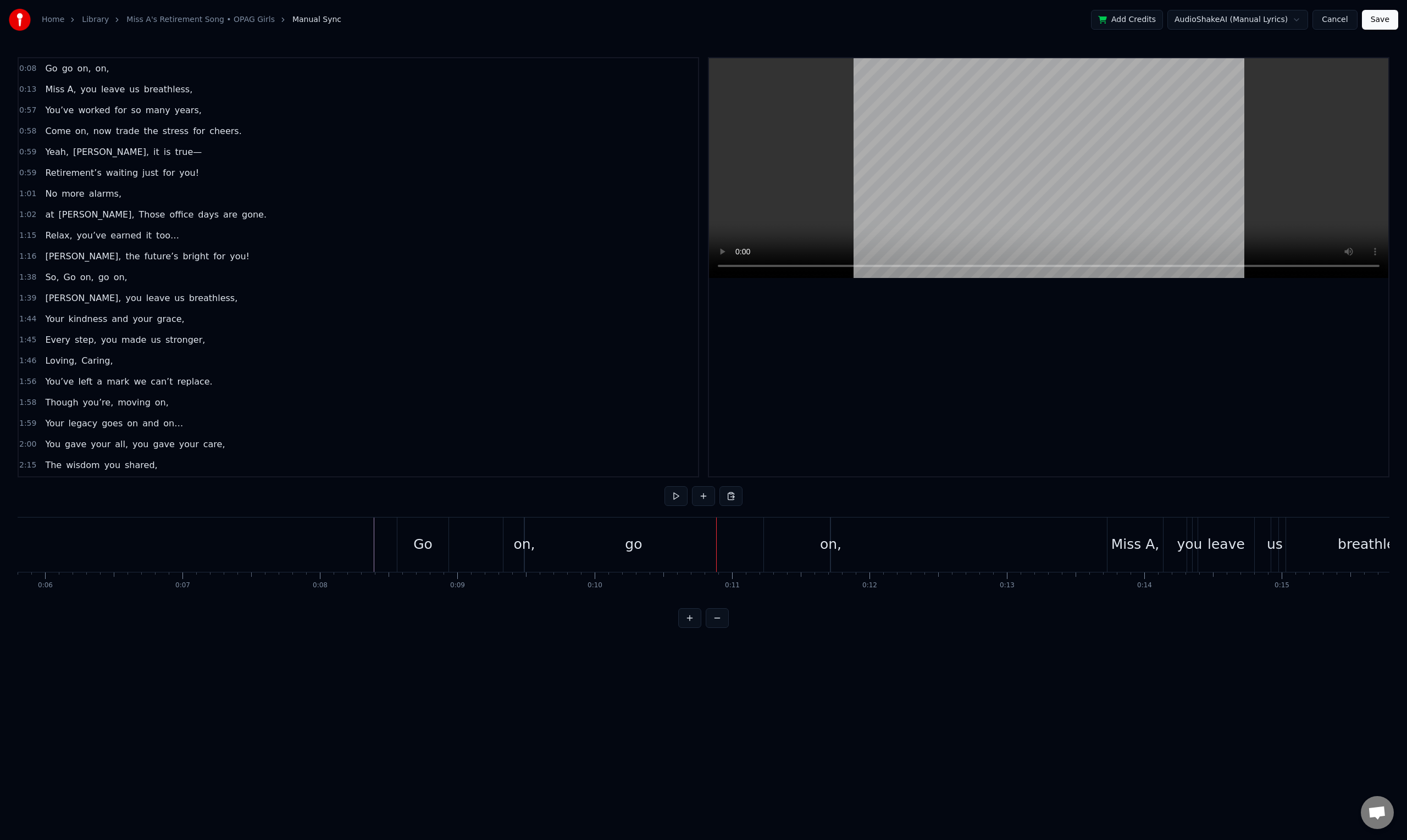
click at [834, 550] on div "on," at bounding box center [830, 545] width 21 height 21
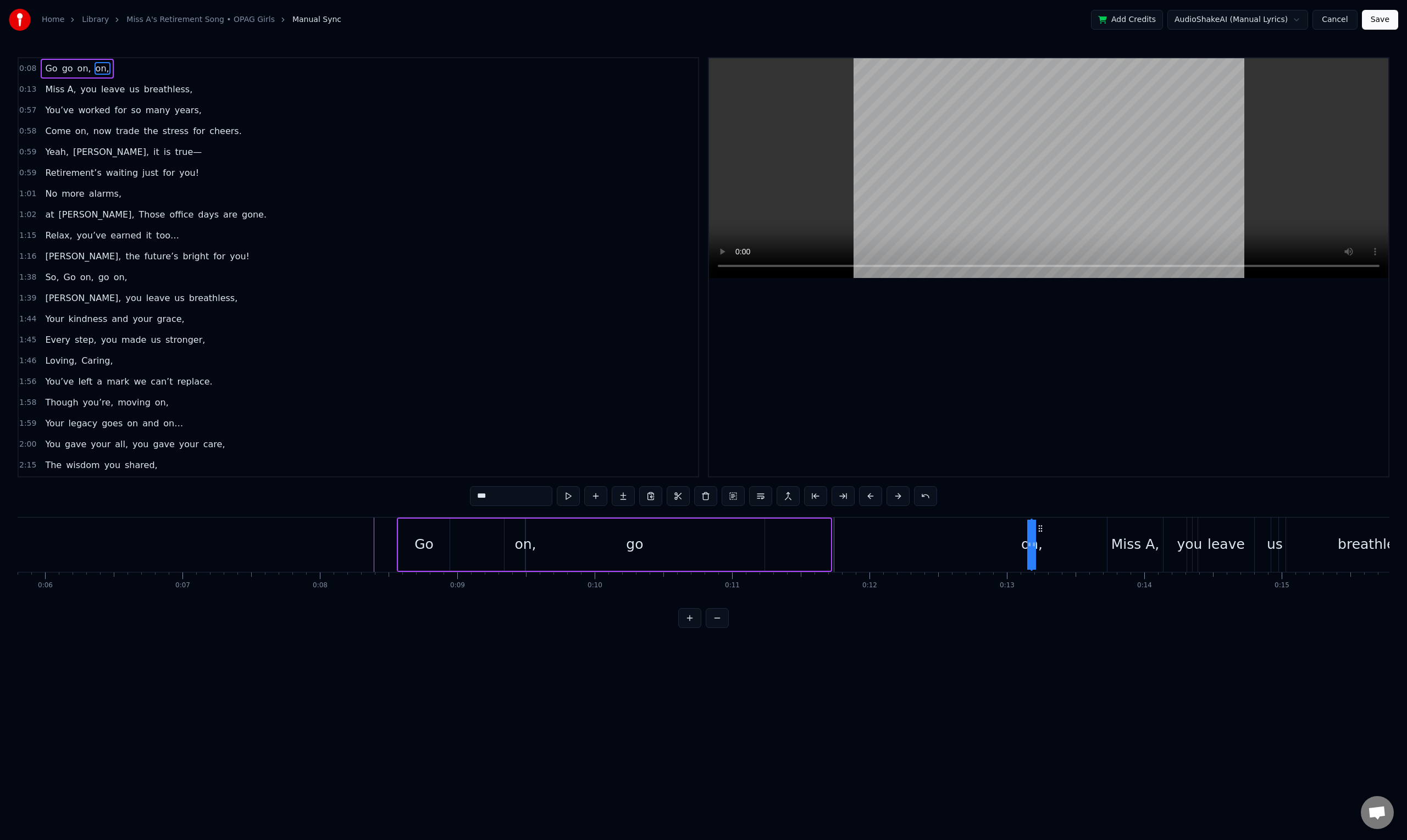
drag, startPoint x: 841, startPoint y: 527, endPoint x: 1040, endPoint y: 540, distance: 199.4
click at [1031, 540] on div "on," at bounding box center [1031, 544] width 0 height 50
click at [637, 546] on div "go" at bounding box center [634, 545] width 17 height 21
type input "**"
drag, startPoint x: 763, startPoint y: 548, endPoint x: 600, endPoint y: 545, distance: 163.0
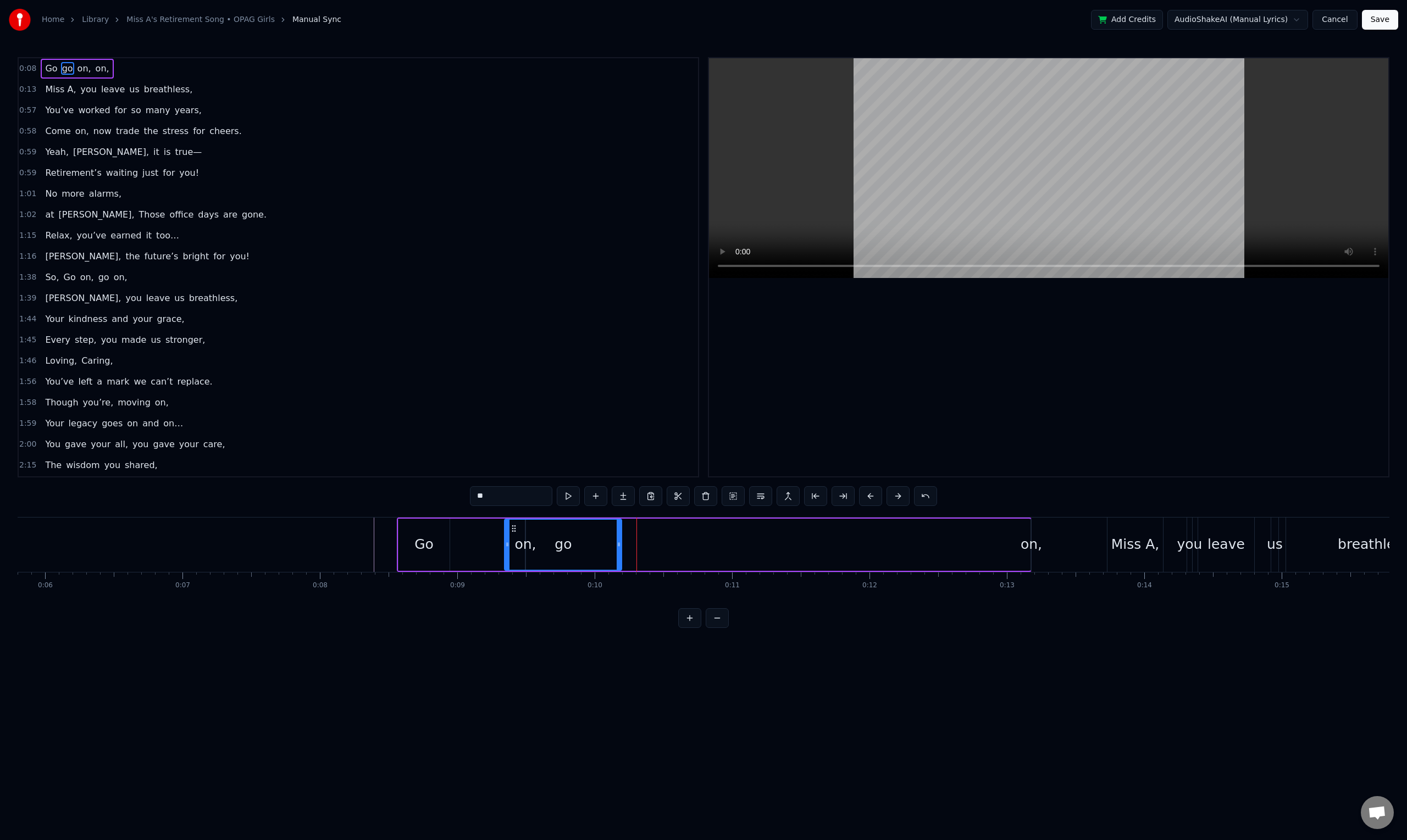
click at [617, 548] on icon at bounding box center [618, 544] width 4 height 9
drag, startPoint x: 511, startPoint y: 527, endPoint x: 877, endPoint y: 535, distance: 366.1
click at [508, 548] on div "Go on, go on," at bounding box center [714, 544] width 635 height 55
click at [524, 549] on div "on," at bounding box center [525, 545] width 21 height 21
drag, startPoint x: 534, startPoint y: 529, endPoint x: 796, endPoint y: 535, distance: 262.1
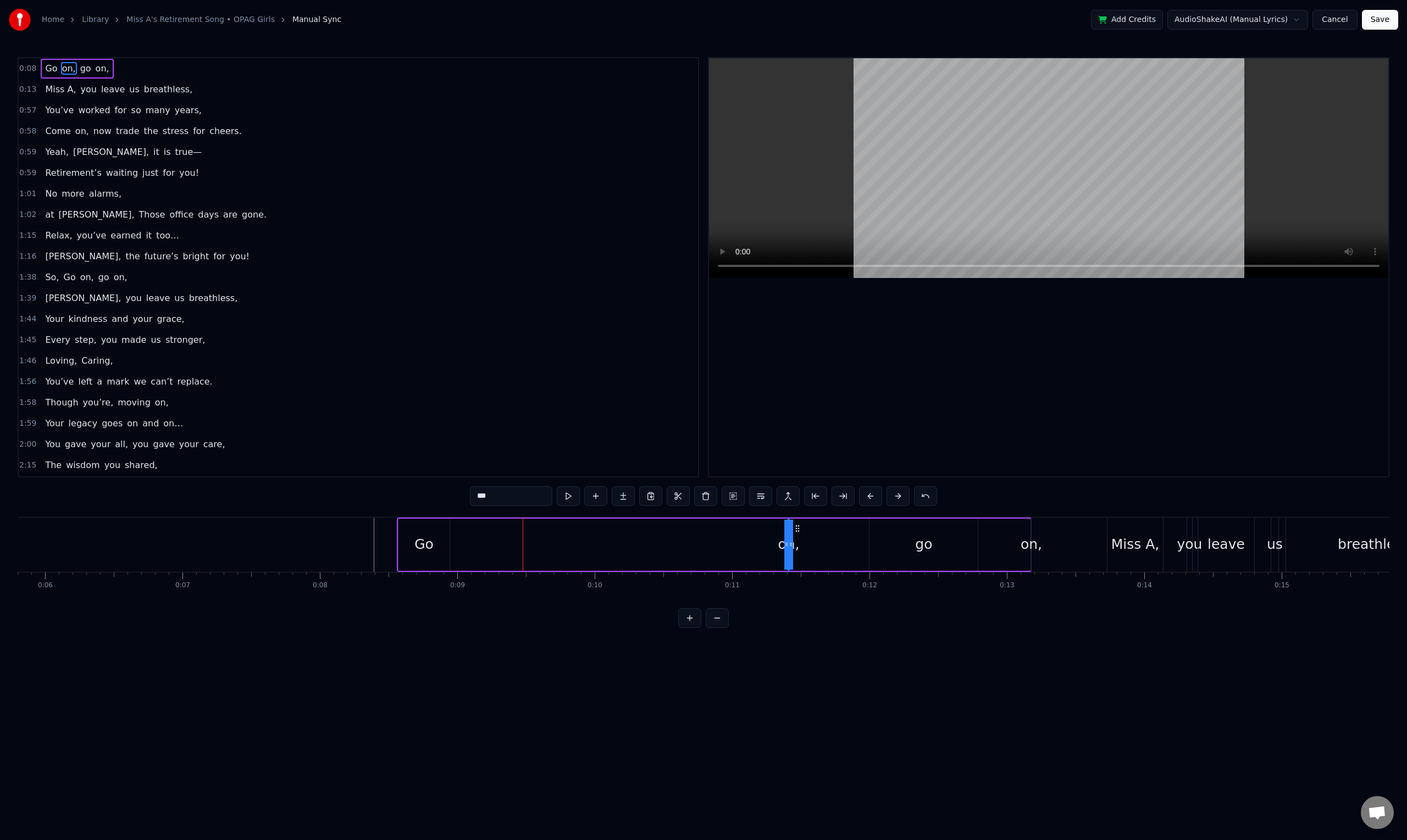
click at [789, 535] on div "on," at bounding box center [789, 544] width 0 height 50
drag, startPoint x: 792, startPoint y: 544, endPoint x: 823, endPoint y: 544, distance: 31.0
click at [823, 544] on div "Go on, go on," at bounding box center [714, 544] width 635 height 55
click at [783, 543] on div "on," at bounding box center [787, 545] width 21 height 21
drag, startPoint x: 792, startPoint y: 543, endPoint x: 801, endPoint y: 544, distance: 9.1
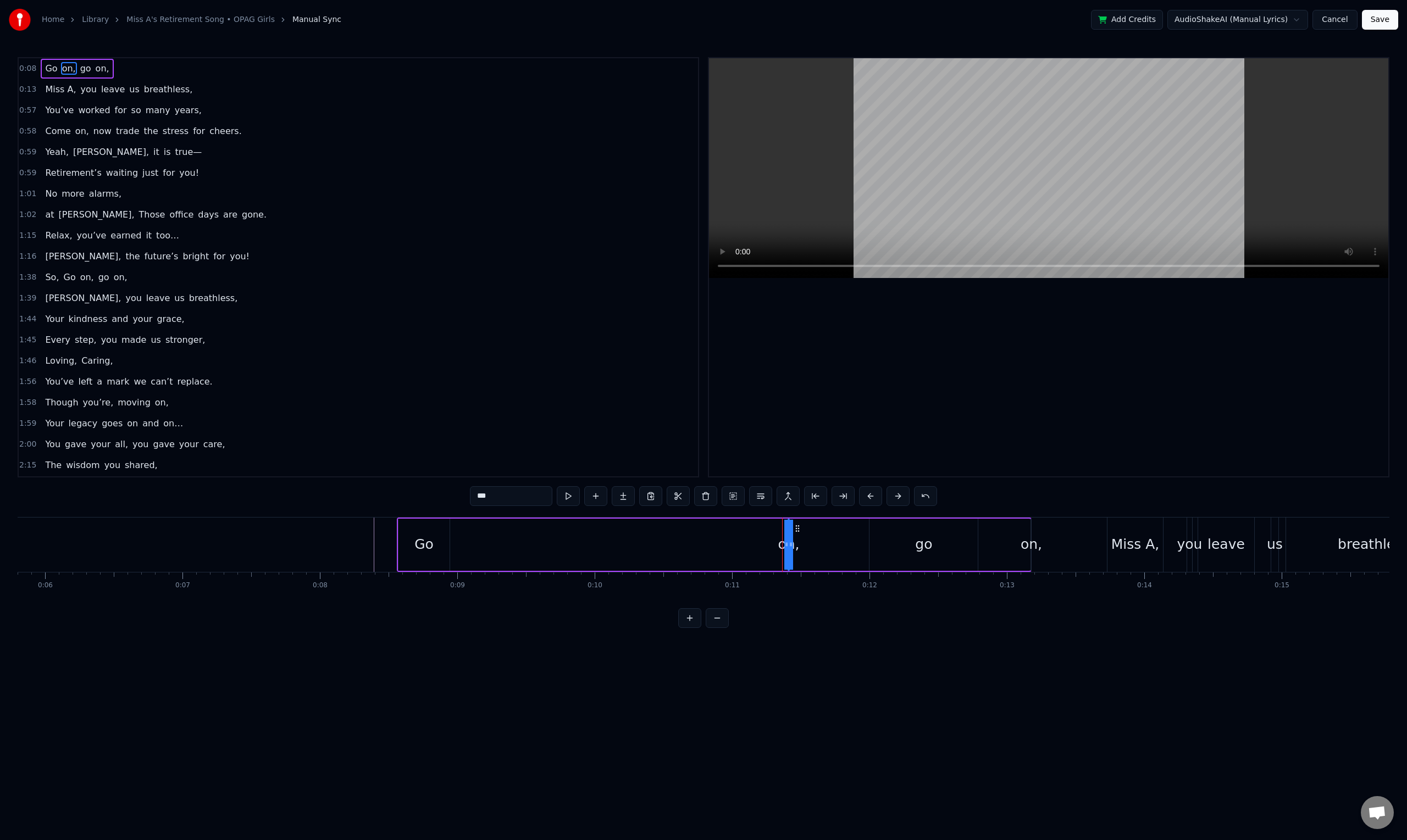
click at [801, 544] on div "Go on, go on," at bounding box center [714, 544] width 635 height 55
click at [784, 544] on div "on," at bounding box center [787, 545] width 21 height 21
drag, startPoint x: 789, startPoint y: 542, endPoint x: 809, endPoint y: 542, distance: 20.0
click at [809, 542] on div "Go on, go on," at bounding box center [714, 544] width 635 height 55
click at [792, 541] on div "on," at bounding box center [787, 545] width 21 height 21
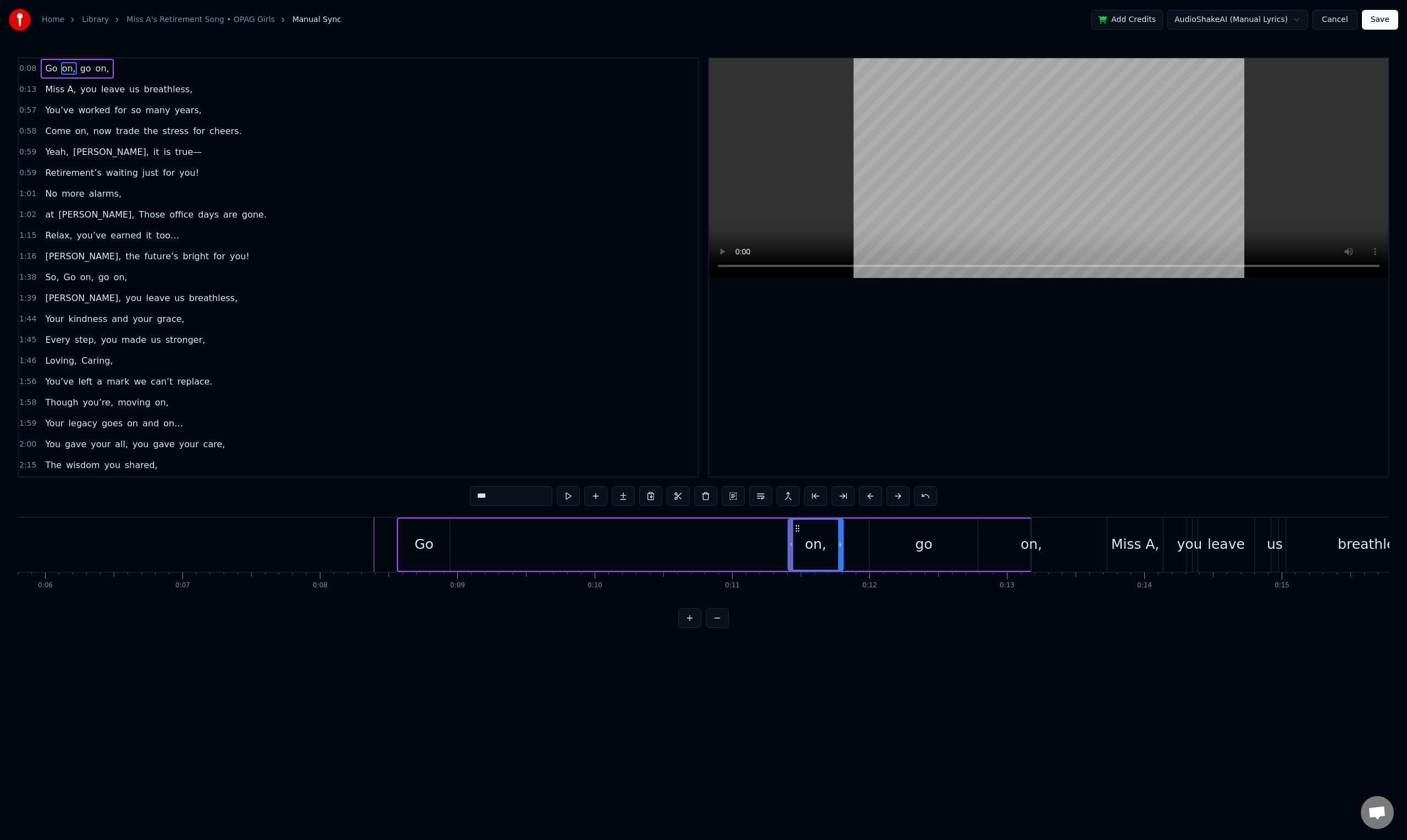
drag, startPoint x: 784, startPoint y: 546, endPoint x: 840, endPoint y: 550, distance: 56.1
click at [840, 550] on div at bounding box center [840, 544] width 4 height 50
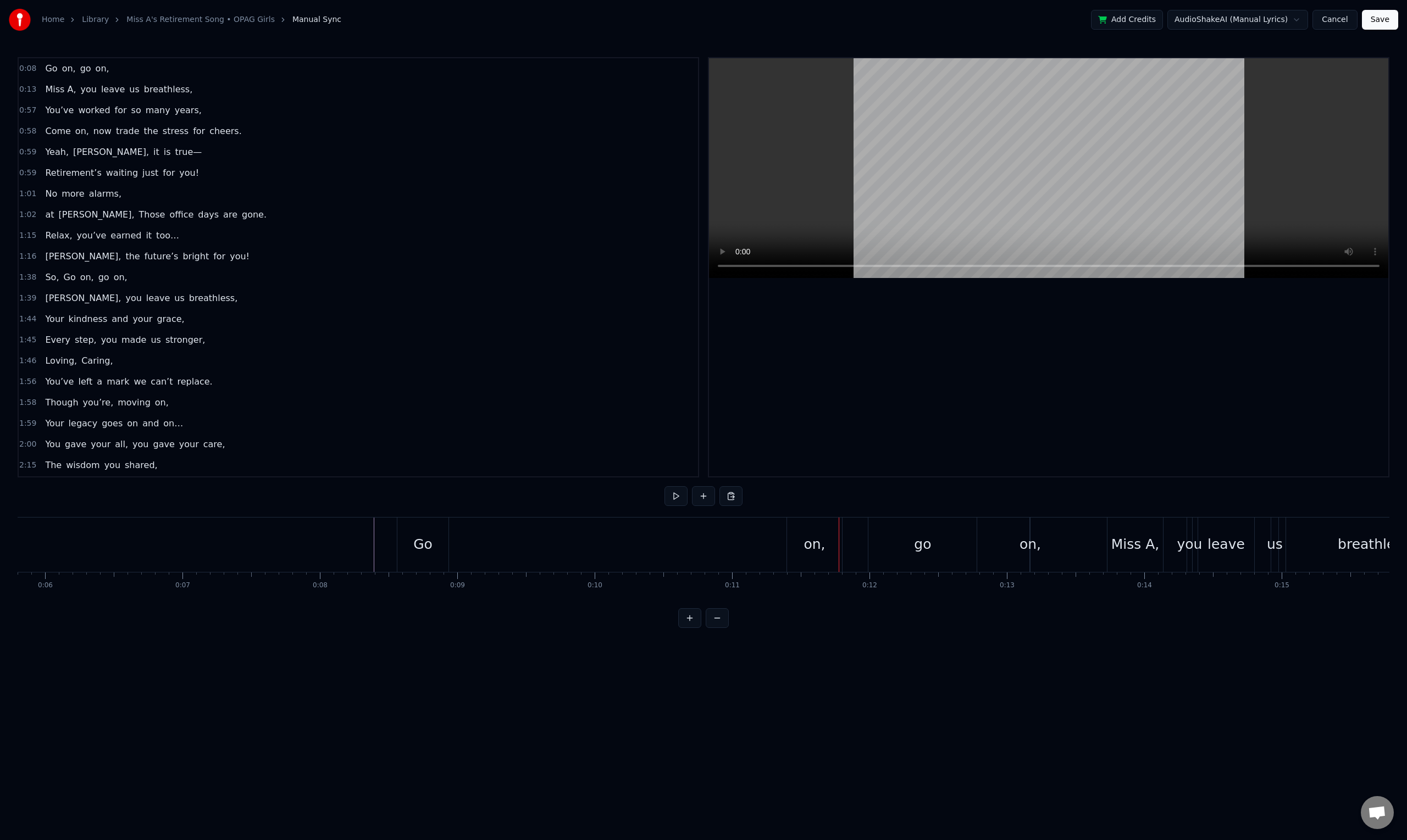
click at [446, 552] on div "Go" at bounding box center [423, 544] width 51 height 55
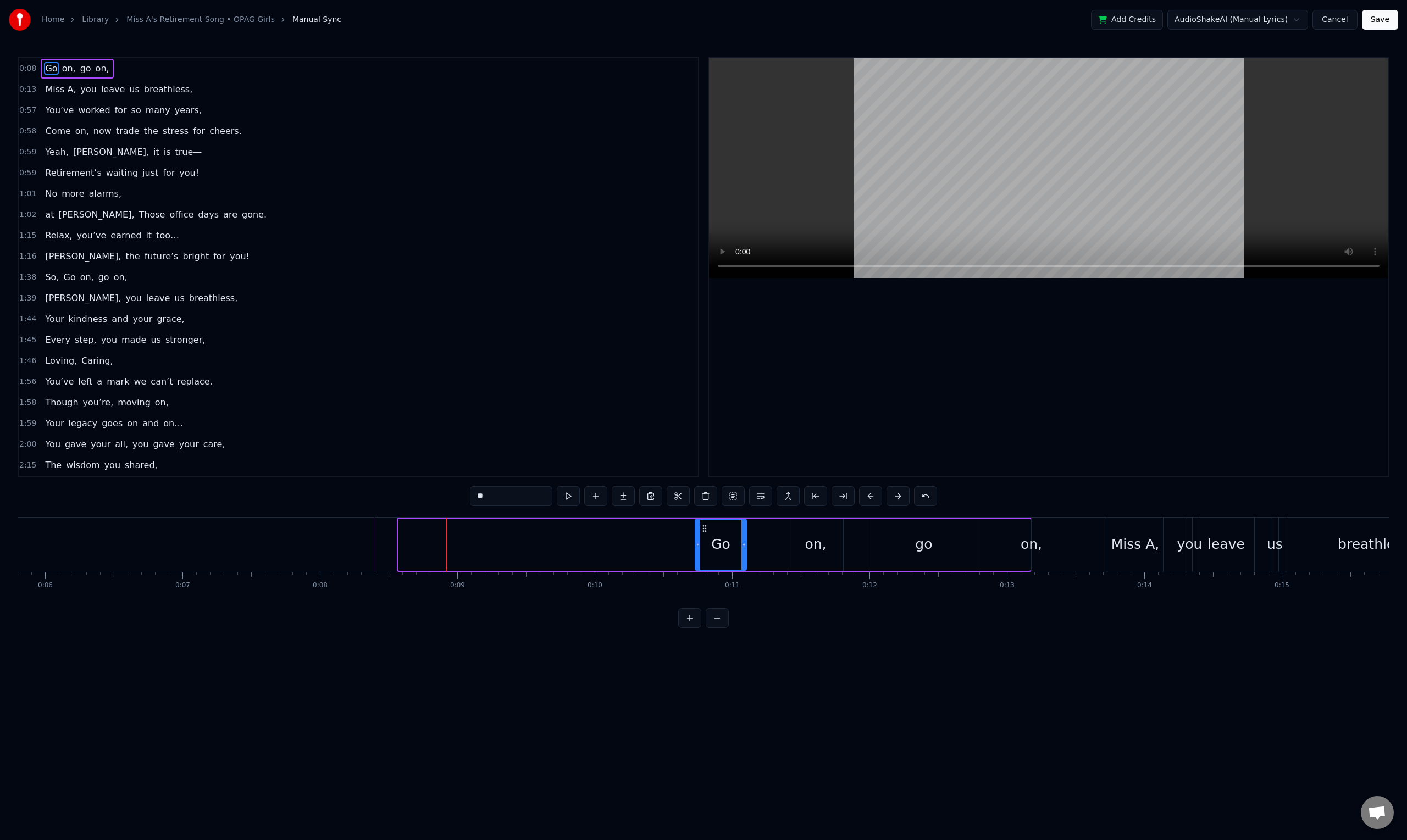
drag, startPoint x: 406, startPoint y: 526, endPoint x: 702, endPoint y: 537, distance: 296.2
click at [702, 537] on div "Go" at bounding box center [721, 544] width 50 height 50
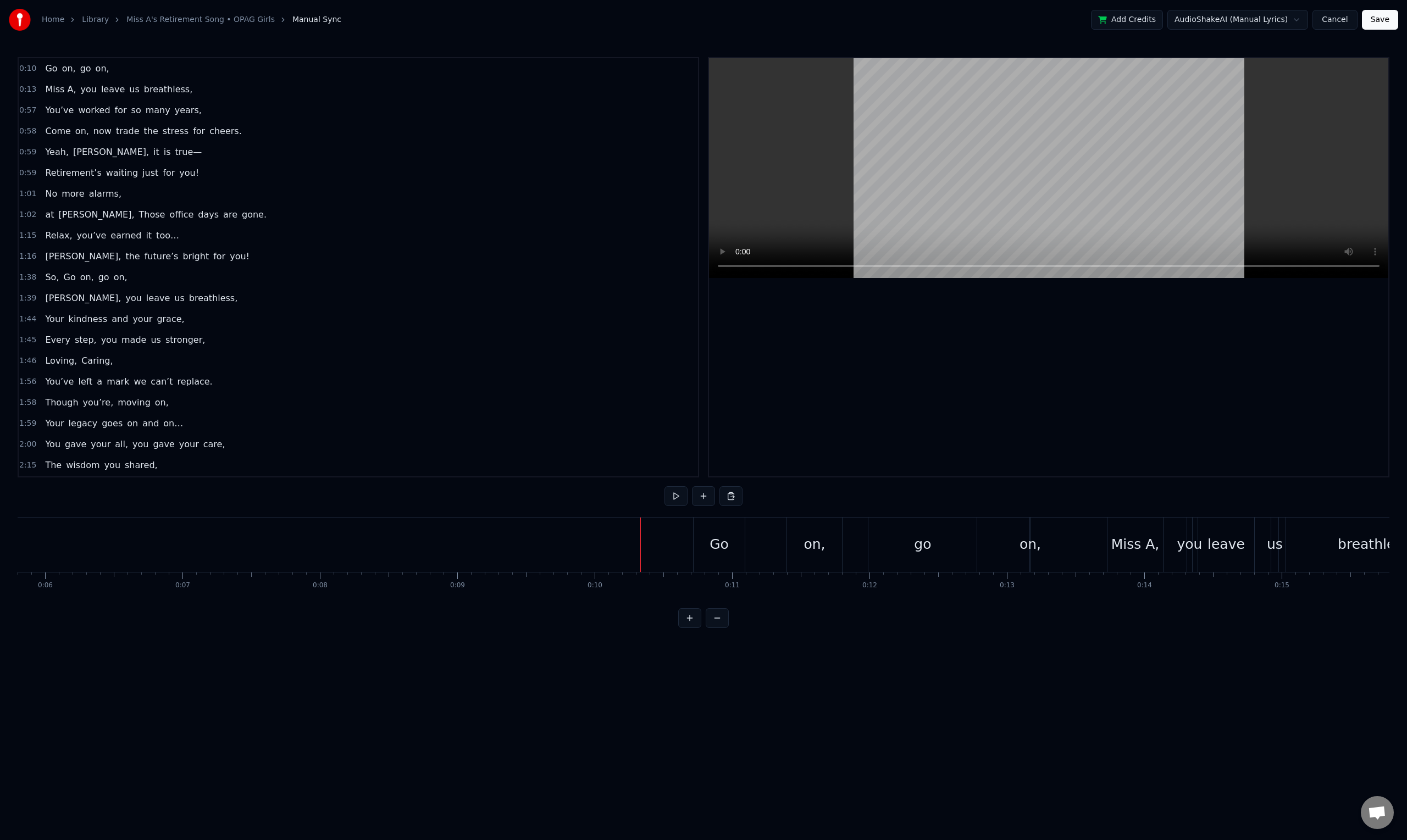
click at [725, 546] on div "Go" at bounding box center [719, 545] width 19 height 21
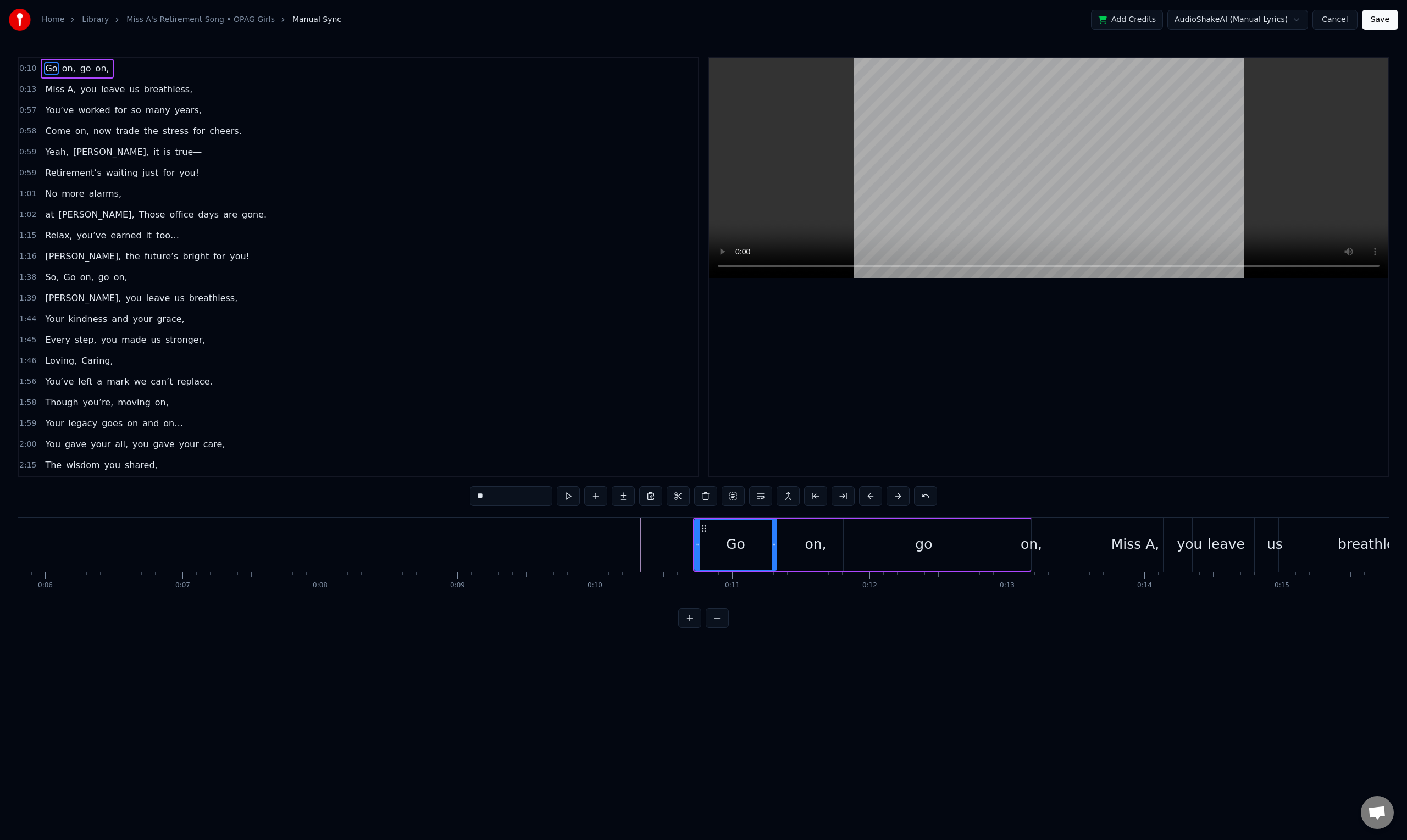
drag, startPoint x: 742, startPoint y: 545, endPoint x: 773, endPoint y: 550, distance: 31.4
click at [773, 550] on div at bounding box center [773, 544] width 4 height 50
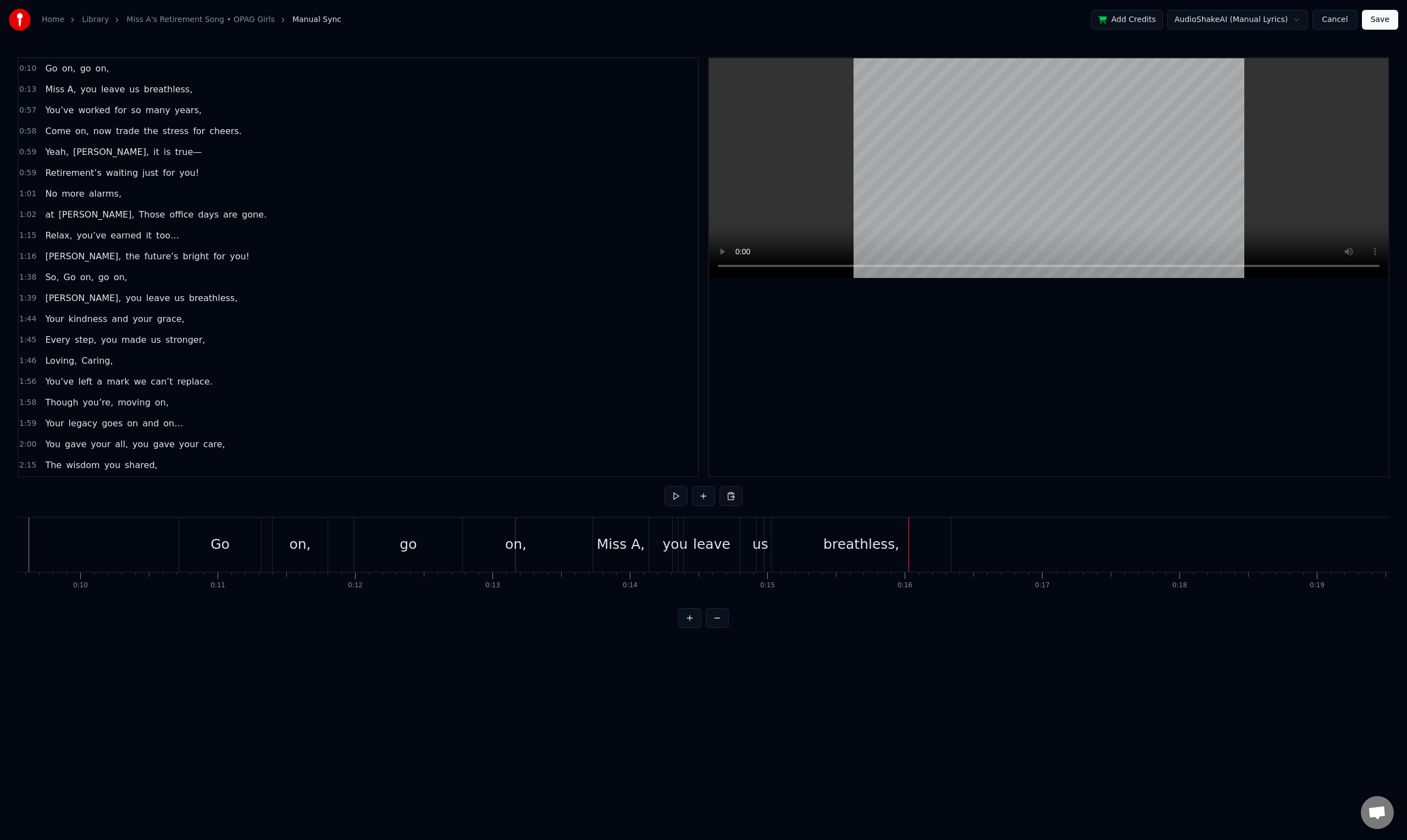
scroll to position [0, 1273]
click at [767, 542] on div "leave" at bounding box center [750, 544] width 56 height 55
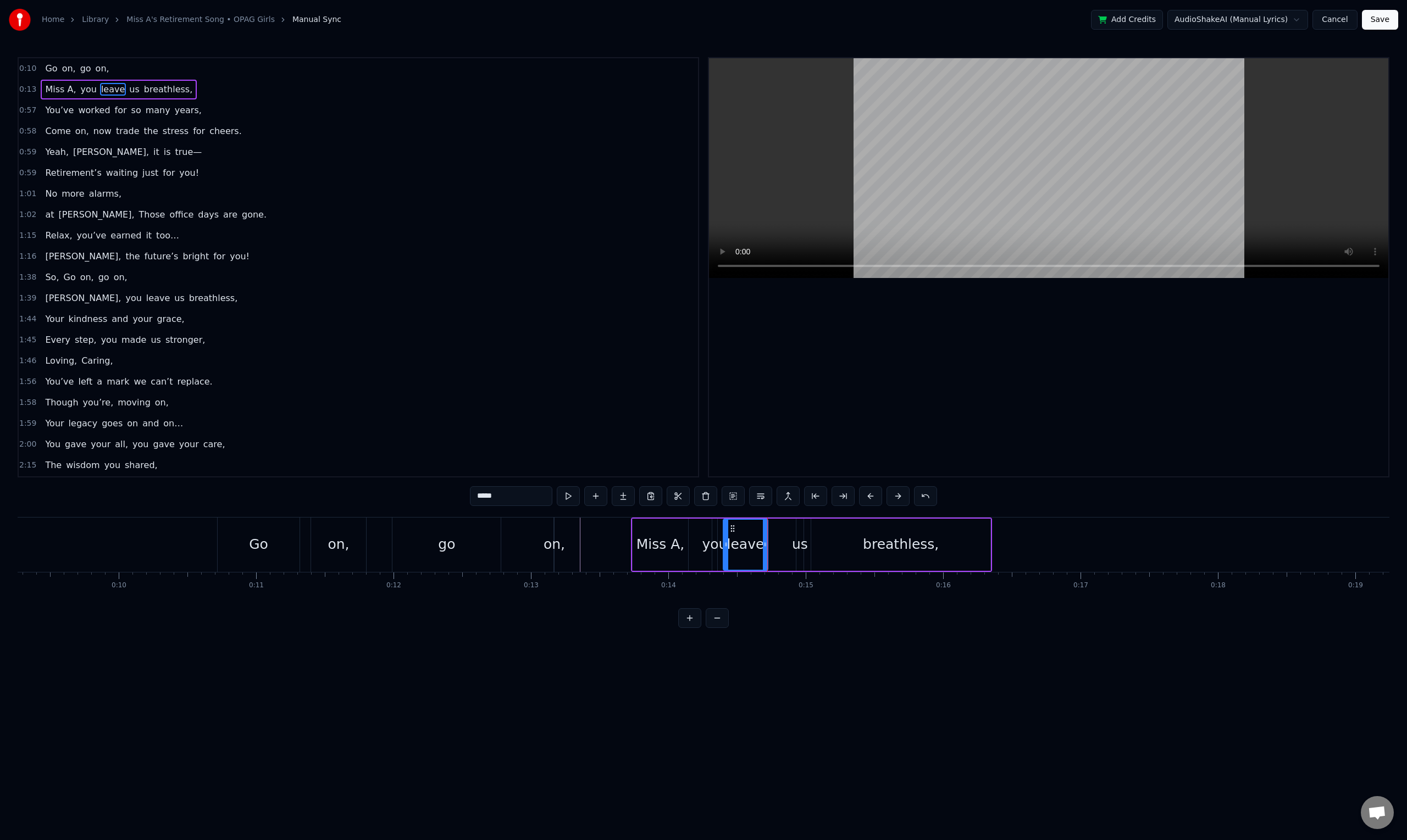
drag, startPoint x: 776, startPoint y: 544, endPoint x: 763, endPoint y: 548, distance: 13.6
click at [763, 548] on icon at bounding box center [765, 544] width 4 height 9
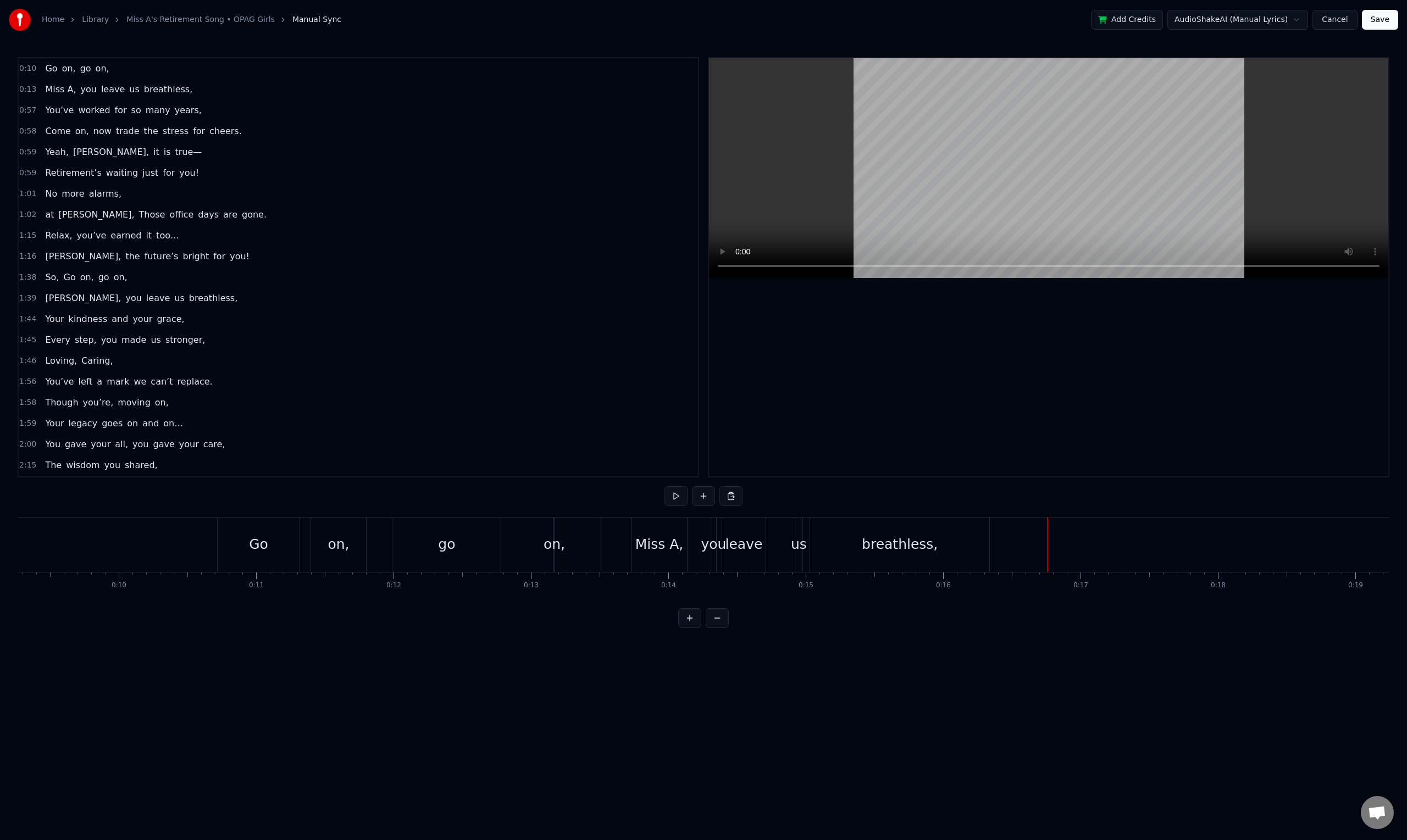
click at [1388, 22] on button "Save" at bounding box center [1380, 20] width 36 height 20
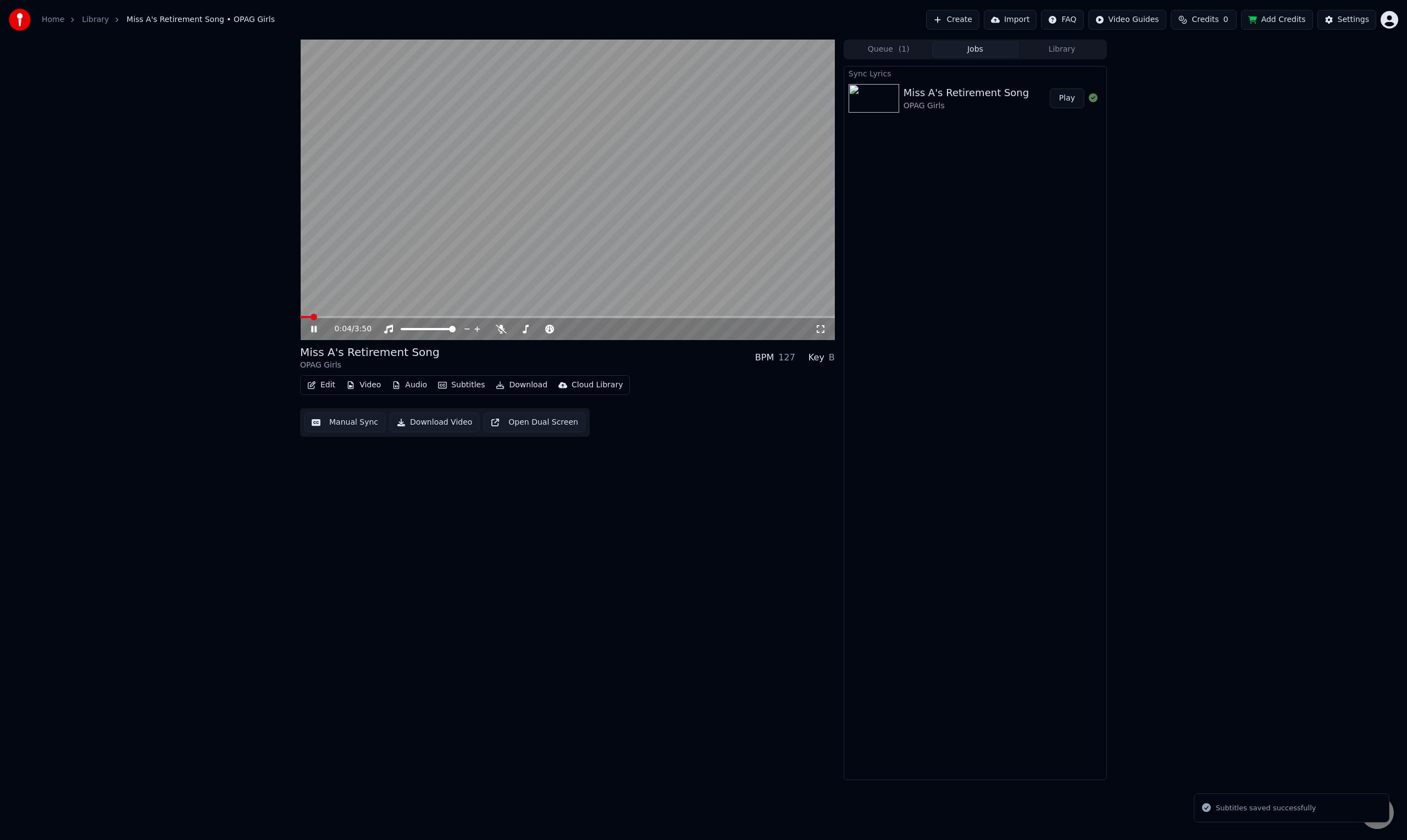
click at [315, 328] on icon at bounding box center [314, 329] width 5 height 6
